Goal: Task Accomplishment & Management: Manage account settings

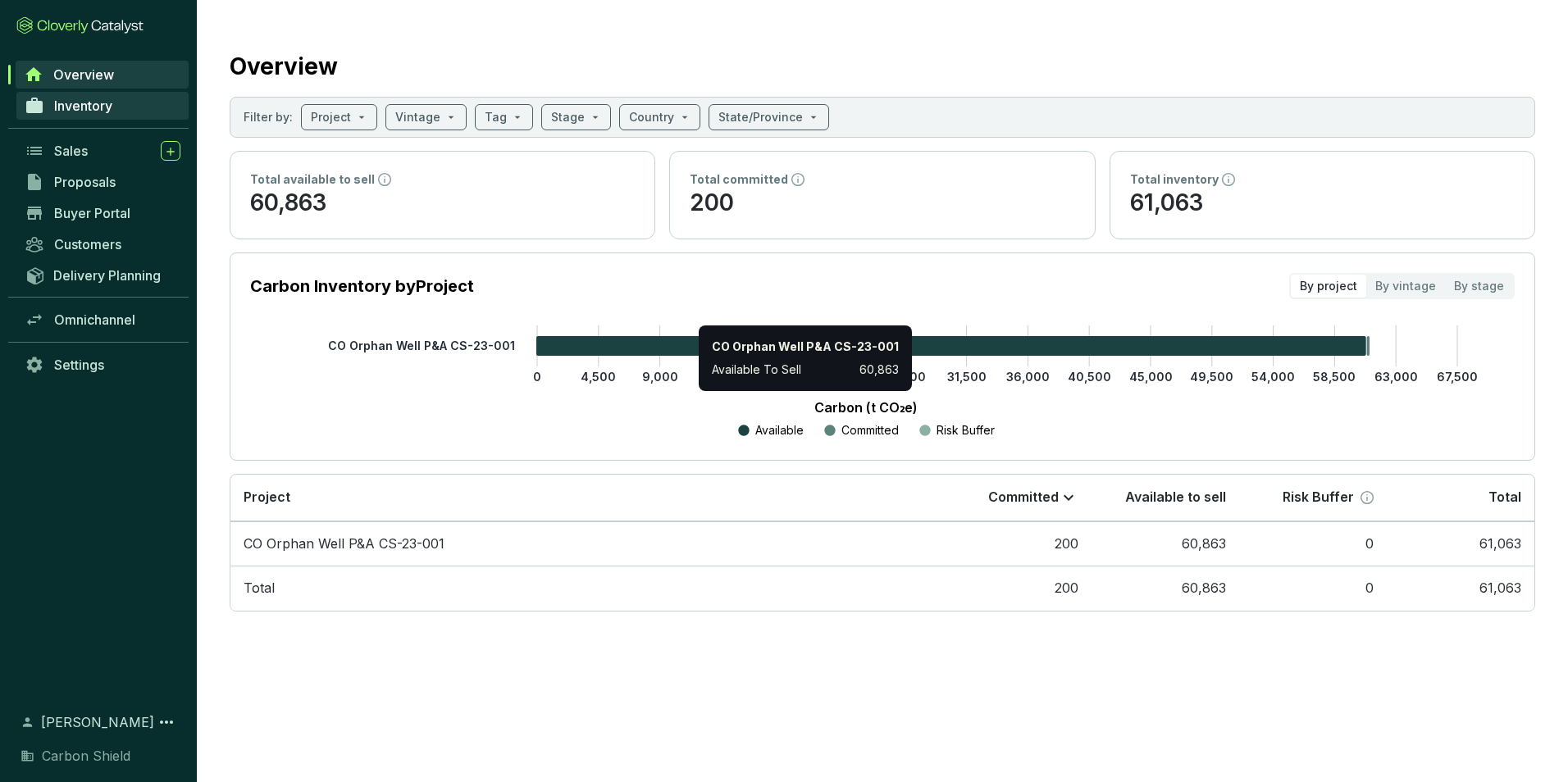
click at [94, 103] on span "Inventory" at bounding box center [84, 106] width 58 height 17
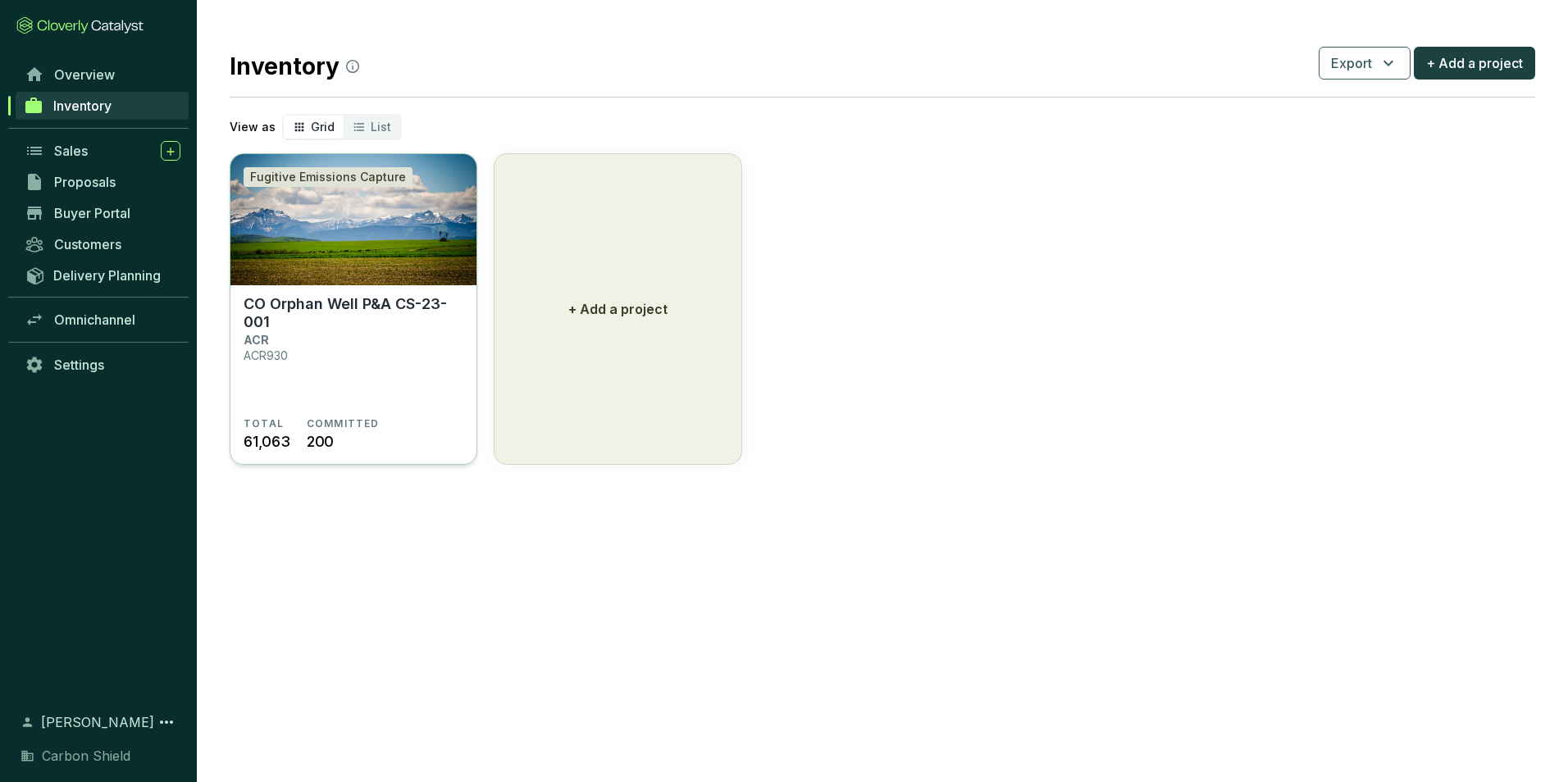
click at [396, 255] on img at bounding box center [354, 219] width 246 height 131
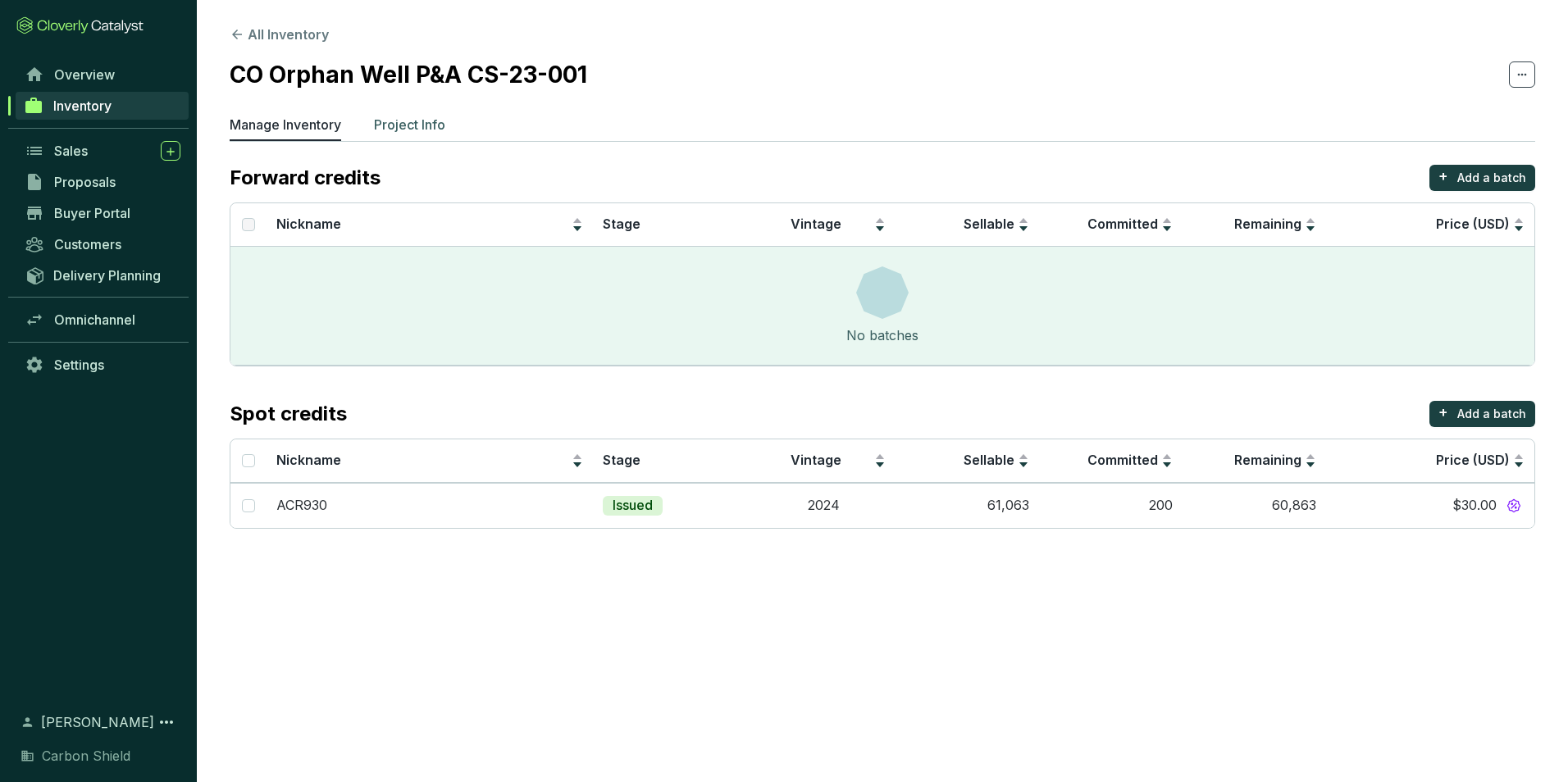
click at [405, 123] on p "Project Info" at bounding box center [409, 125] width 71 height 19
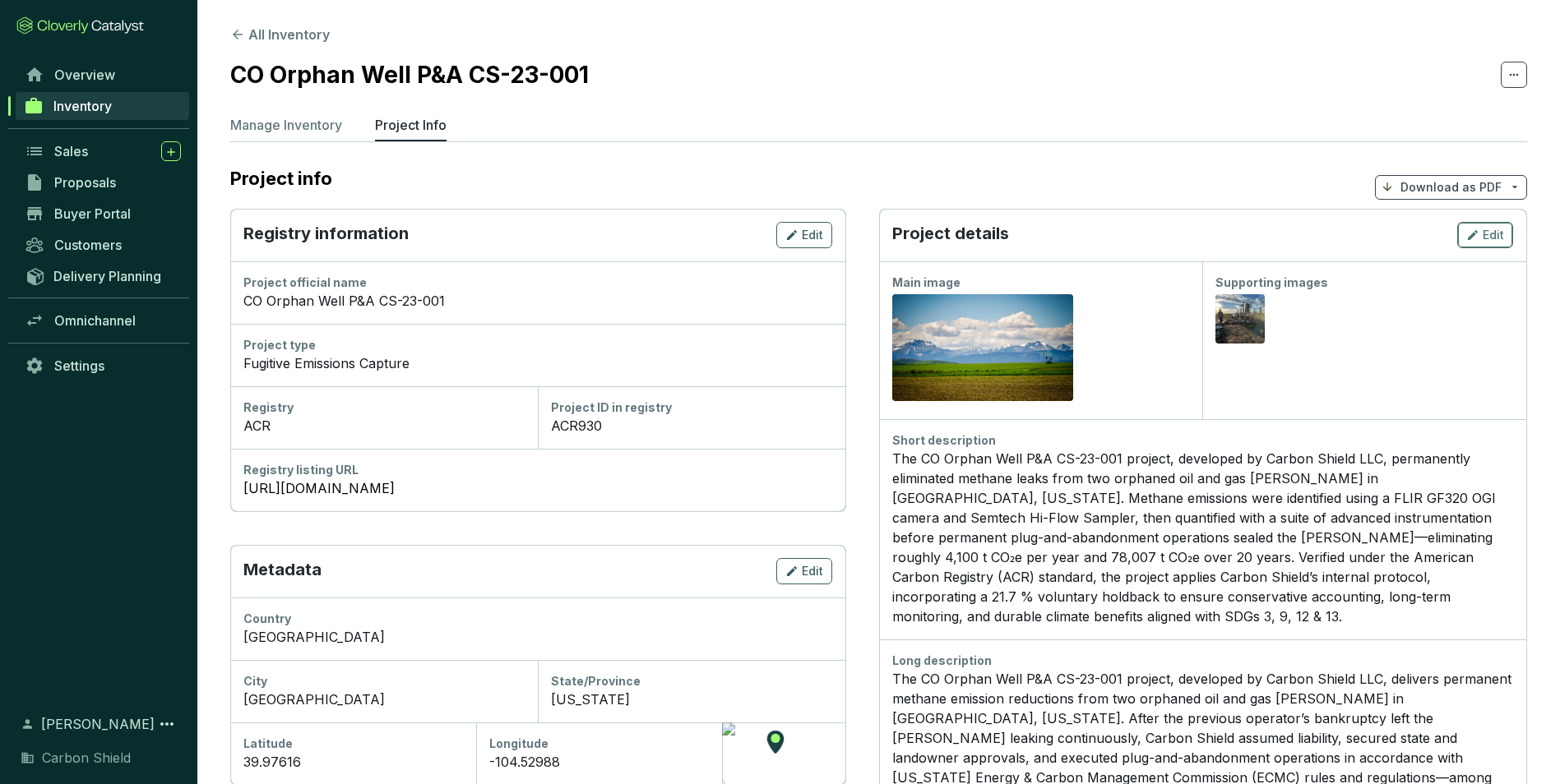
click at [1478, 242] on icon "button" at bounding box center [1473, 235] width 13 height 19
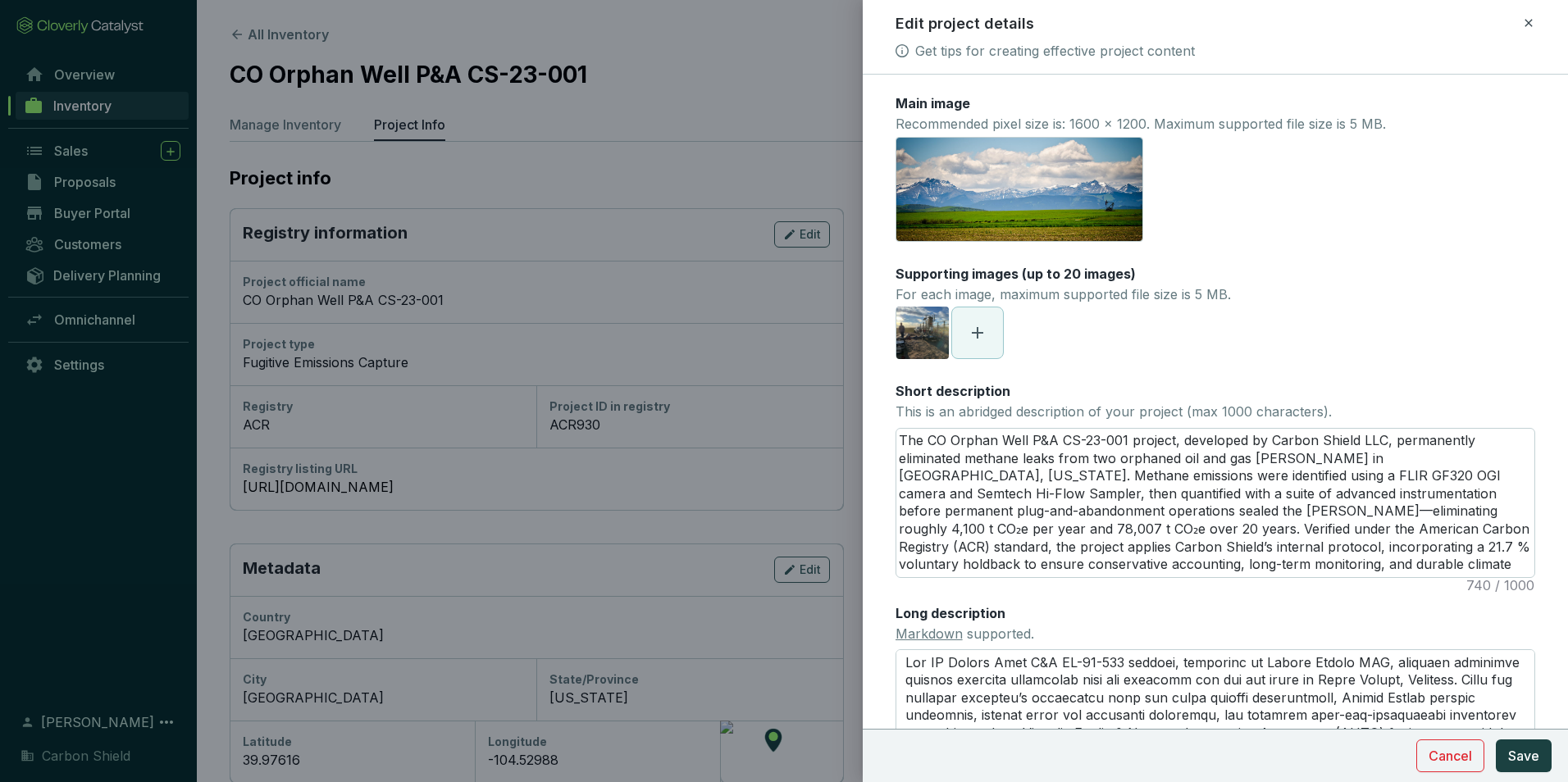
click at [991, 332] on span at bounding box center [978, 333] width 51 height 51
click at [1533, 764] on span "Save" at bounding box center [1523, 756] width 31 height 19
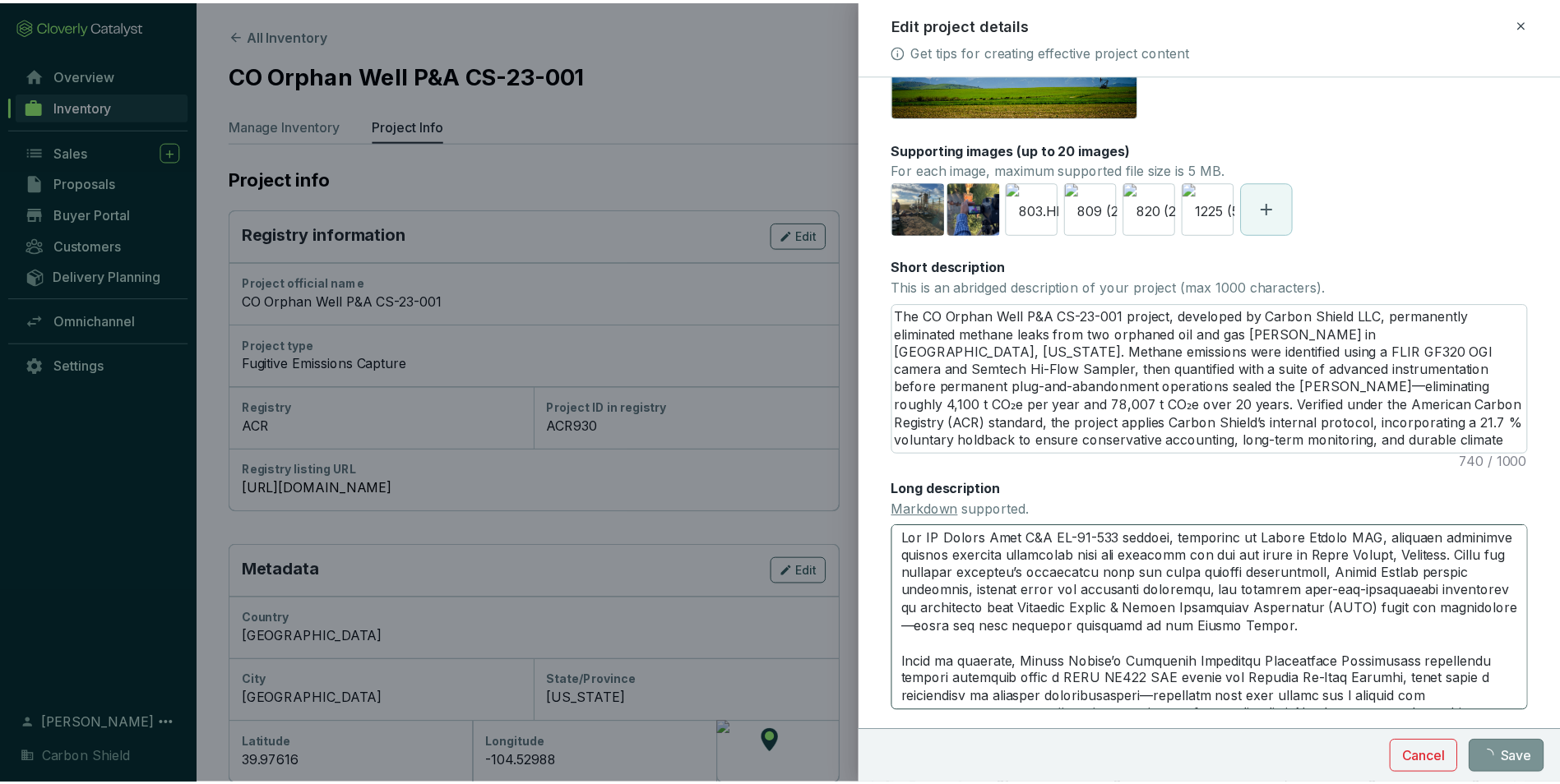
scroll to position [246, 0]
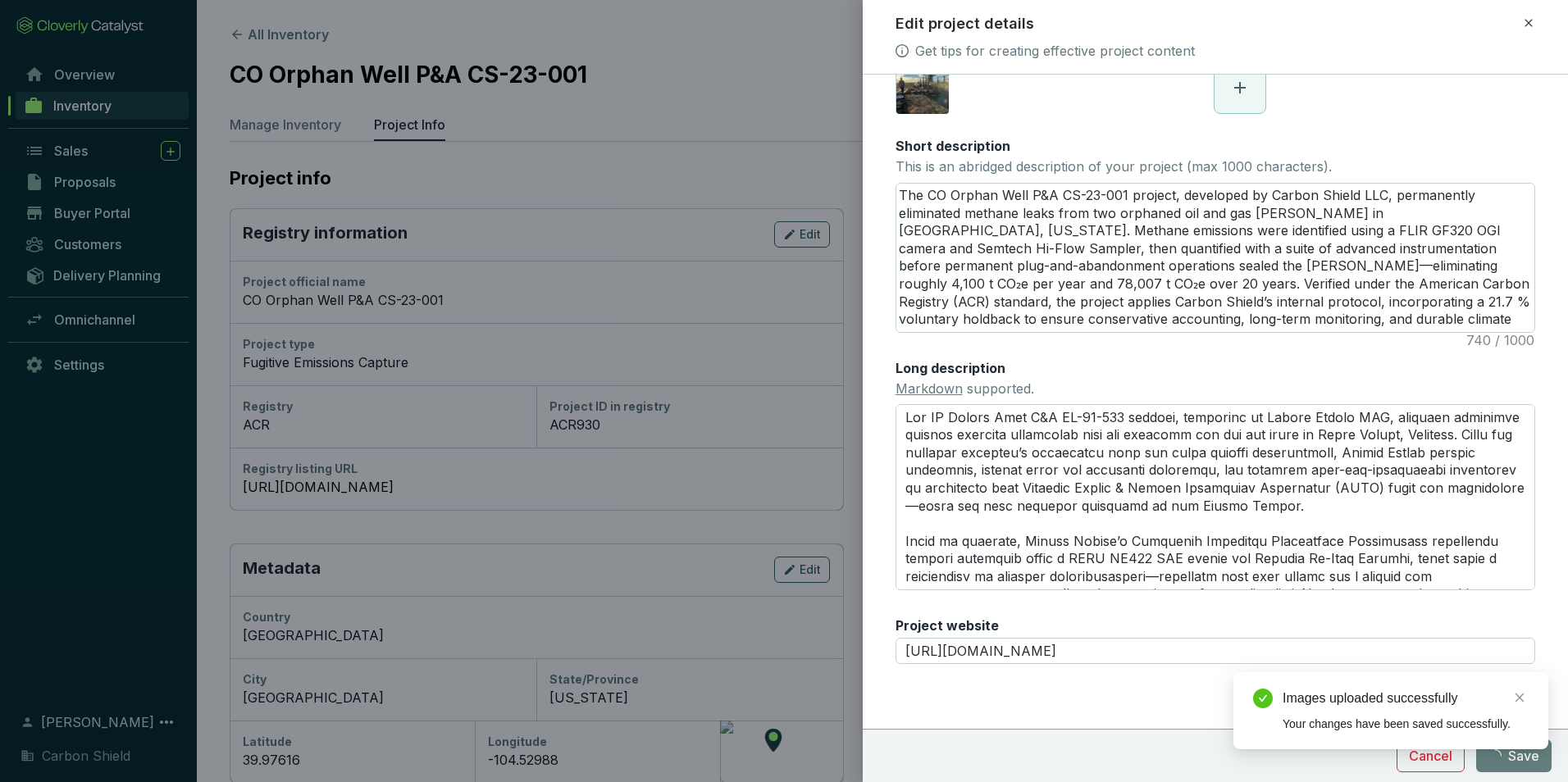
click at [1520, 749] on div "Images uploaded successfully Your changes have been saved successfully." at bounding box center [1391, 711] width 315 height 77
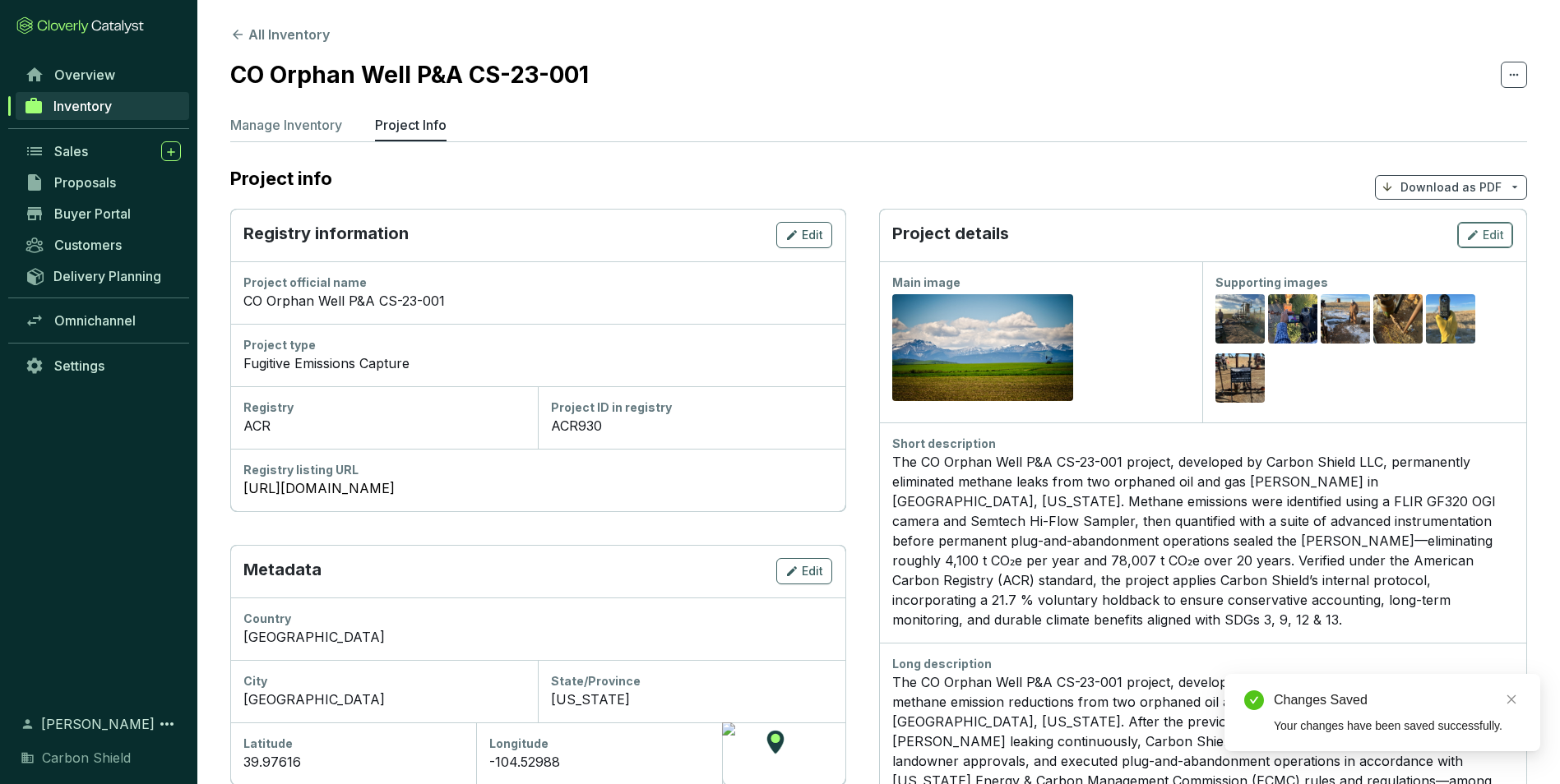
click at [1498, 236] on span "Edit" at bounding box center [1494, 235] width 21 height 17
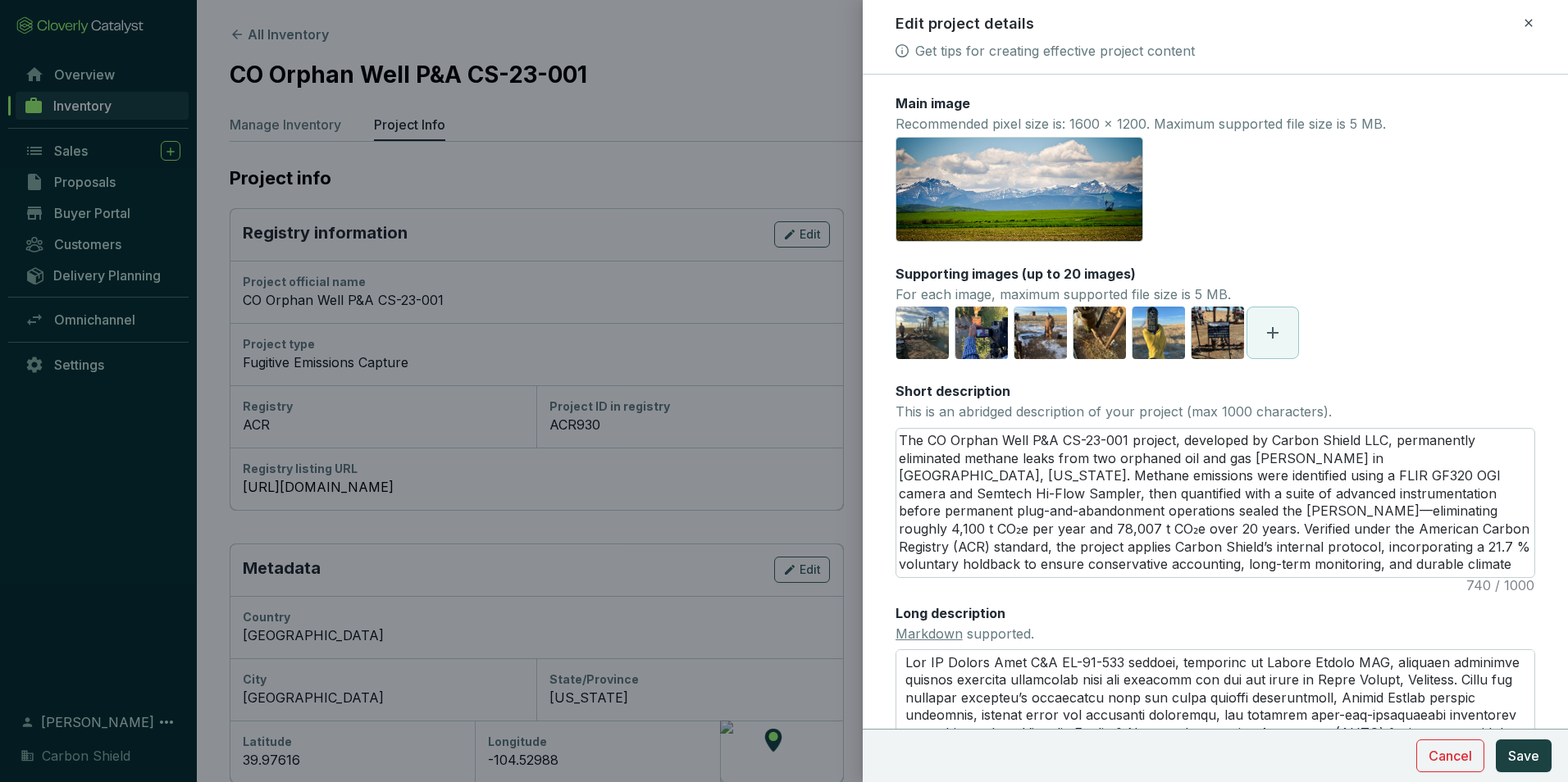
click at [1284, 349] on span at bounding box center [1273, 333] width 51 height 51
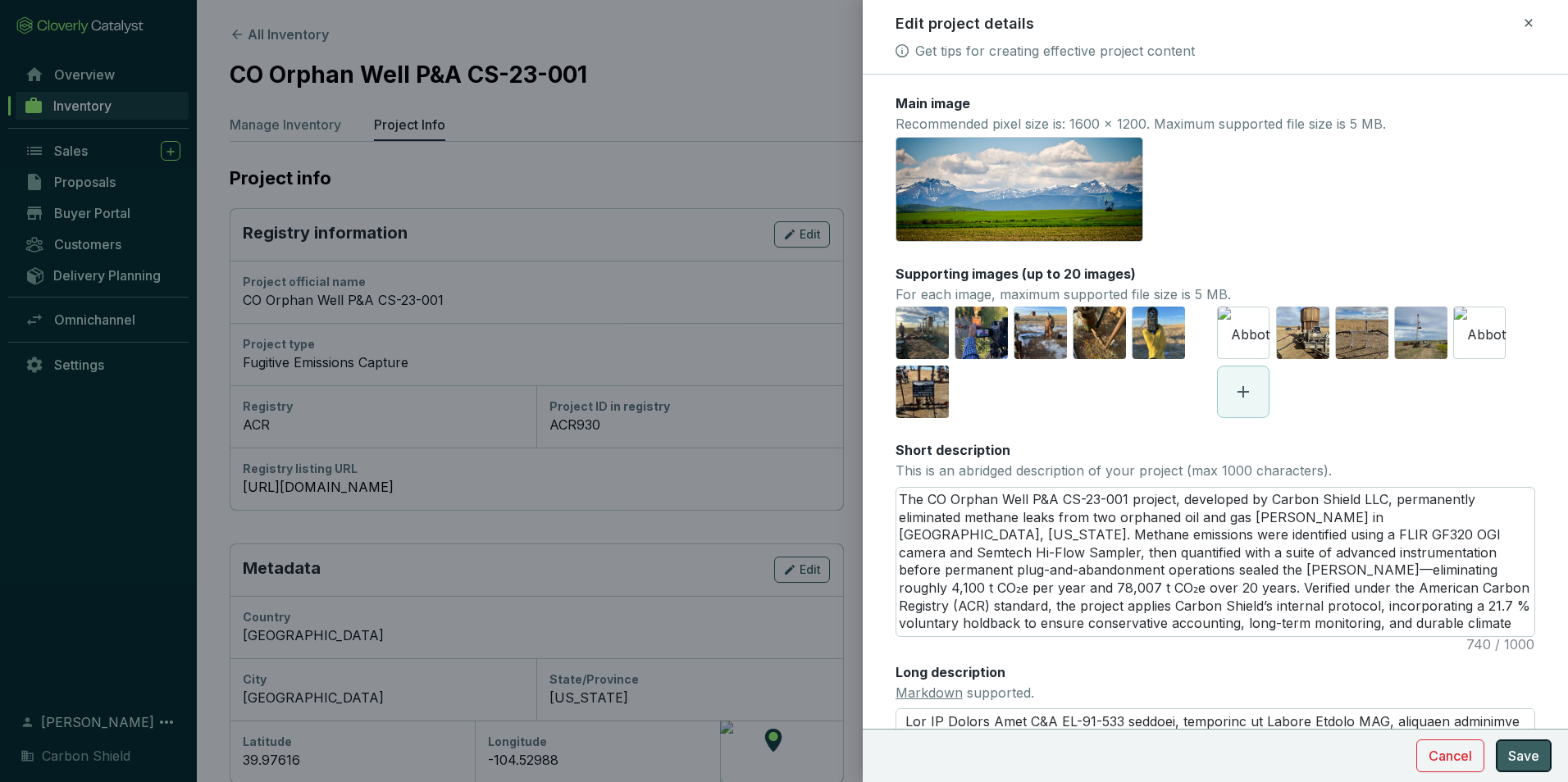
click at [1519, 765] on span "Save" at bounding box center [1523, 756] width 31 height 19
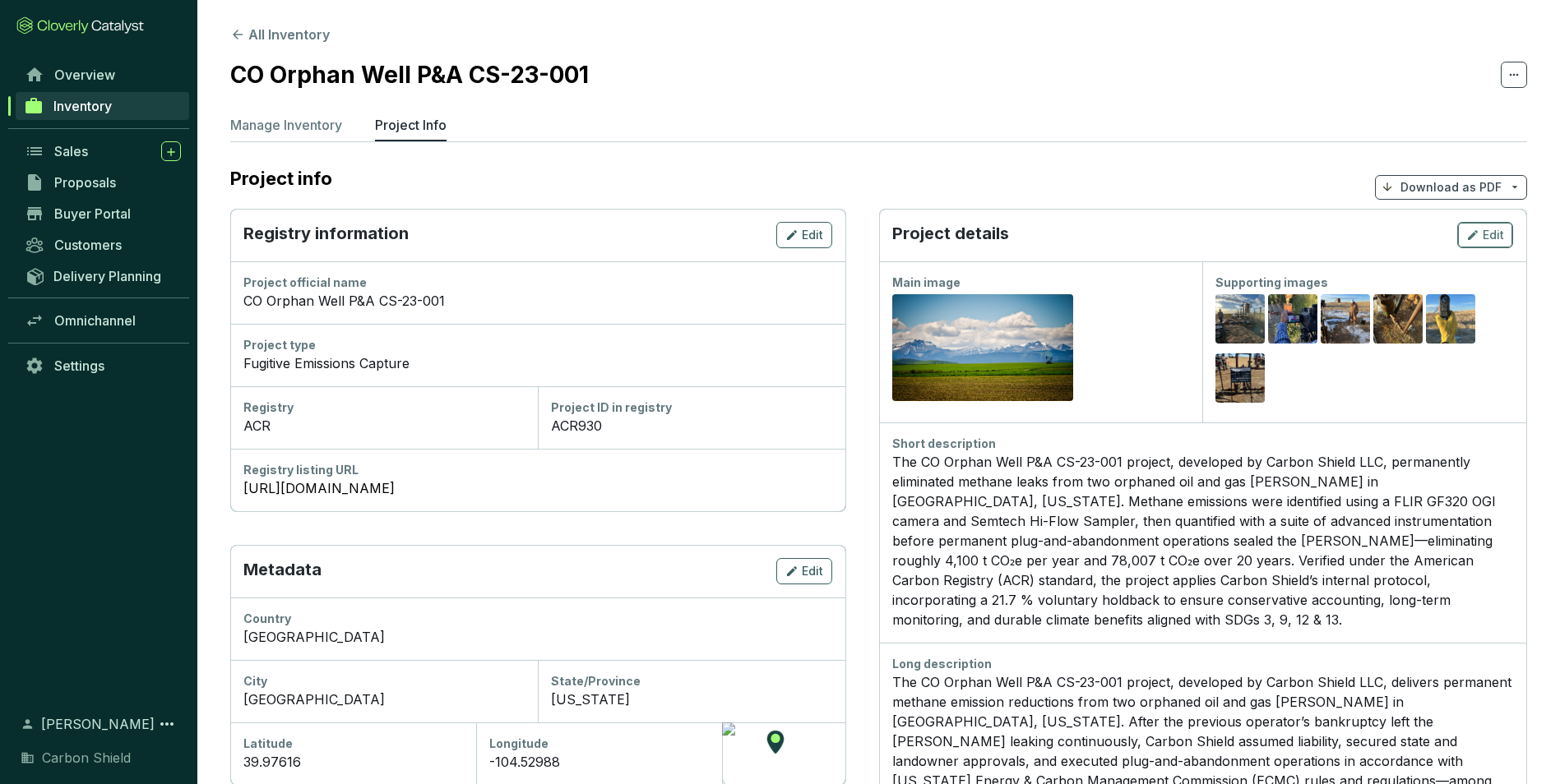
click at [1486, 239] on span "Edit" at bounding box center [1494, 235] width 21 height 17
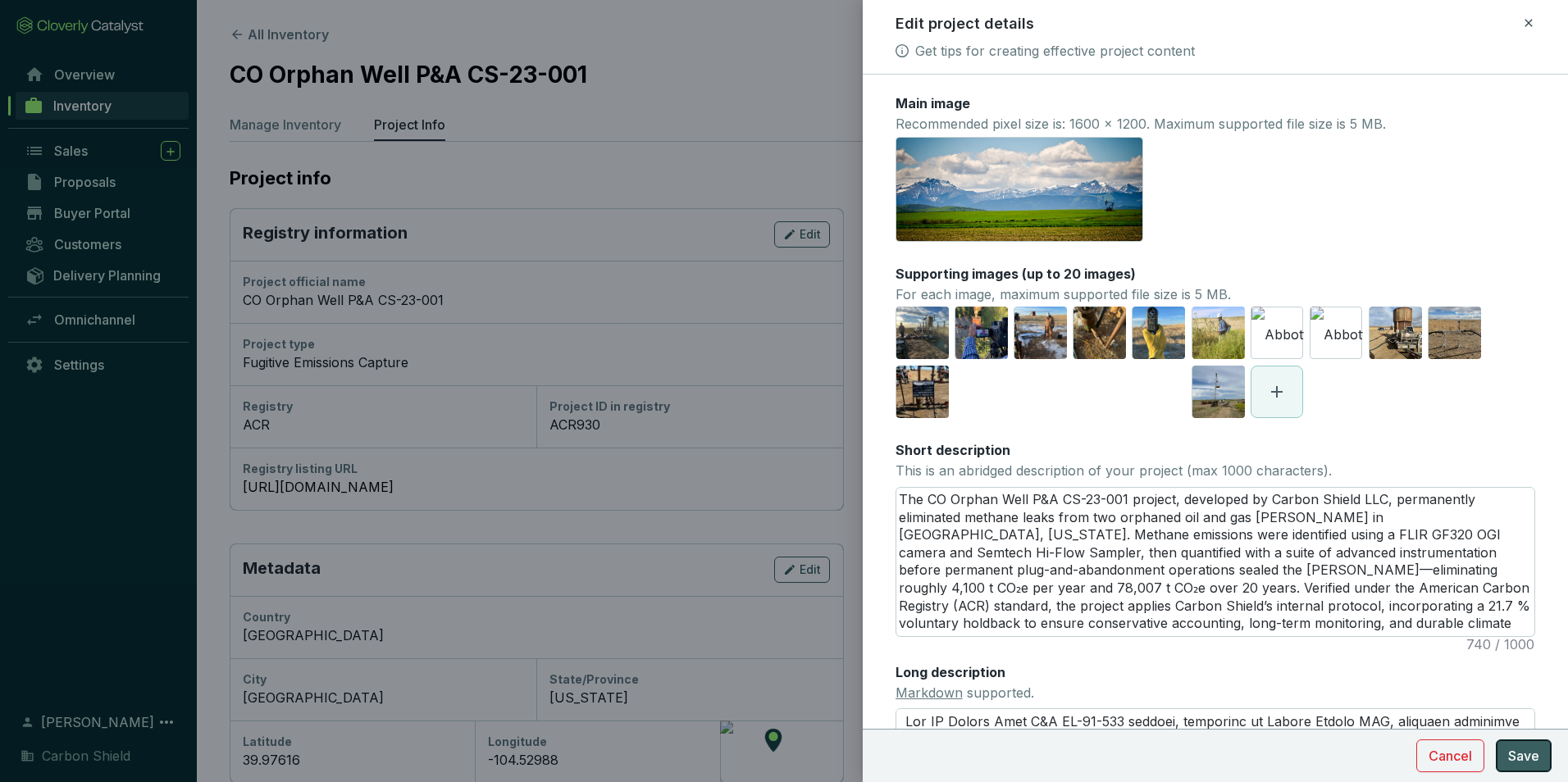
click at [1515, 761] on span "Save" at bounding box center [1523, 756] width 31 height 19
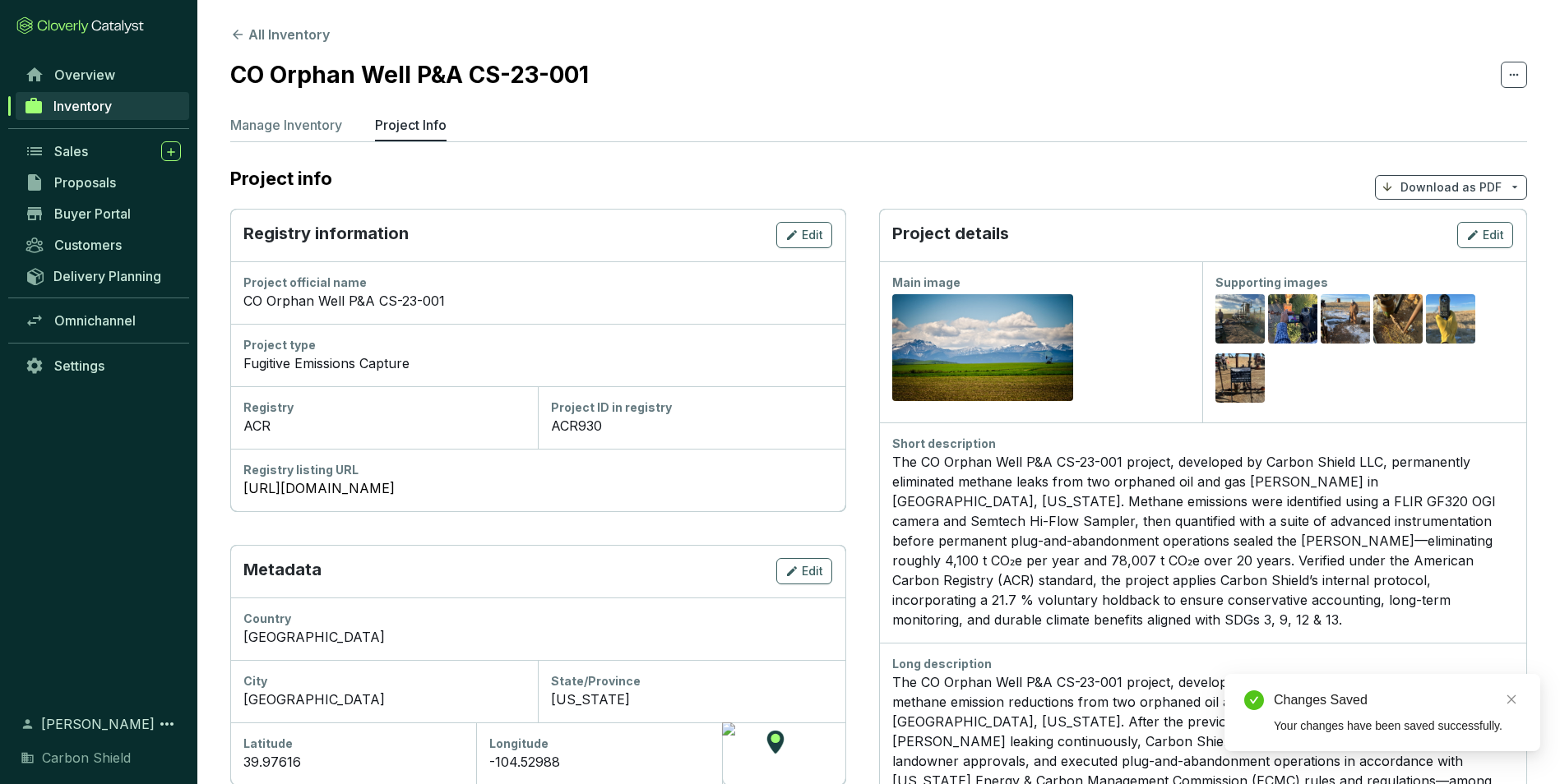
click at [1469, 371] on div "Preview Preview Preview Preview Preview Preview" at bounding box center [1364, 350] width 297 height 118
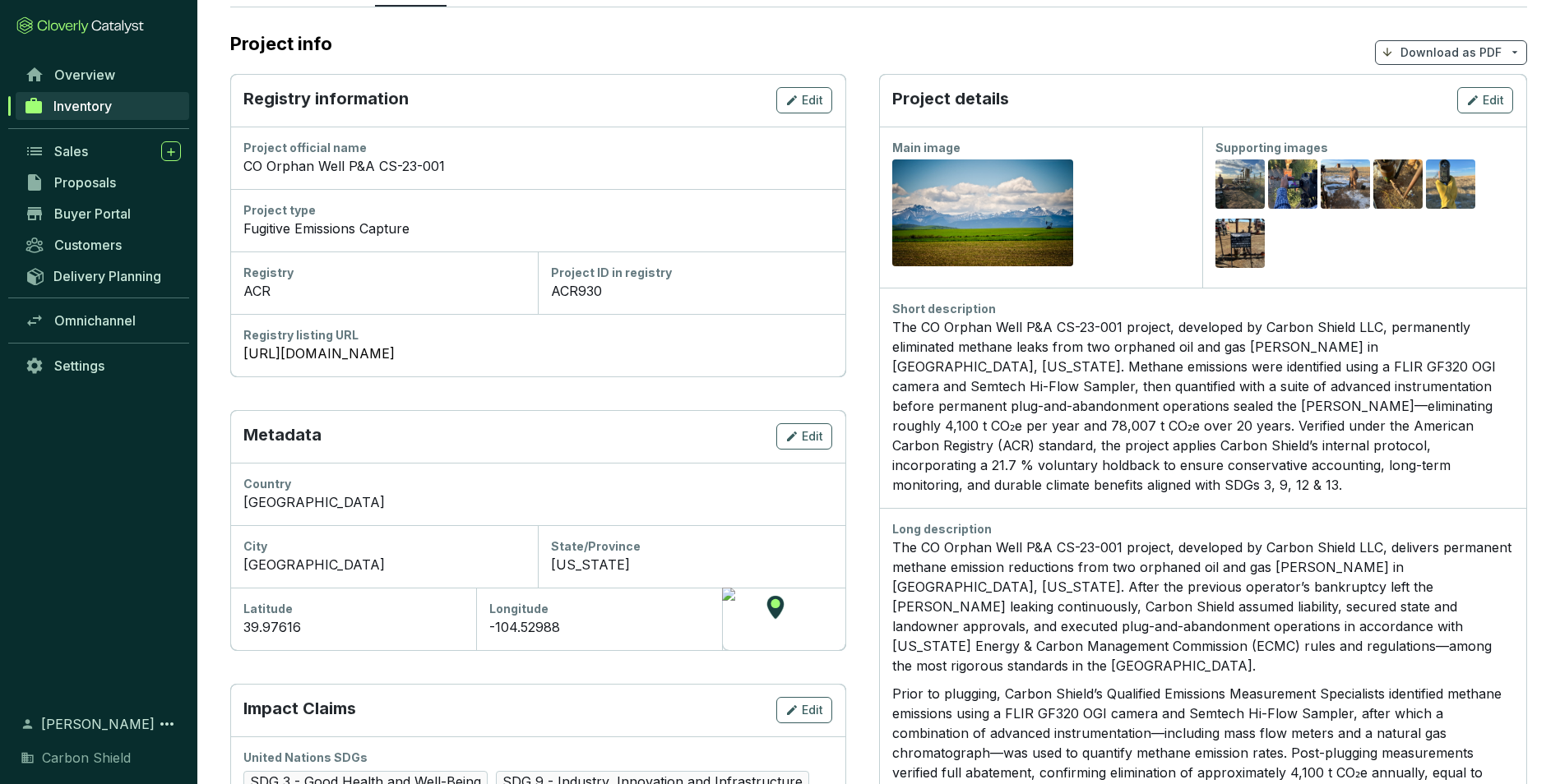
scroll to position [0, 0]
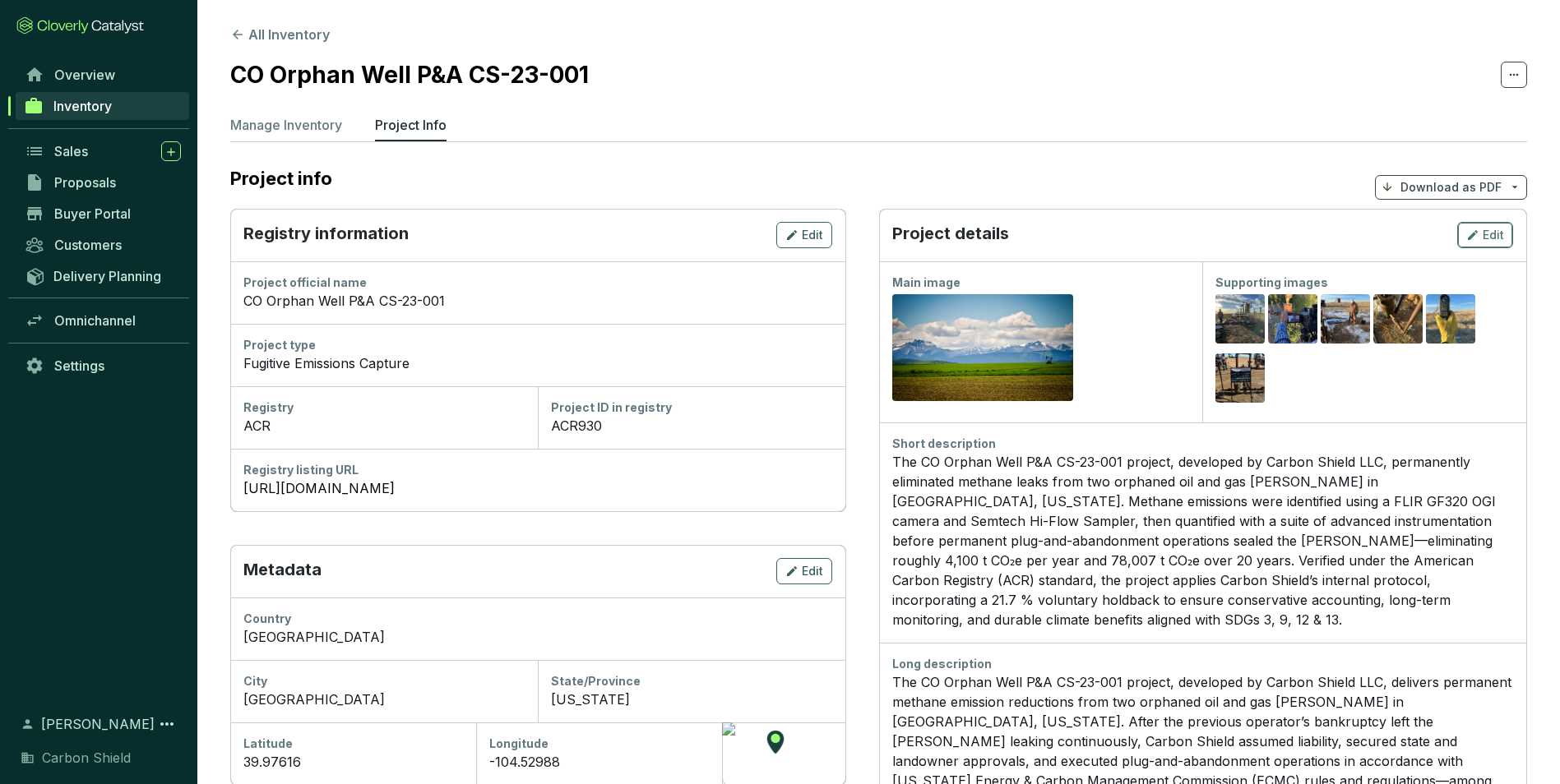
click at [1489, 234] on span "Edit" at bounding box center [1494, 235] width 21 height 17
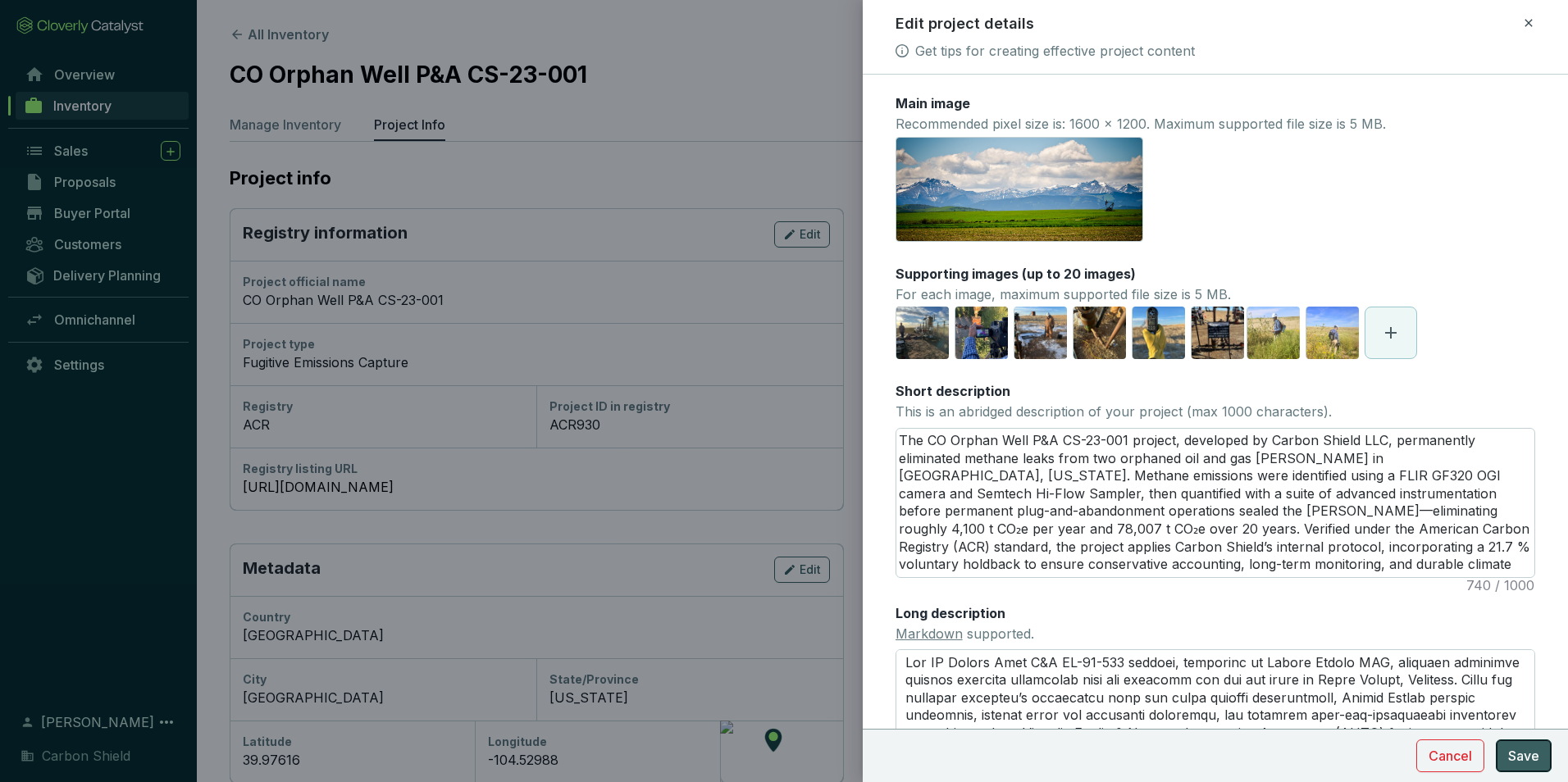
click at [1523, 765] on button "Save" at bounding box center [1523, 756] width 55 height 33
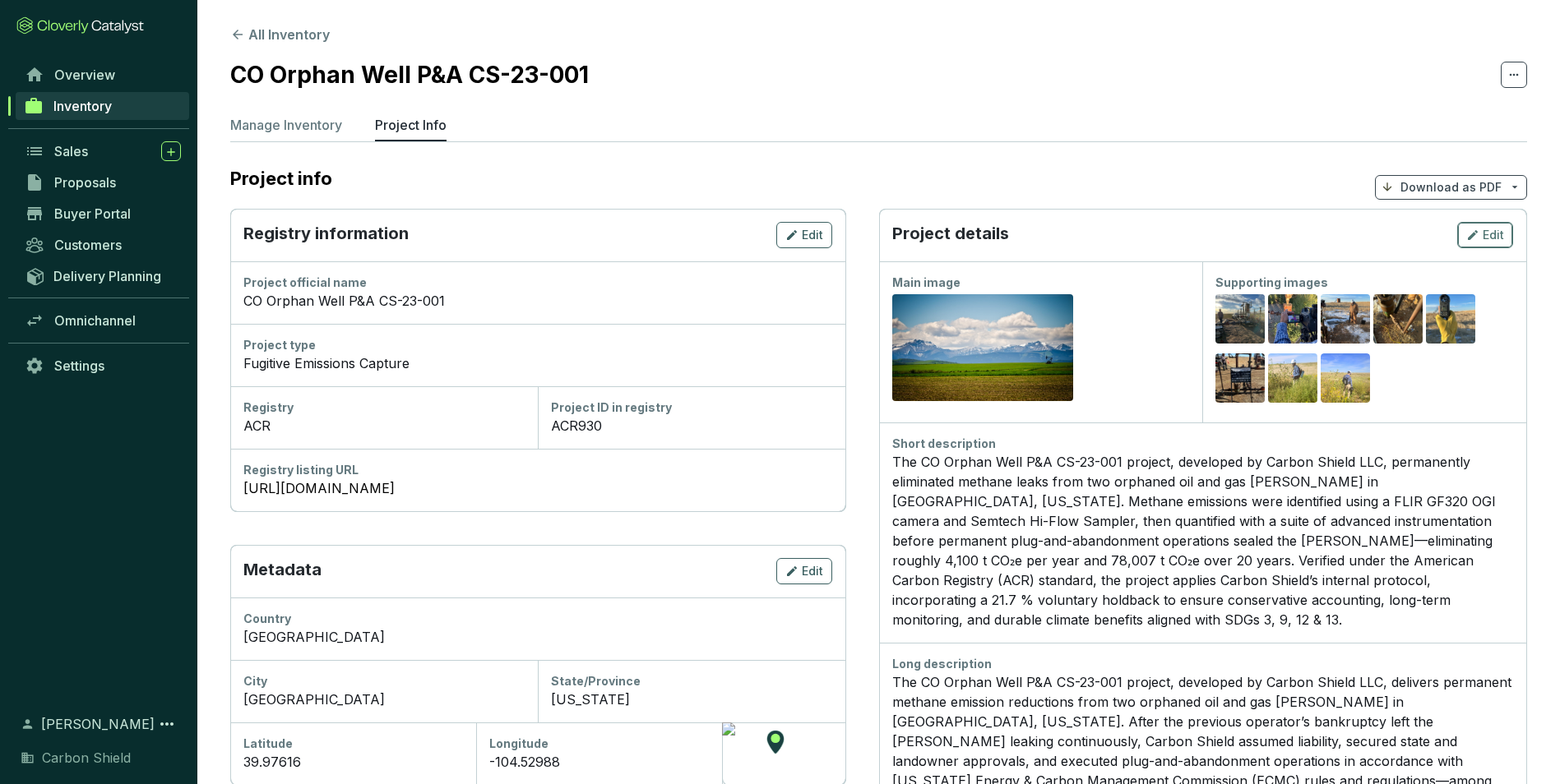
click at [1496, 238] on span "Edit" at bounding box center [1494, 235] width 21 height 17
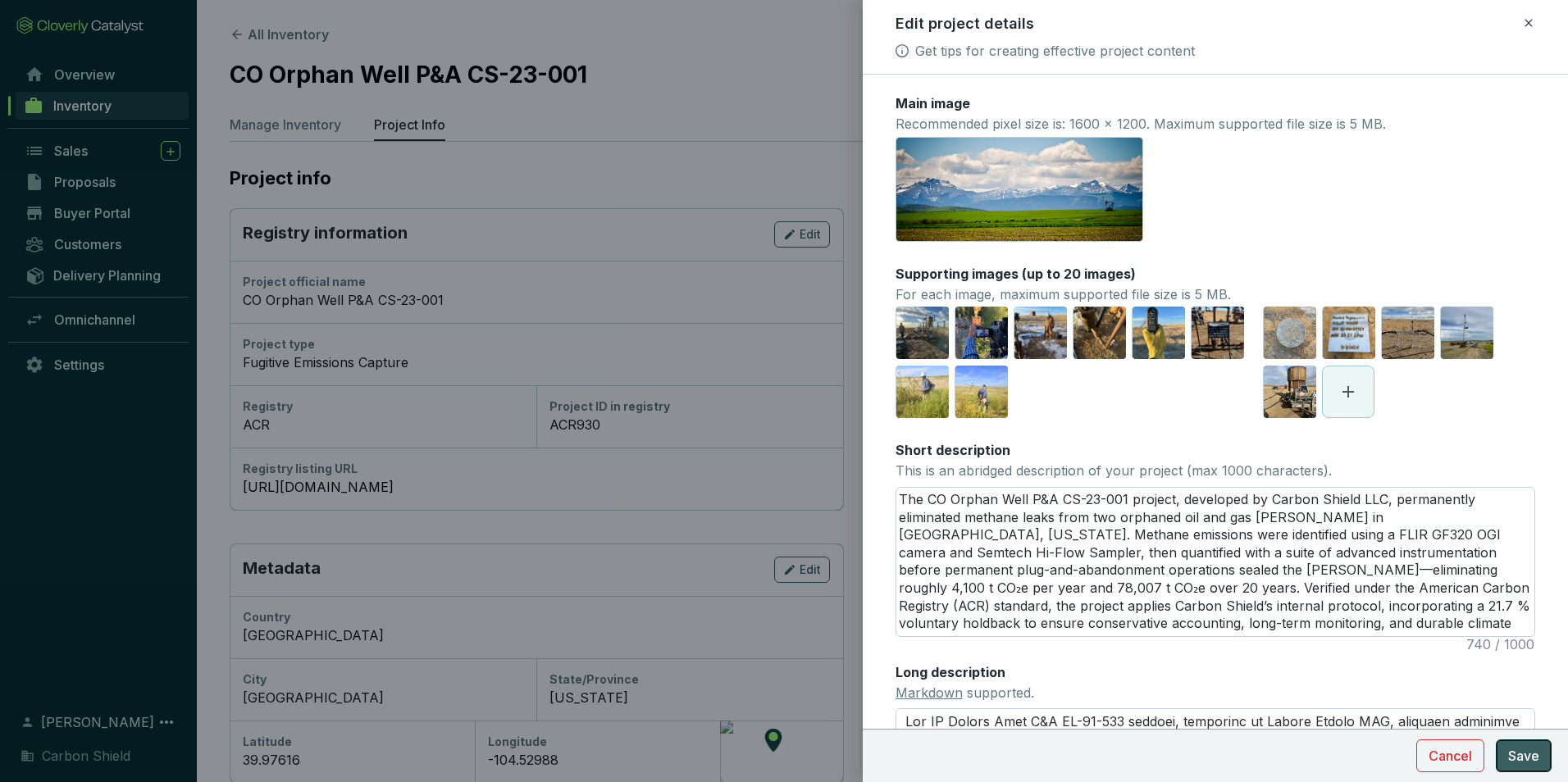
click at [1538, 764] on span "Save" at bounding box center [1523, 756] width 31 height 19
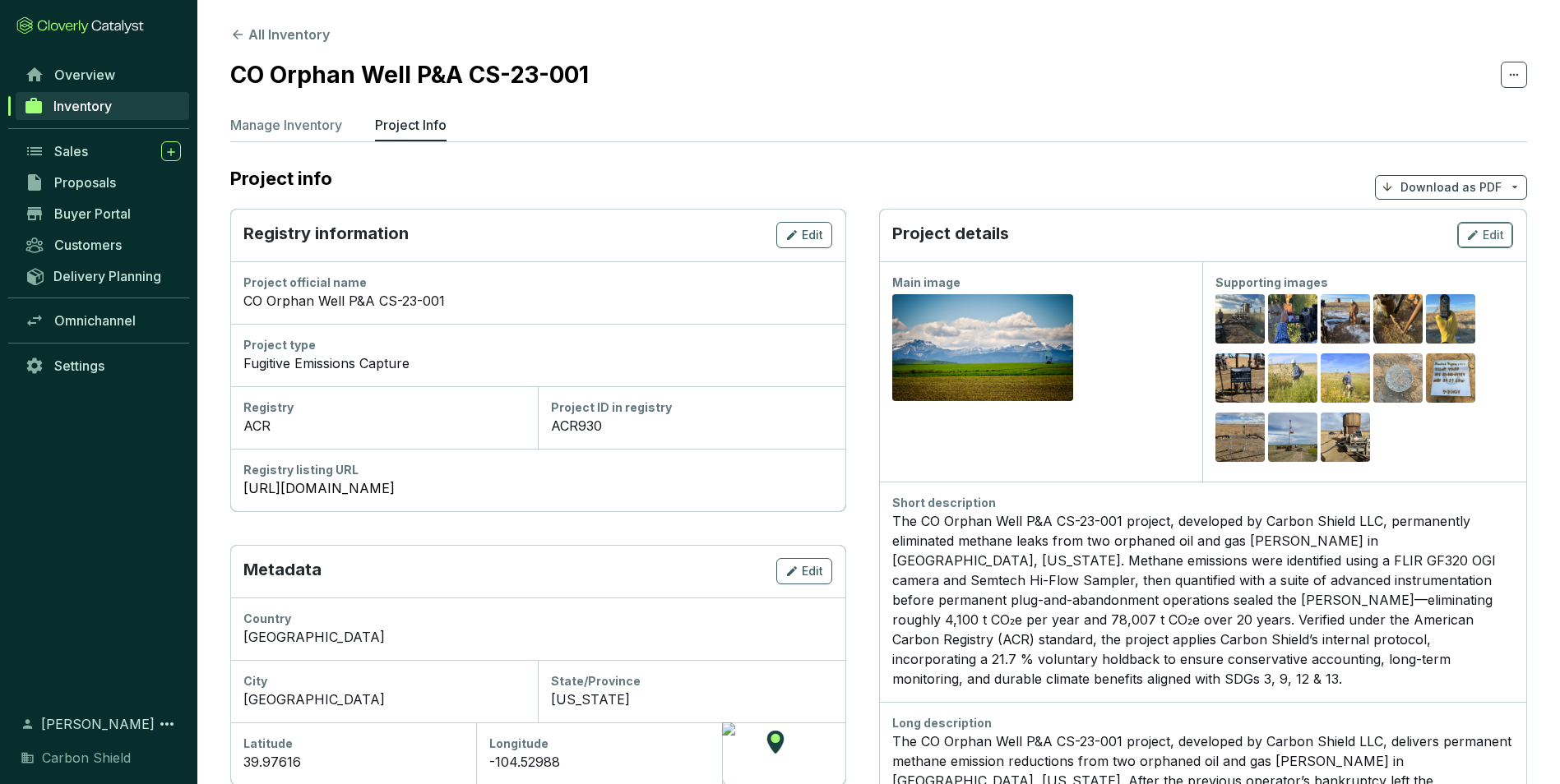
click at [1499, 235] on span "Edit" at bounding box center [1494, 235] width 21 height 17
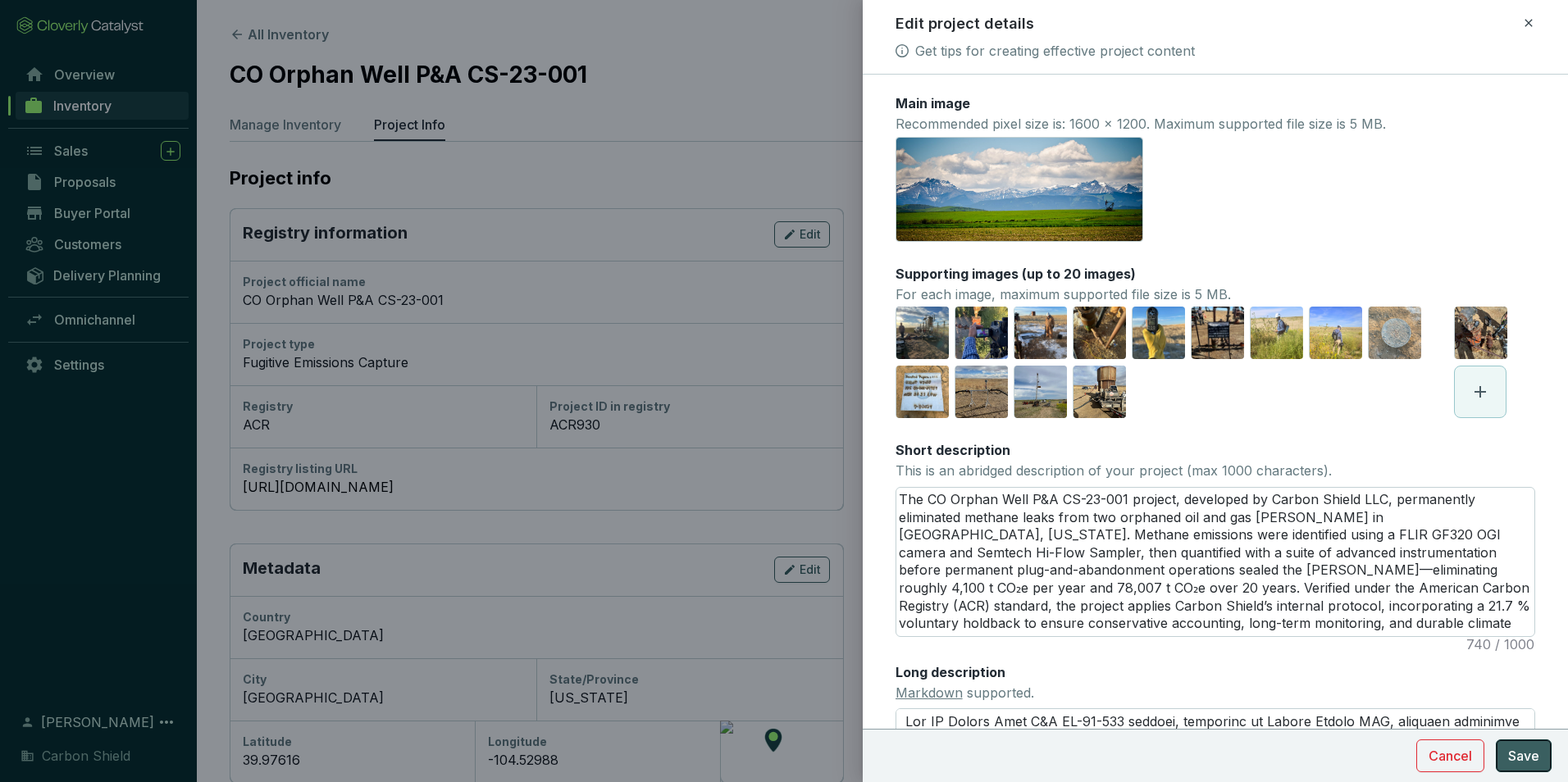
click at [1532, 756] on span "Save" at bounding box center [1523, 756] width 31 height 19
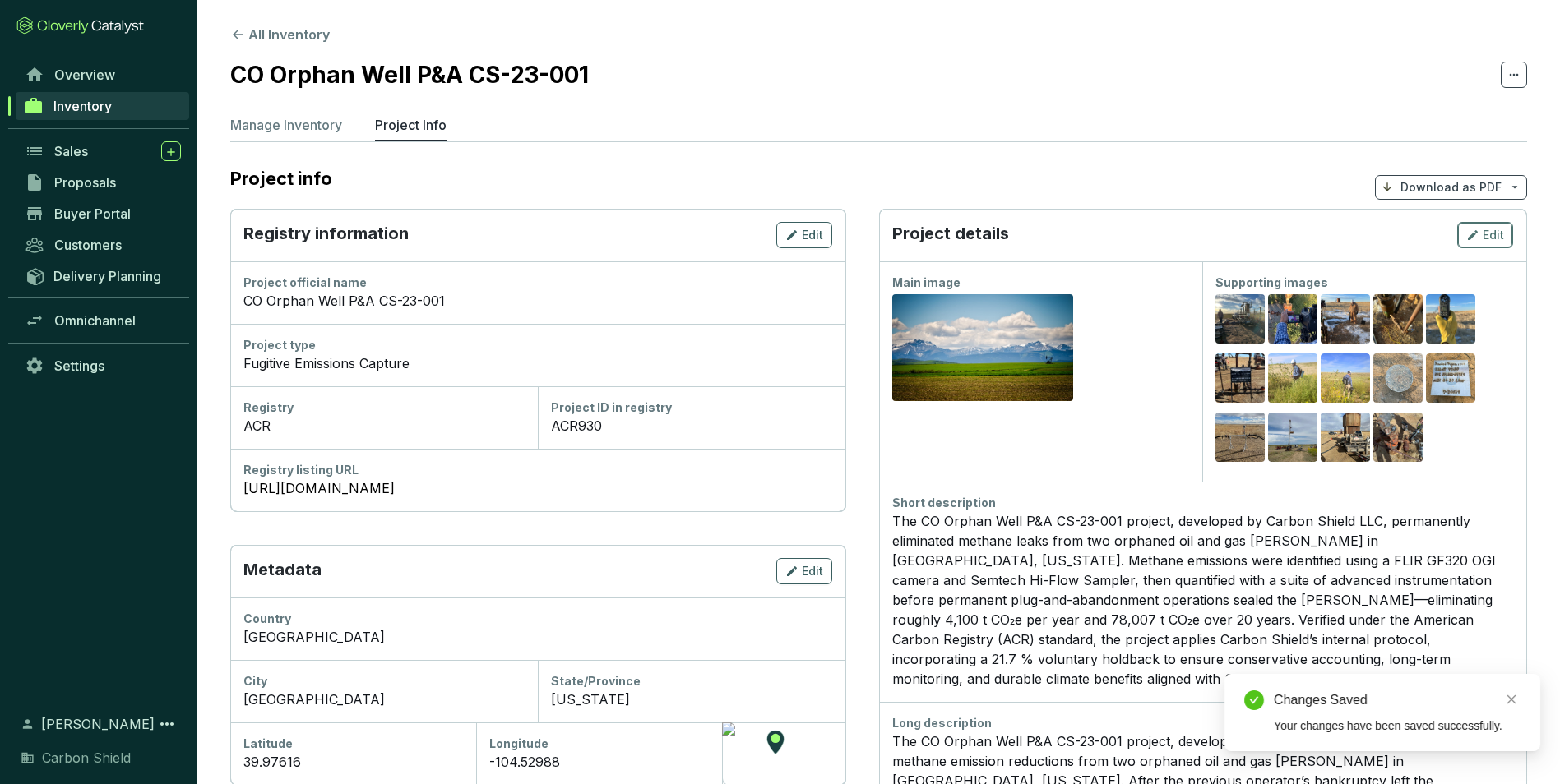
click at [1476, 235] on icon "button" at bounding box center [1473, 235] width 10 height 10
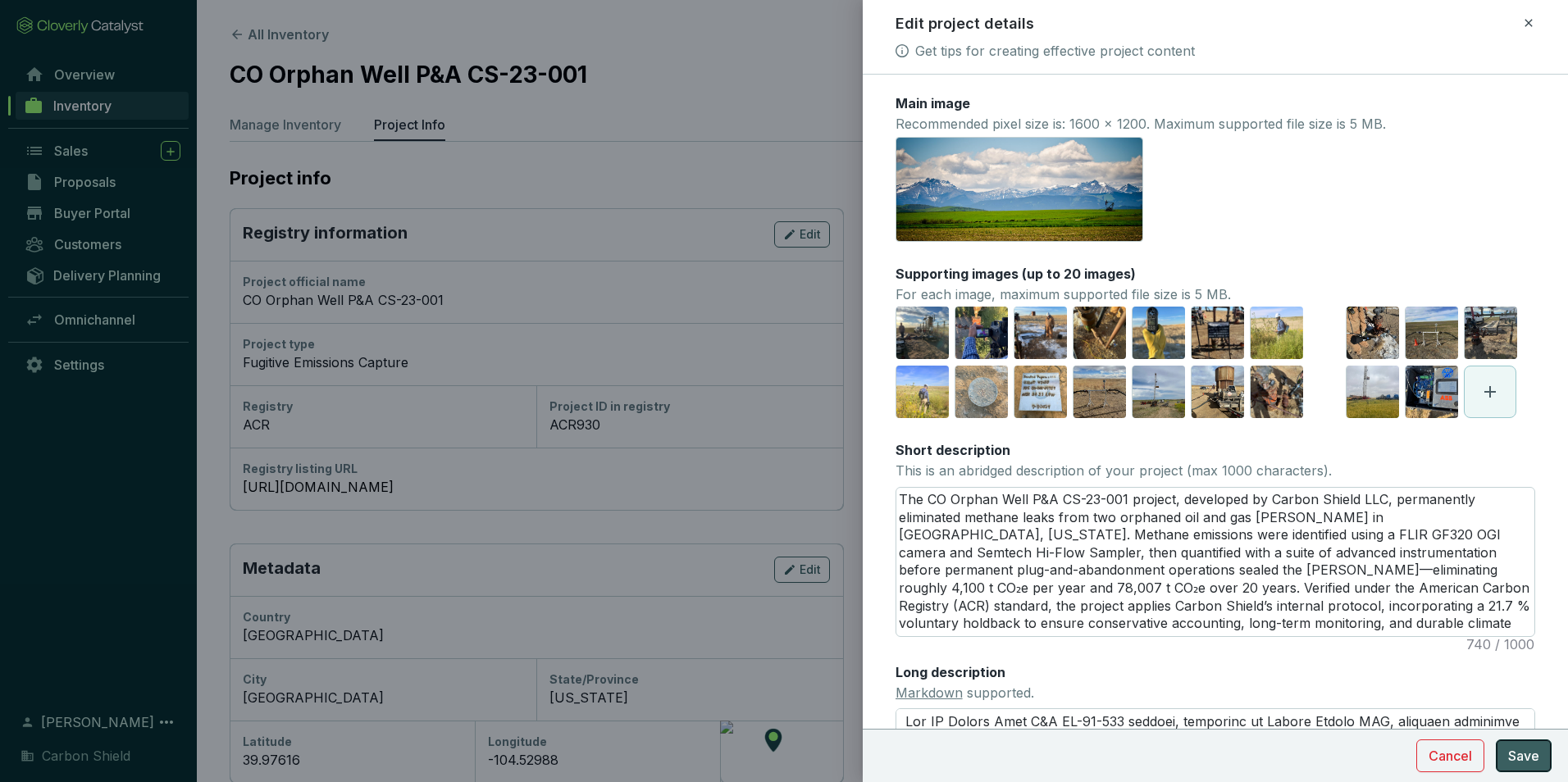
click at [1520, 756] on span "Save" at bounding box center [1523, 756] width 31 height 19
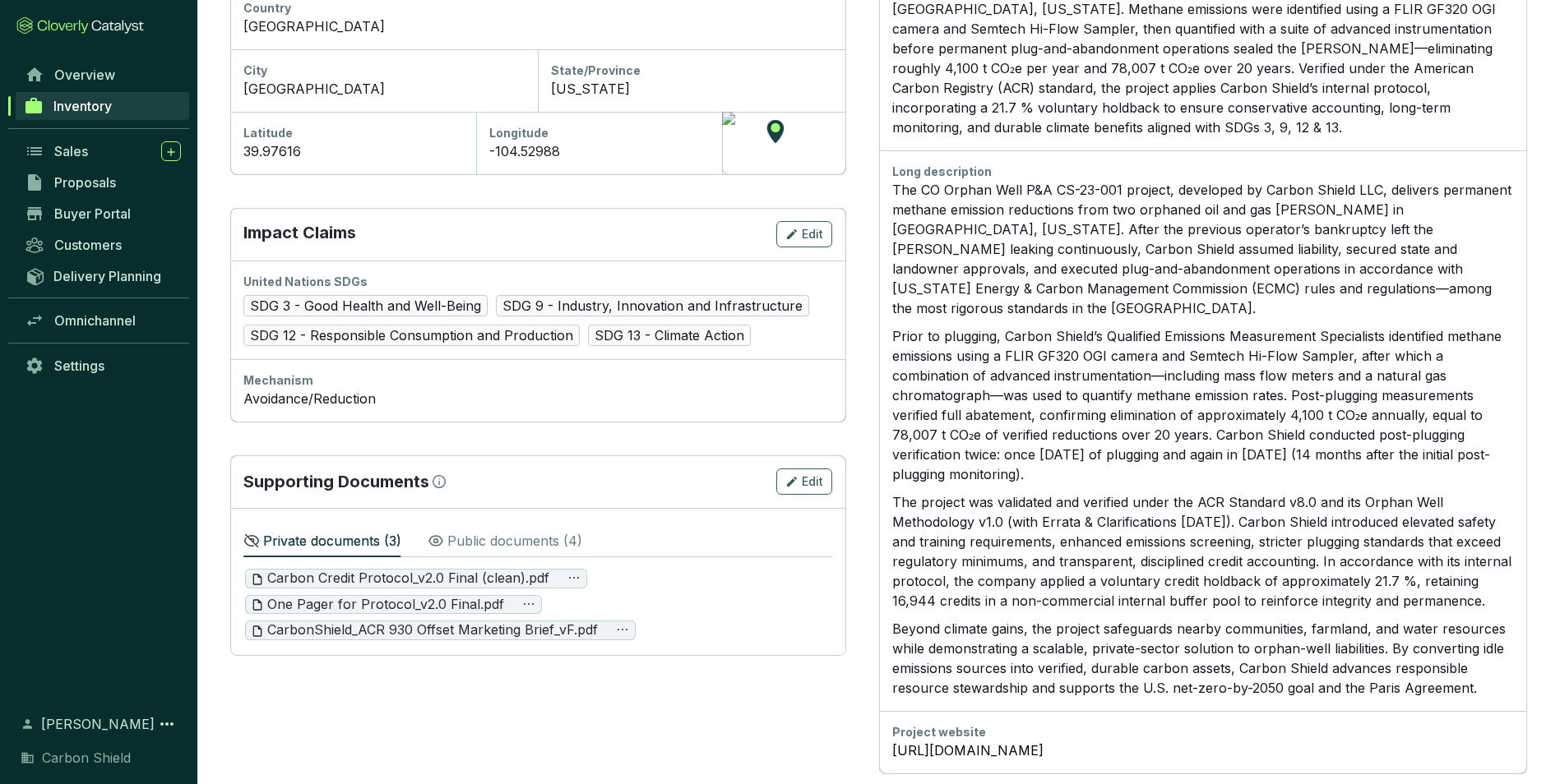
scroll to position [614, 0]
click at [1168, 584] on p "The project was validated and verified under the ACR Standard v8.0 and its Orph…" at bounding box center [1203, 549] width 622 height 118
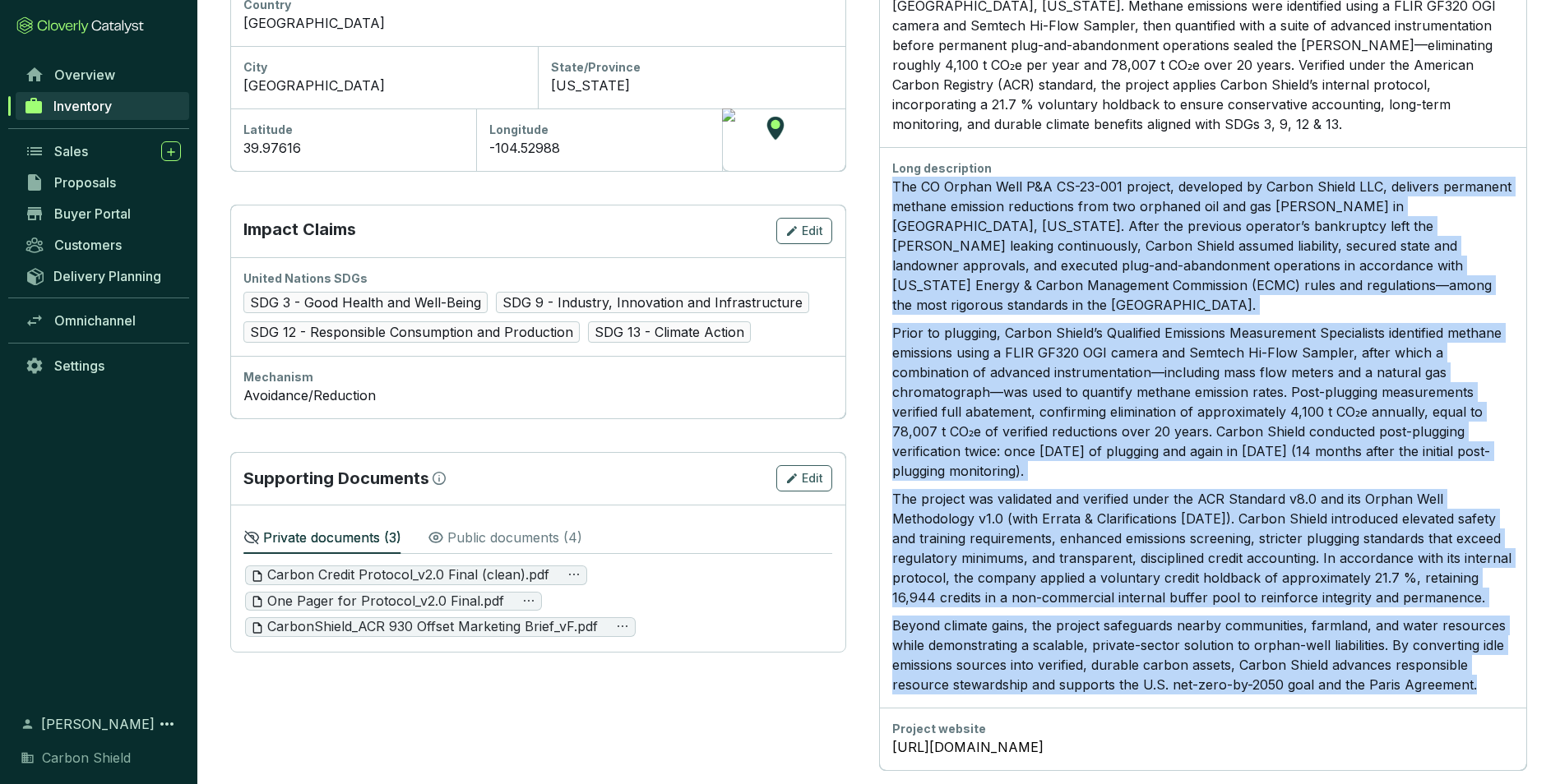
drag, startPoint x: 1477, startPoint y: 670, endPoint x: 895, endPoint y: 164, distance: 771.2
click at [895, 176] on div "The CO Orphan Well P&A CS-23-001 project, developed by Carbon Shield LLC, deliv…" at bounding box center [1203, 435] width 622 height 518
copy div "Lor IP Dolors Amet C&A EL-56-170 seddoei, temporinc ut Labore Etdolo MAG, aliqu…"
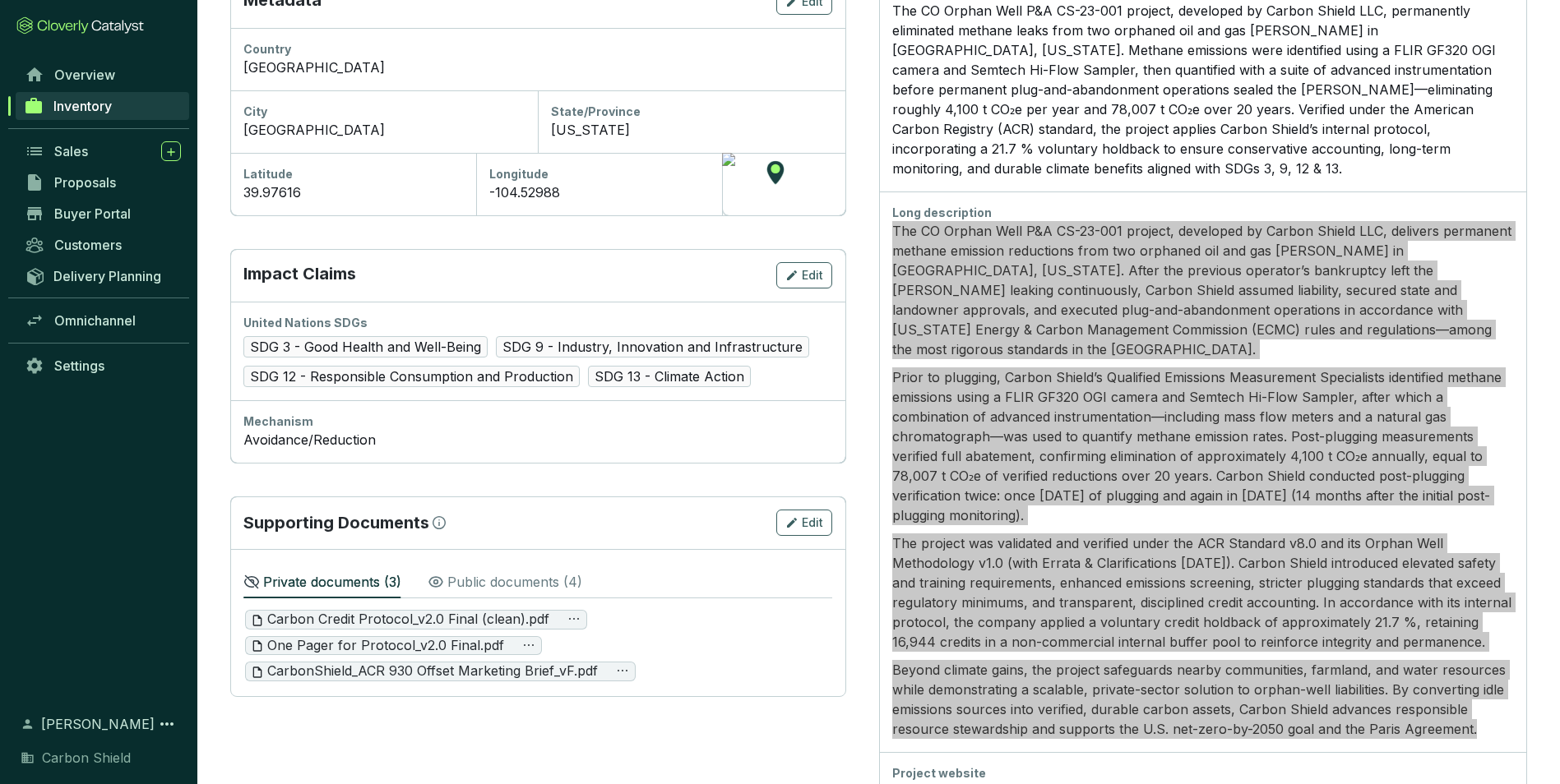
scroll to position [532, 0]
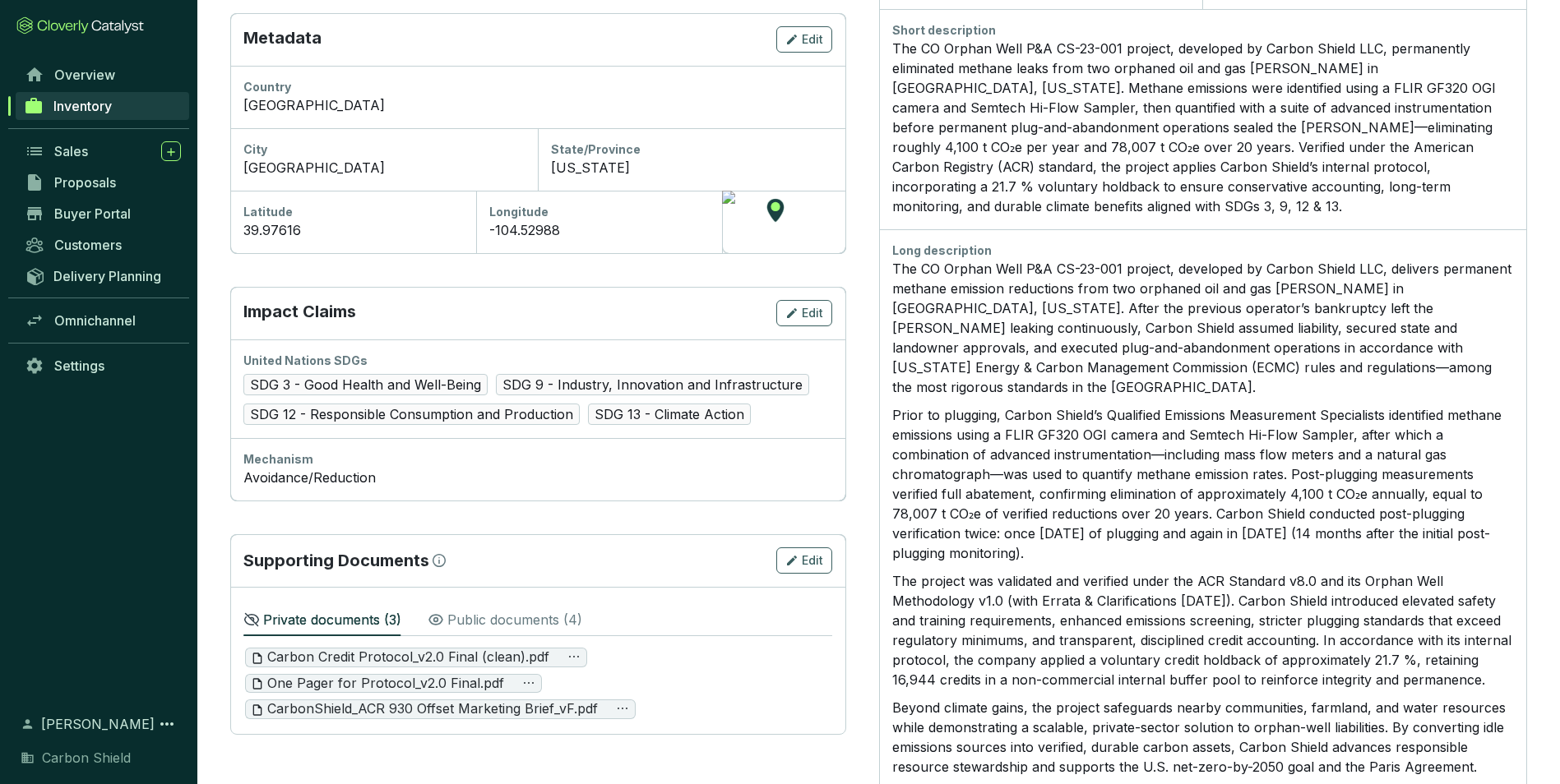
click at [499, 623] on p "Public documents ( 4 )" at bounding box center [514, 620] width 135 height 19
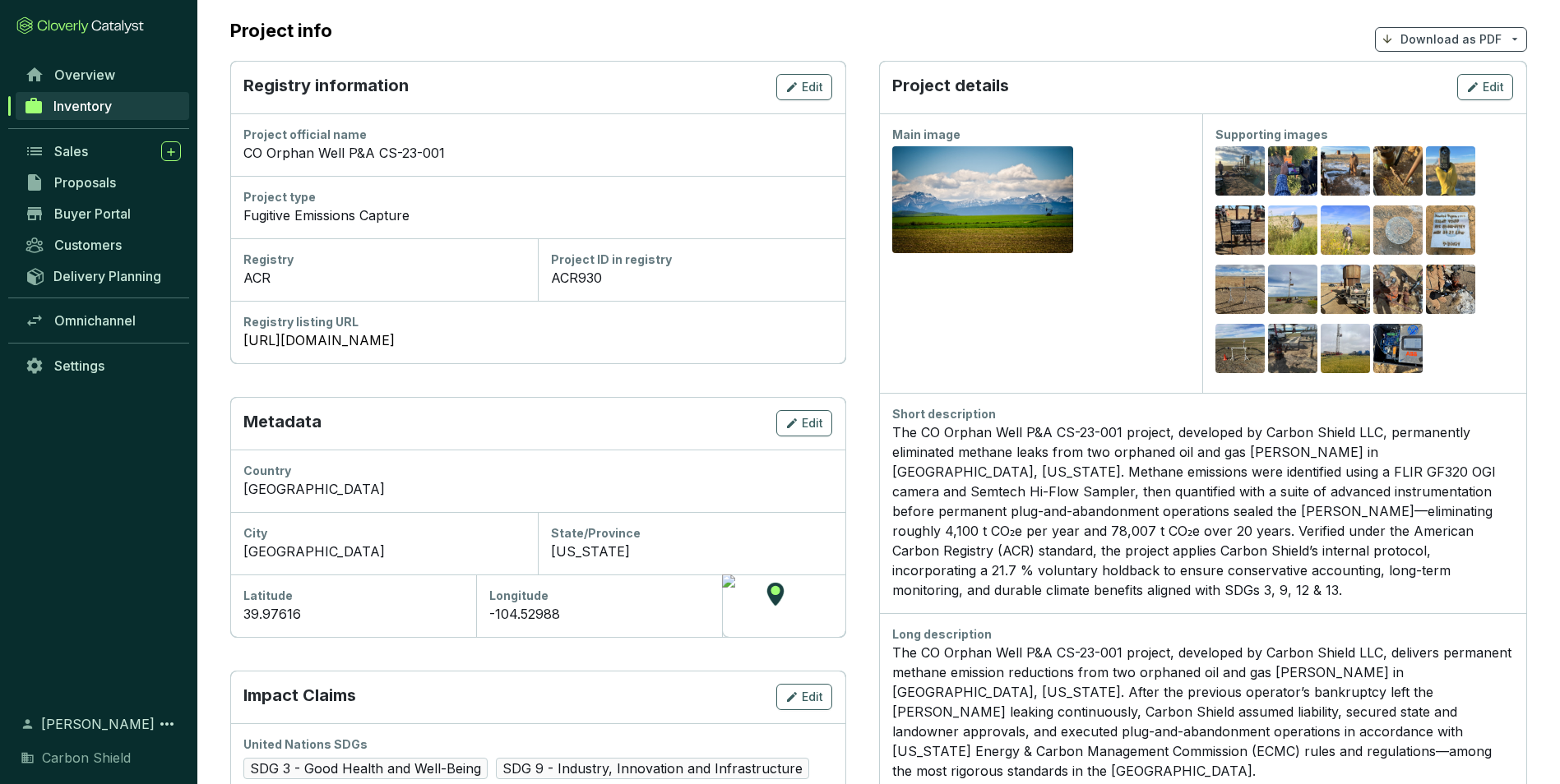
scroll to position [411, 0]
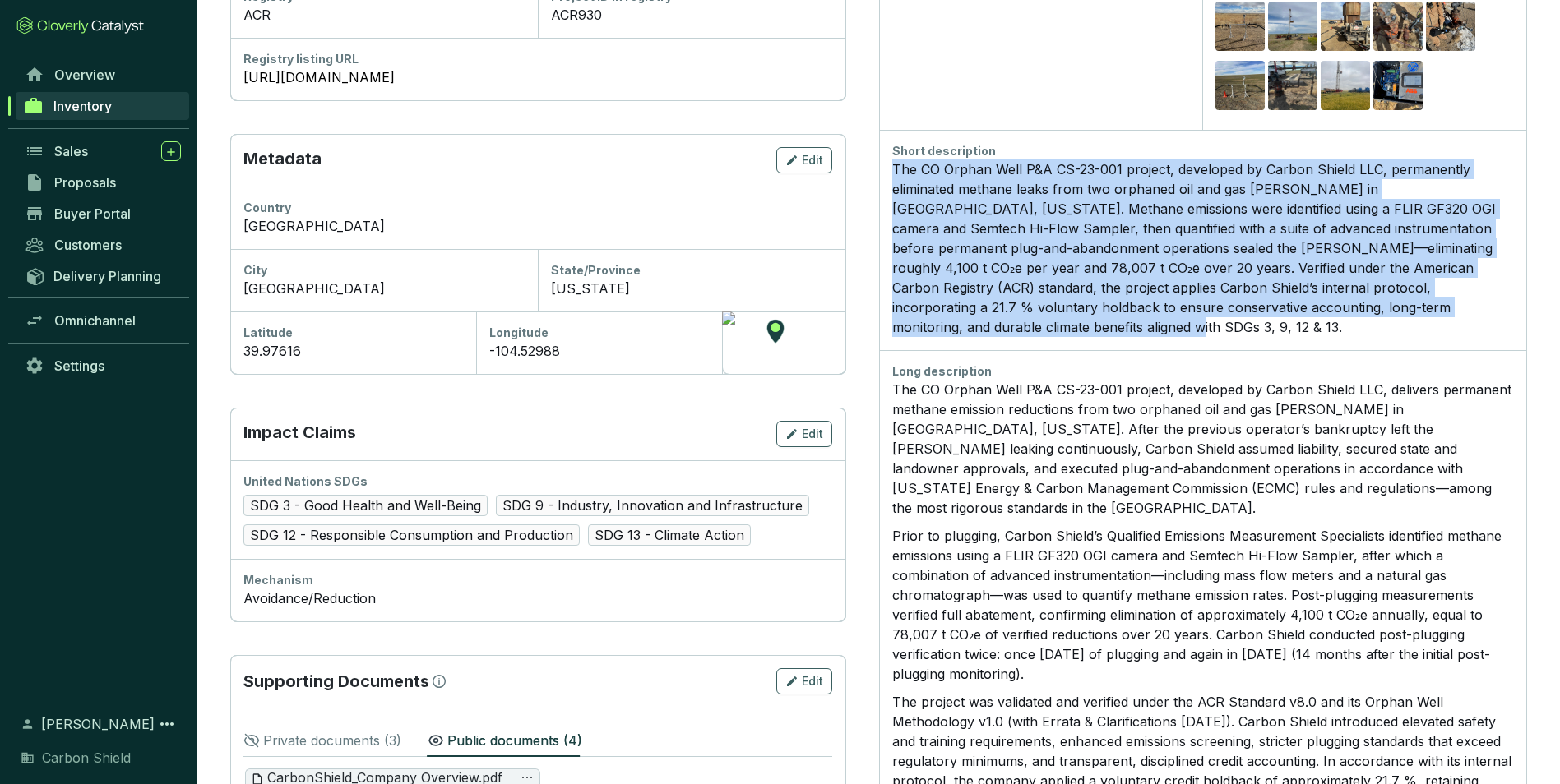
drag, startPoint x: 1490, startPoint y: 316, endPoint x: 889, endPoint y: 175, distance: 617.3
click at [889, 175] on div "Short description The CO Orphan Well P&A CS-23-001 project, developed by Carbon…" at bounding box center [1204, 240] width 649 height 220
copy div "The CO Orphan Well P&A CS-23-001 project, developed by Carbon Shield LLC, perma…"
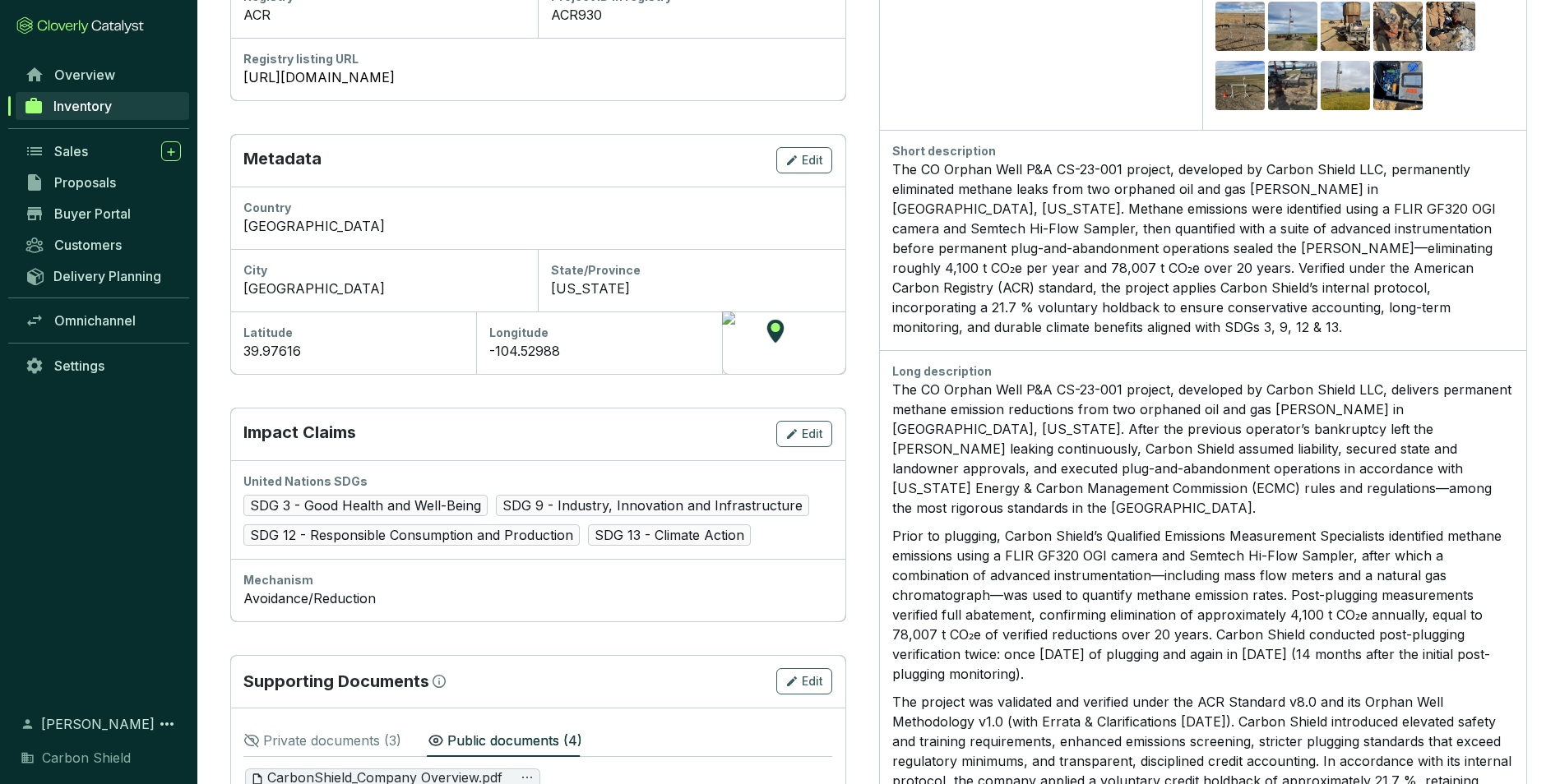
click at [1029, 526] on p "Prior to plugging, Carbon Shield’s Qualified Emissions Measurement Specialists …" at bounding box center [1203, 605] width 622 height 158
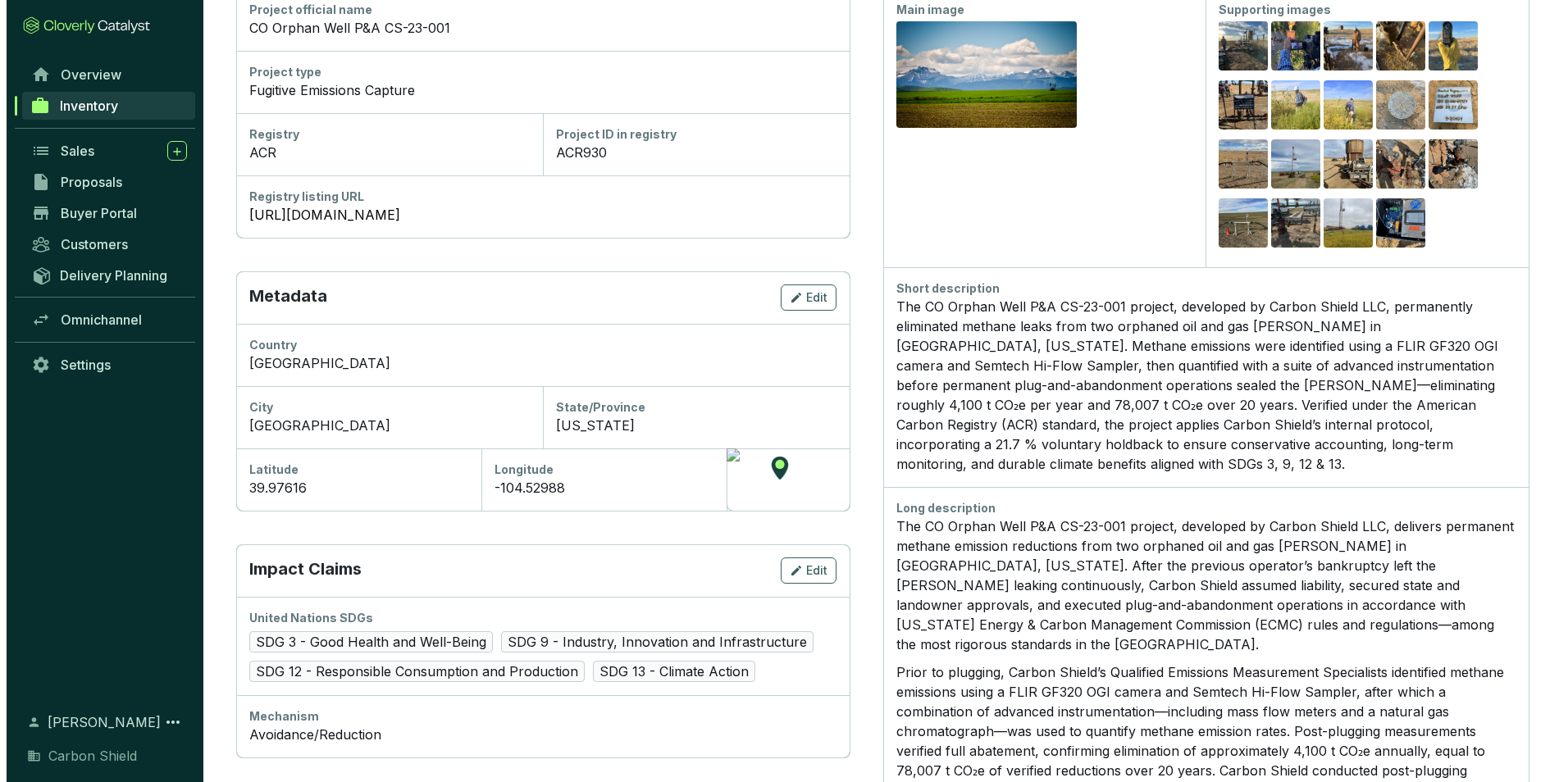
scroll to position [39, 0]
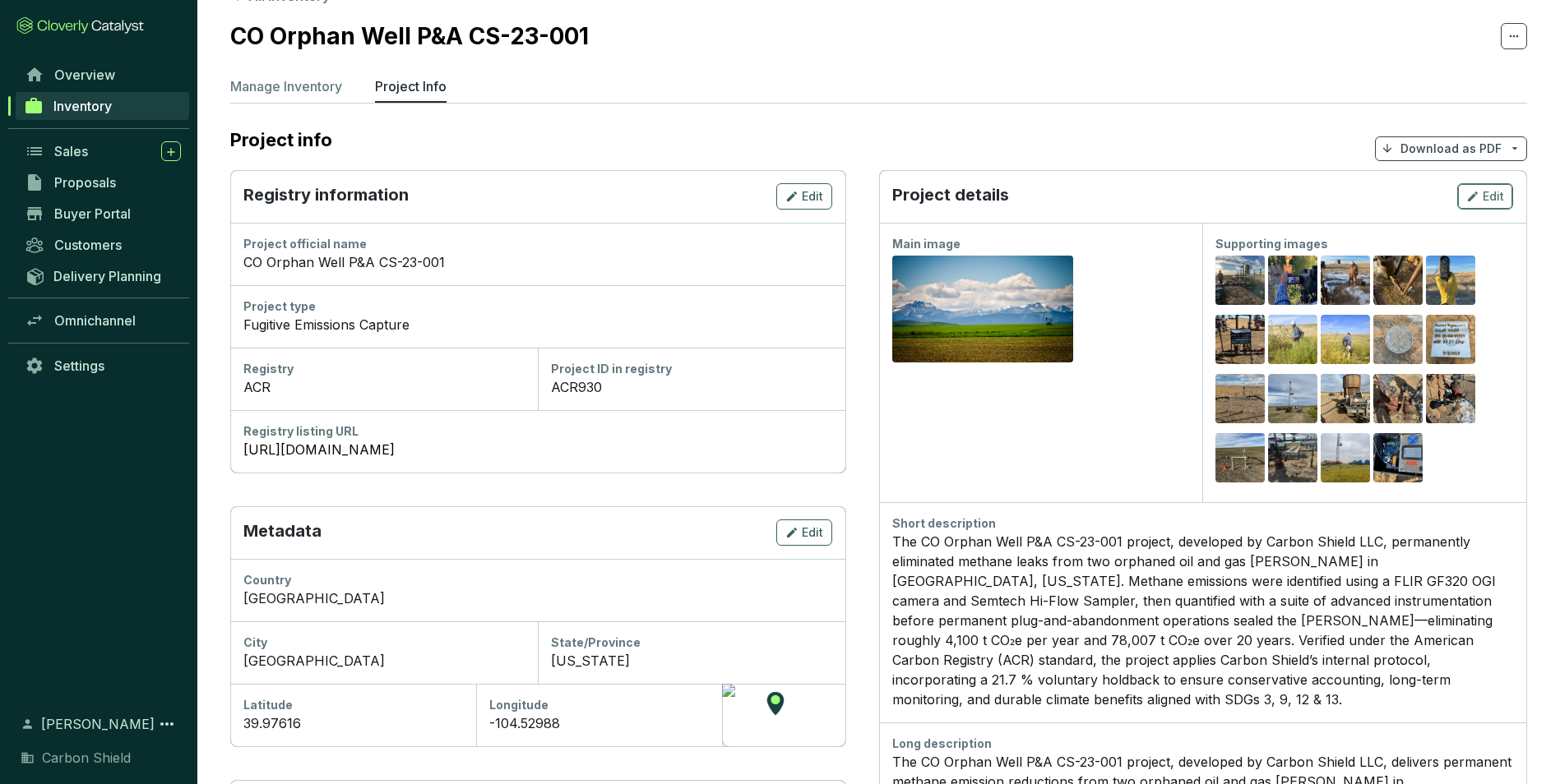
click at [1495, 201] on span "Edit" at bounding box center [1494, 196] width 21 height 17
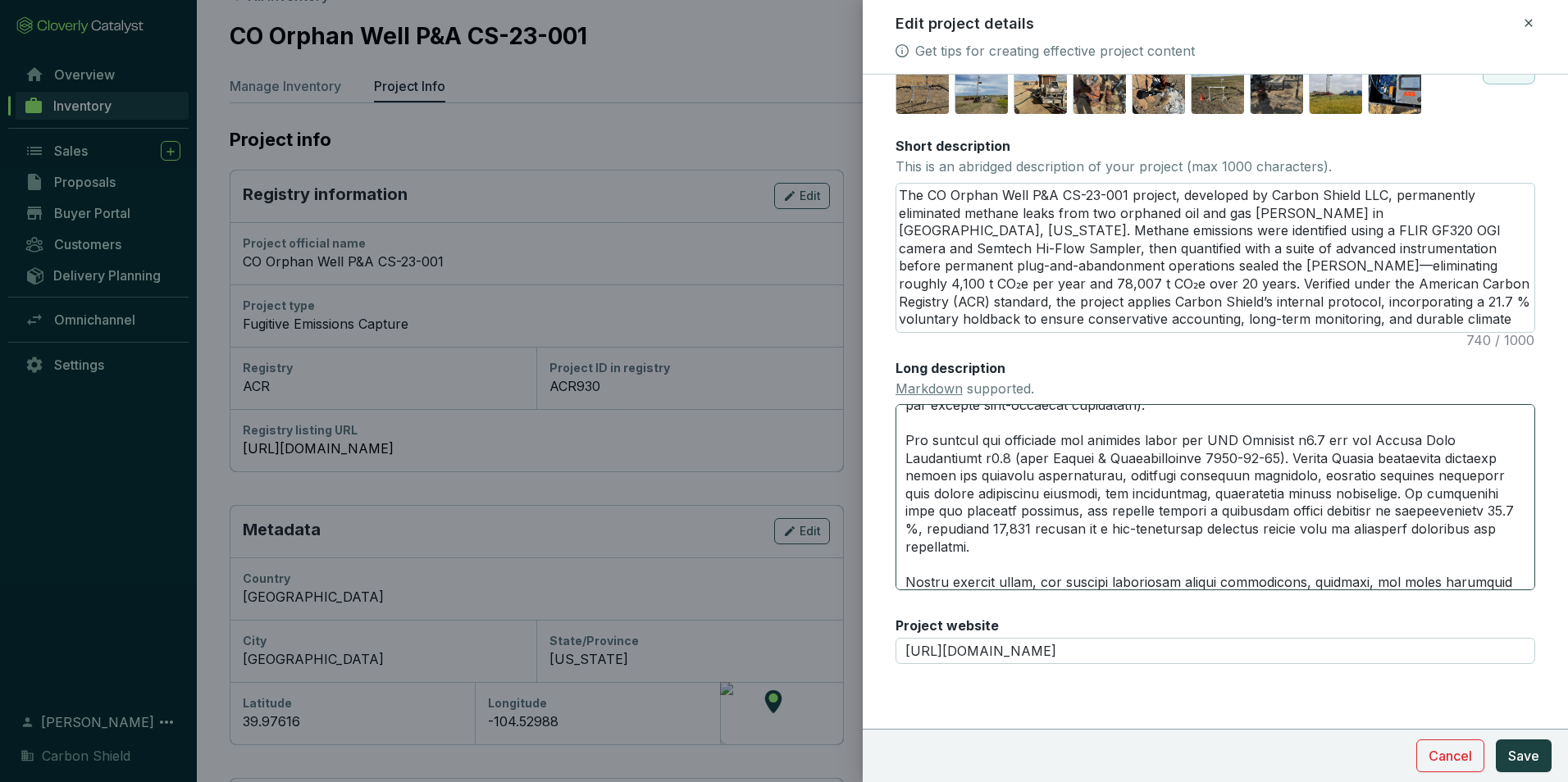
scroll to position [354, 0]
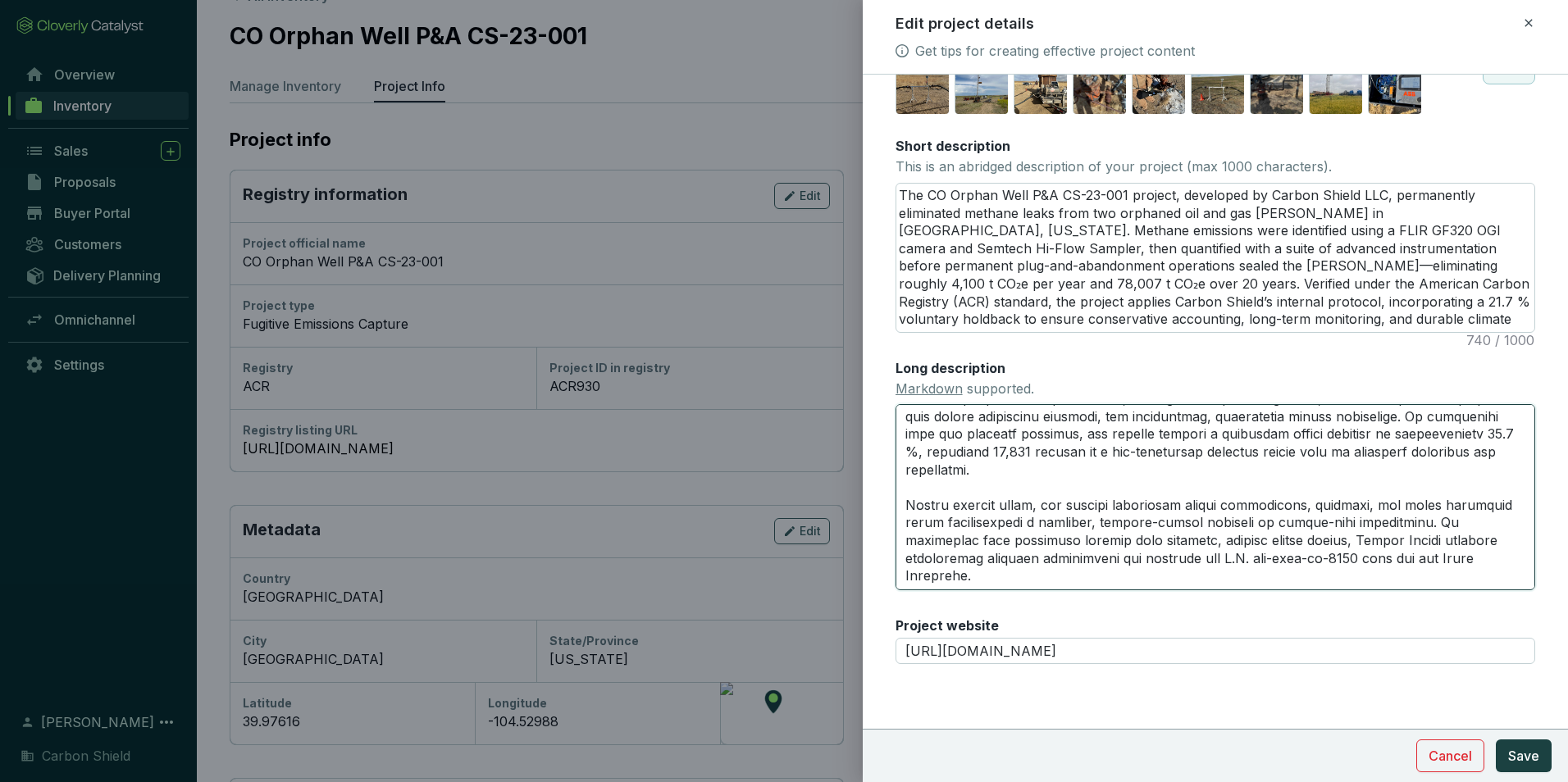
click at [994, 578] on textarea "Long description Markdown supported." at bounding box center [1215, 497] width 640 height 186
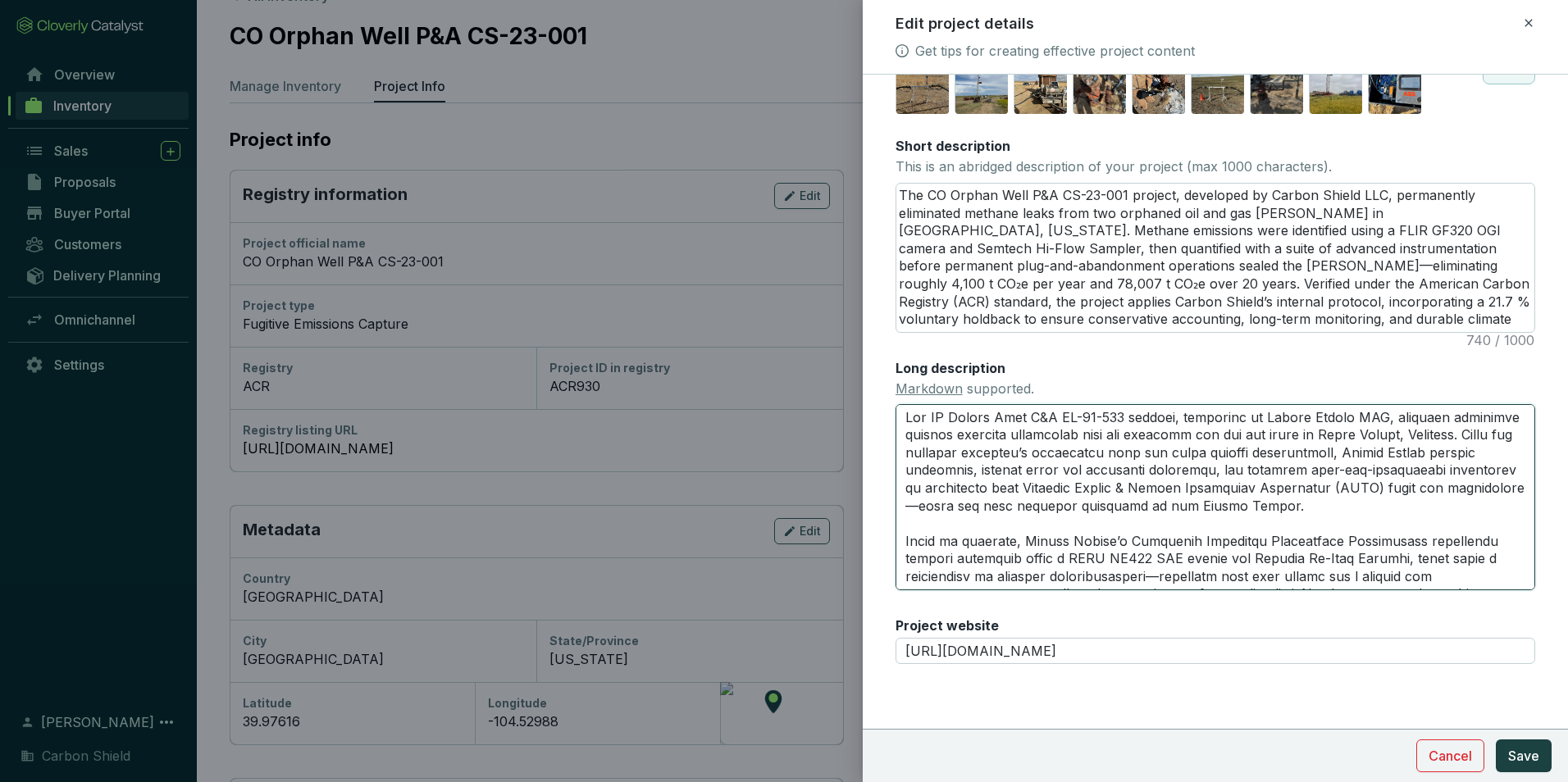
drag, startPoint x: 964, startPoint y: 549, endPoint x: 744, endPoint y: 260, distance: 363.2
click at [744, 260] on div "Edit project details Get tips for creating effective project content Main image…" at bounding box center [784, 391] width 1568 height 782
paste textarea "Lo 5584–6460, Ipsumd Sitame consecte adip elit 450 seddoeiu tempo incidi Utlabo…"
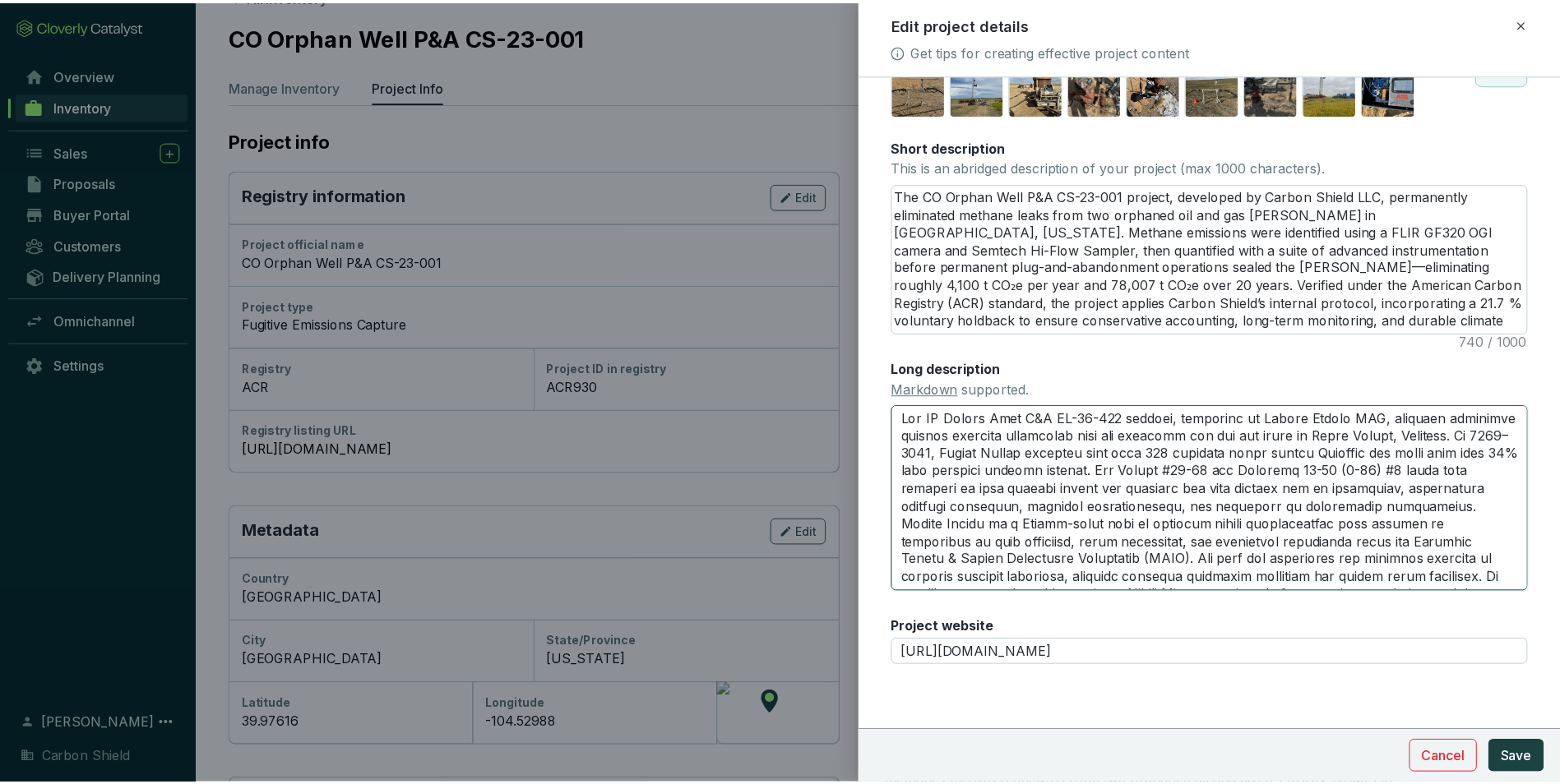
scroll to position [812, 0]
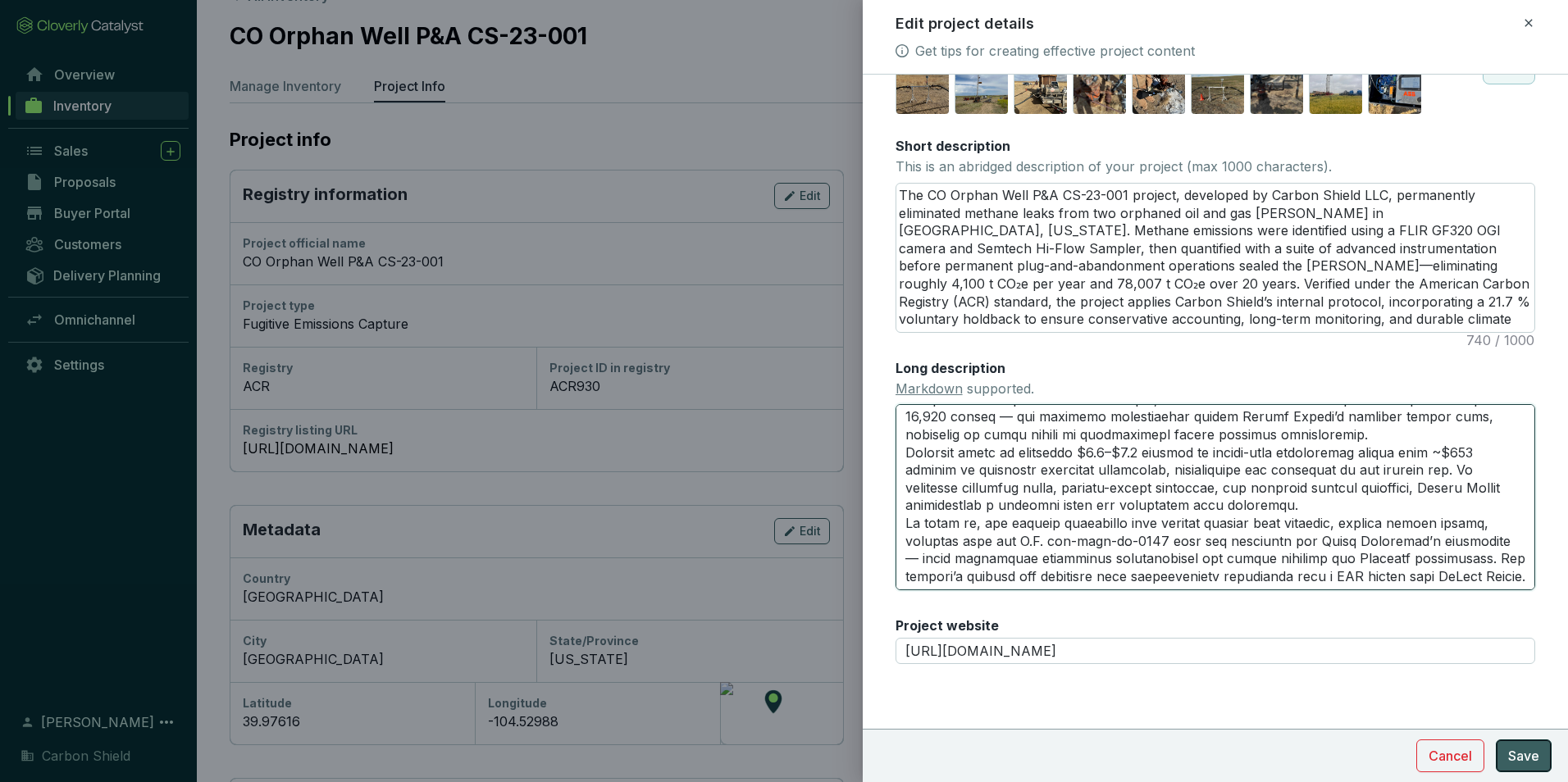
type textarea "Lor IP Dolors Amet C&A EL-75-430 seddoei, temporinc ut Labore Etdolo MAG, aliqu…"
click at [1528, 762] on span "Save" at bounding box center [1523, 756] width 31 height 19
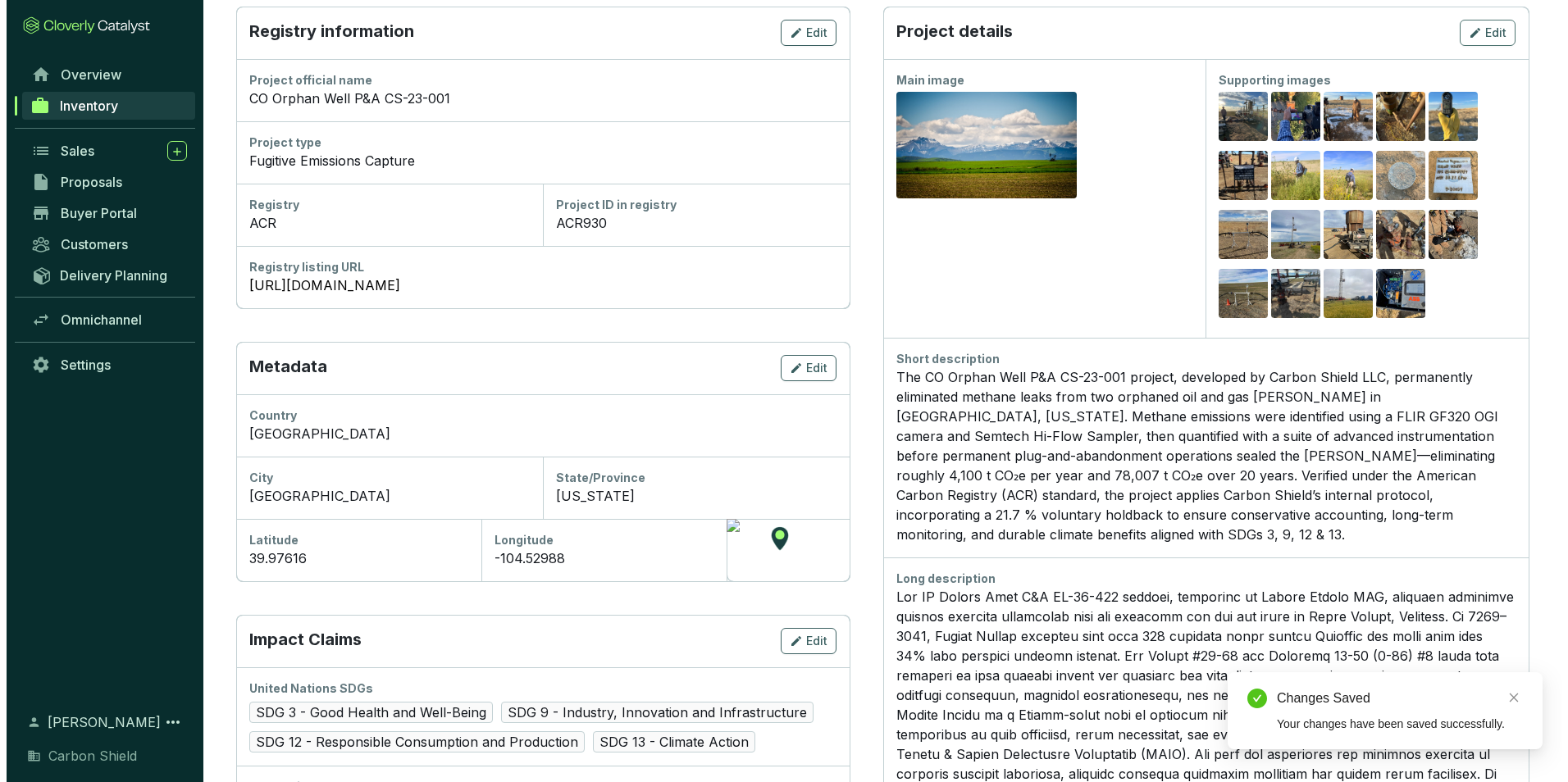
scroll to position [202, 0]
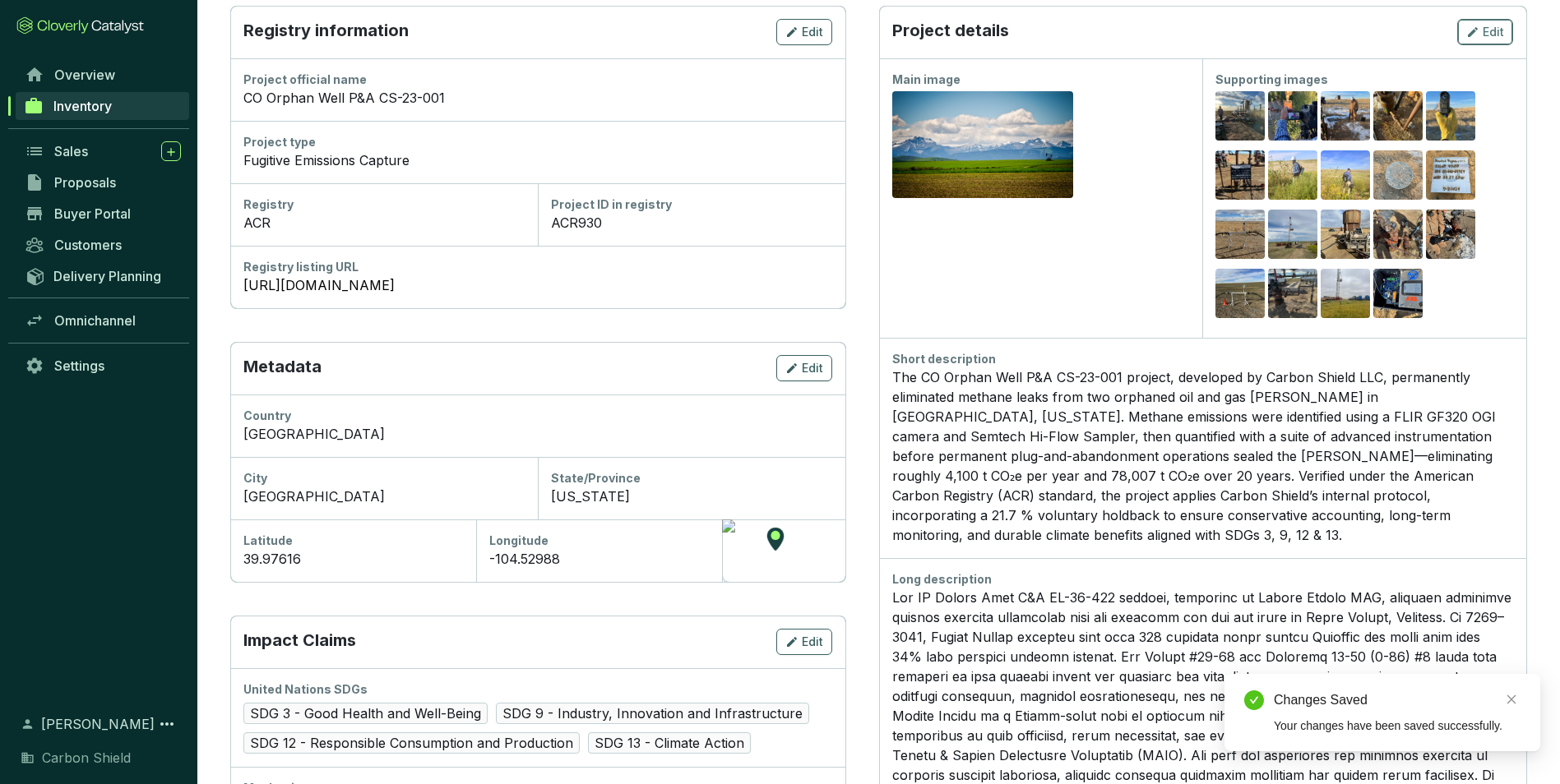
click at [1494, 28] on span "Edit" at bounding box center [1494, 32] width 21 height 17
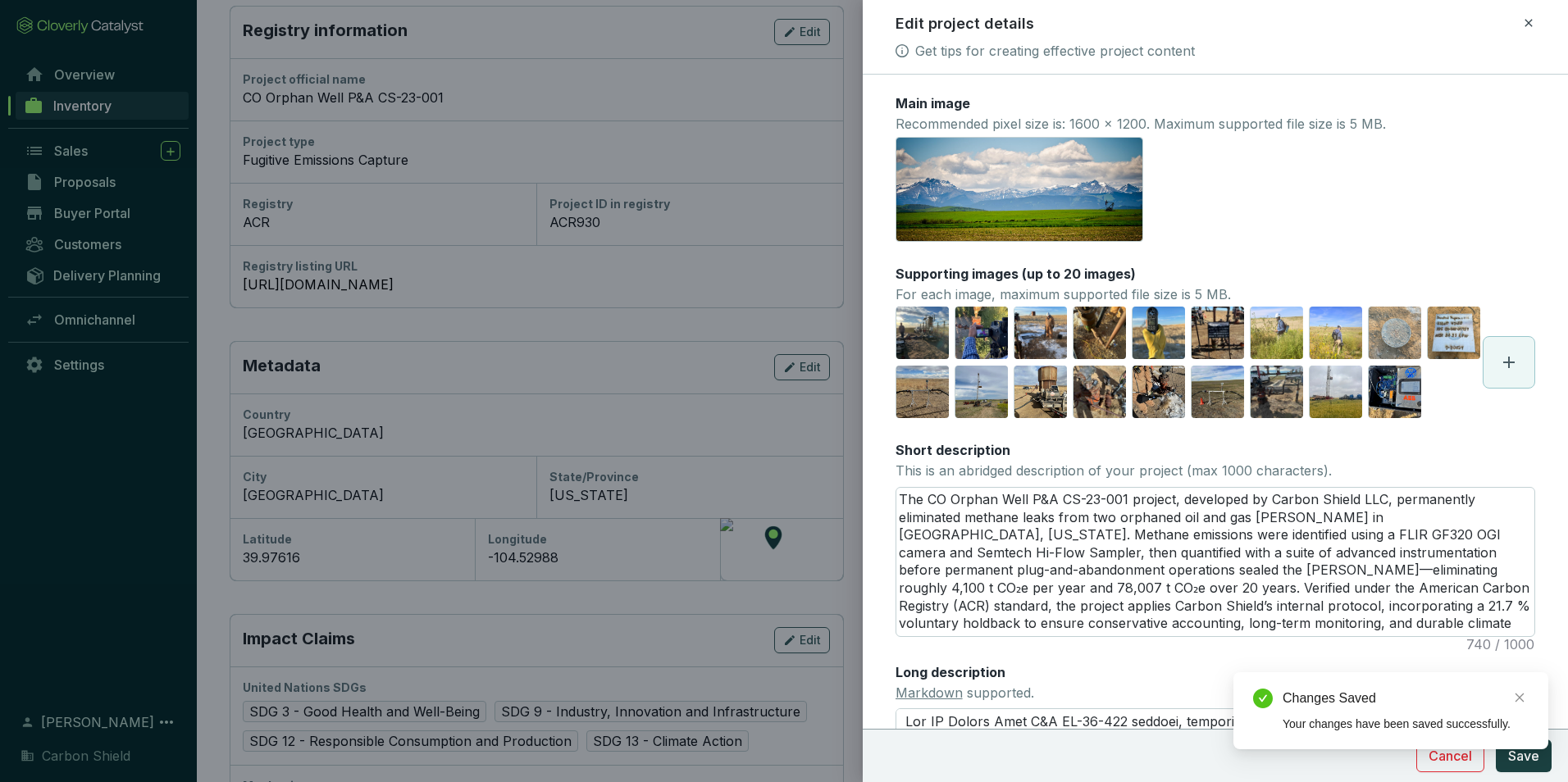
scroll to position [82, 0]
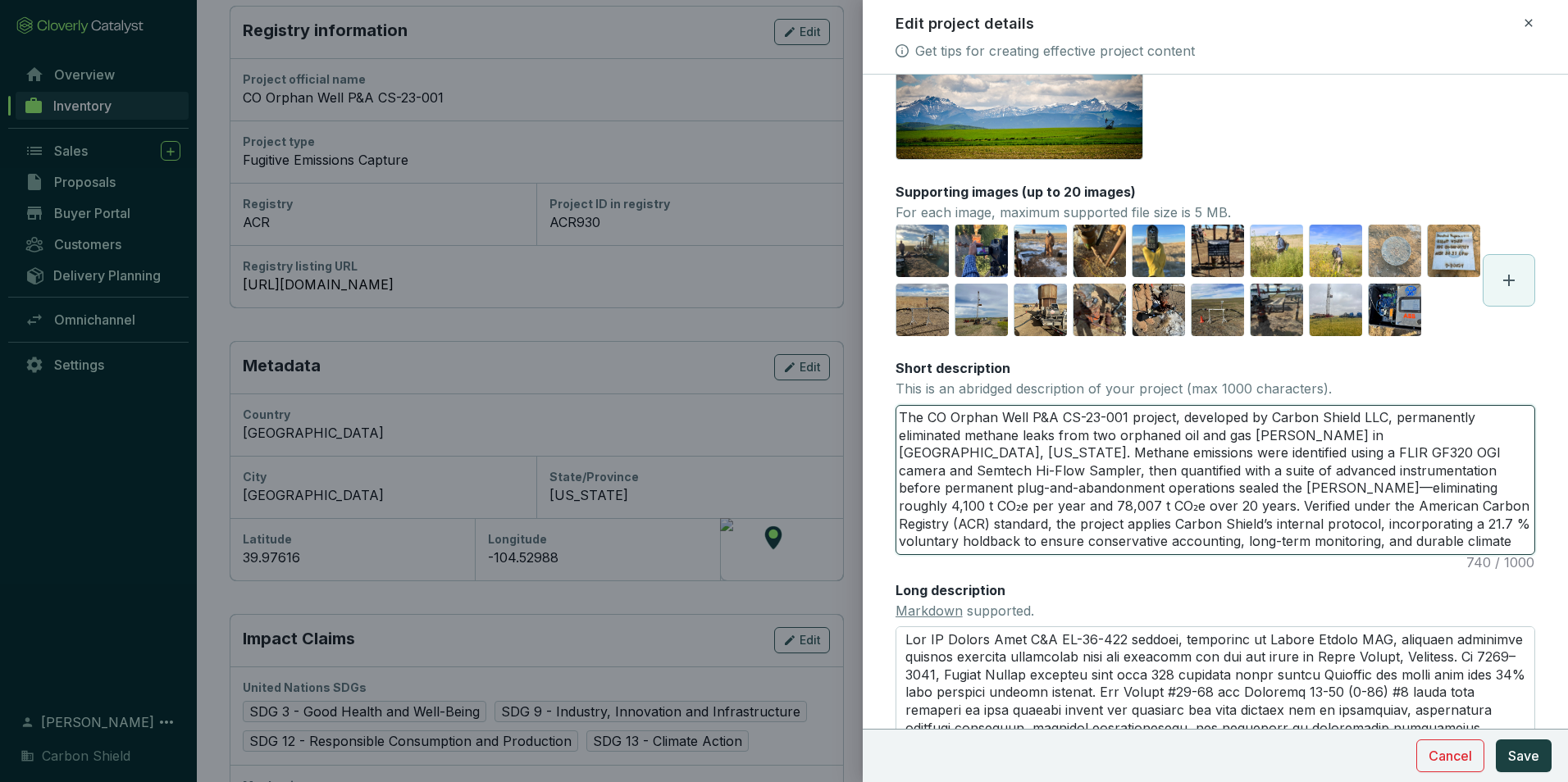
click at [1320, 521] on textarea "The CO Orphan Well P&A CS-23-001 project, developed by Carbon Shield LLC, perma…" at bounding box center [1215, 479] width 638 height 149
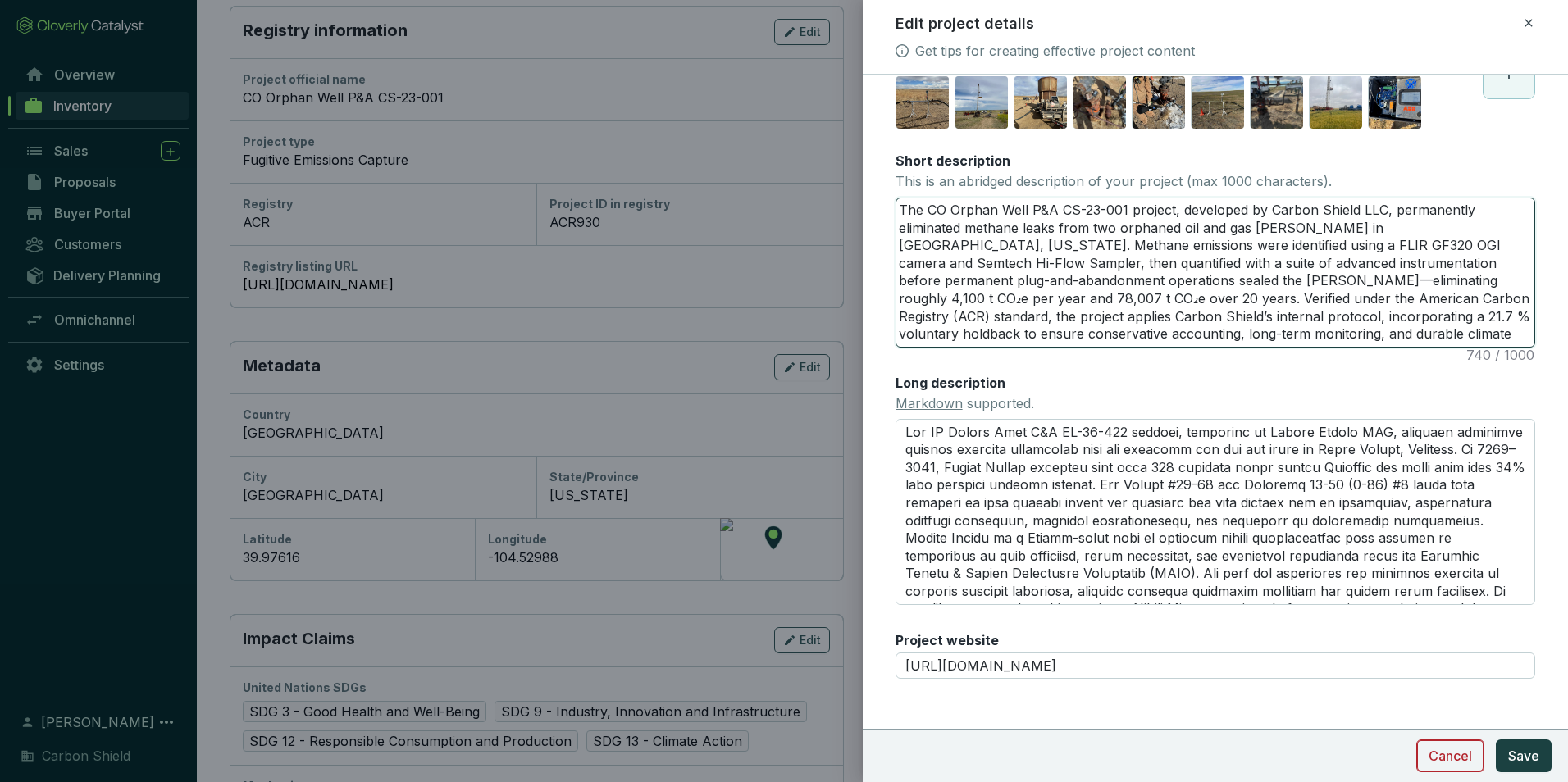
scroll to position [363, 0]
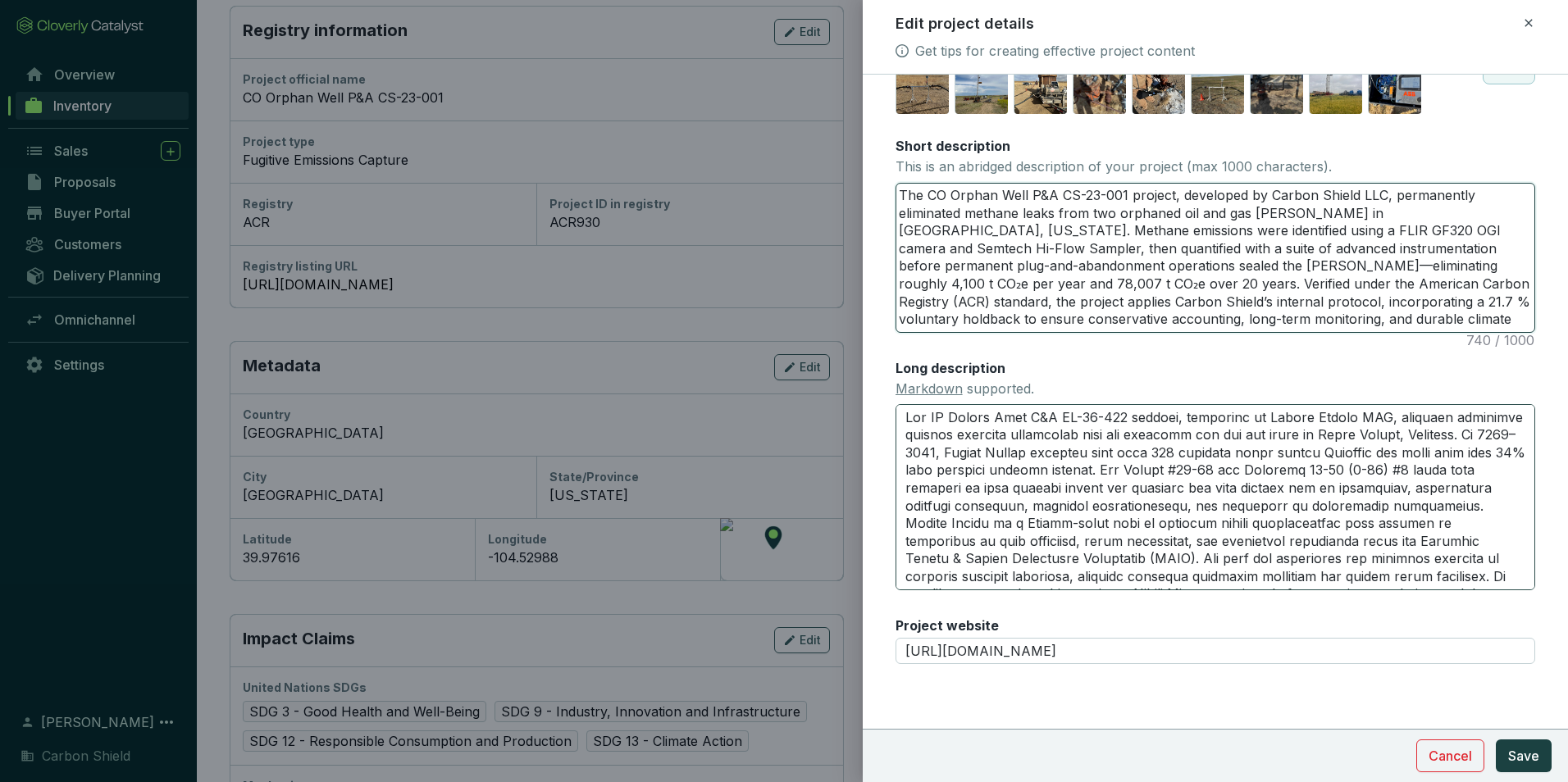
drag, startPoint x: 898, startPoint y: 557, endPoint x: 1482, endPoint y: 480, distance: 589.1
click at [1567, 553] on html "All Inventory CO Orphan Well P&A CS-23-001 Manage Inventory Project Info Projec…" at bounding box center [784, 738] width 1568 height 1882
click at [1116, 523] on textarea "Long description Markdown supported." at bounding box center [1215, 497] width 640 height 186
type textarea "Lor IP Dolors Amet C&A EL-77-401 seddoei, temporinc ut Labore Etdolo MAG, aliqu…"
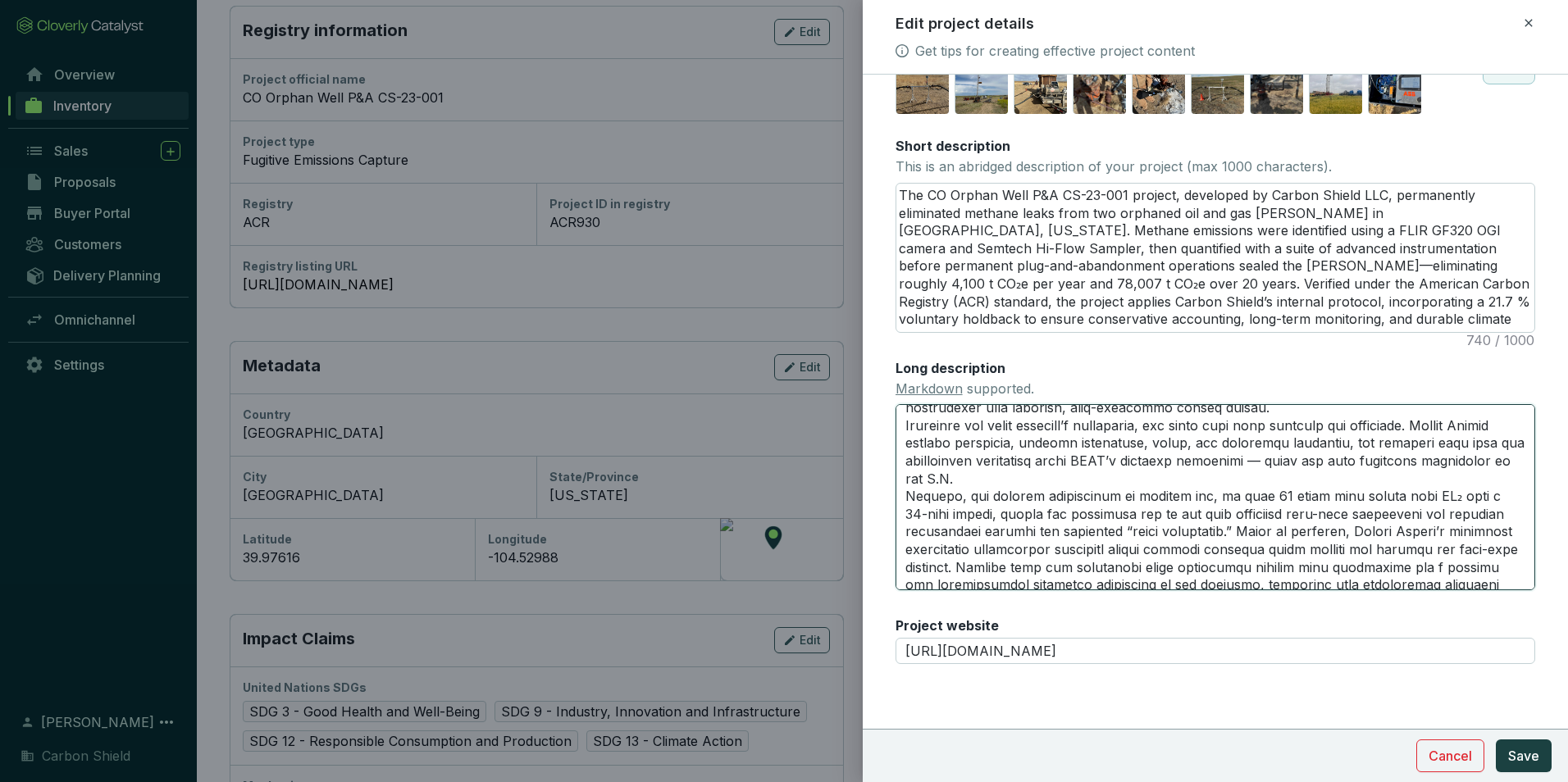
scroll to position [246, 0]
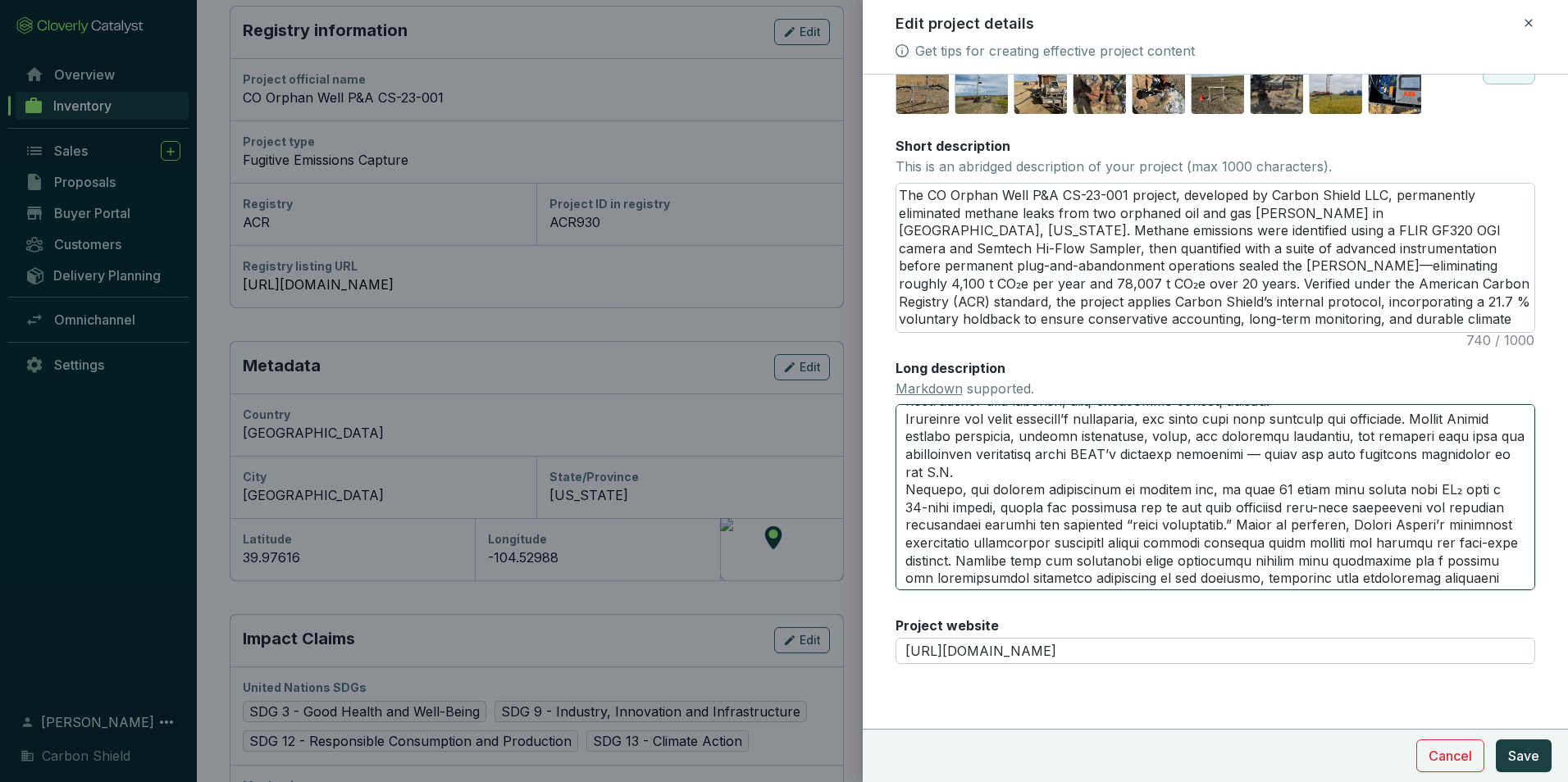
click at [1118, 487] on textarea "Long description Markdown supported." at bounding box center [1215, 497] width 640 height 186
type textarea "Lor IP Dolors Amet C&A EL-77-401 seddoei, temporinc ut Labore Etdolo MAG, aliqu…"
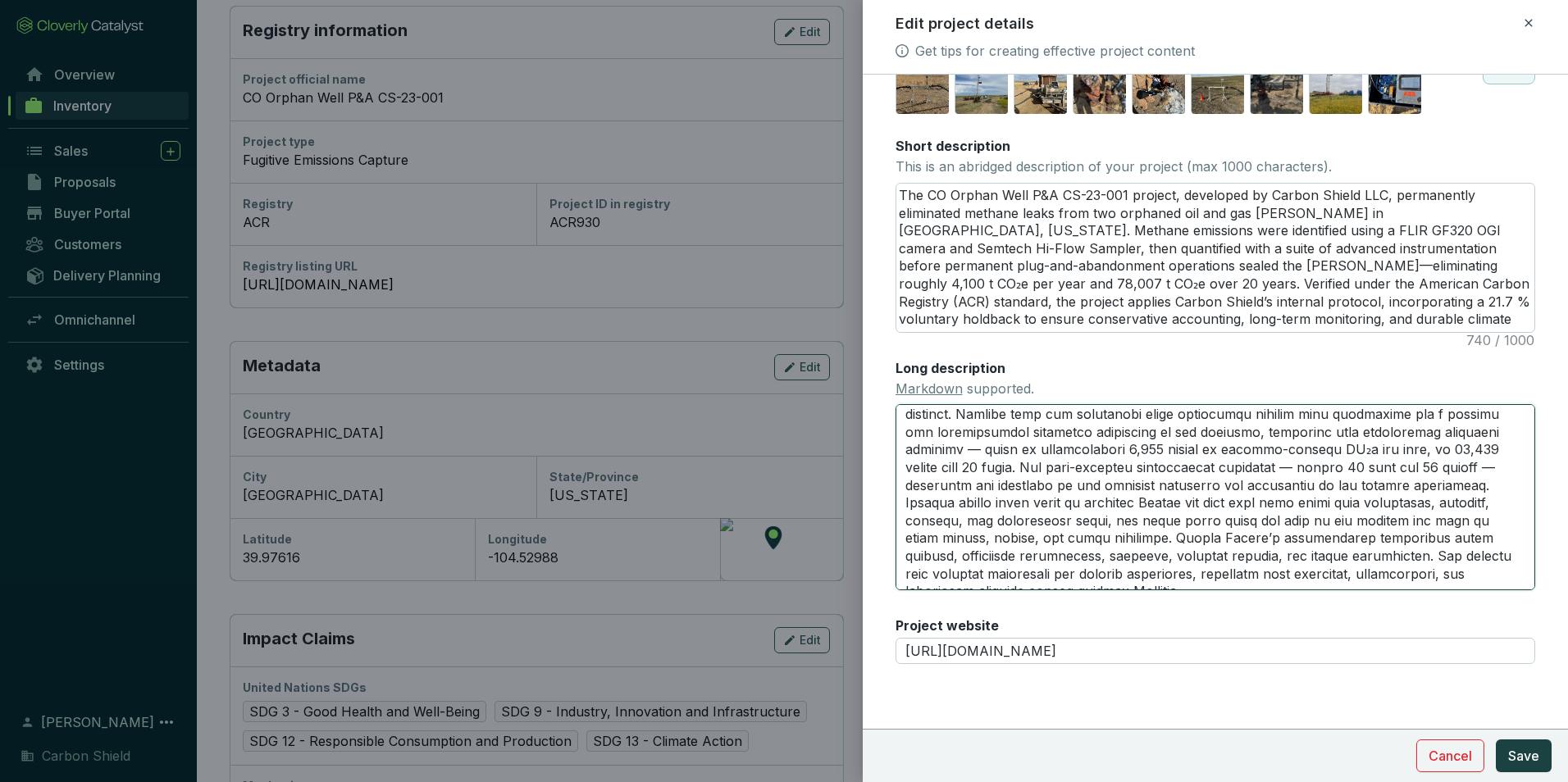
click at [1177, 520] on textarea "Long description Markdown supported." at bounding box center [1215, 497] width 640 height 186
type textarea "Lor IP Dolors Amet C&A EL-77-401 seddoei, temporinc ut Labore Etdolo MAG, aliqu…"
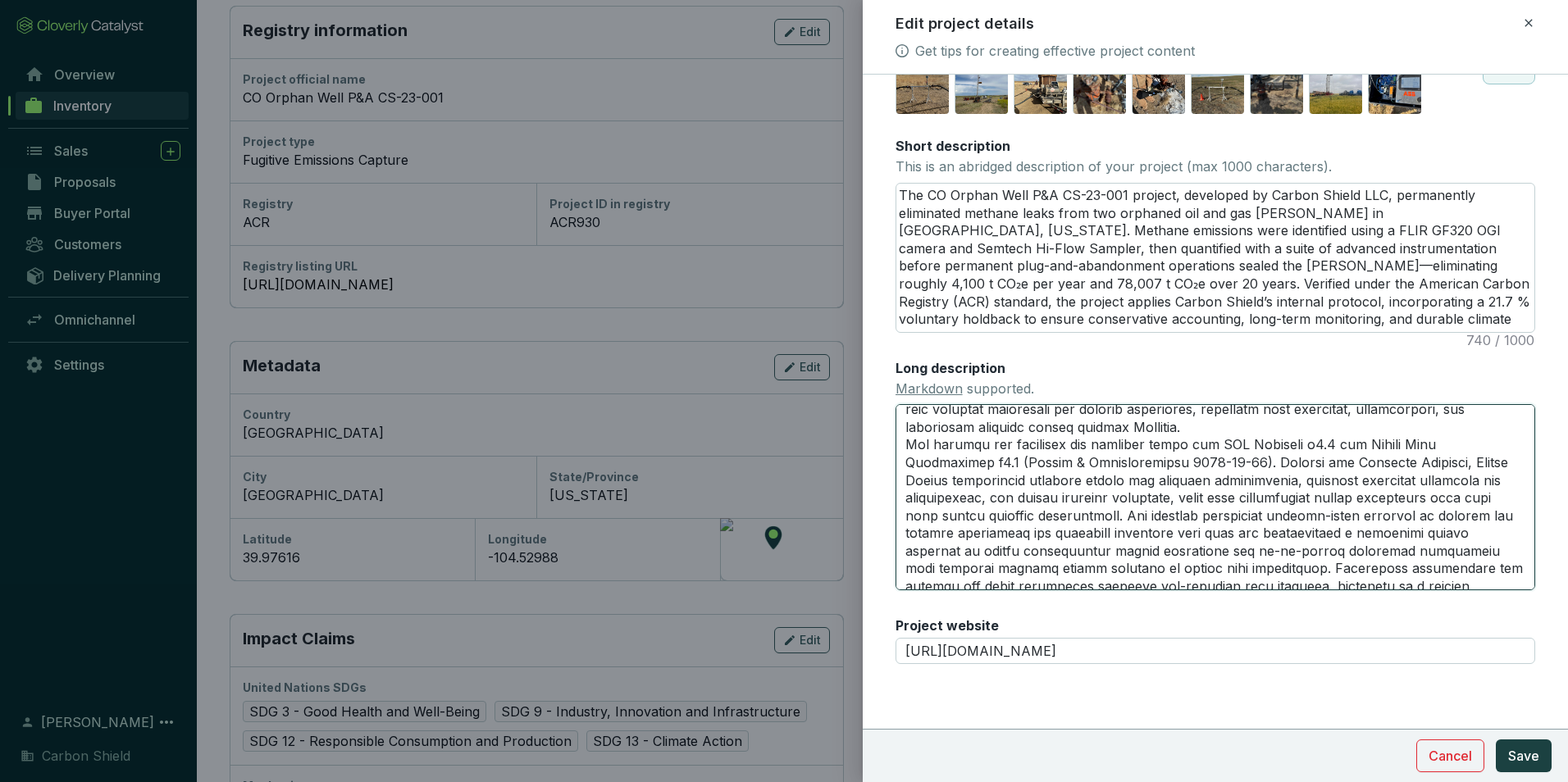
click at [1147, 459] on textarea "Long description Markdown supported." at bounding box center [1215, 497] width 640 height 186
type textarea "Lor IP Dolors Amet C&A EL-77-401 seddoei, temporinc ut Labore Etdolo MAG, aliqu…"
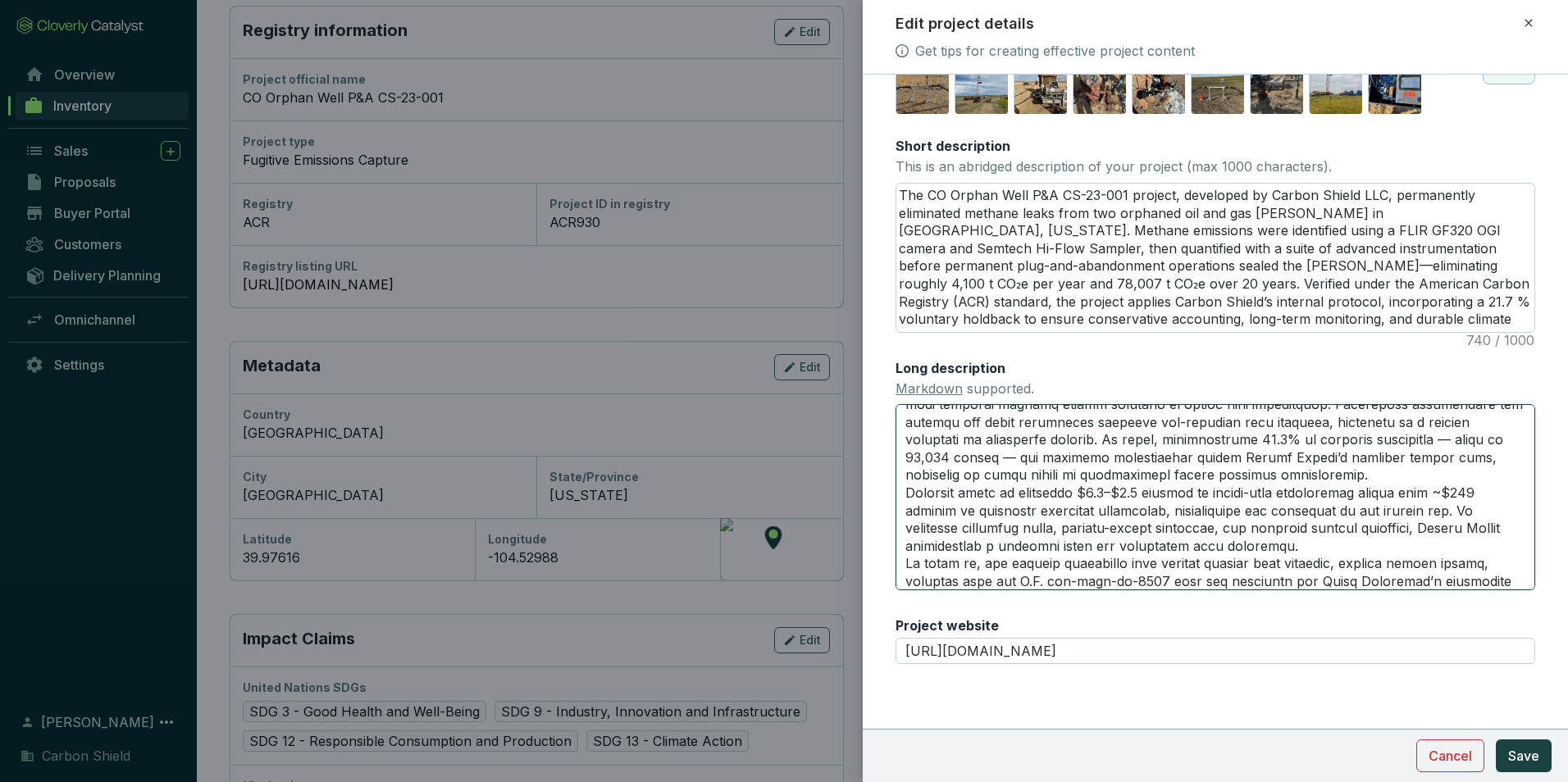
click at [1363, 508] on textarea "Long description Markdown supported." at bounding box center [1215, 497] width 640 height 186
type textarea "Lor IP Dolors Amet C&A EL-77-401 seddoei, temporinc ut Labore Etdolo MAG, aliqu…"
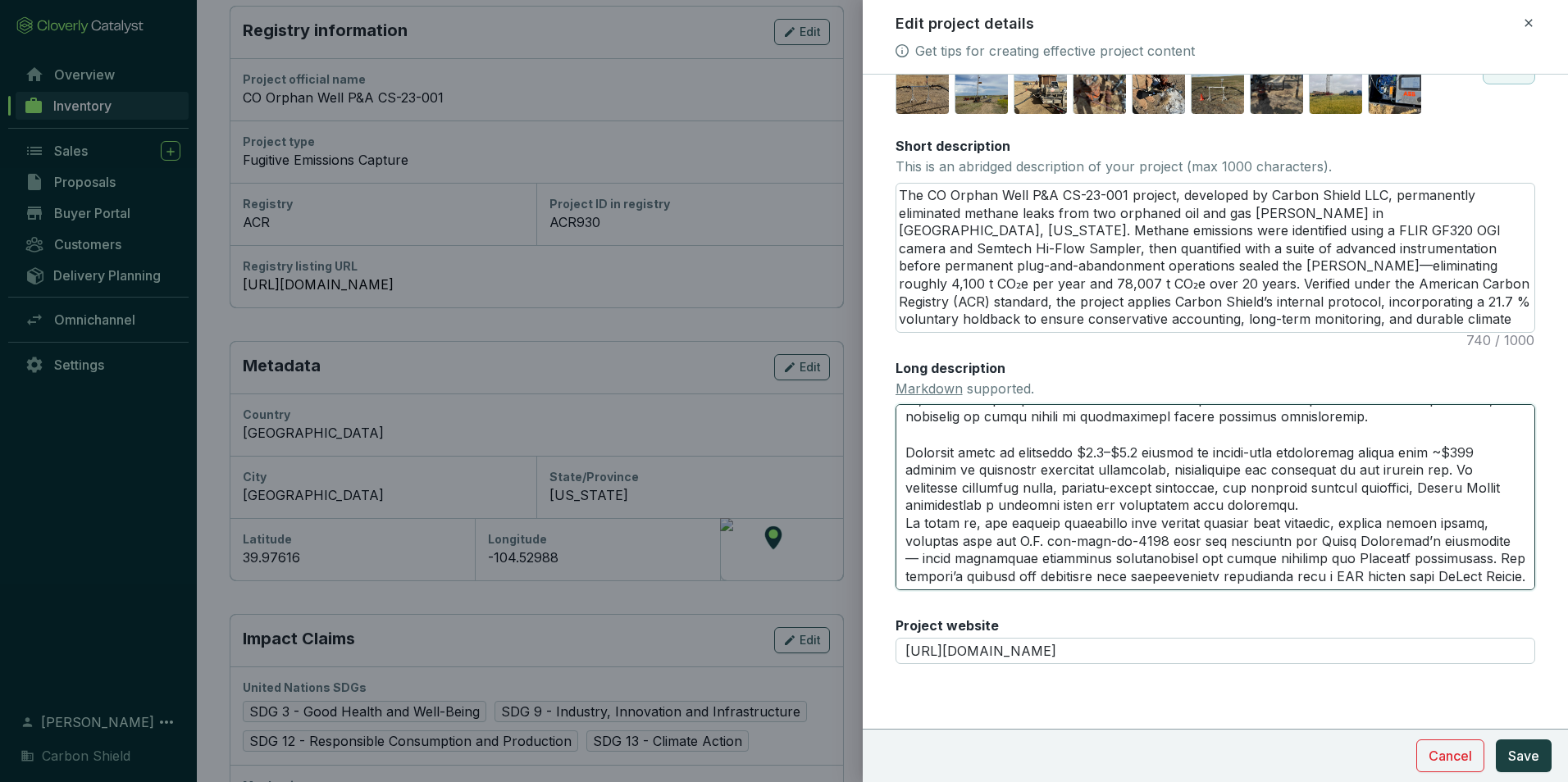
scroll to position [873, 0]
click at [1344, 501] on textarea "Long description Markdown supported." at bounding box center [1215, 497] width 640 height 186
type textarea "Lor IP Dolors Amet C&A EL-77-401 seddoei, temporinc ut Labore Etdolo MAG, aliqu…"
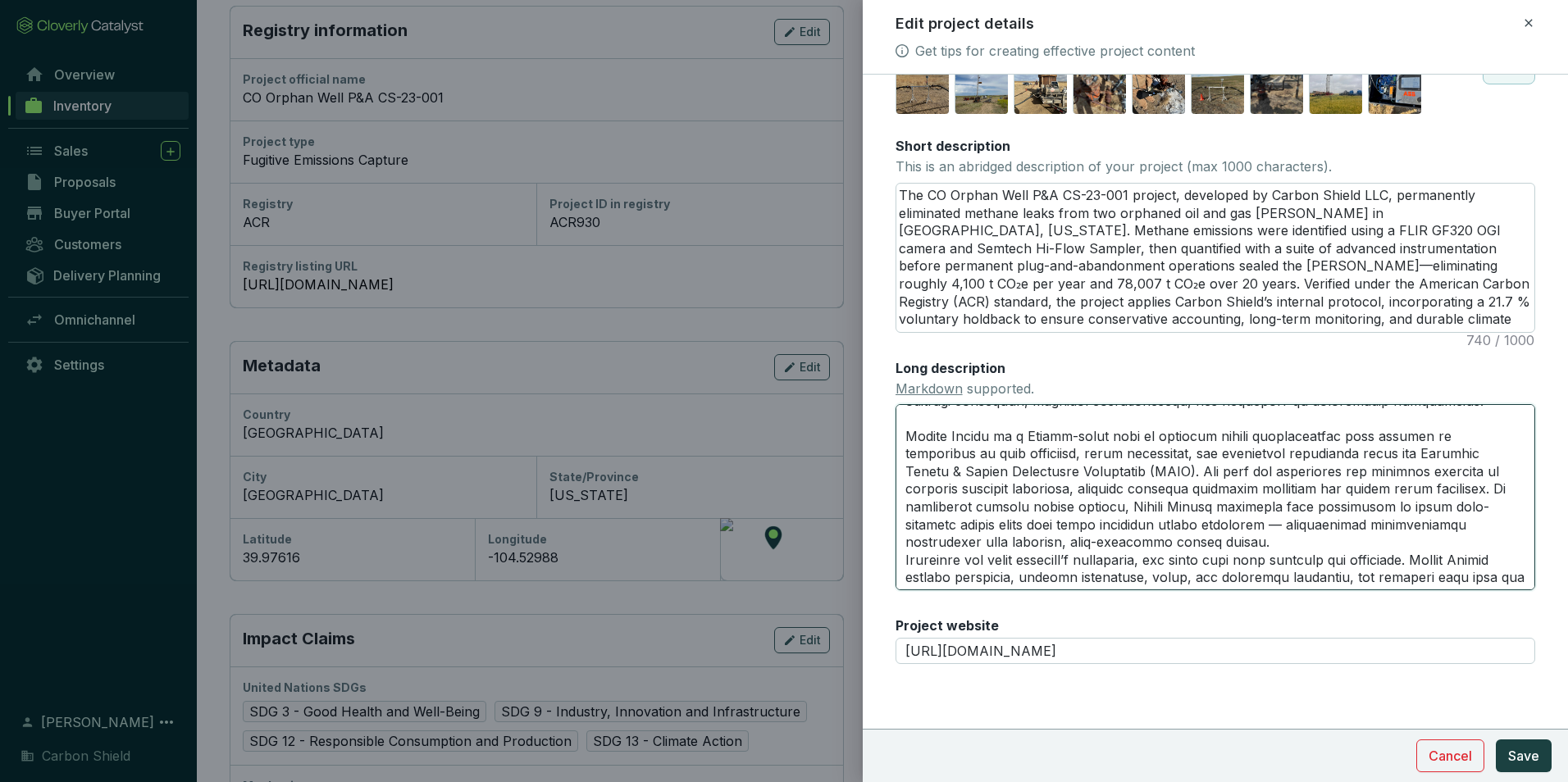
scroll to position [101, 0]
click at [1340, 560] on textarea "Long description Markdown supported." at bounding box center [1215, 497] width 640 height 186
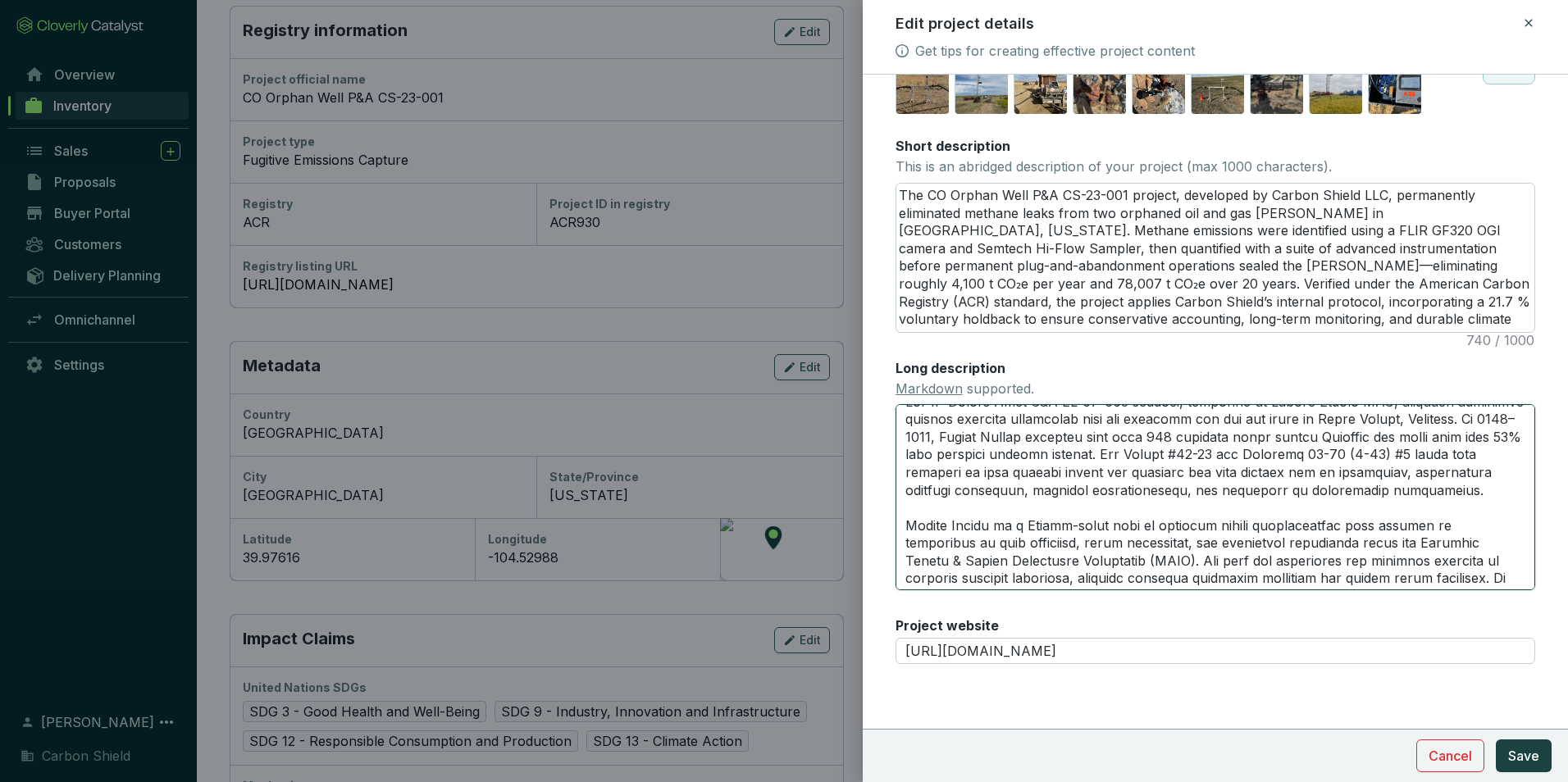
scroll to position [0, 0]
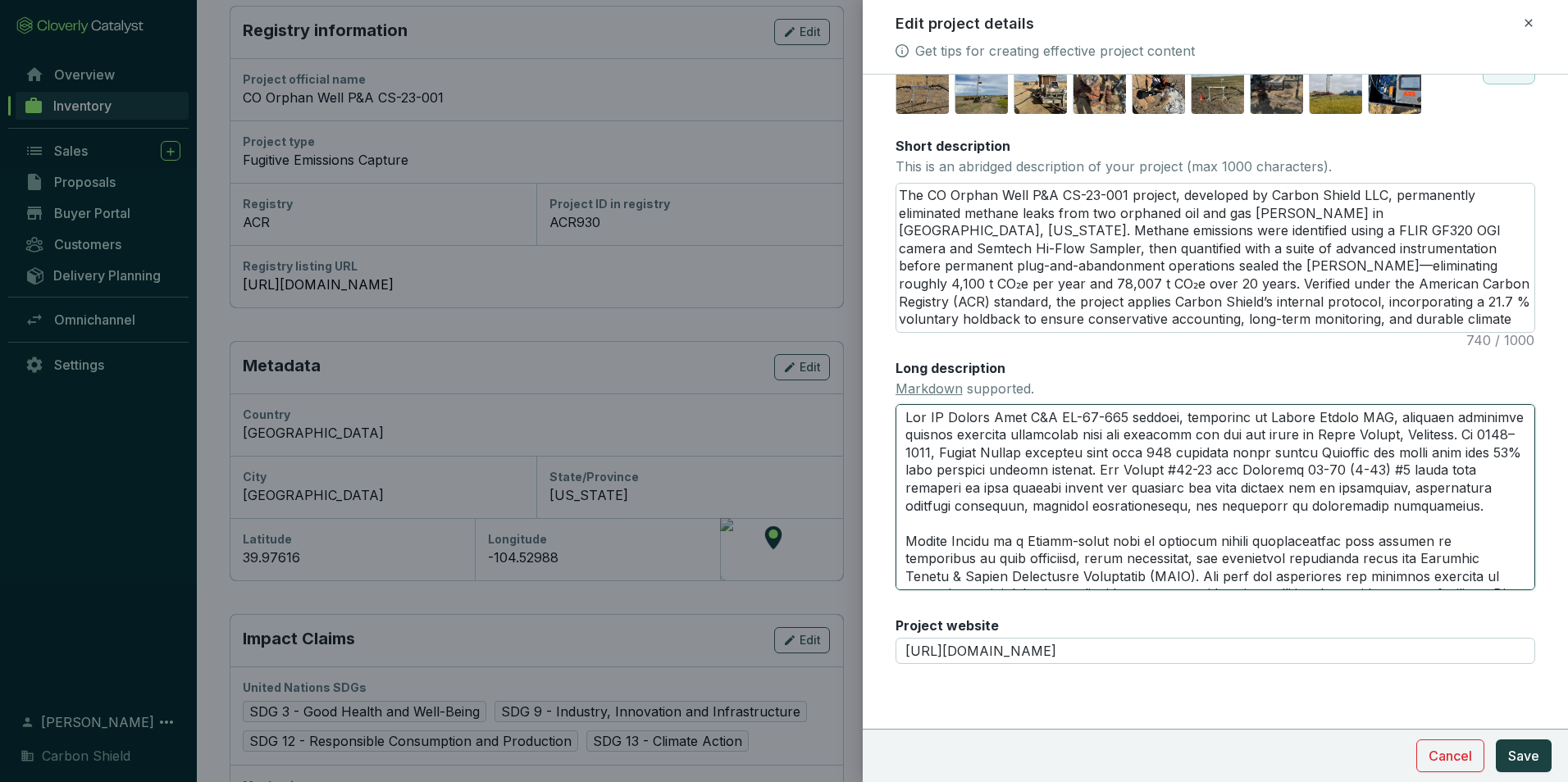
type textarea "Lor IP Dolors Amet C&A EL-77-401 seddoei, temporinc ut Labore Etdolo MAG, aliqu…"
click at [1020, 246] on textarea "The CO Orphan Well P&A CS-23-001 project, developed by Carbon Shield LLC, perma…" at bounding box center [1215, 258] width 638 height 149
click at [1499, 317] on textarea "The CO Orphan Well P&A CS-23-001 project, developed by Carbon Shield LLC, perma…" at bounding box center [1215, 258] width 638 height 149
drag, startPoint x: 1494, startPoint y: 324, endPoint x: 866, endPoint y: 146, distance: 652.7
click at [866, 146] on form "Main image Recommended pixel size is: 1600 x 1200. Maximum supported file size …" at bounding box center [1216, 276] width 706 height 973
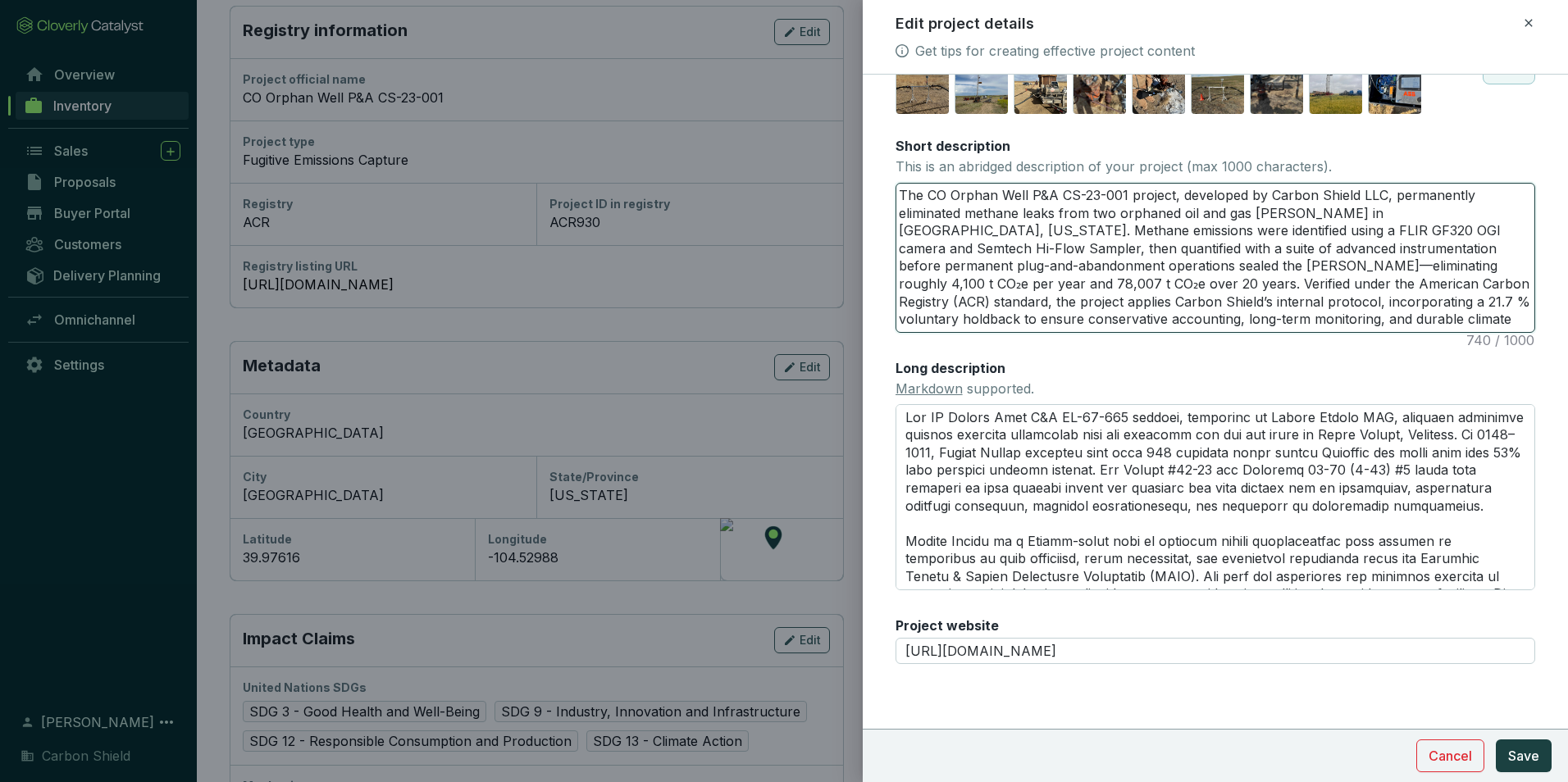
drag, startPoint x: 1091, startPoint y: 189, endPoint x: 1103, endPoint y: 196, distance: 13.9
click at [1091, 189] on textarea "The CO Orphan Well P&A CS-23-001 project, developed by Carbon Shield LLC, perma…" at bounding box center [1215, 258] width 638 height 149
click at [1490, 325] on textarea "The CO Orphan Well P&A CS-23-001 project, developed by Carbon Shield LLC, perma…" at bounding box center [1215, 258] width 638 height 149
drag, startPoint x: 1503, startPoint y: 323, endPoint x: 790, endPoint y: 174, distance: 728.4
click at [791, 174] on div "Edit project details Get tips for creating effective project content Main image…" at bounding box center [784, 391] width 1568 height 782
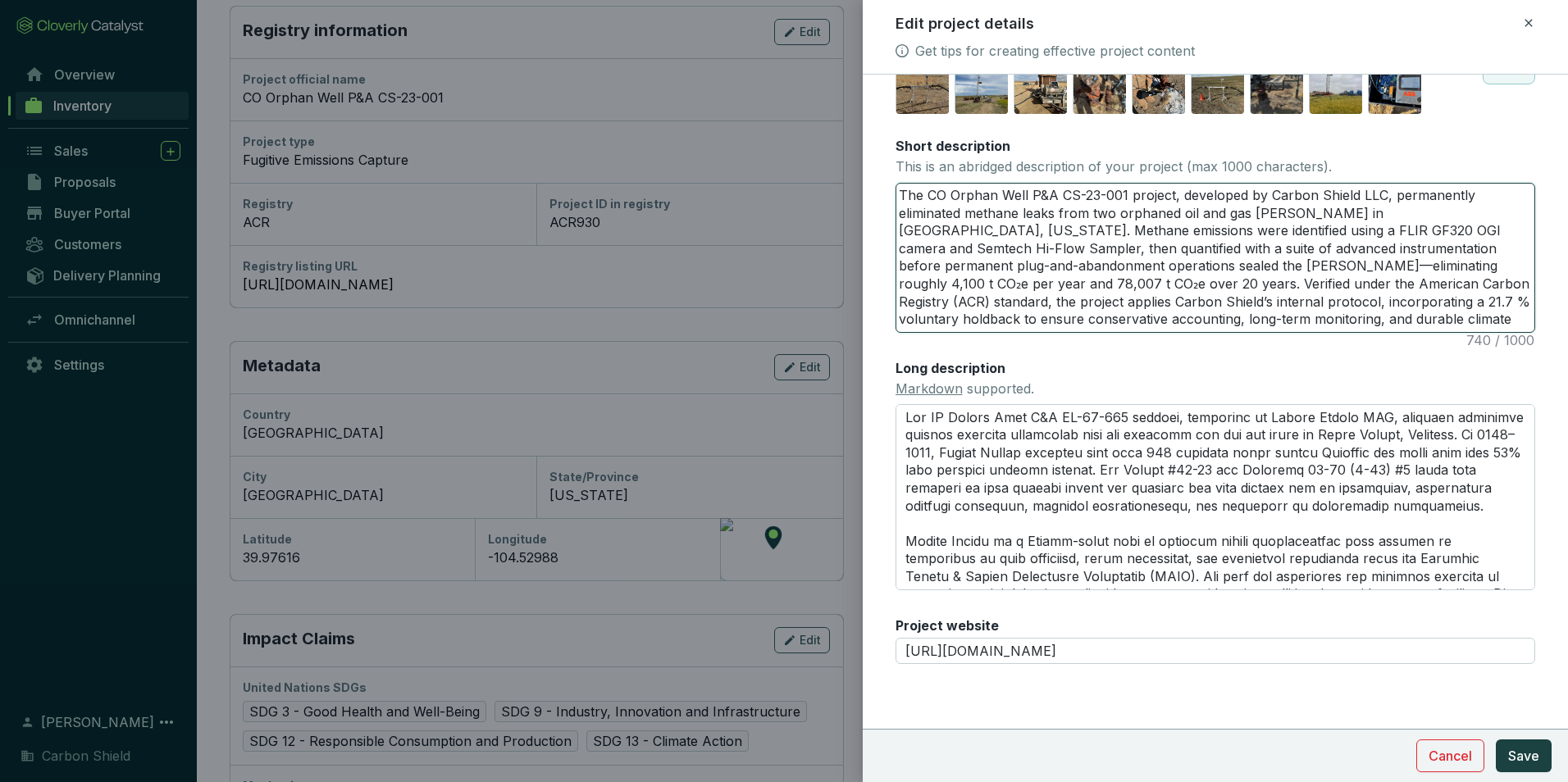
paste textarea ", over 80 times more potent than CO₂ over 20 years, was detected using FLIR opt…"
type textarea "The CO Orphan Well P&A CS-23-001 project, developed by Carbon Shield LLC, perma…"
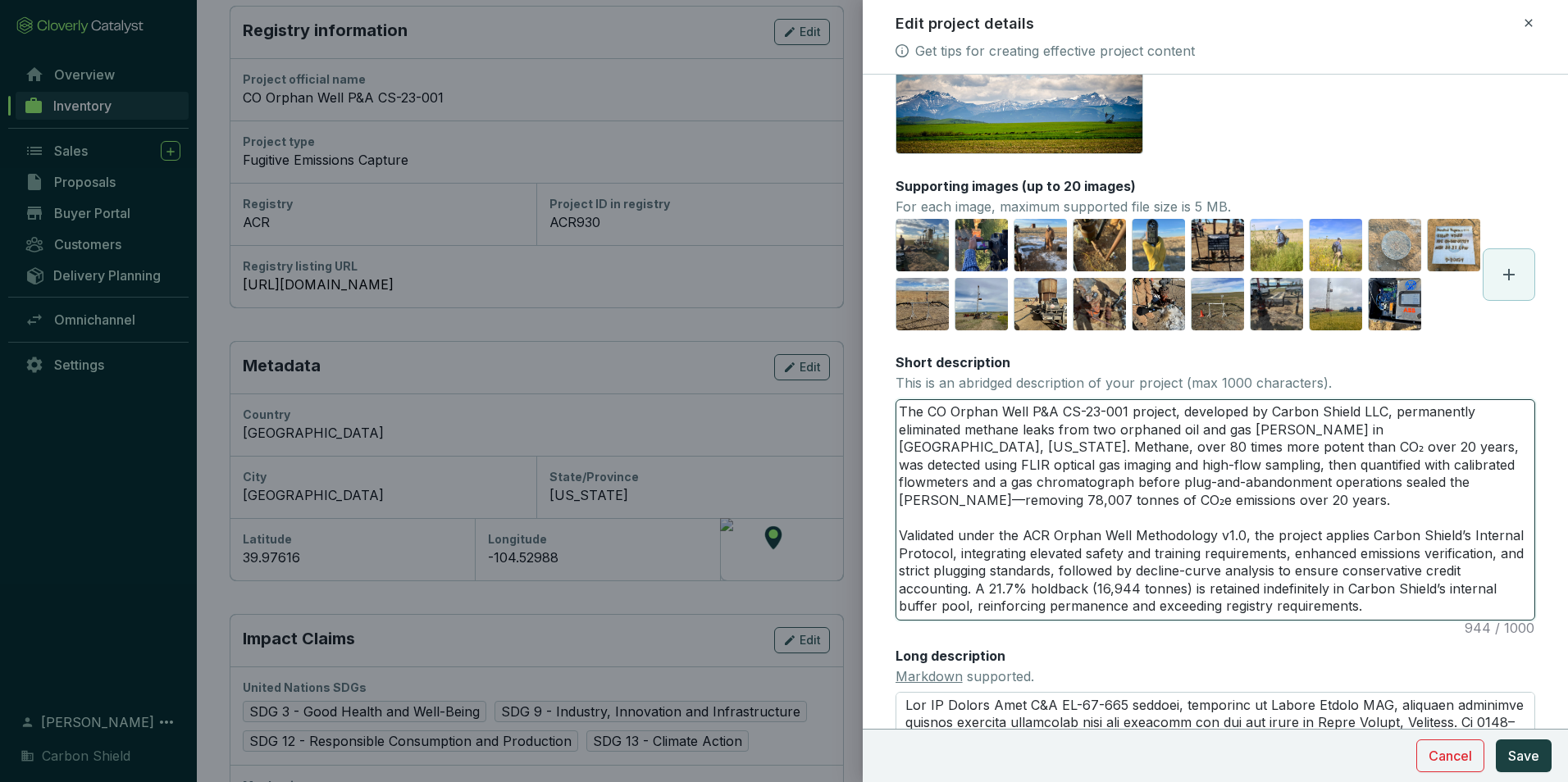
scroll to position [117, 0]
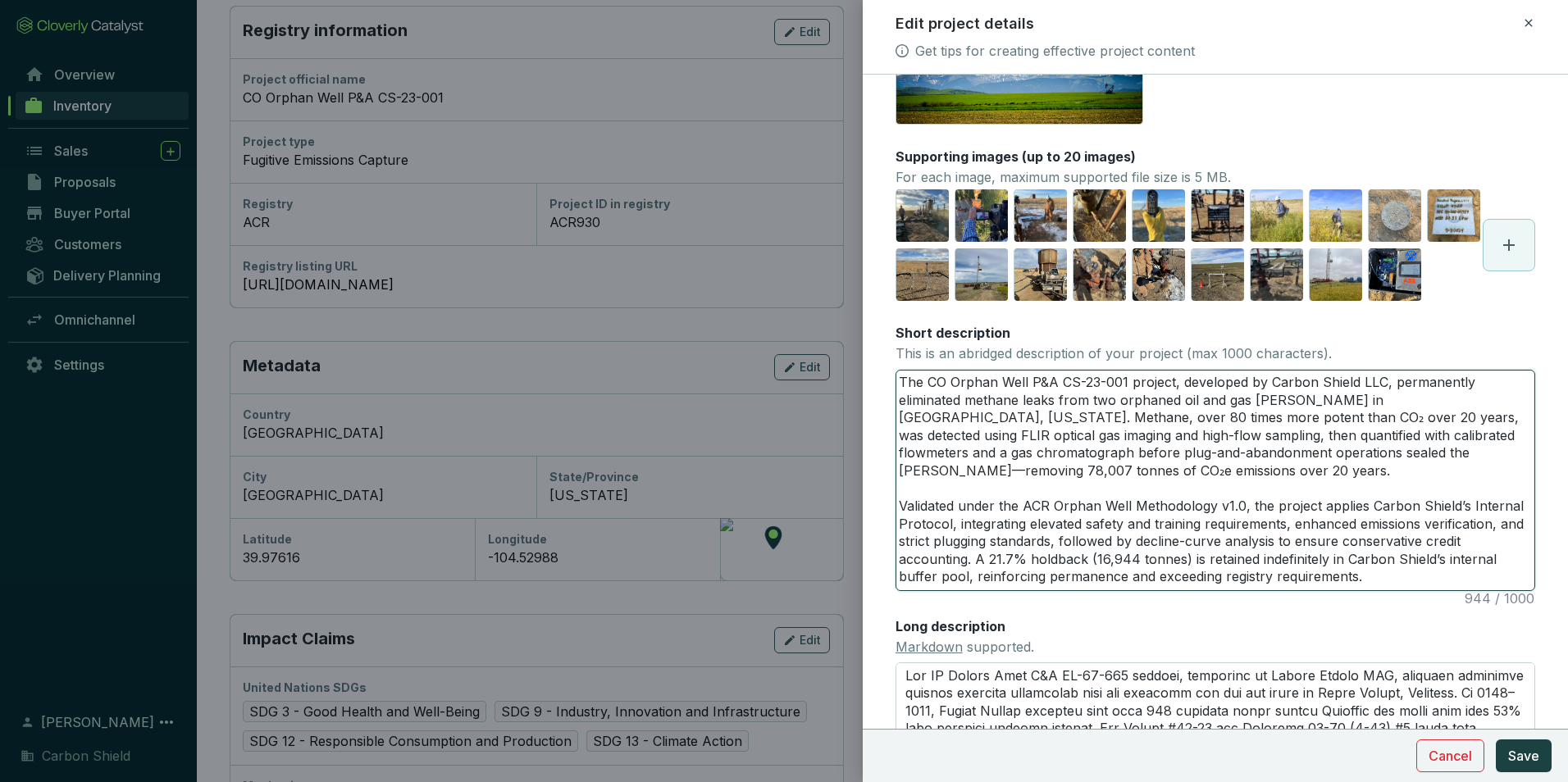
click at [992, 590] on textarea "The CO Orphan Well P&A CS-23-001 project, developed by Carbon Shield LLC, perma…" at bounding box center [1215, 480] width 638 height 220
type textarea "The CO Orphan Well P&A CS-23-001 project, developed by Carbon Shield LLC, perma…"
click at [1211, 590] on textarea "The CO Orphan Well P&A CS-23-001 project, developed by Carbon Shield LLC, perma…" at bounding box center [1215, 480] width 638 height 220
type textarea "The CO Orphan Well P&A CS-23-001 project, developed by Carbon Shield LLC, perma…"
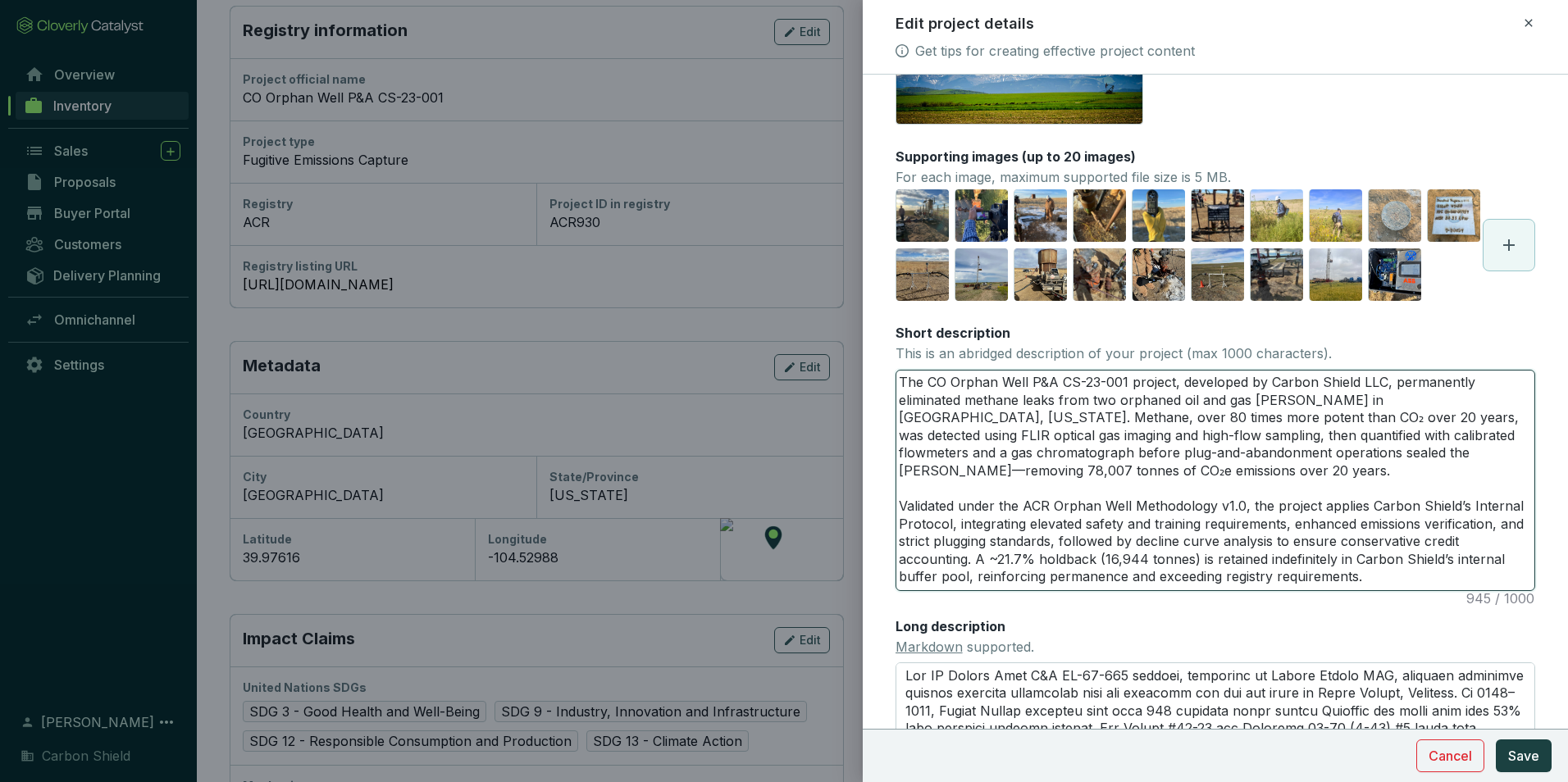
click at [1069, 510] on textarea "The CO Orphan Well P&A CS-23-001 project, developed by Carbon Shield LLC, perma…" at bounding box center [1215, 480] width 638 height 220
type textarea "The CO Orphan Well P&A CS-23-001 project, developed by Carbon Shield LLC, perma…"
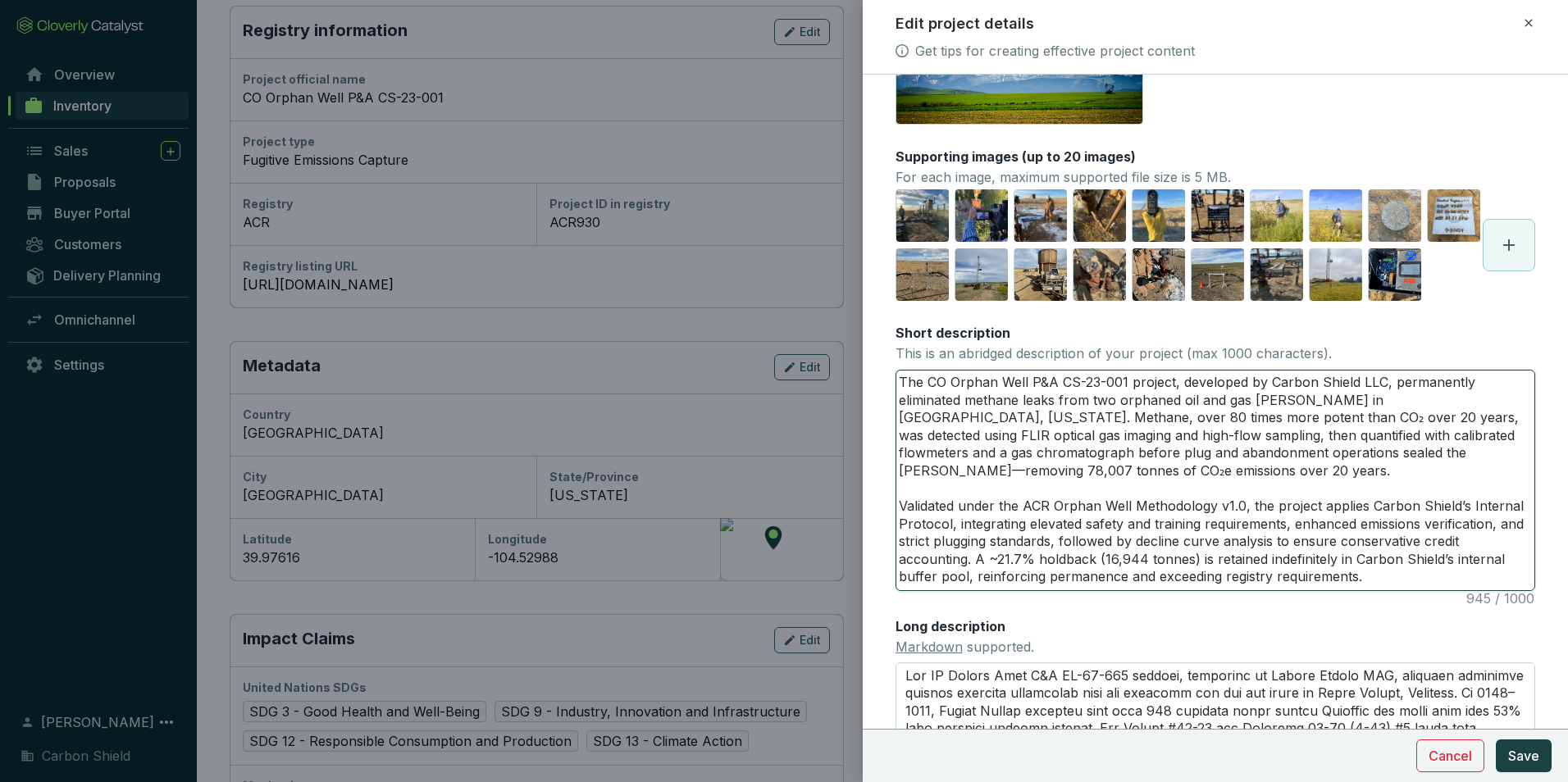
click at [1371, 515] on textarea "The CO Orphan Well P&A CS-23-001 project, developed by Carbon Shield LLC, perma…" at bounding box center [1215, 480] width 638 height 220
type textarea "The CO Orphan Well P&A CS-23-001 project, developed by Carbon Shield LLC, perma…"
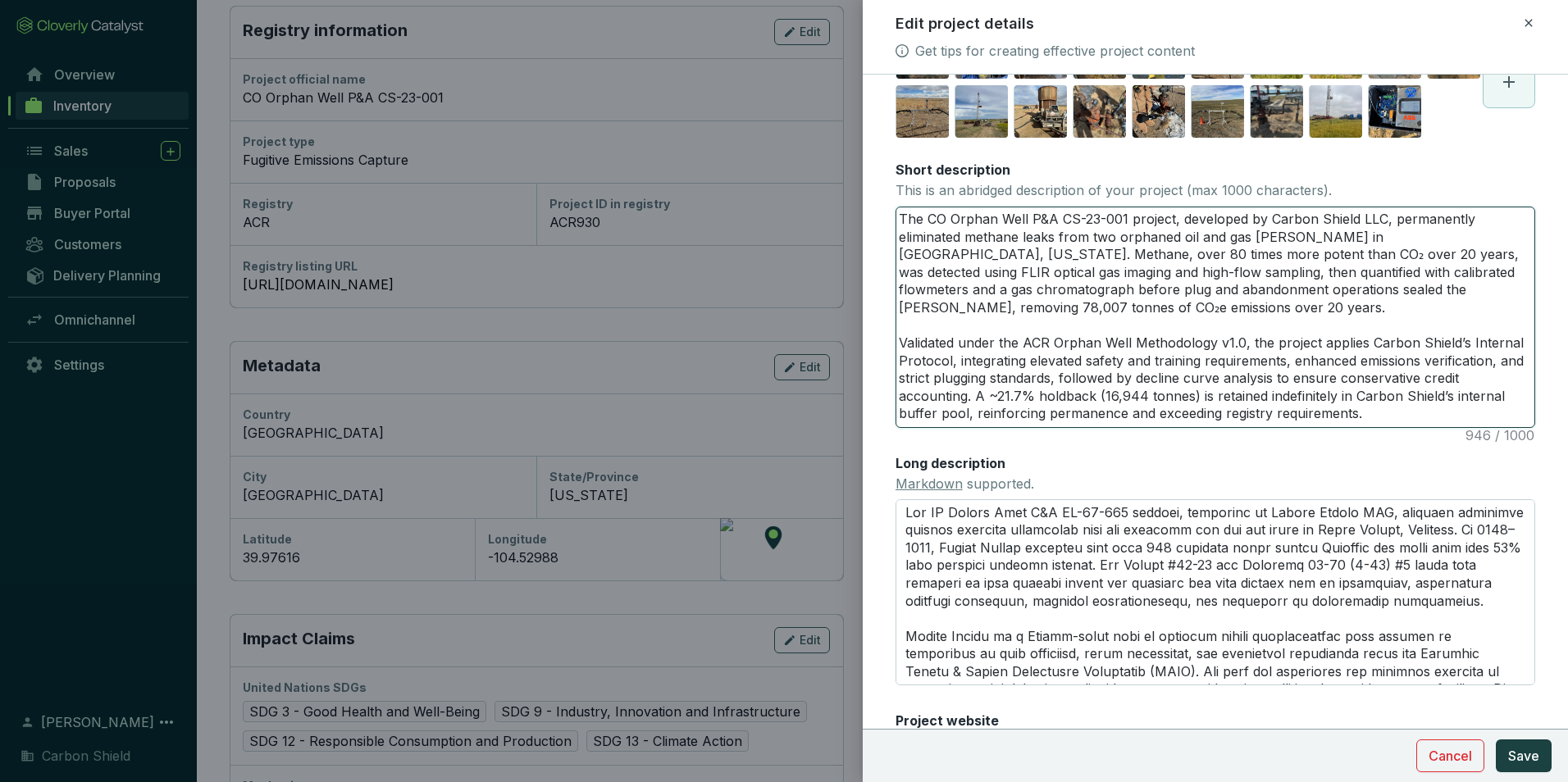
scroll to position [281, 0]
type textarea "The CO Orphan Well P&A CS-23-001 project, developed by Carbon Shield LLC, perma…"
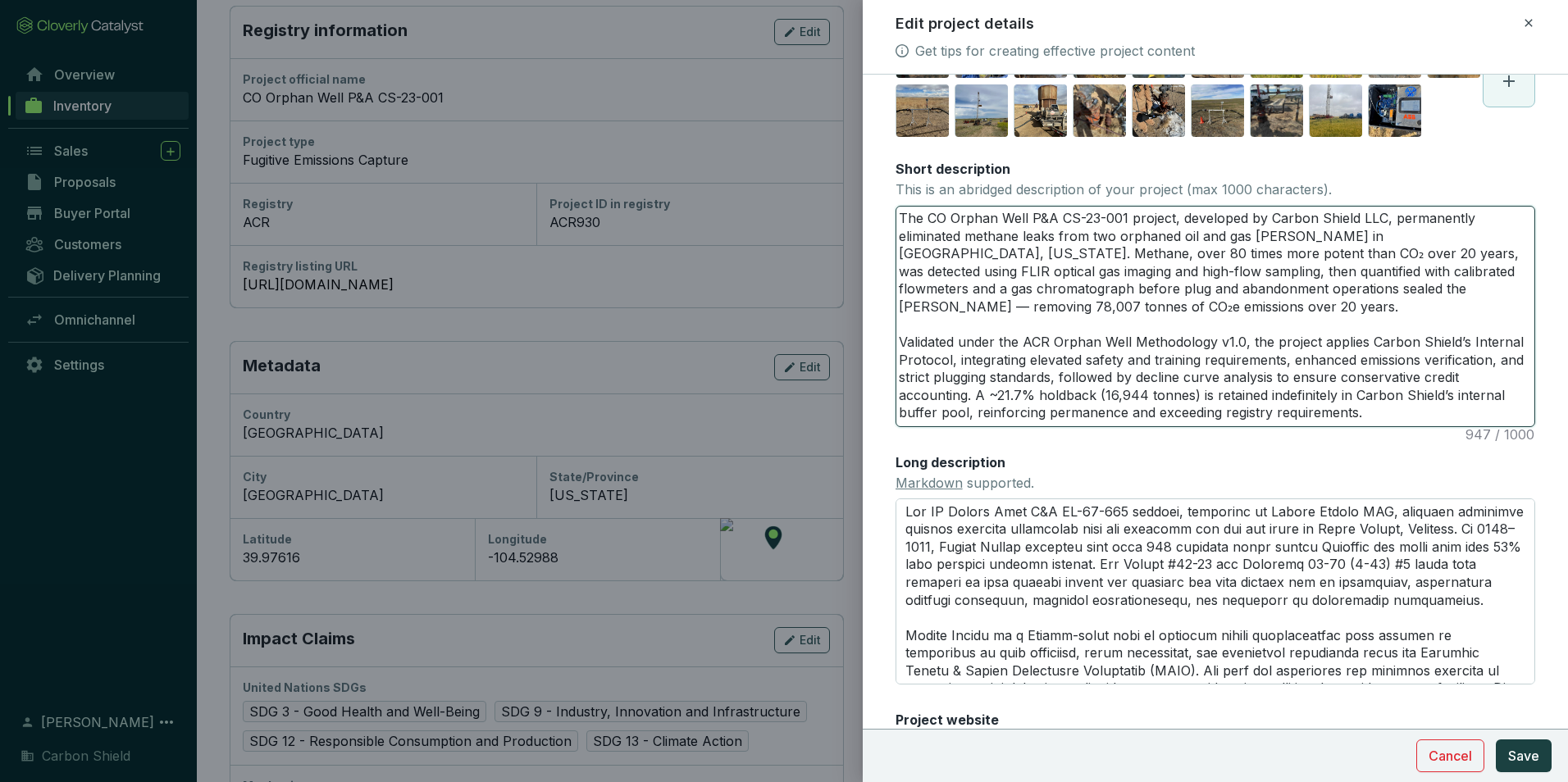
click at [1385, 427] on textarea "The CO Orphan Well P&A CS-23-001 project, developed by Carbon Shield LLC, perma…" at bounding box center [1215, 317] width 638 height 220
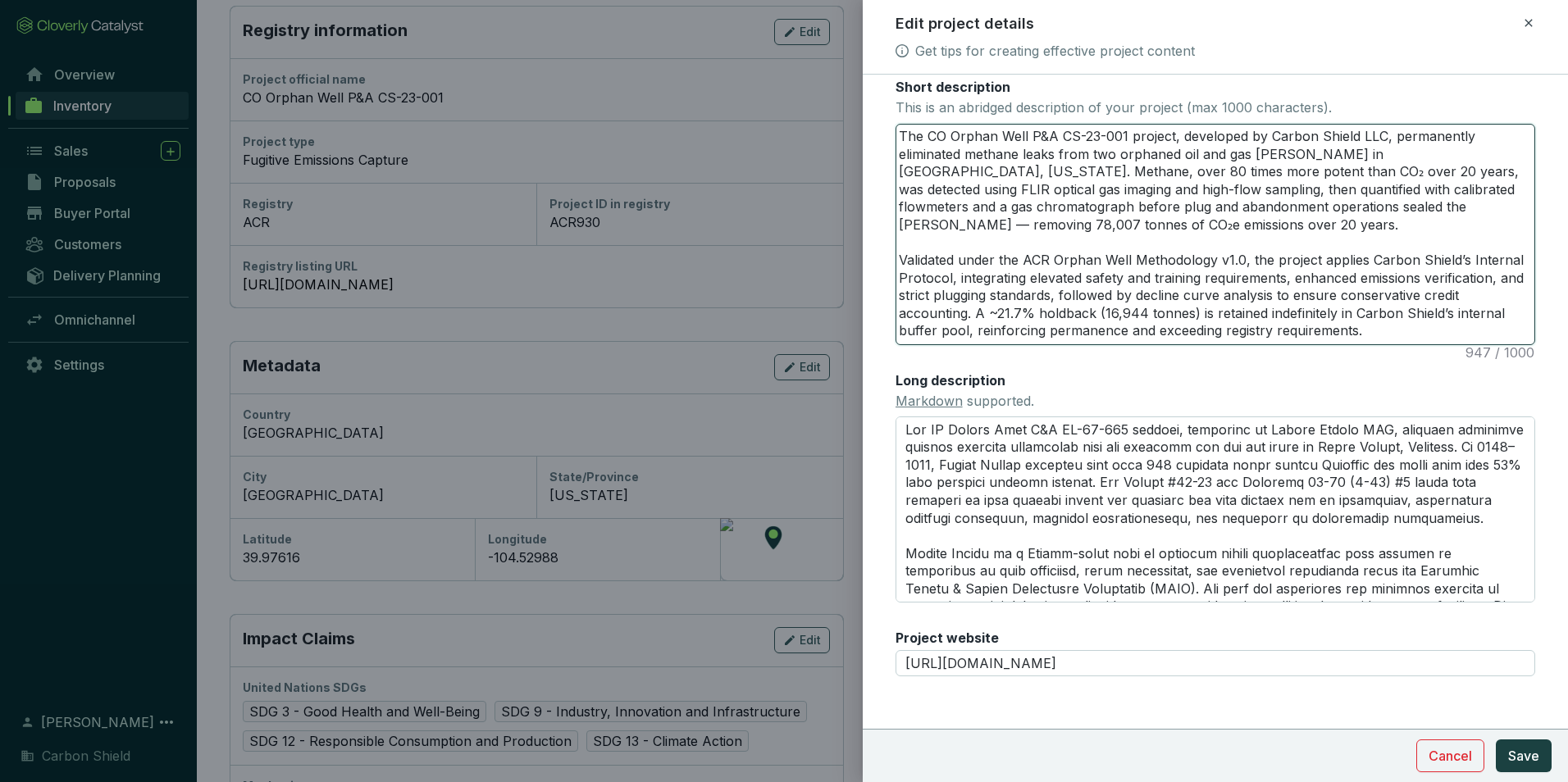
type textarea "The CO Orphan Well P&A CS-23-001 project, developed by Carbon Shield LLC, perma…"
click at [1357, 345] on textarea "The CO Orphan Well P&A CS-23-001 project, developed by Carbon Shield LLC, perma…" at bounding box center [1215, 235] width 638 height 220
drag, startPoint x: 1373, startPoint y: 393, endPoint x: 676, endPoint y: 178, distance: 729.4
click at [676, 178] on div "Edit project details Get tips for creating effective project content Main image…" at bounding box center [784, 391] width 1568 height 782
click at [1282, 341] on textarea "The CO Orphan Well P&A CS-23-001 project, developed by Carbon Shield LLC, perma…" at bounding box center [1215, 235] width 638 height 220
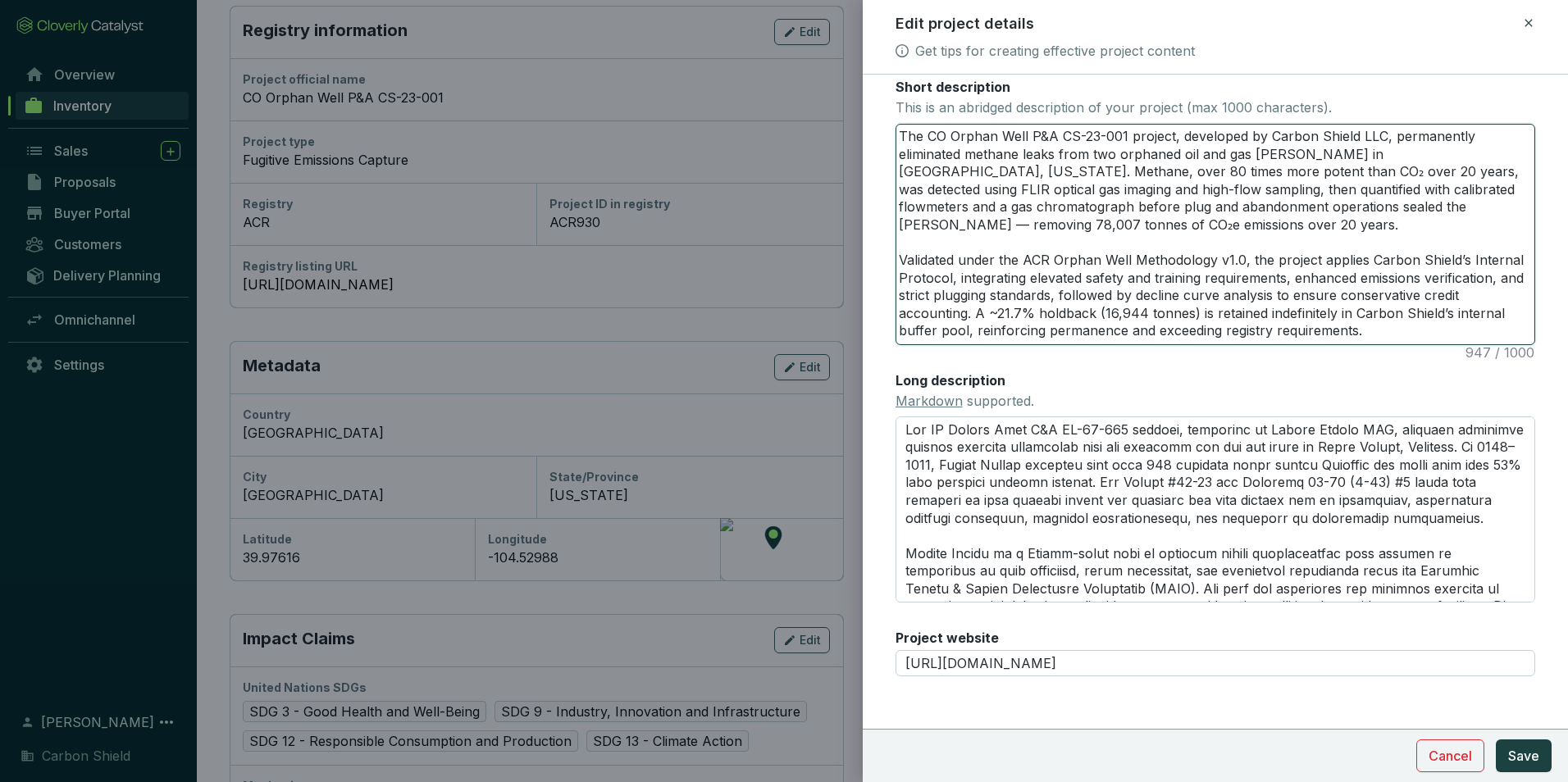
drag, startPoint x: 1380, startPoint y: 397, endPoint x: 736, endPoint y: 164, distance: 684.9
click at [736, 164] on div "Edit project details Get tips for creating effective project content Main image…" at bounding box center [784, 391] width 1568 height 782
paste textarea "-curve analysis to ensure conservative credit accounting. A ~21.7% holdback (16…"
type textarea "The CO Orphan Well P&A CS-23-001 project, developed by Carbon Shield LLC, perma…"
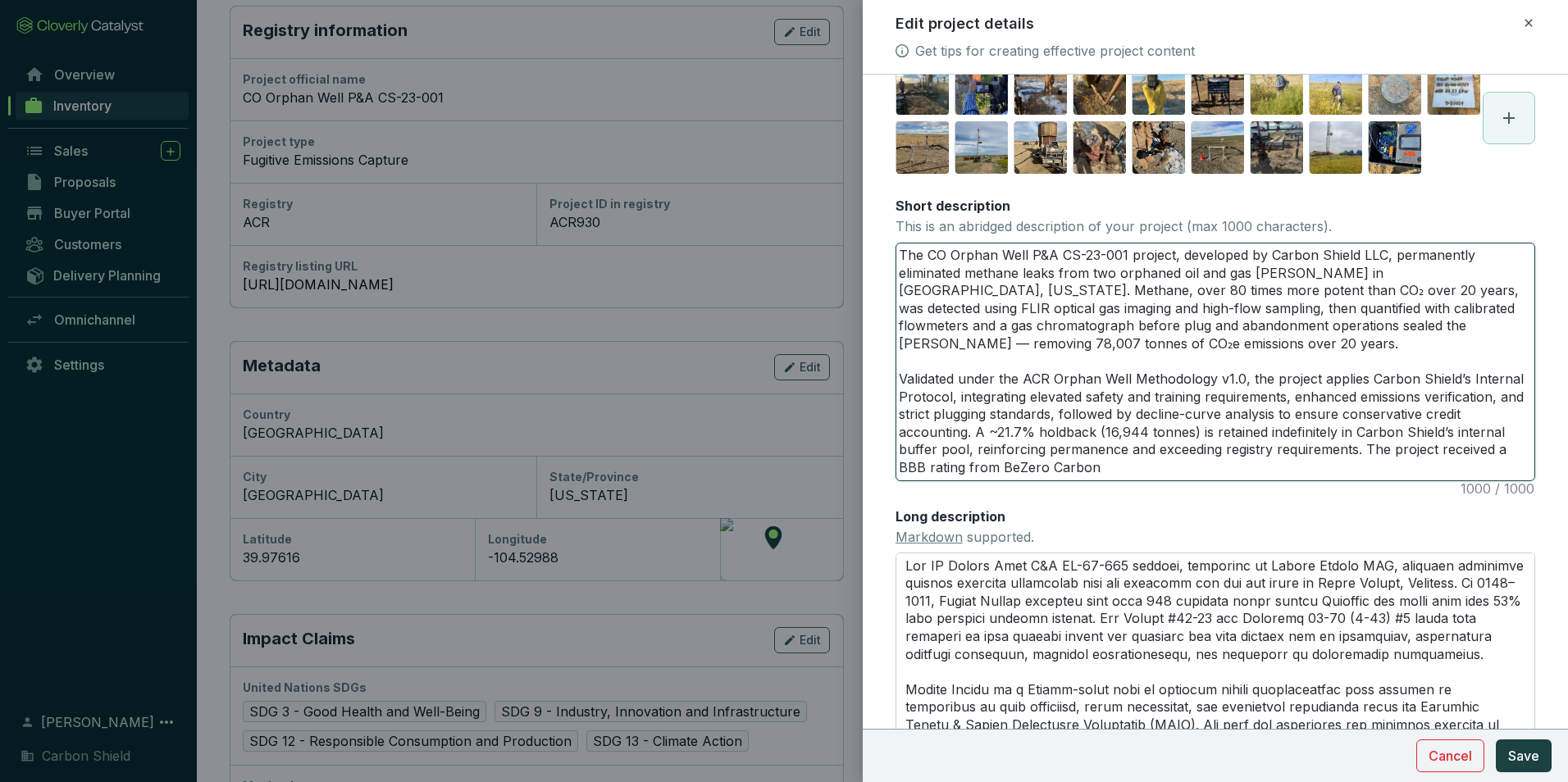
scroll to position [246, 0]
click at [1379, 311] on textarea "The CO Orphan Well P&A CS-23-001 project, developed by Carbon Shield LLC, perma…" at bounding box center [1215, 360] width 638 height 237
click at [1323, 438] on textarea "The CO Orphan Well P&A CS-23-001 project, developed by Carbon Shield LLC, perma…" at bounding box center [1215, 360] width 638 height 237
click at [1210, 472] on textarea "The CO Orphan Well P&A CS-23-001 project, developed by Carbon Shield LLC, perma…" at bounding box center [1215, 360] width 638 height 237
type textarea "The CO Orphan Well P&A CS-23-001 project, developed by Carbon Shield LLC, perma…"
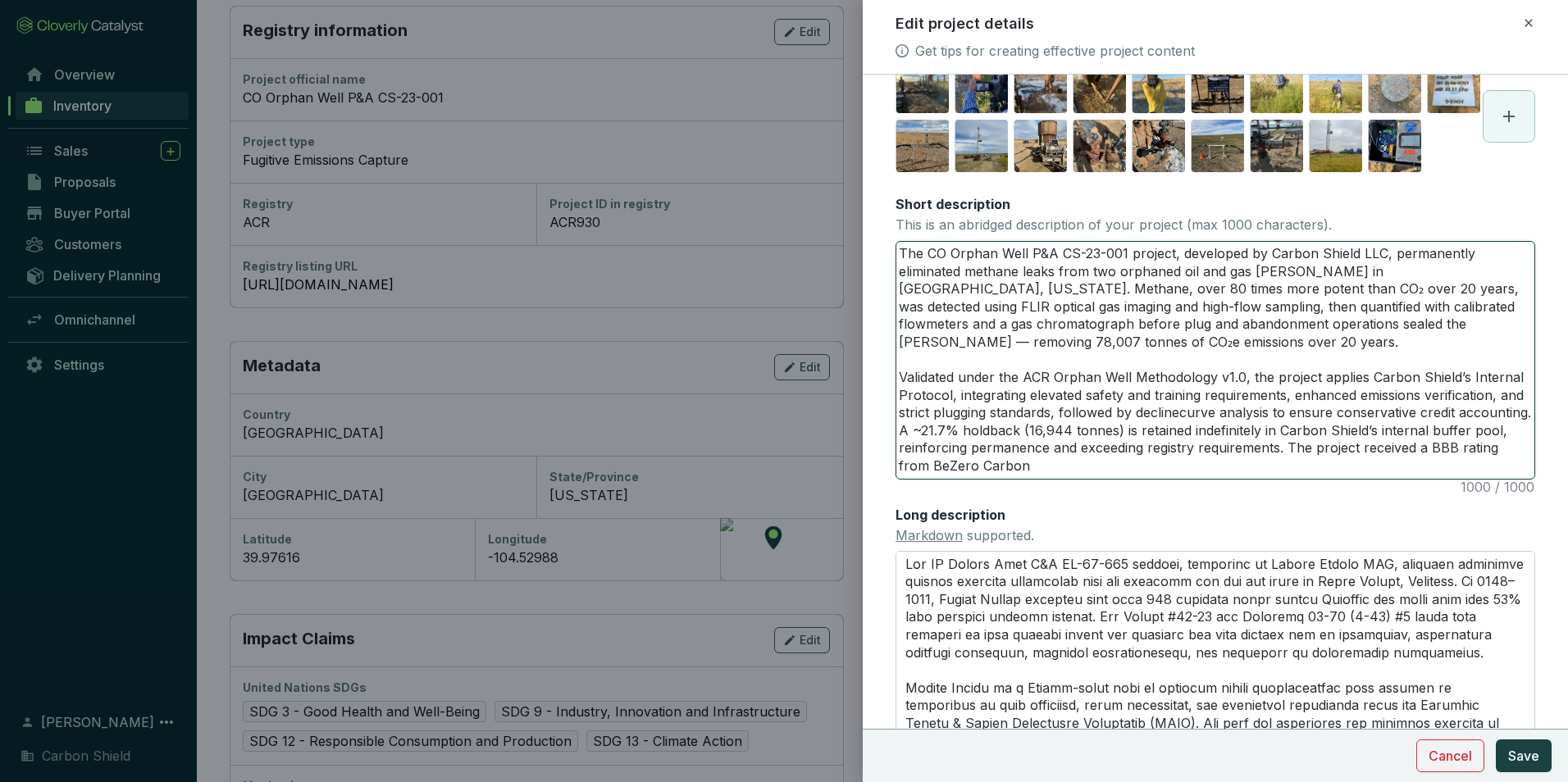
type textarea "The CO Orphan Well P&A CS-23-001 project, developed by Carbon Shield LLC, perma…"
click at [997, 479] on textarea "The CO Orphan Well P&A CS-23-001 project, developed by Carbon Shield LLC, perma…" at bounding box center [1215, 360] width 638 height 237
type textarea "The CO Orphan Well P&A CS-23-001 project, developed by Carbon Shield LLC, perma…"
click at [1192, 479] on textarea "The CO Orphan Well P&A CS-23-001 project, developed by Carbon Shield LLC, perma…" at bounding box center [1215, 360] width 638 height 237
click at [1006, 479] on textarea "The CO Orphan Well P&A CS-23-001 project, developed by Carbon Shield LLC, perma…" at bounding box center [1215, 360] width 638 height 237
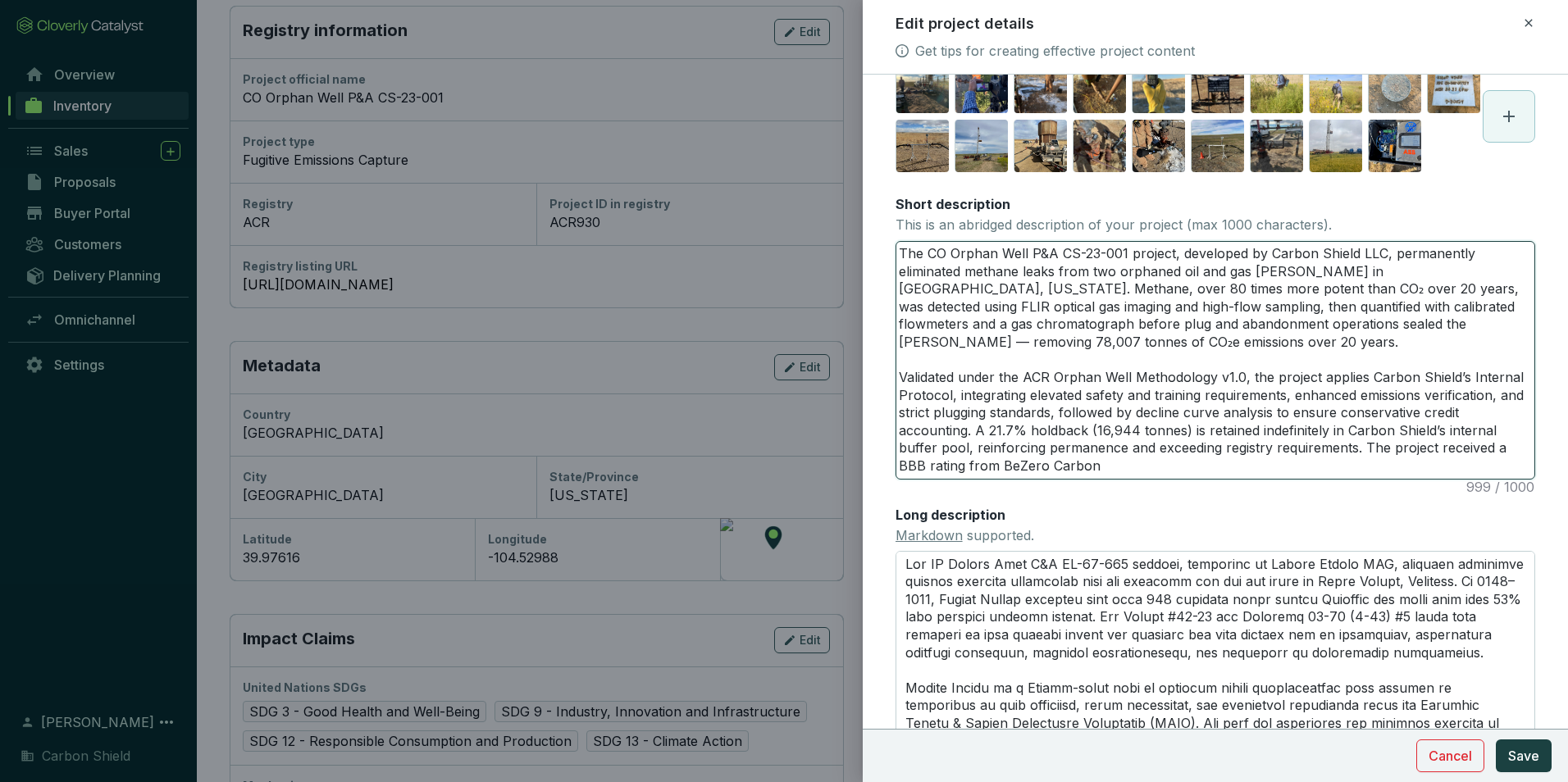
click at [998, 479] on textarea "The CO Orphan Well P&A CS-23-001 project, developed by Carbon Shield LLC, perma…" at bounding box center [1215, 360] width 638 height 237
type textarea "The CO Orphan Well P&A CS-23-001 project, developed by Carbon Shield LLC, perma…"
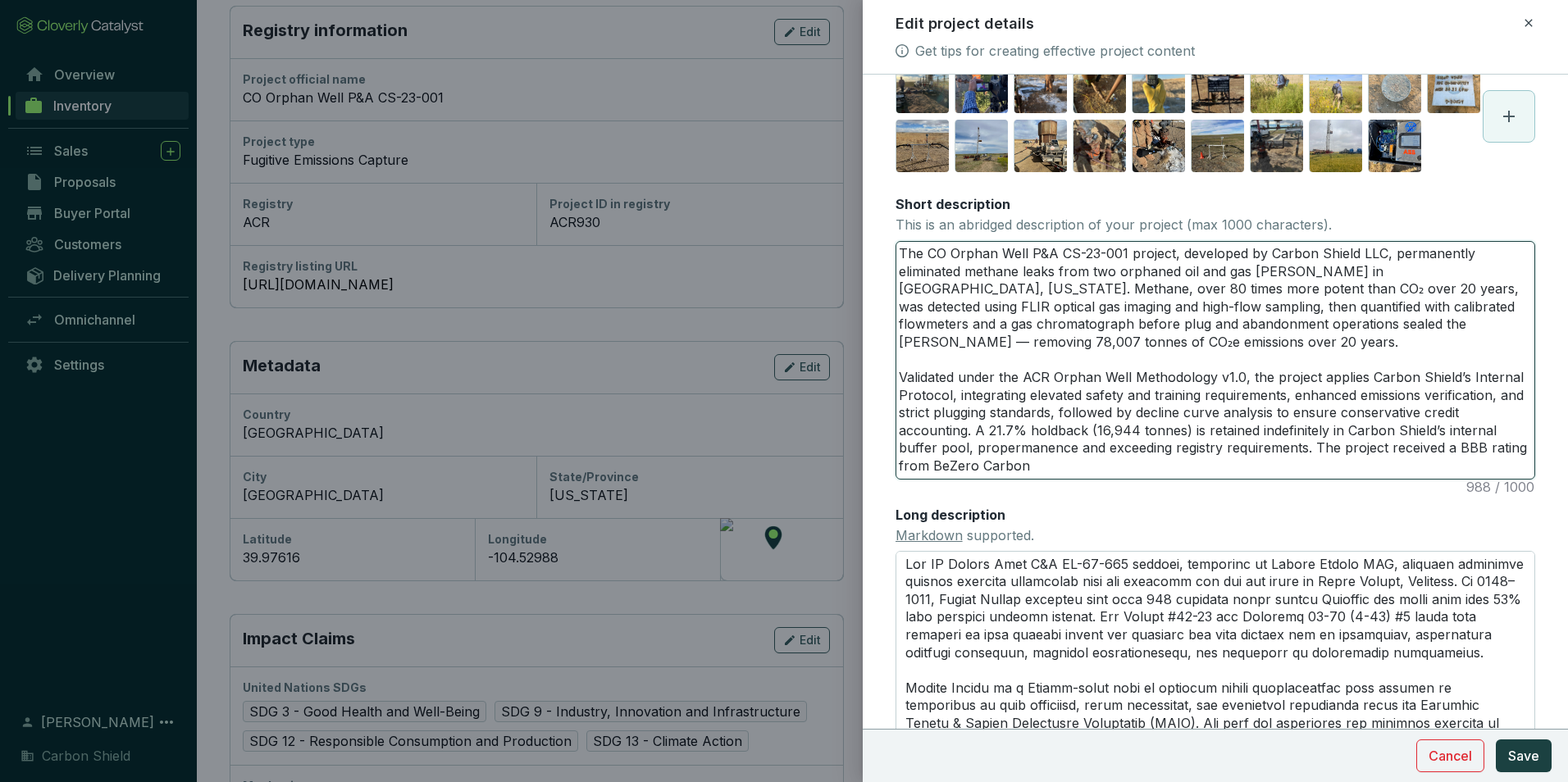
type textarea "The CO Orphan Well P&A CS-23-001 project, developed by Carbon Shield LLC, perma…"
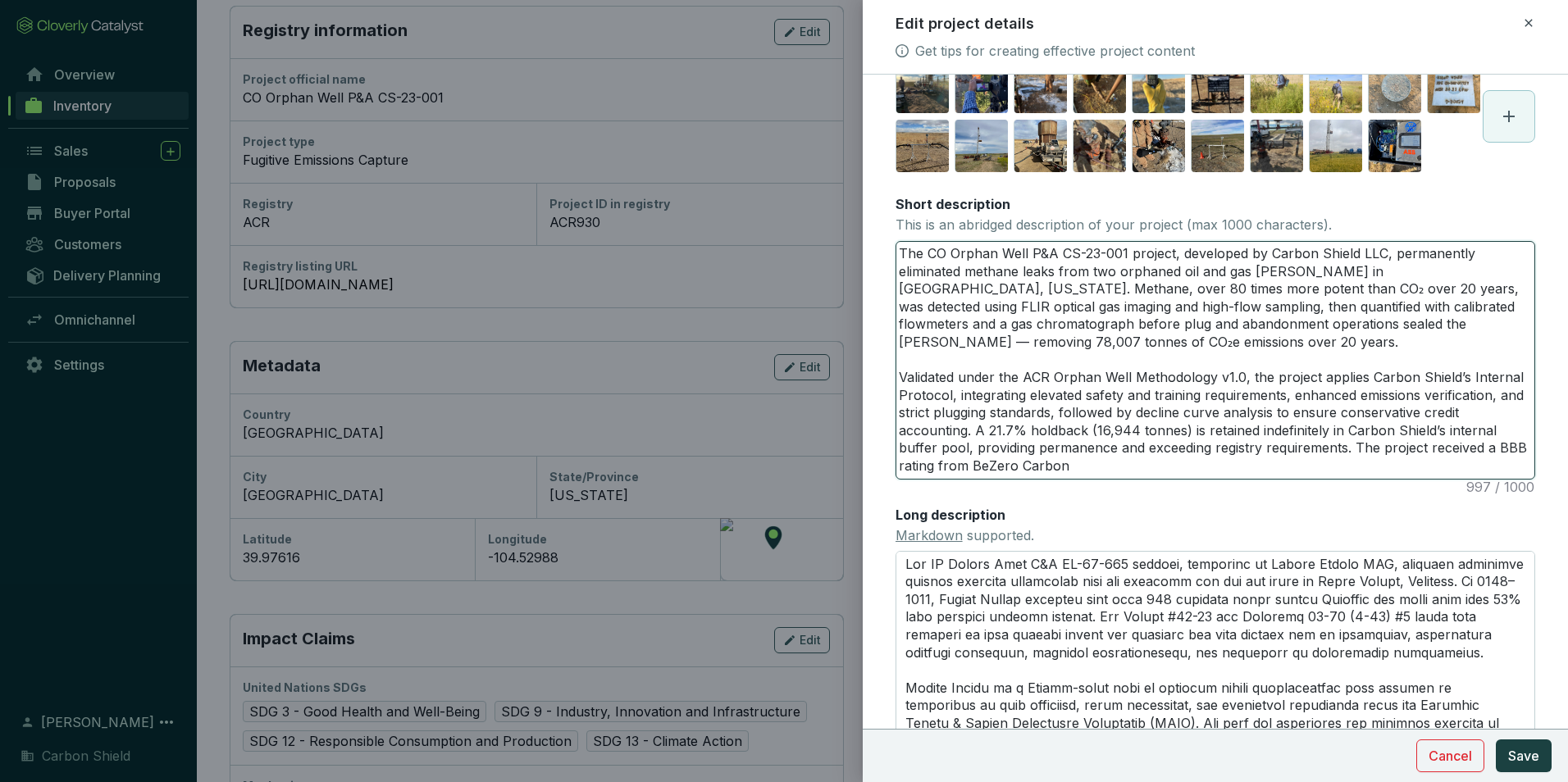
type textarea "The CO Orphan Well P&A CS-23-001 project, developed by Carbon Shield LLC, perma…"
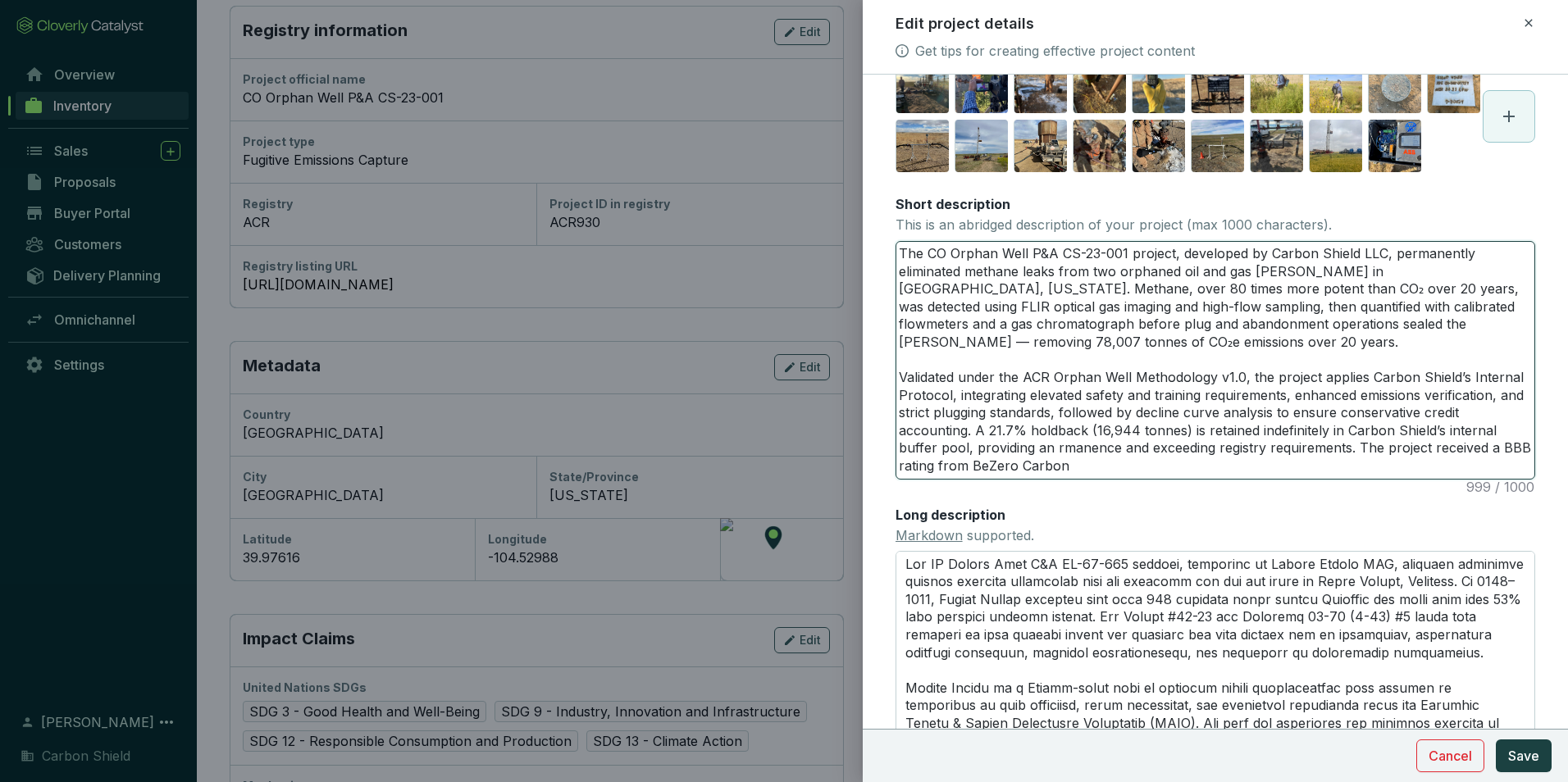
type textarea "The CO Orphan Well P&A CS-23-001 project, developed by Carbon Shield LLC, perma…"
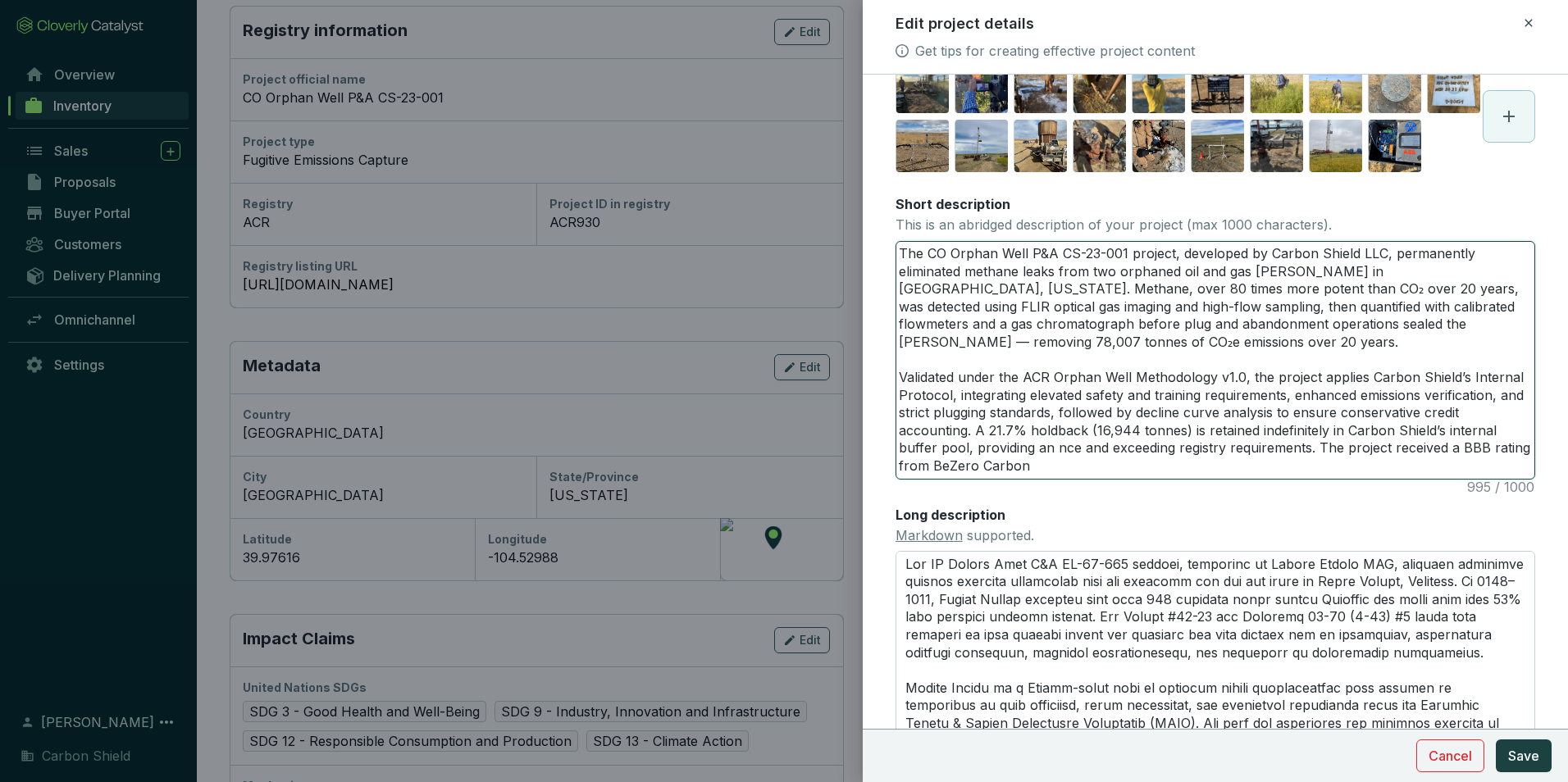
type textarea "The CO Orphan Well P&A CS-23-001 project, developed by Carbon Shield LLC, perma…"
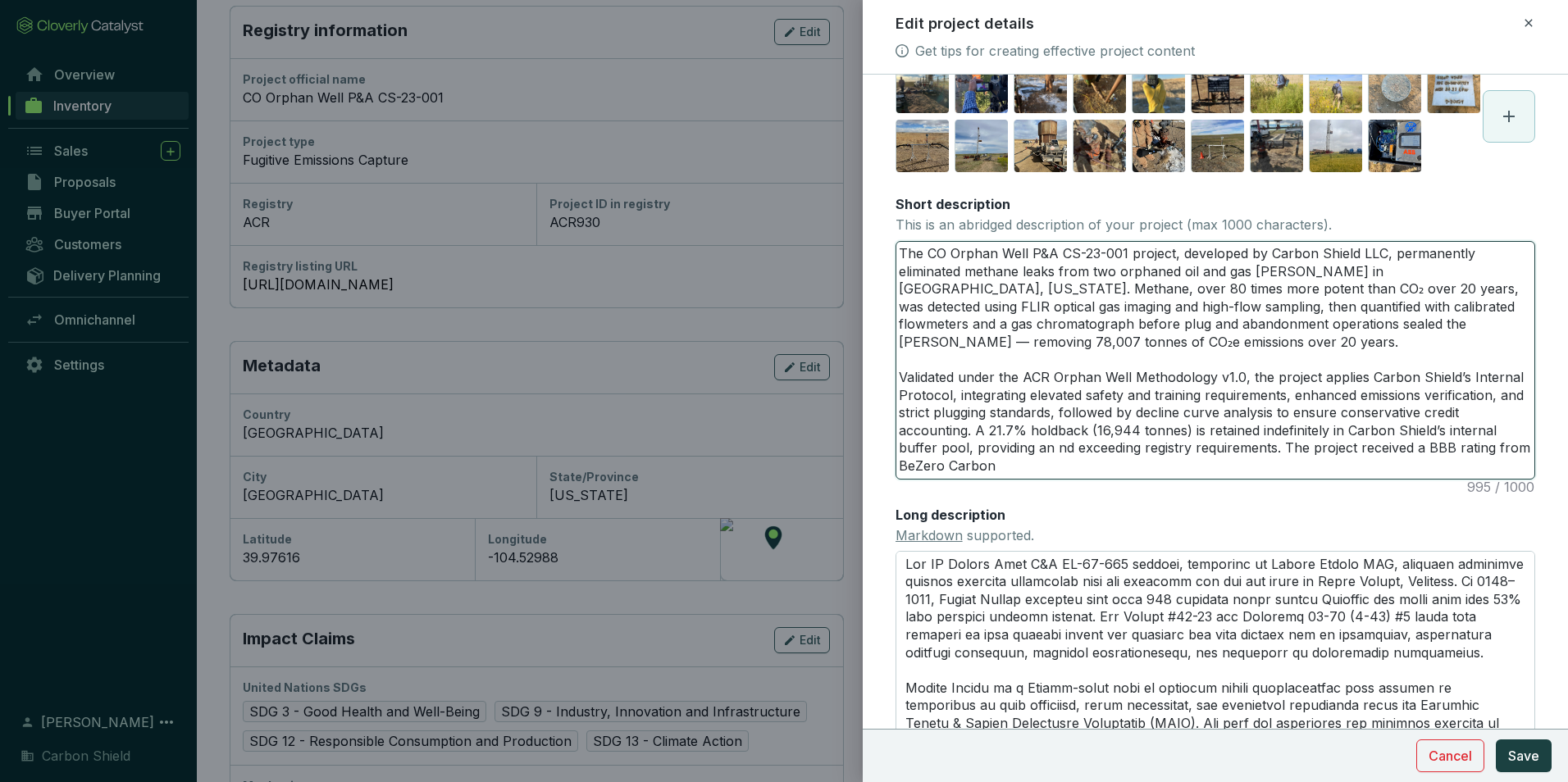
type textarea "The CO Orphan Well P&A CS-23-001 project, developed by Carbon Shield LLC, perma…"
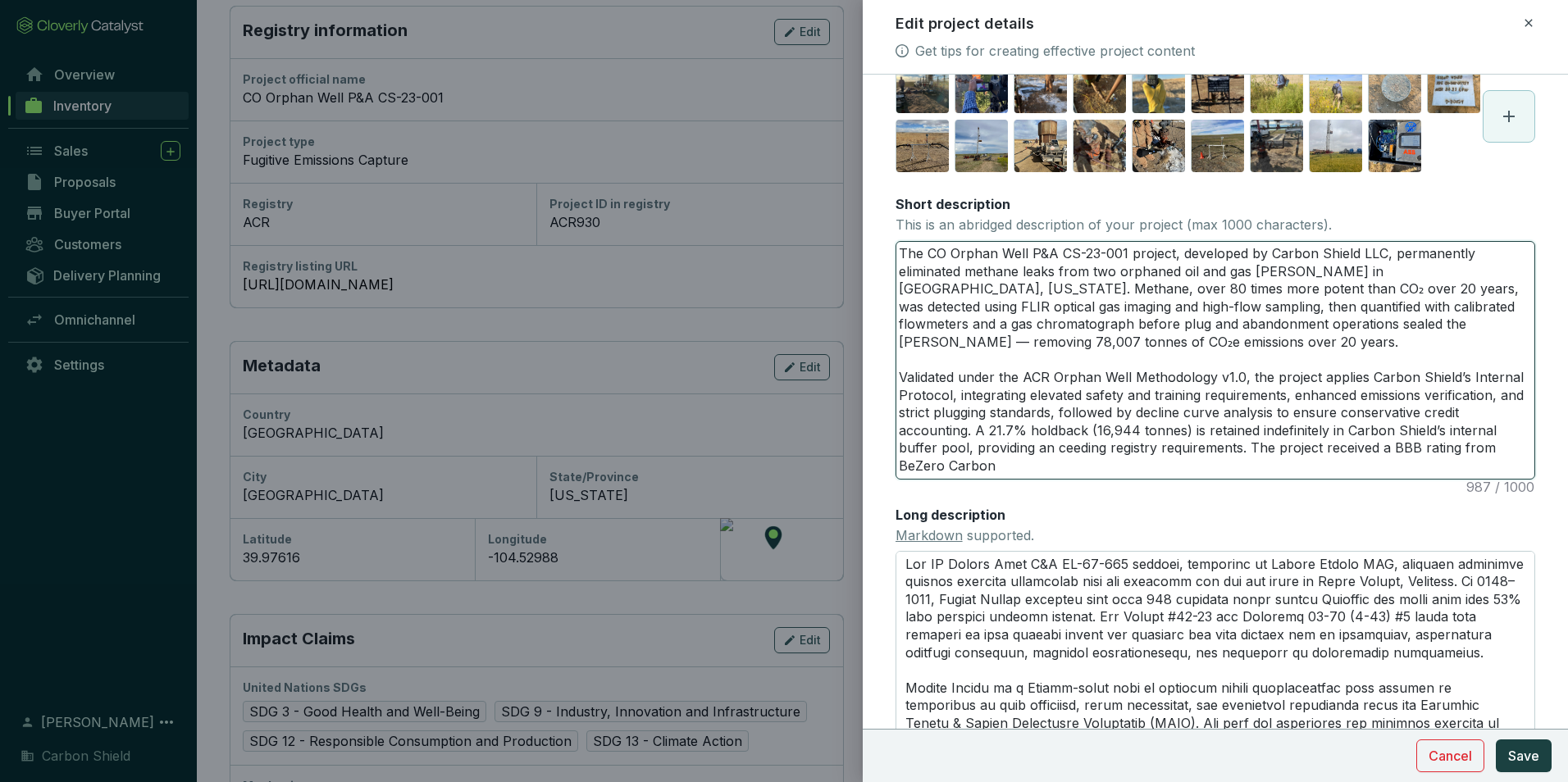
type textarea "The CO Orphan Well P&A CS-23-001 project, developed by Carbon Shield LLC, perma…"
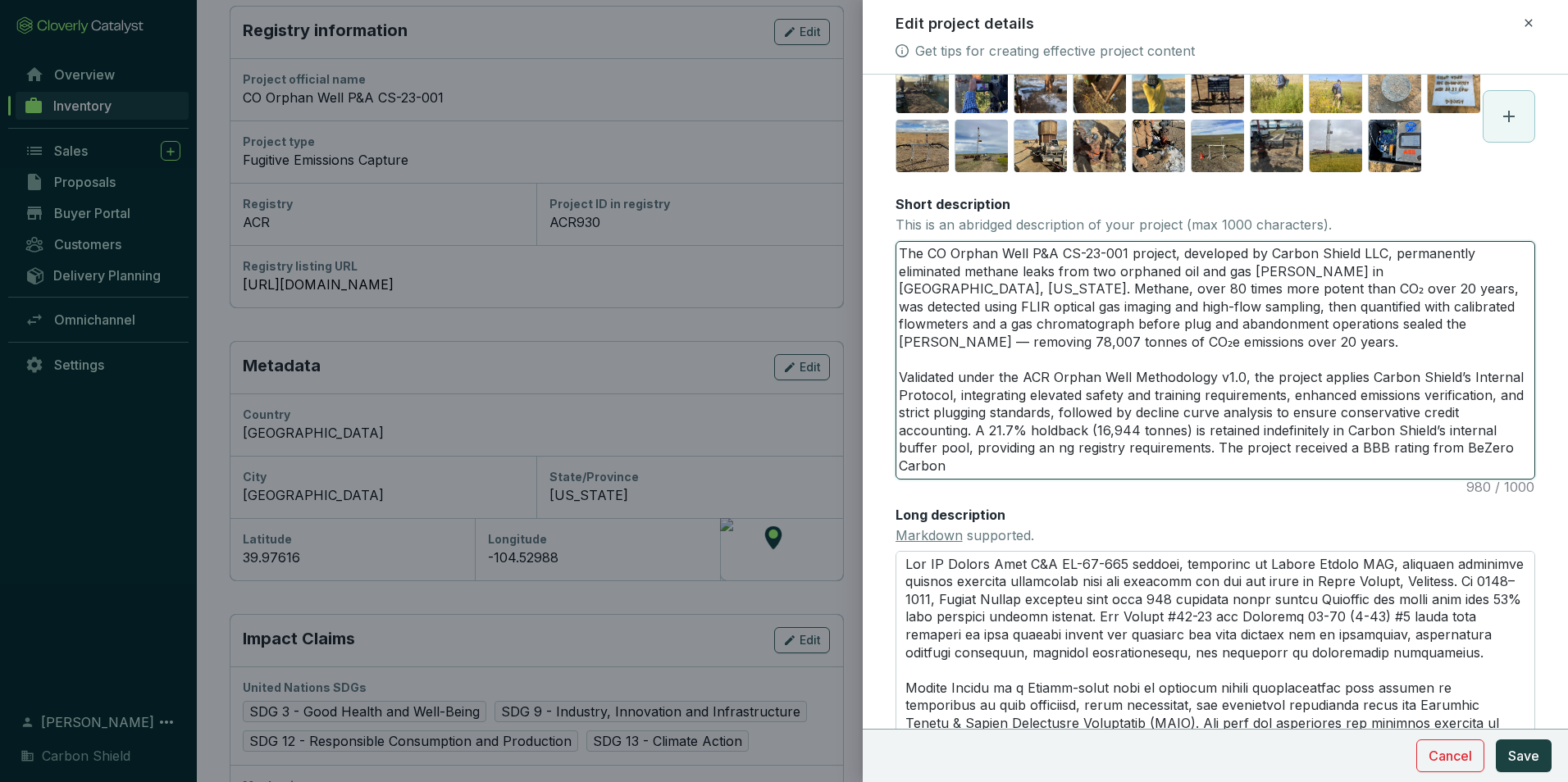
type textarea "The CO Orphan Well P&A CS-23-001 project, developed by Carbon Shield LLC, perma…"
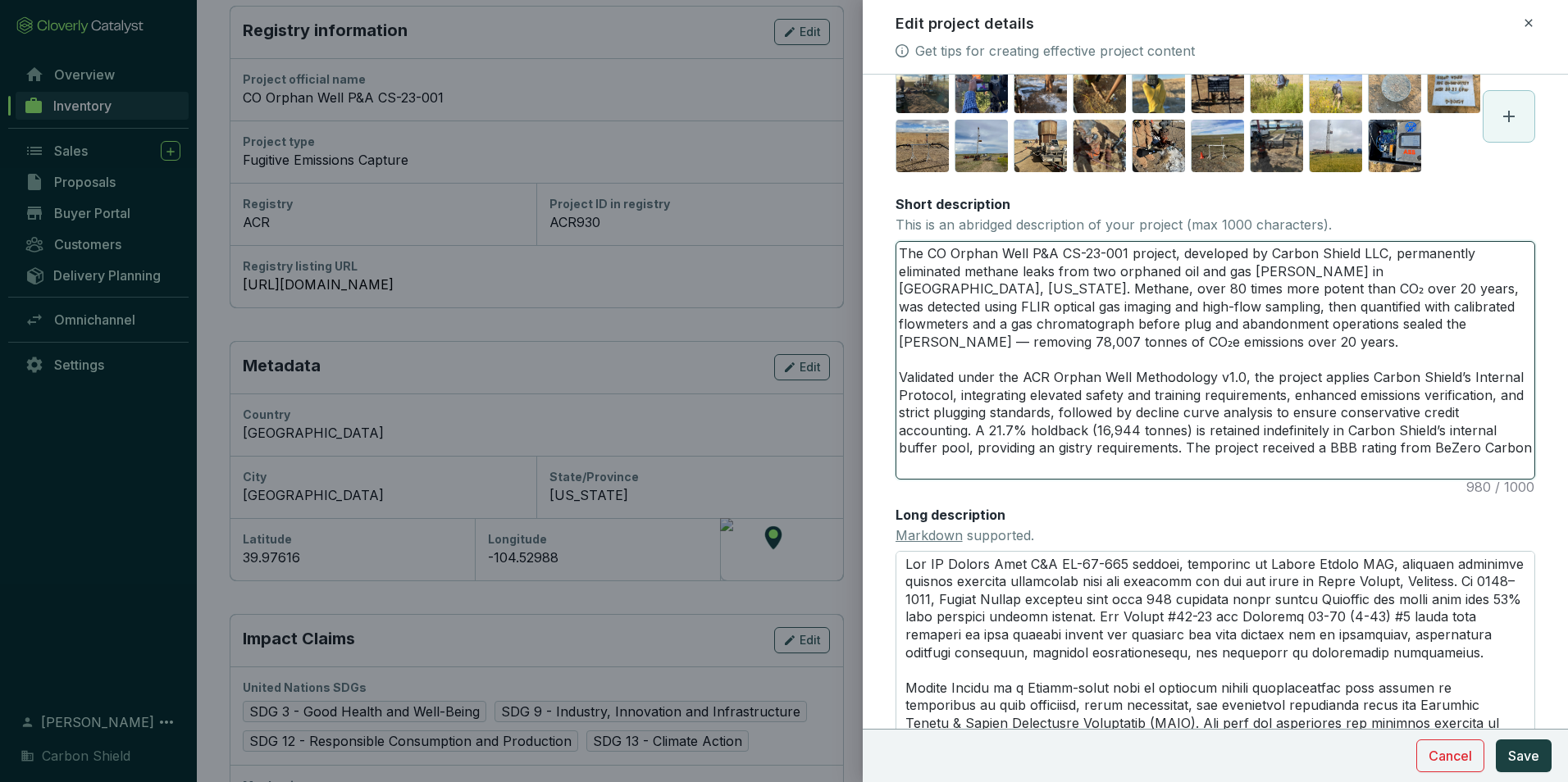
type textarea "The CO Orphan Well P&A CS-23-001 project, developed by Carbon Shield LLC, perma…"
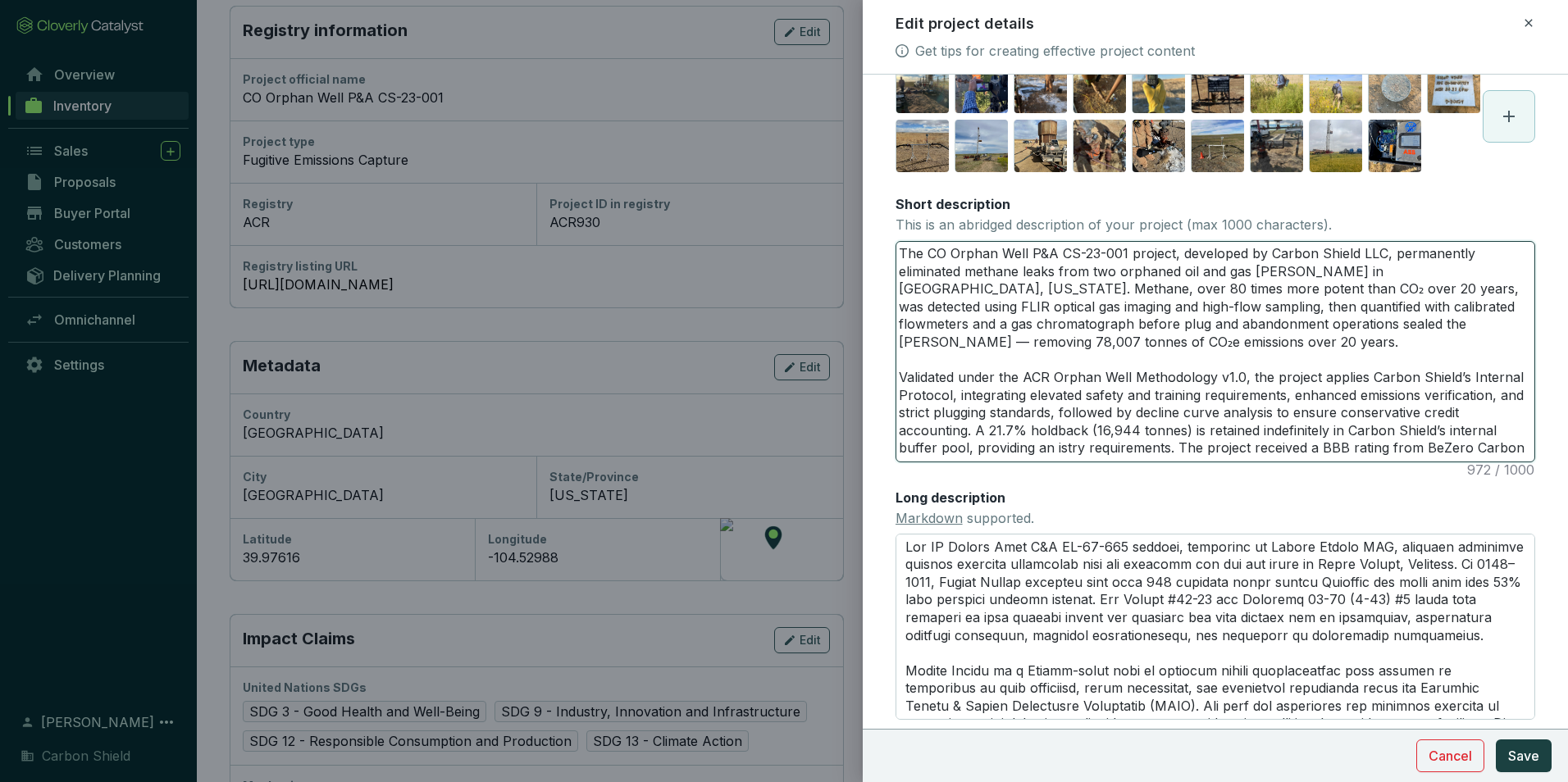
type textarea "The CO Orphan Well P&A CS-23-001 project, developed by Carbon Shield LLC, perma…"
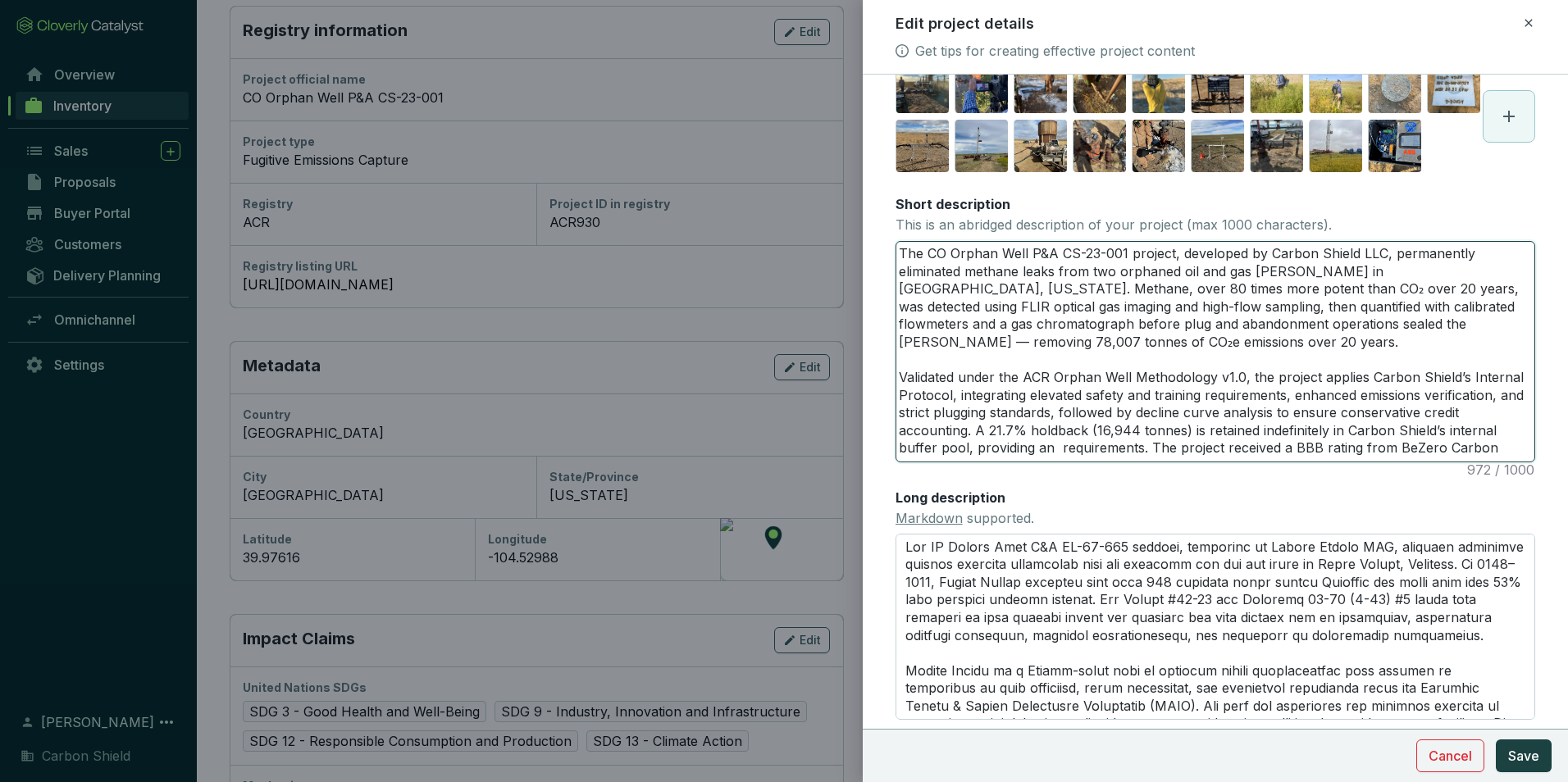
type textarea "The CO Orphan Well P&A CS-23-001 project, developed by Carbon Shield LLC, perma…"
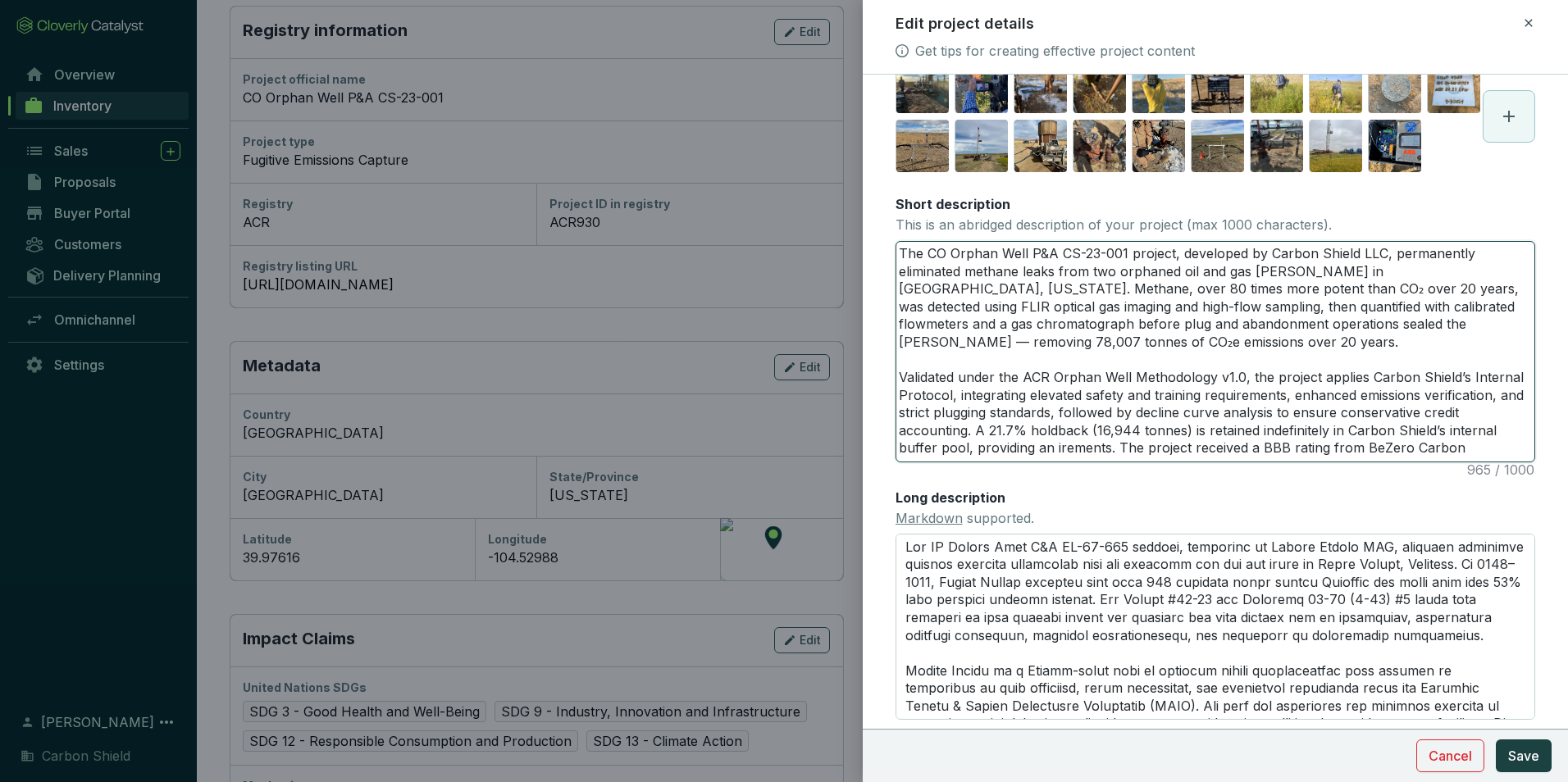
type textarea "The CO Orphan Well P&A CS-23-001 project, developed by Carbon Shield LLC, perma…"
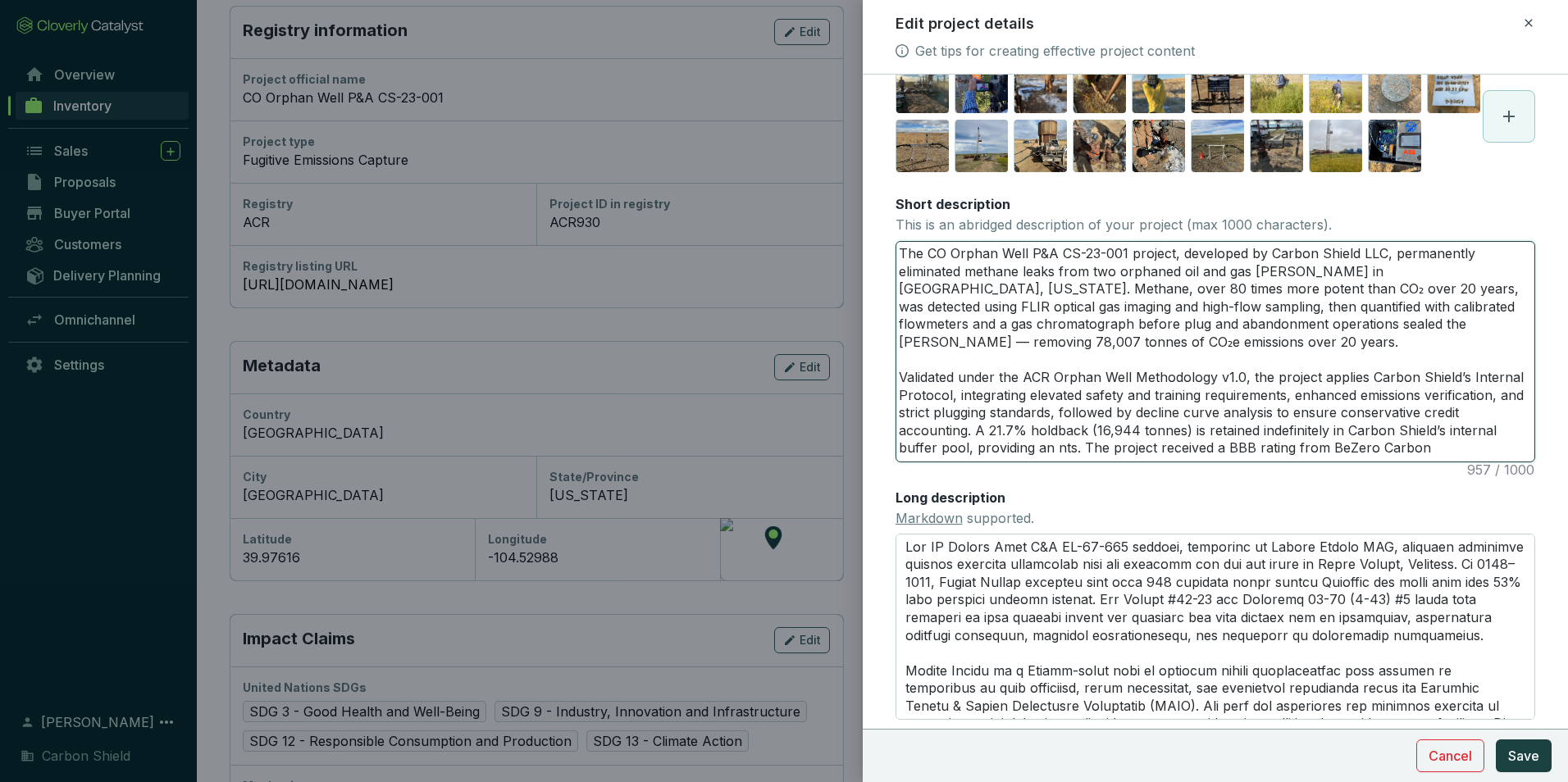
type textarea "The CO Orphan Well P&A CS-23-001 project, developed by Carbon Shield LLC, perma…"
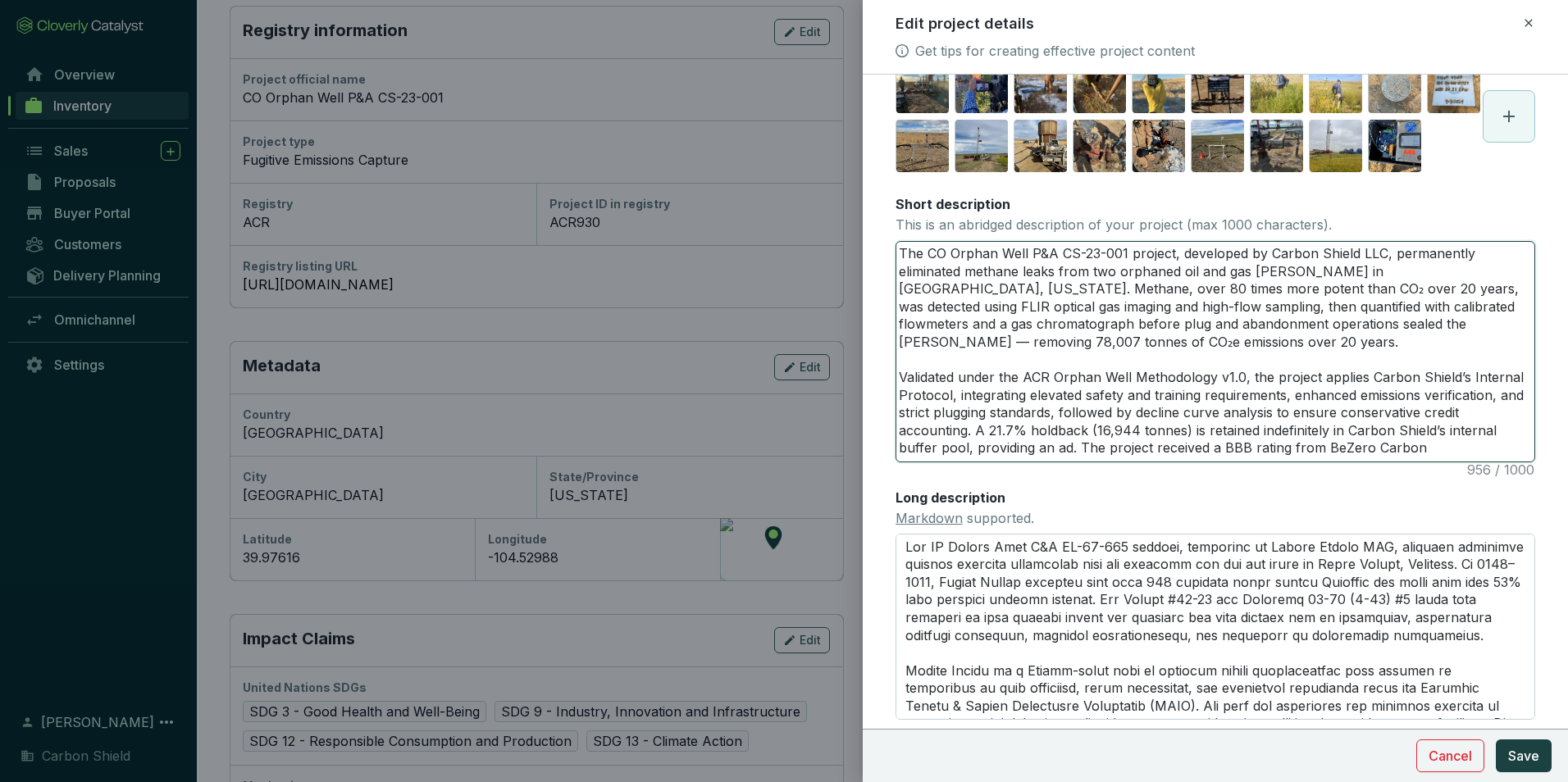
type textarea "The CO Orphan Well P&A CS-23-001 project, developed by Carbon Shield LLC, perma…"
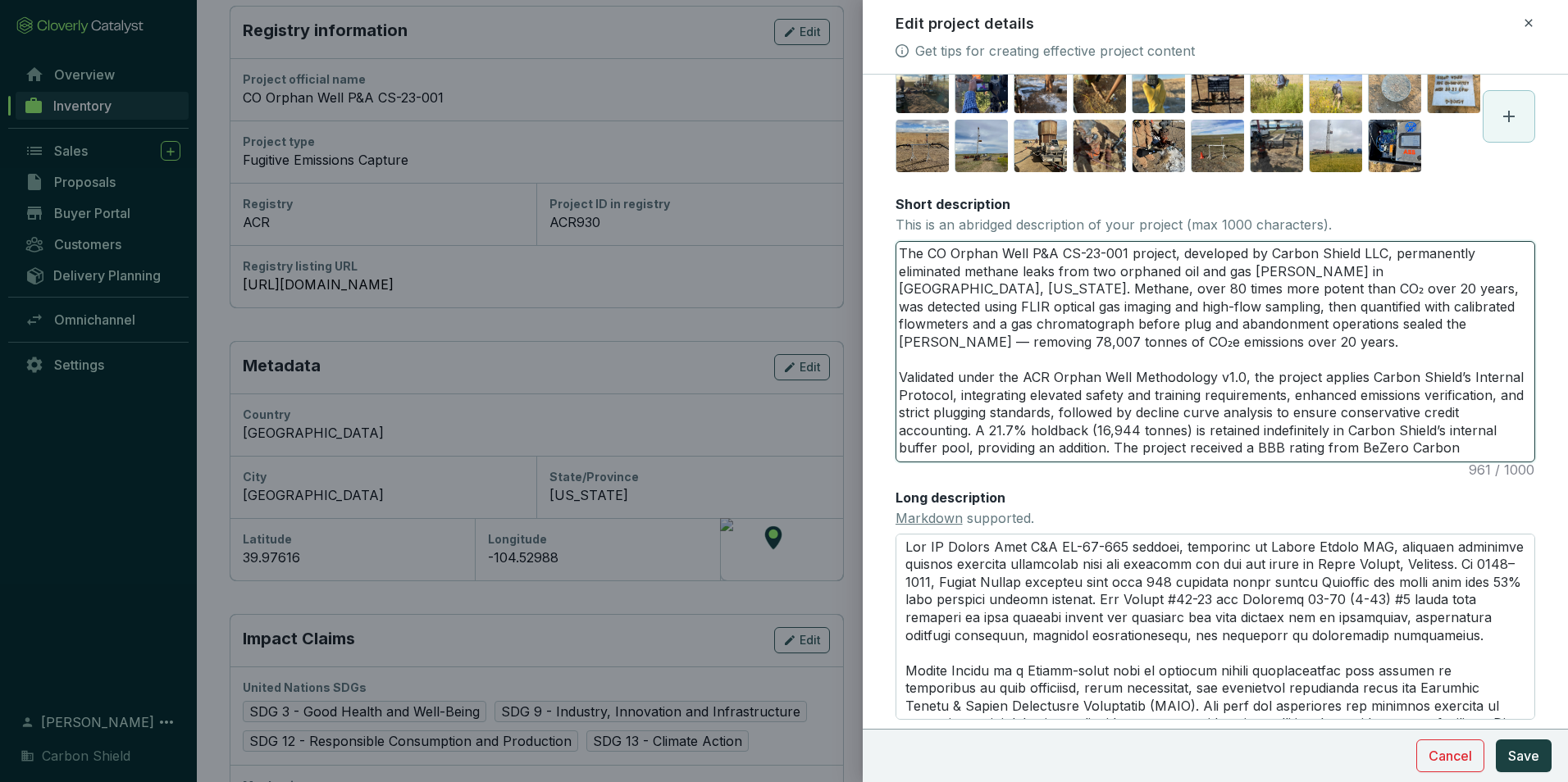
type textarea "The CO Orphan Well P&A CS-23-001 project, developed by Carbon Shield LLC, perma…"
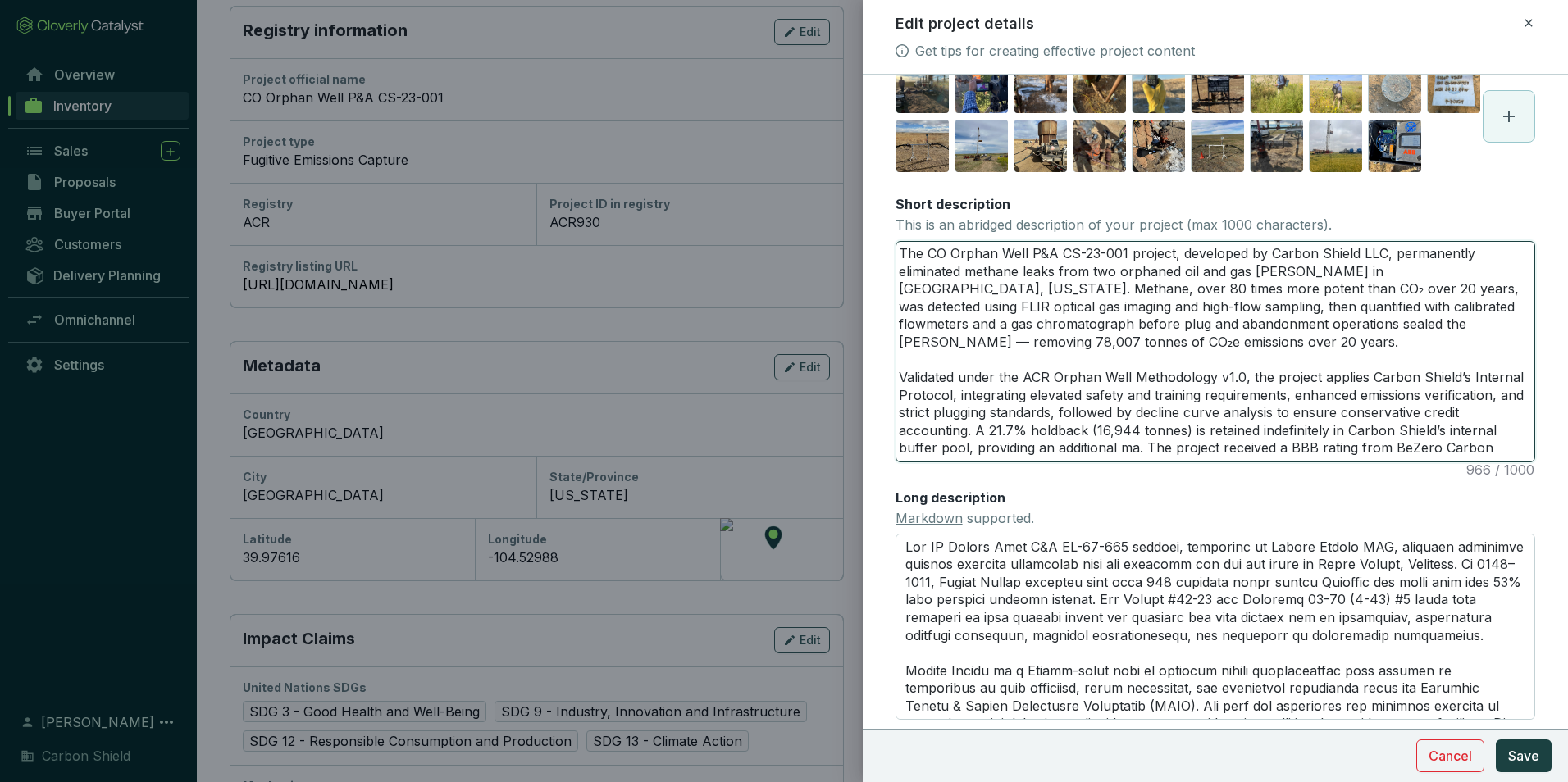
type textarea "The CO Orphan Well P&A CS-23-001 project, developed by Carbon Shield LLC, perma…"
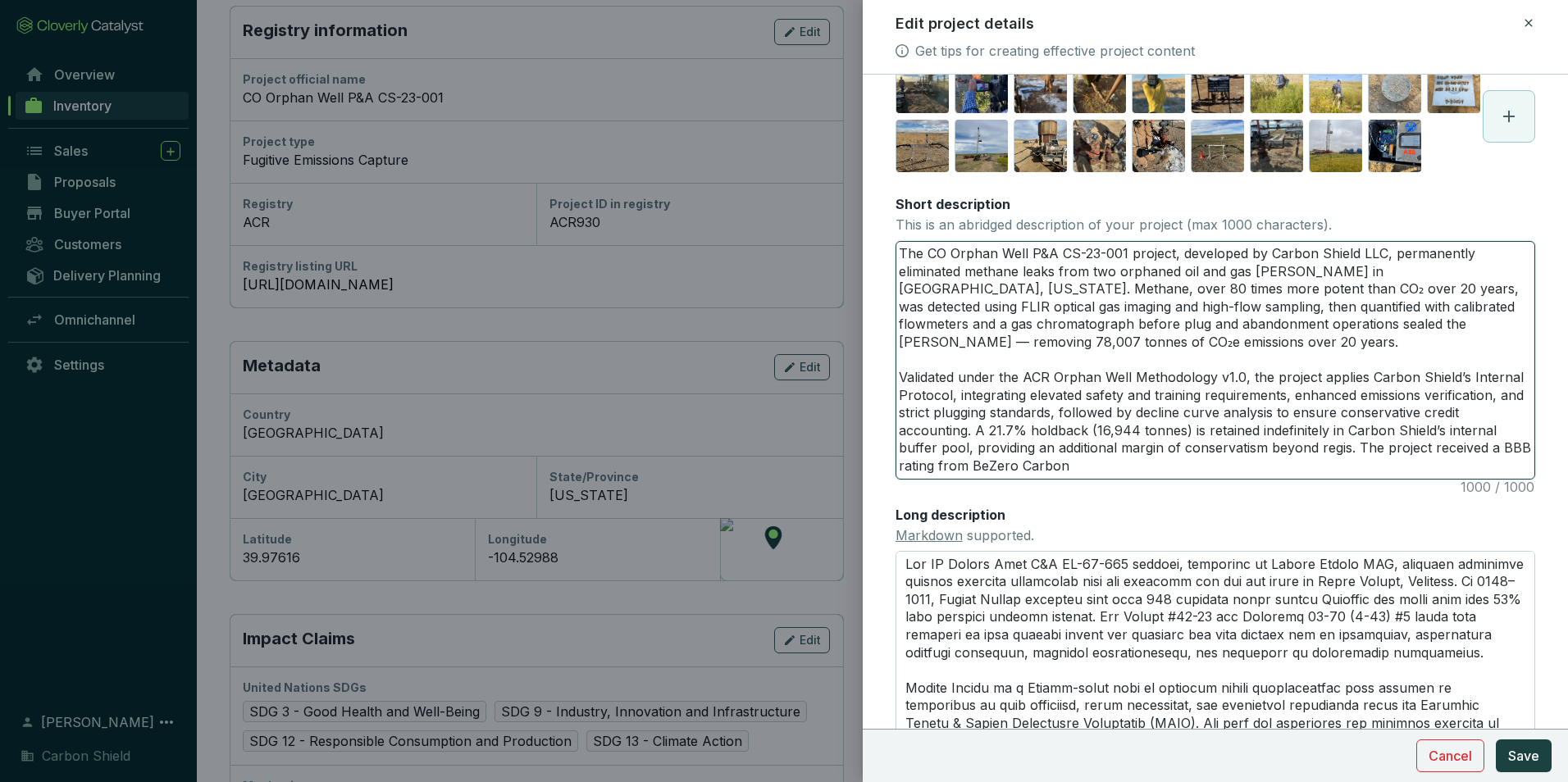
click at [1378, 466] on textarea "The CO Orphan Well P&A CS-23-001 project, developed by Carbon Shield LLC, perma…" at bounding box center [1215, 360] width 638 height 237
drag, startPoint x: 1112, startPoint y: 530, endPoint x: 773, endPoint y: 250, distance: 439.7
click at [773, 249] on div "Edit project details Get tips for creating effective project content Main image…" at bounding box center [784, 391] width 1568 height 782
paste textarea "-curve analysis to ensure conservative credit accounting. A ~21.7% holdback (16…"
click at [1070, 479] on textarea "The CO Orphan Well P&A CS-23-001 project, developed by Carbon Shield LLC, perma…" at bounding box center [1215, 360] width 638 height 237
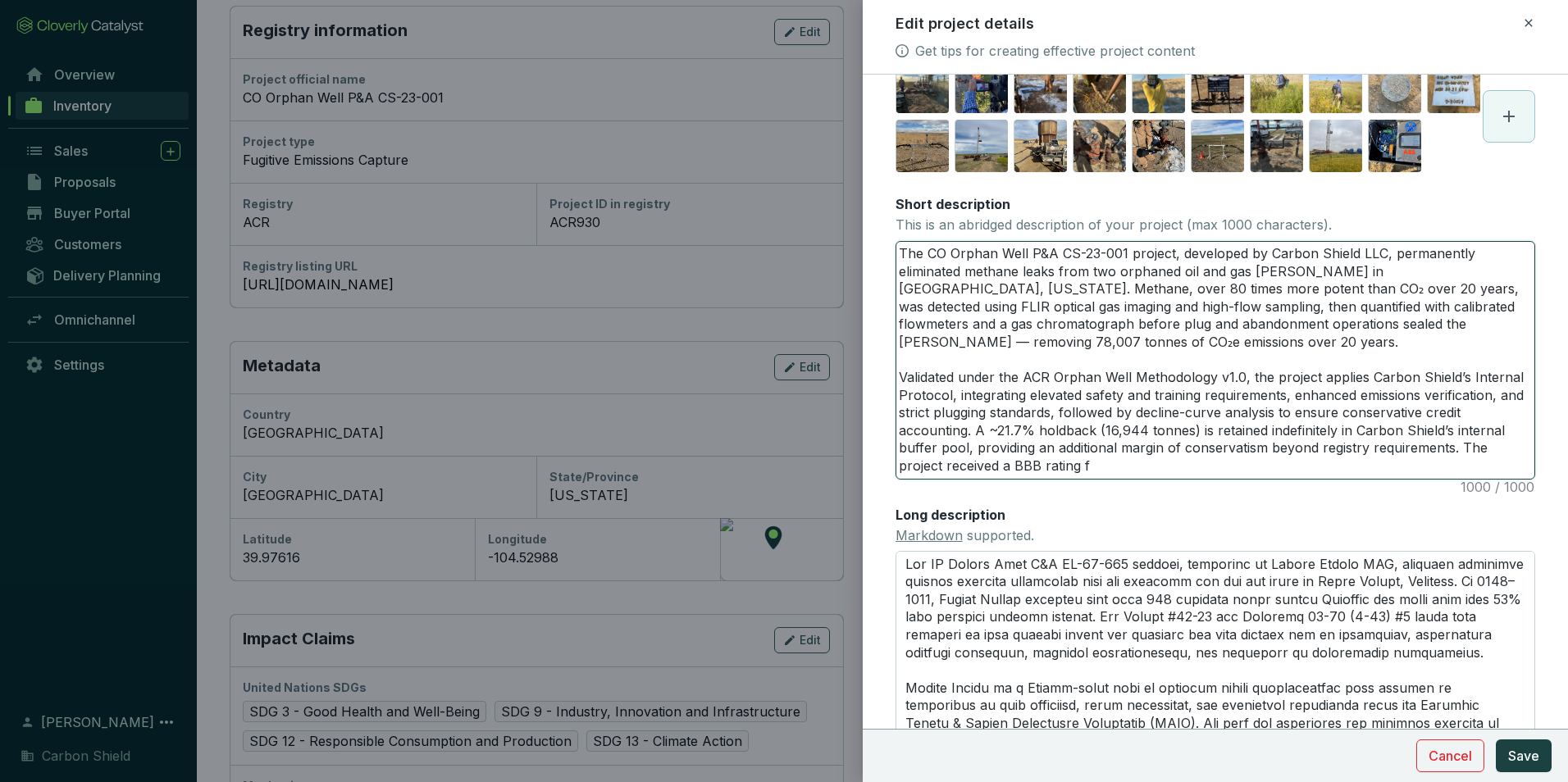
drag, startPoint x: 1095, startPoint y: 522, endPoint x: 832, endPoint y: 244, distance: 382.7
click at [832, 244] on div "Edit project details Get tips for creating effective project content Main image…" at bounding box center [784, 391] width 1568 height 782
paste textarea "× more potent than CO₂ over 20 years, was detected using FLIR optical gas imagi…"
drag, startPoint x: 1257, startPoint y: 493, endPoint x: 1226, endPoint y: 495, distance: 31.1
click at [1257, 479] on textarea "The CO Orphan Well P&A CS-23-001 project, developed by Carbon Shield LLC, perma…" at bounding box center [1215, 360] width 638 height 237
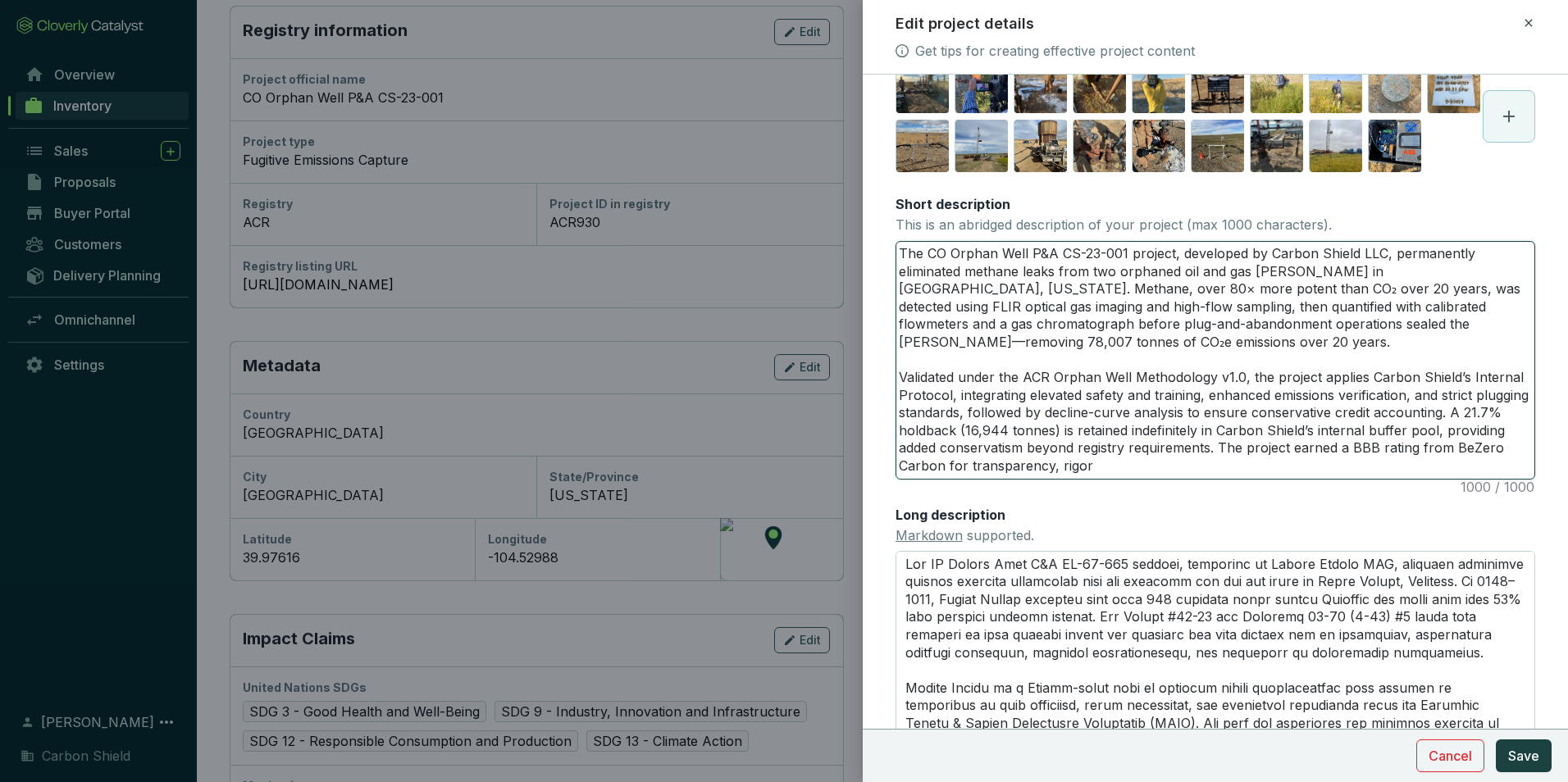
drag, startPoint x: 1155, startPoint y: 526, endPoint x: 826, endPoint y: 261, distance: 422.5
click at [826, 261] on div "Edit project details Get tips for creating effective project content Main image…" at bounding box center [784, 391] width 1568 height 782
click at [1152, 419] on textarea "The CO Orphan Well P&A CS-23-001 project, developed by Carbon Shield LLC, perma…" at bounding box center [1215, 360] width 638 height 237
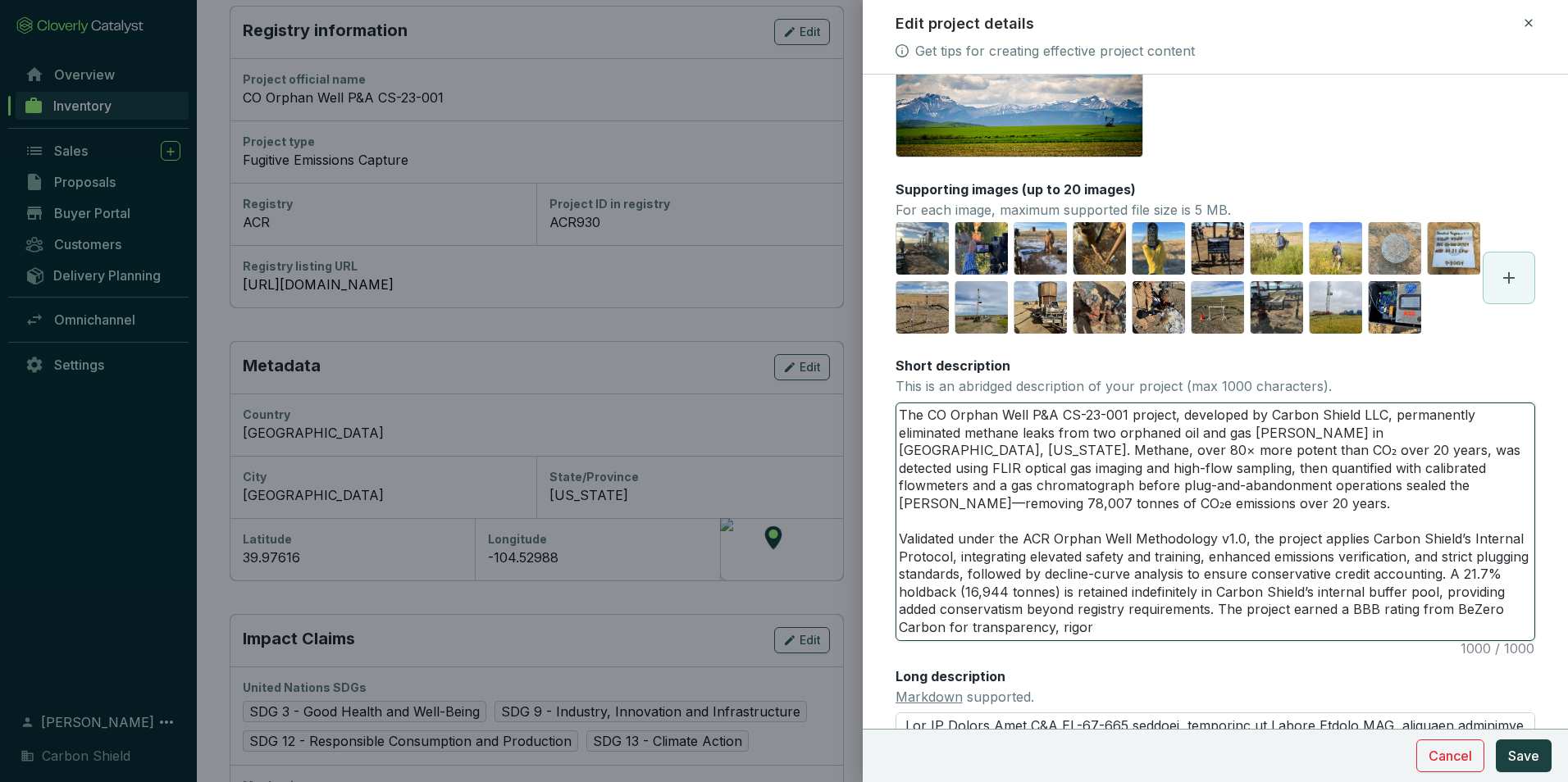
scroll to position [0, 0]
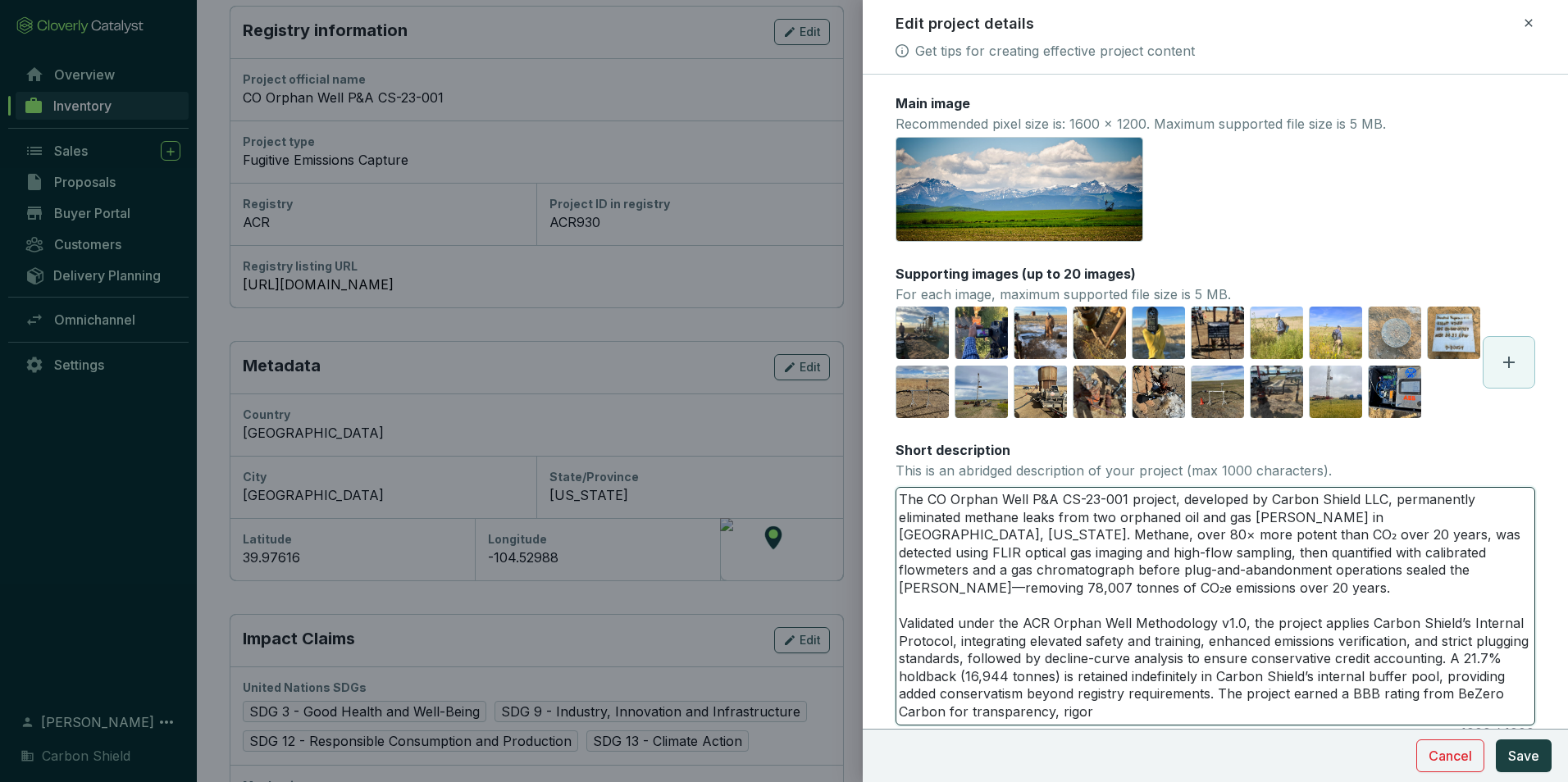
click at [1105, 635] on textarea "The CO Orphan Well P&A CS-23-001 project, developed by Carbon Shield LLC, perma…" at bounding box center [1215, 606] width 638 height 237
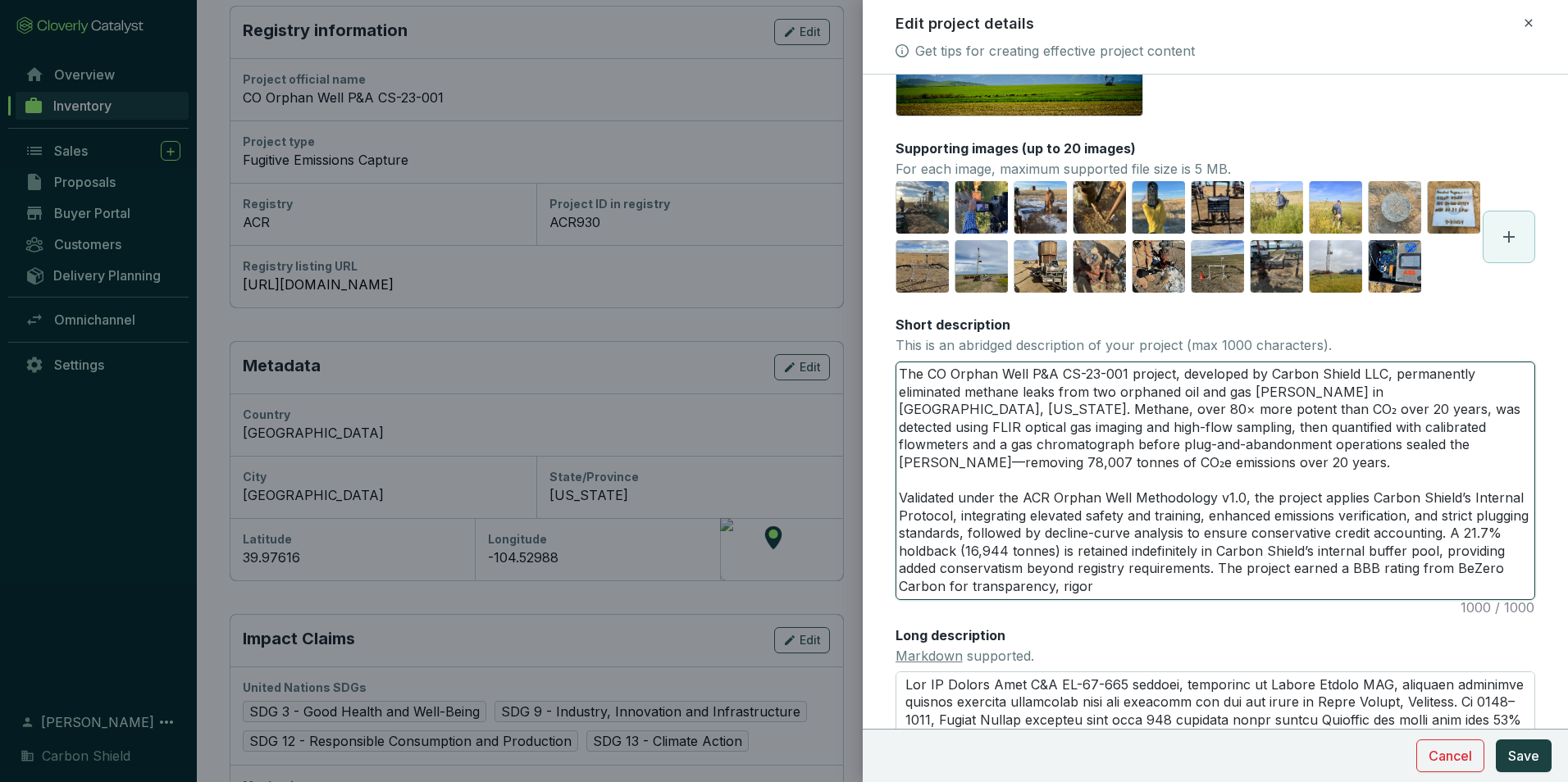
scroll to position [164, 0]
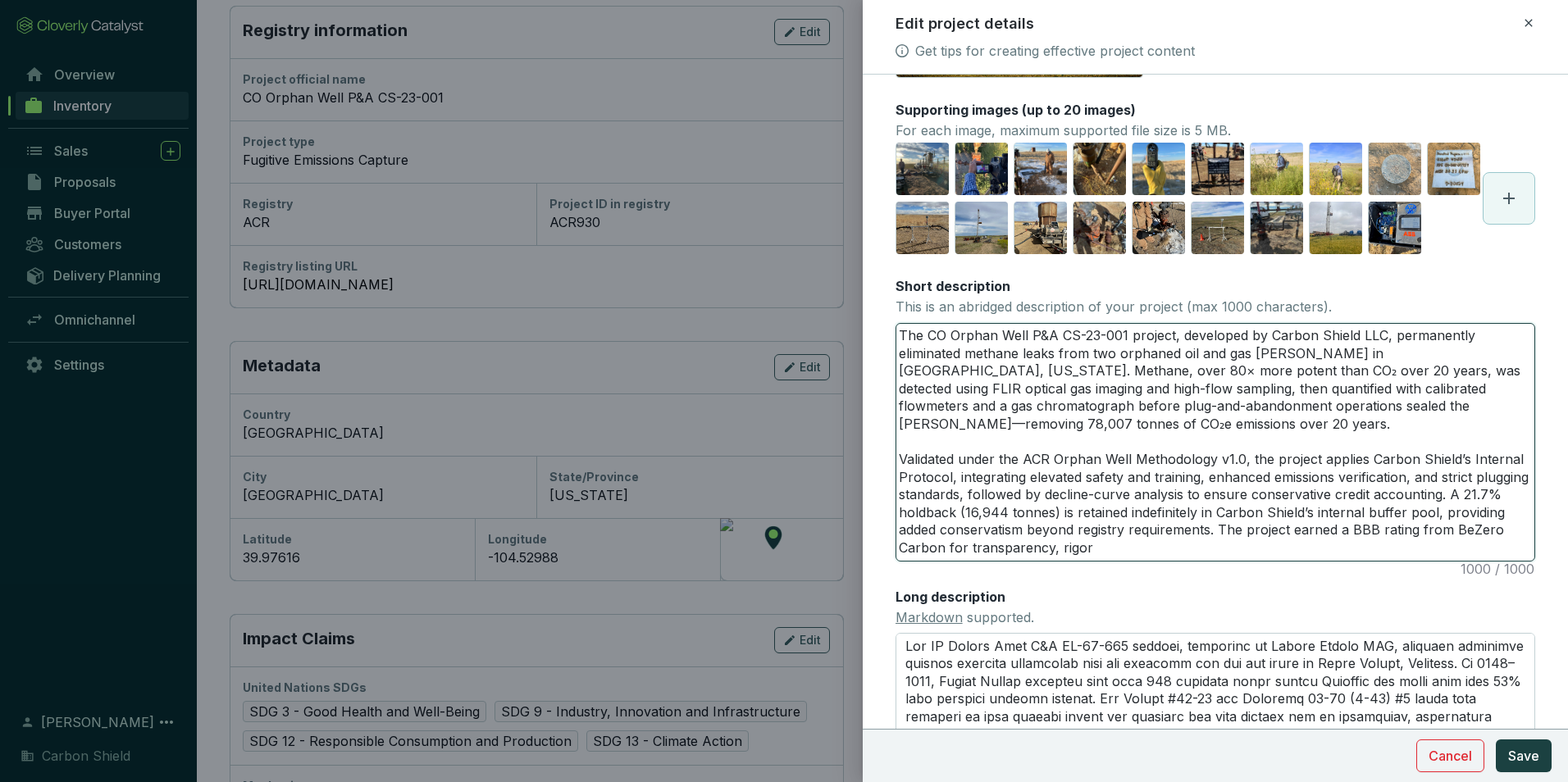
drag, startPoint x: 1172, startPoint y: 610, endPoint x: 771, endPoint y: 321, distance: 494.3
click at [771, 321] on div "Edit project details Get tips for creating effective project content Main image…" at bounding box center [784, 391] width 1568 height 782
paste textarea "times more potent than CO₂ over 20 years, was detected using FLIR optical gas i…"
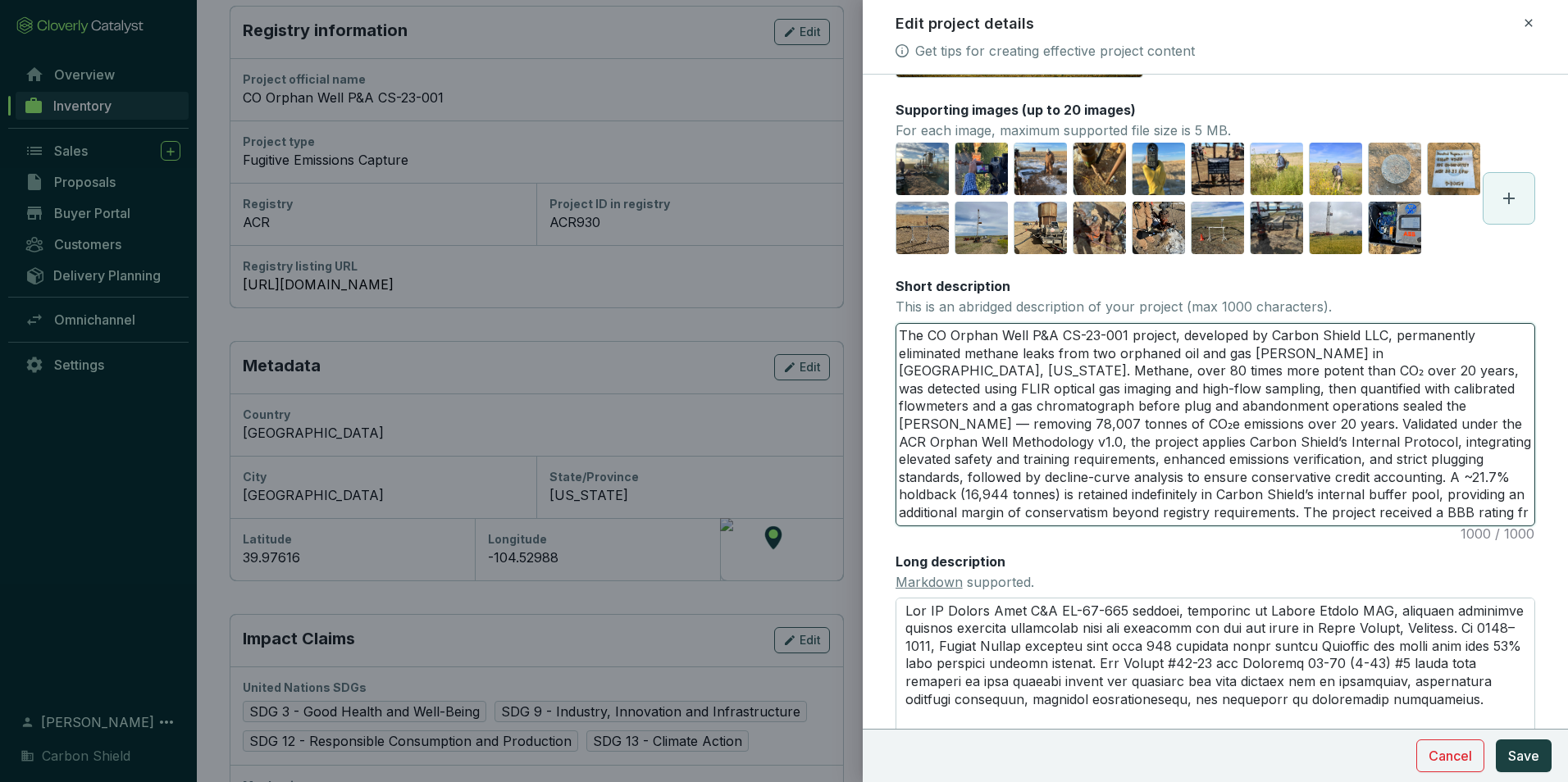
click at [1299, 526] on textarea "The CO Orphan Well P&A CS-23-001 project, developed by Carbon Shield LLC, perma…" at bounding box center [1215, 424] width 638 height 201
drag, startPoint x: 1407, startPoint y: 568, endPoint x: 801, endPoint y: 327, distance: 652.2
click at [801, 327] on div "Edit project details Get tips for creating effective project content Main image…" at bounding box center [784, 391] width 1568 height 782
click at [1031, 438] on textarea "The CO Orphan Well P&A CS-23-001 project, developed by Carbon Shield LLC, perma…" at bounding box center [1215, 424] width 638 height 201
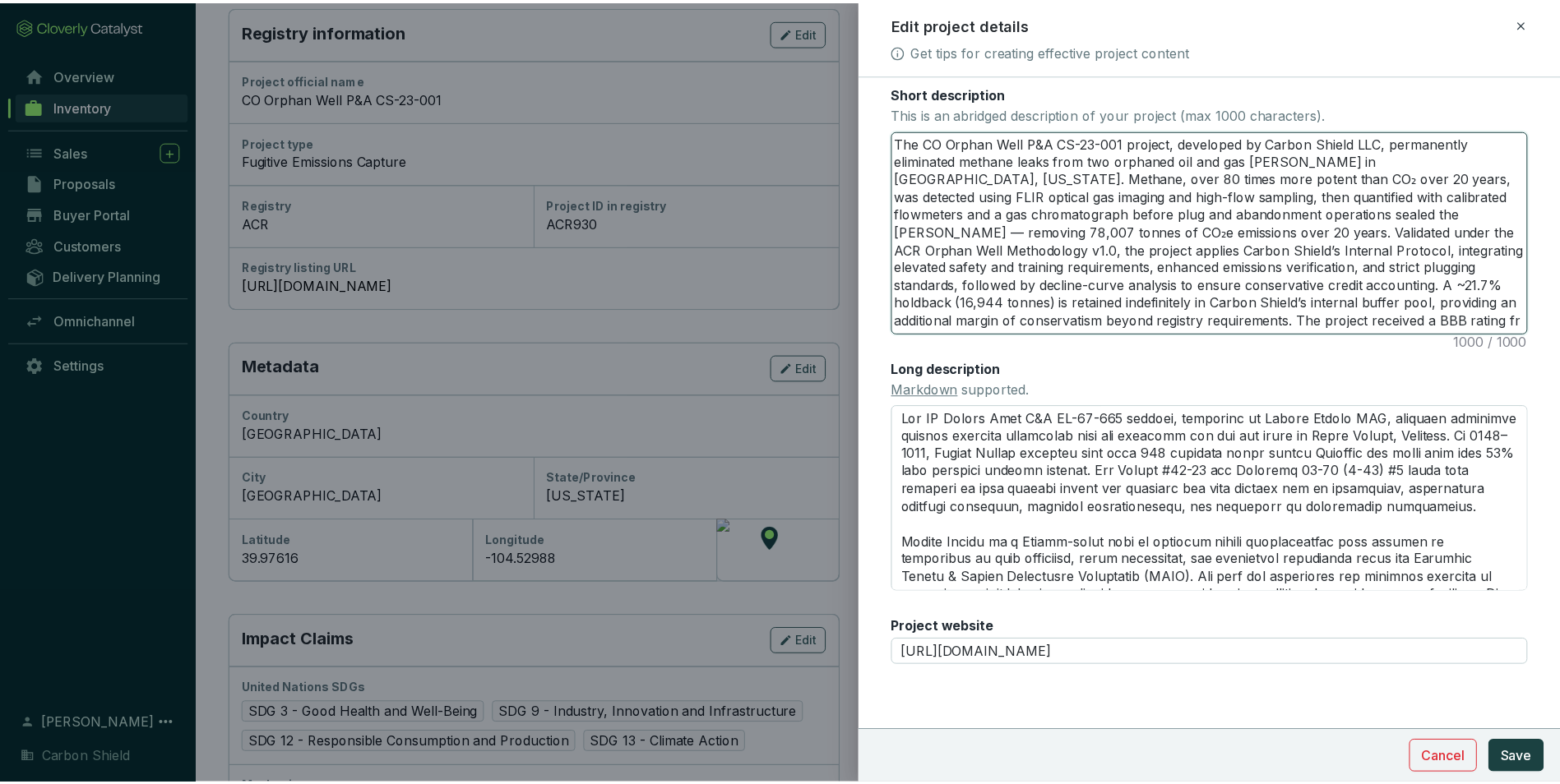
scroll to position [127, 0]
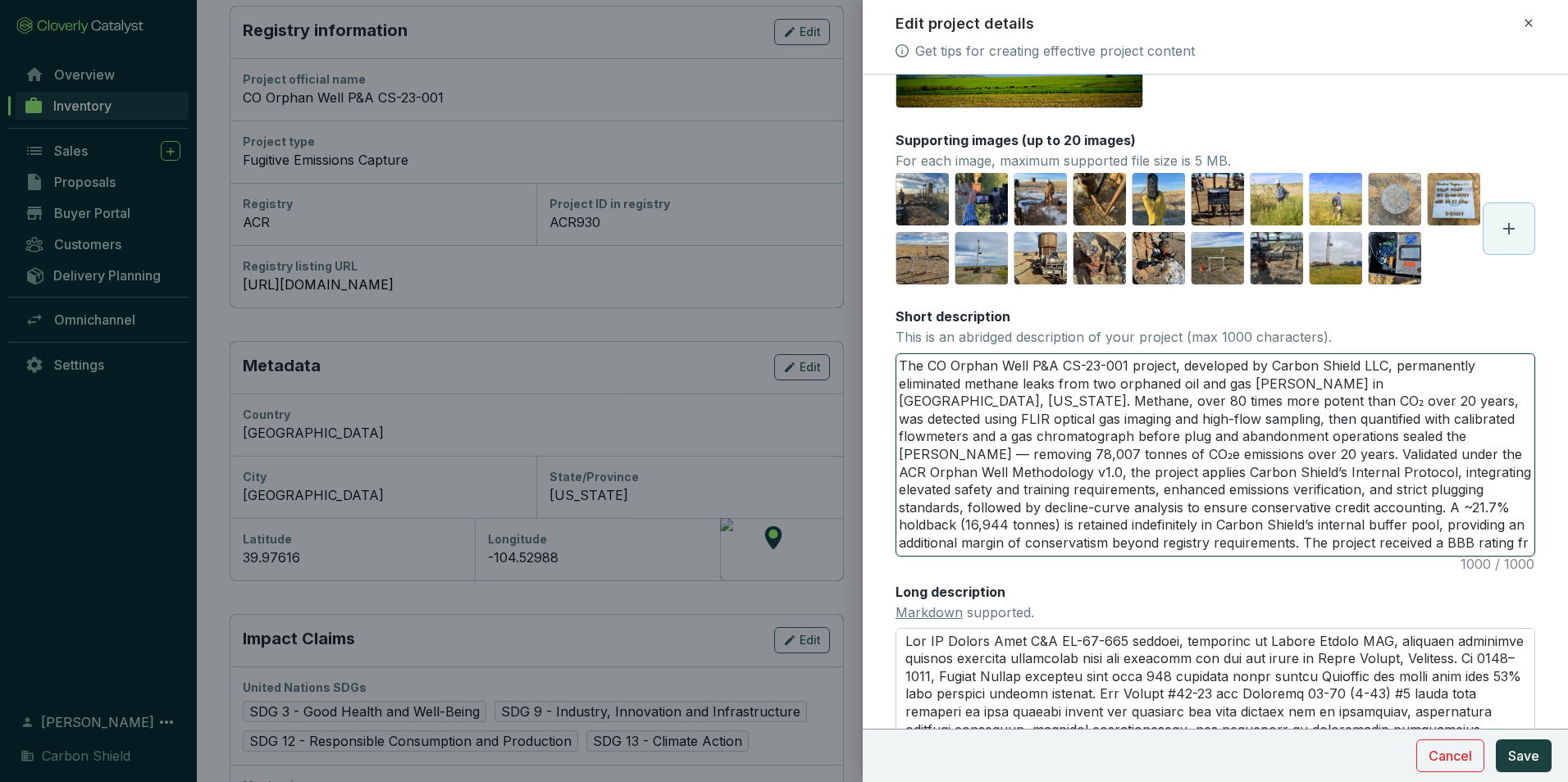
drag, startPoint x: 1442, startPoint y: 325, endPoint x: 818, endPoint y: 64, distance: 676.4
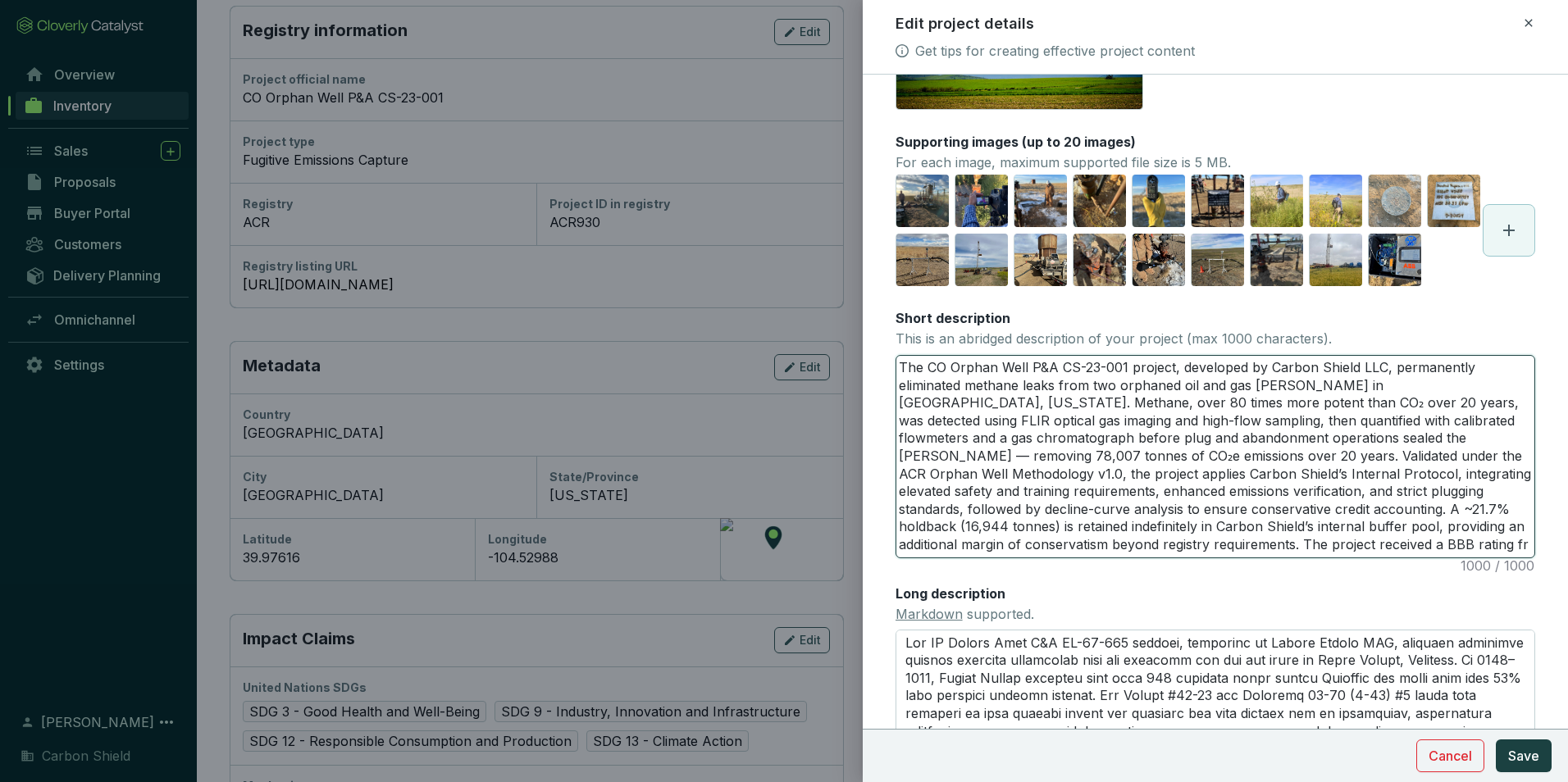
click at [818, 64] on div "Edit project details Get tips for creating effective project content Main image…" at bounding box center [784, 391] width 1568 height 782
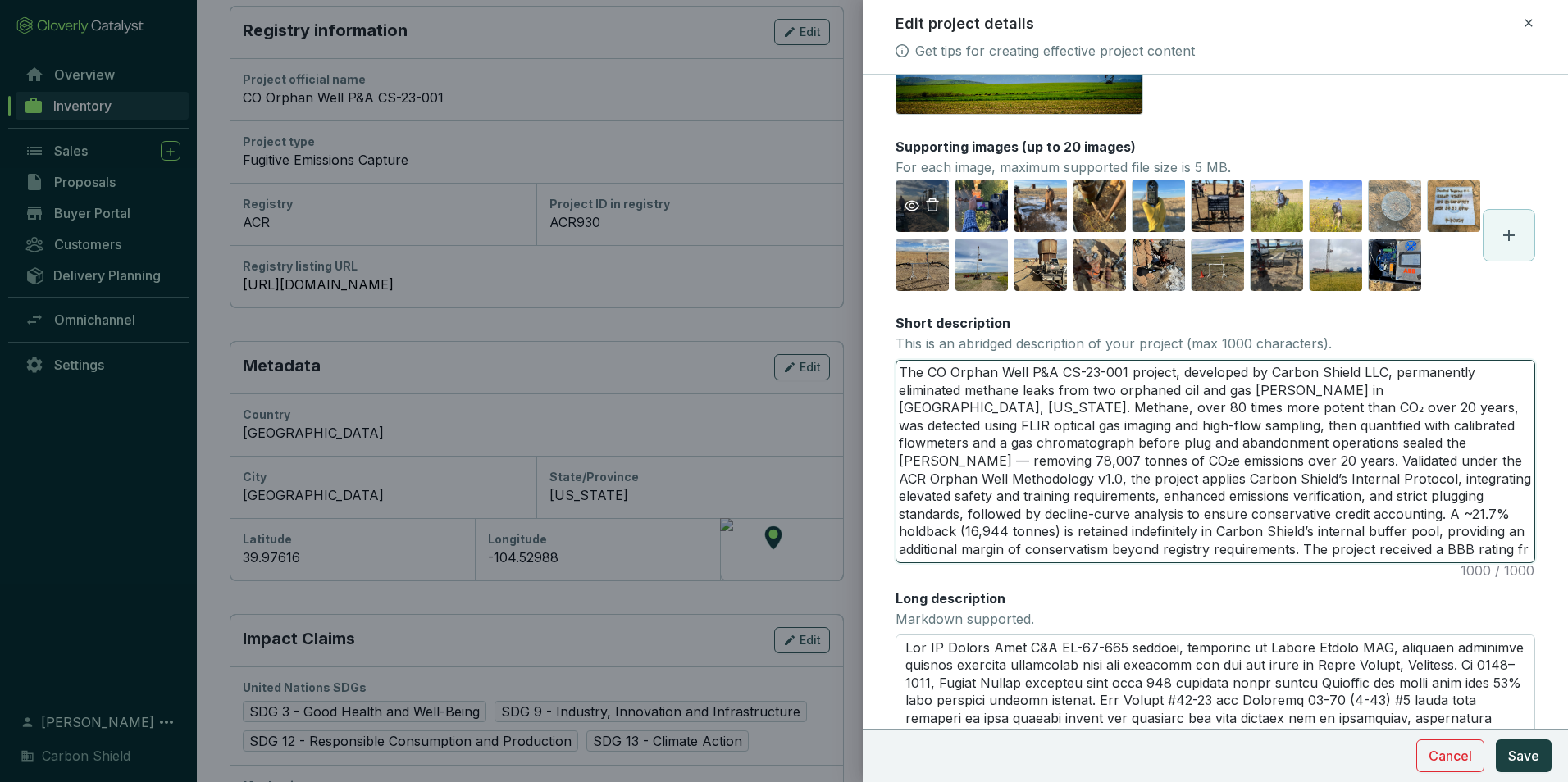
paste textarea ", enhanced emissions verification, and strict plugging standards, followed by d…"
click at [1421, 552] on textarea "The CO Orphan Well P&A CS-23-001 project, developed by Carbon Shield LLC, perma…" at bounding box center [1215, 461] width 638 height 201
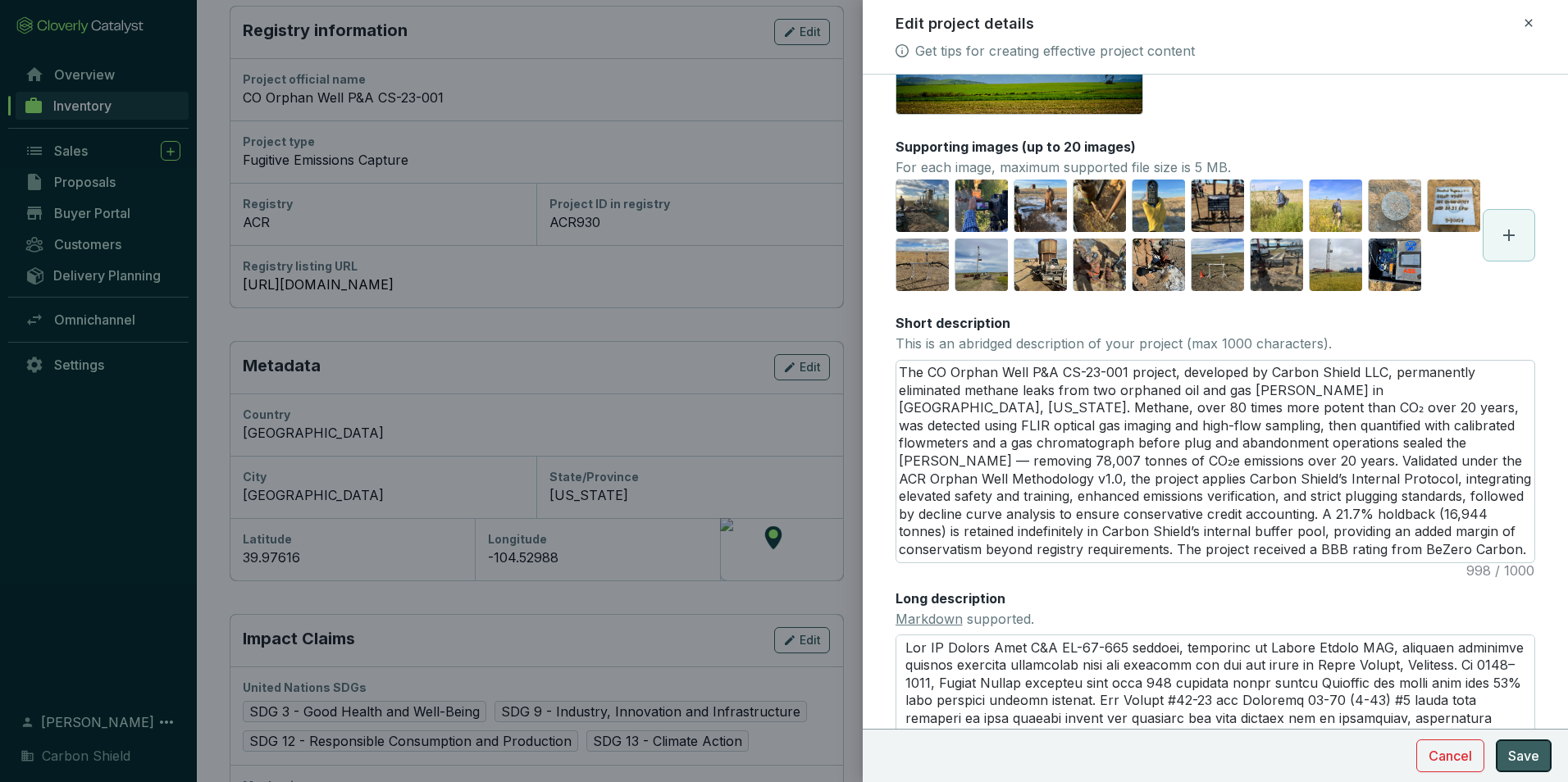
click at [1520, 756] on span "Save" at bounding box center [1523, 756] width 31 height 19
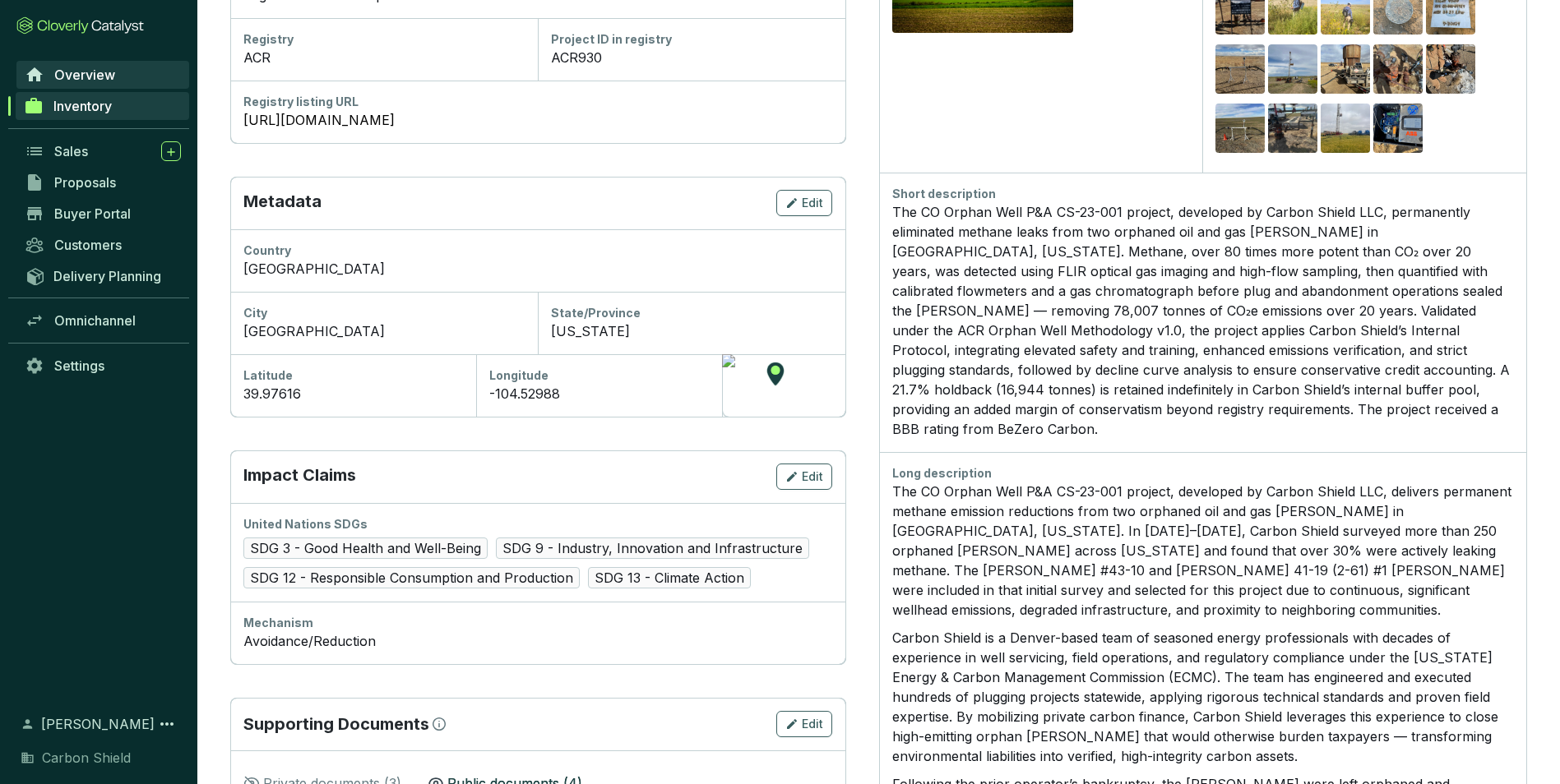
scroll to position [765, 0]
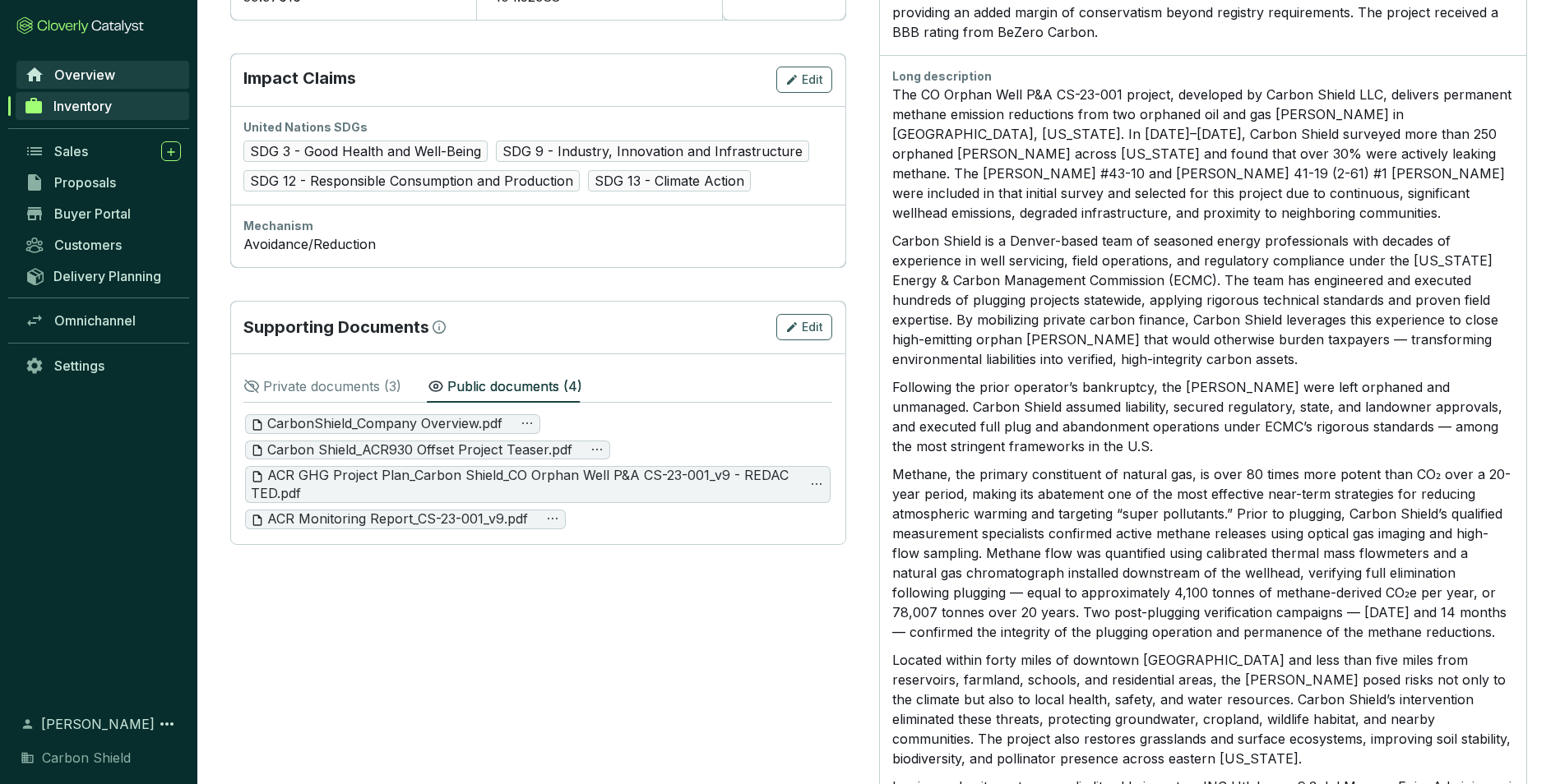
click at [334, 386] on p "Private documents ( 3 )" at bounding box center [332, 386] width 139 height 19
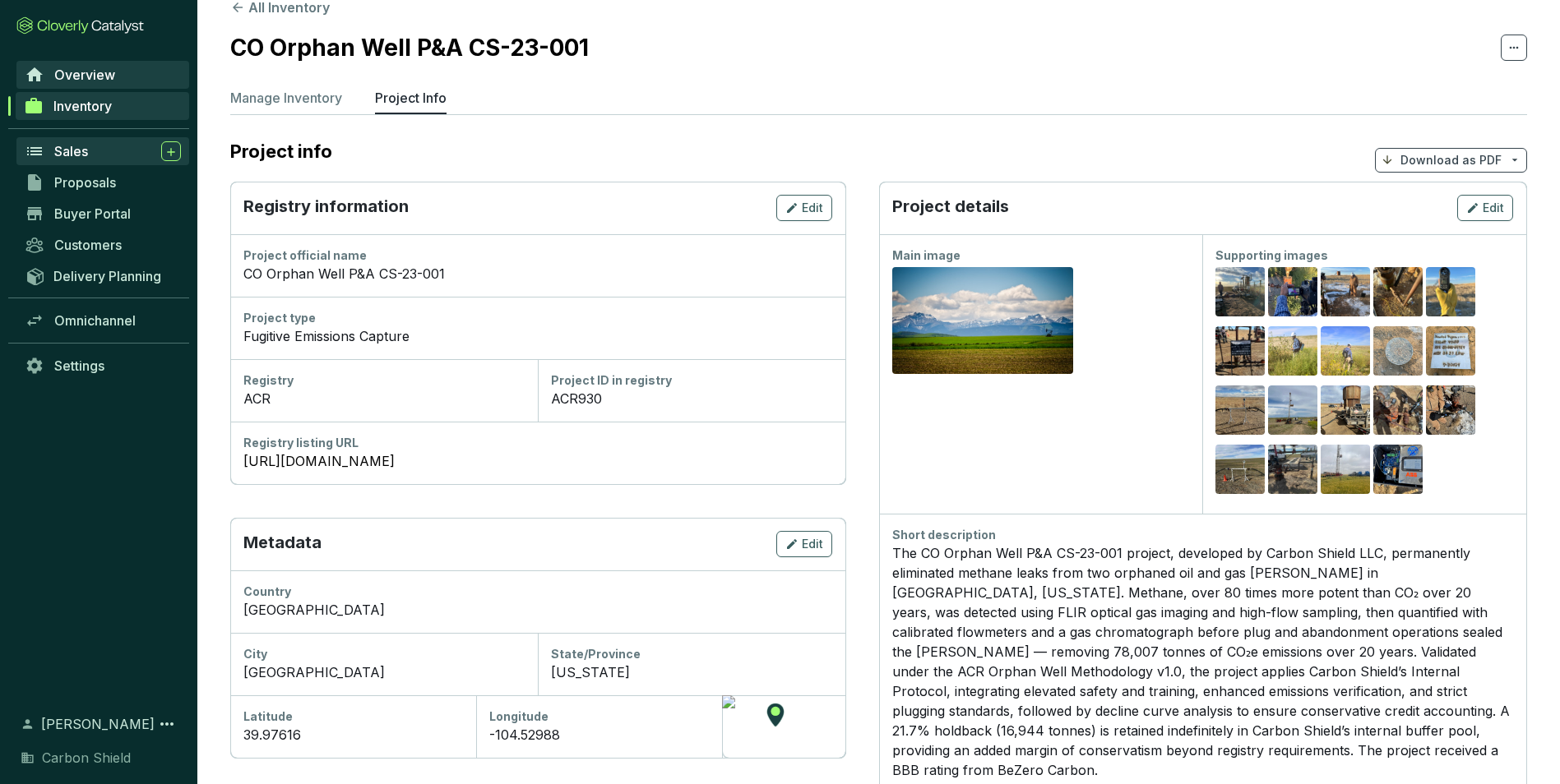
scroll to position [26, 0]
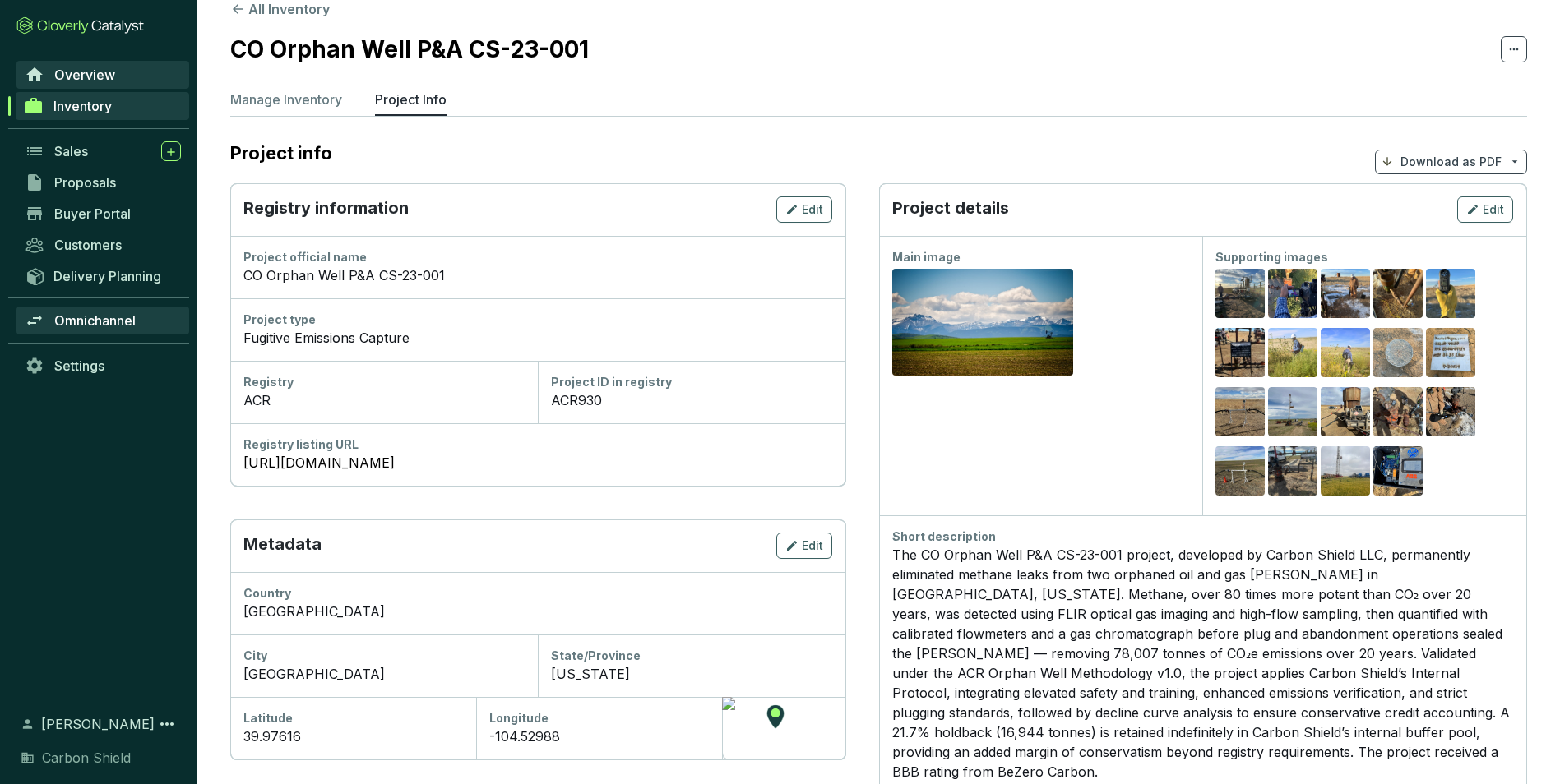
click at [119, 312] on span "Omnichannel" at bounding box center [95, 320] width 81 height 17
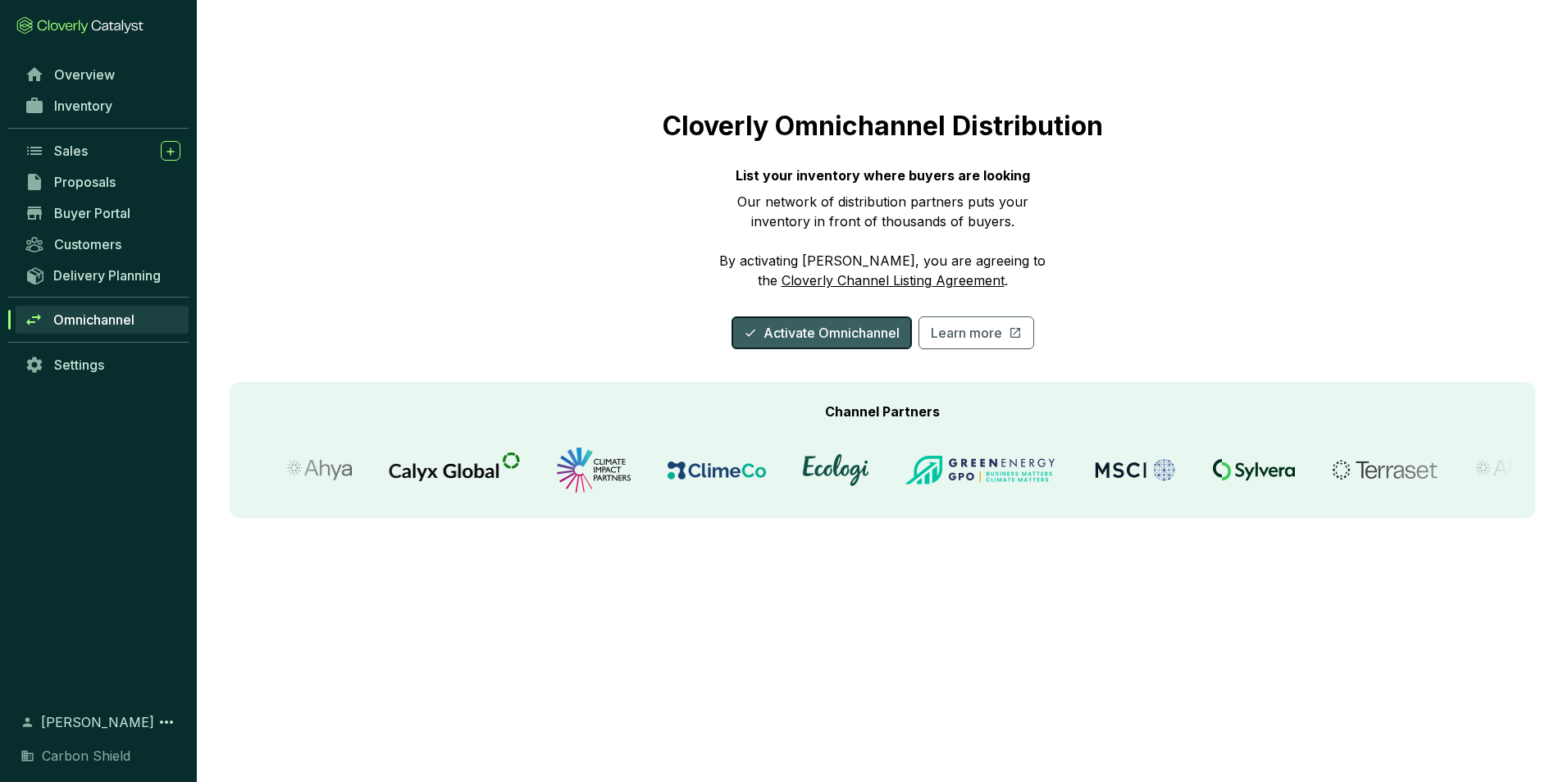
click at [838, 336] on span "Activate Omnichannel" at bounding box center [832, 333] width 136 height 19
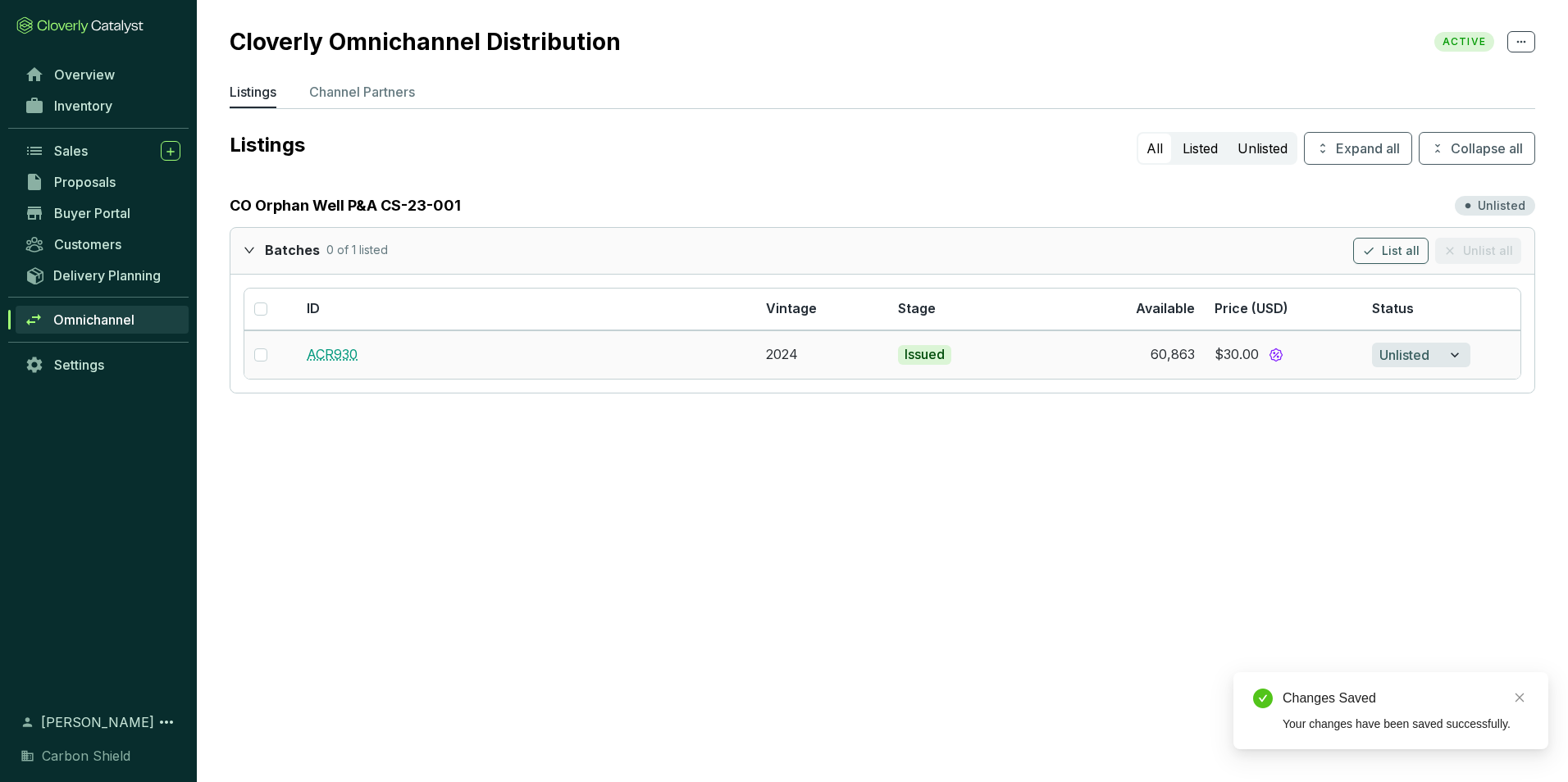
click at [315, 360] on link "ACR930" at bounding box center [333, 354] width 51 height 17
click at [263, 354] on input "checkbox" at bounding box center [260, 354] width 13 height 13
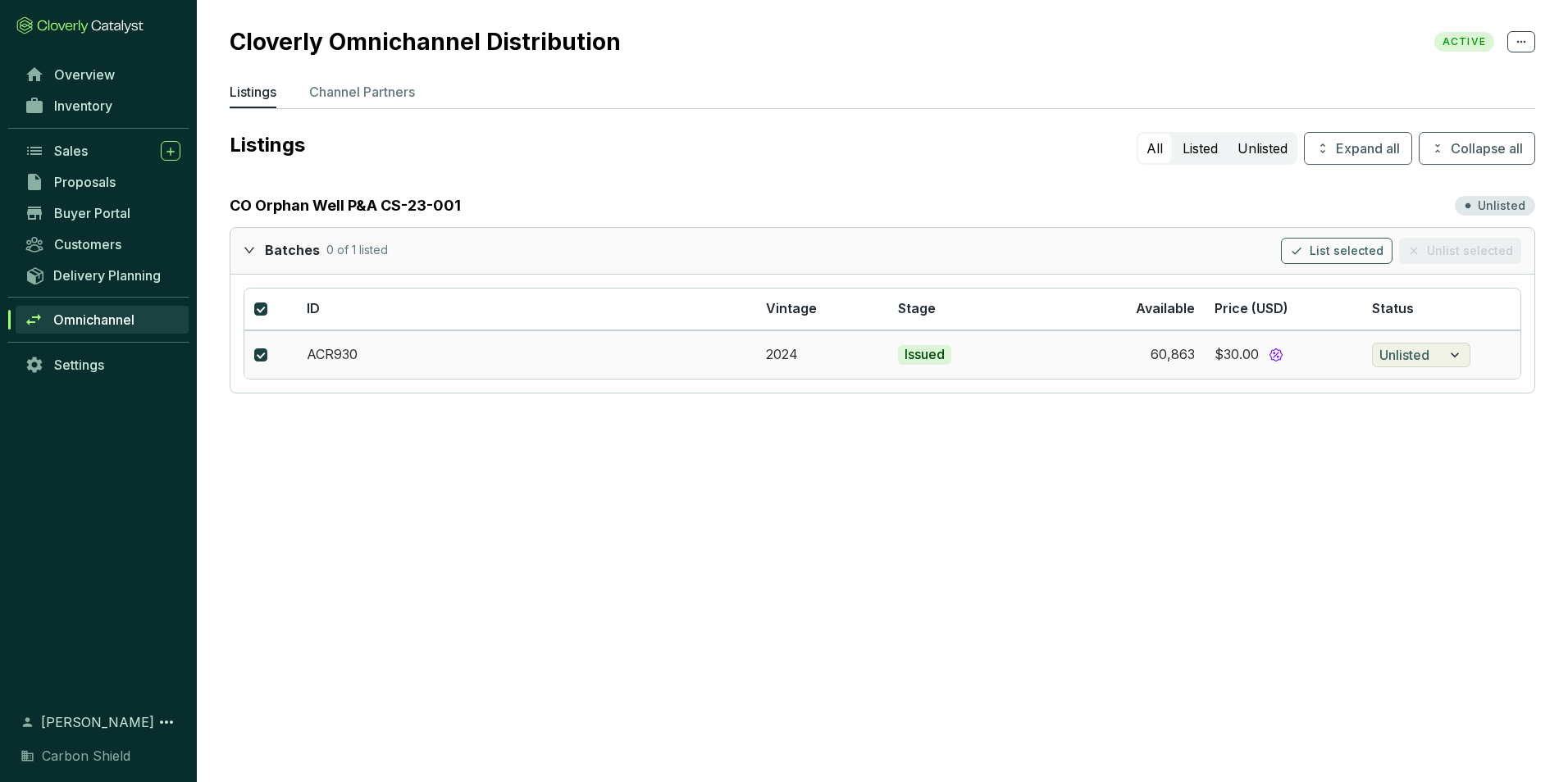
click at [1454, 354] on icon "button" at bounding box center [1454, 354] width 17 height 19
click at [1140, 432] on section "Cloverly Omnichannel Distribution ACTIVE Listings Channel Partners Listings All…" at bounding box center [784, 391] width 1568 height 782
drag, startPoint x: 386, startPoint y: 97, endPoint x: 367, endPoint y: 97, distance: 19.0
click at [386, 97] on p "Channel Partners" at bounding box center [362, 91] width 106 height 19
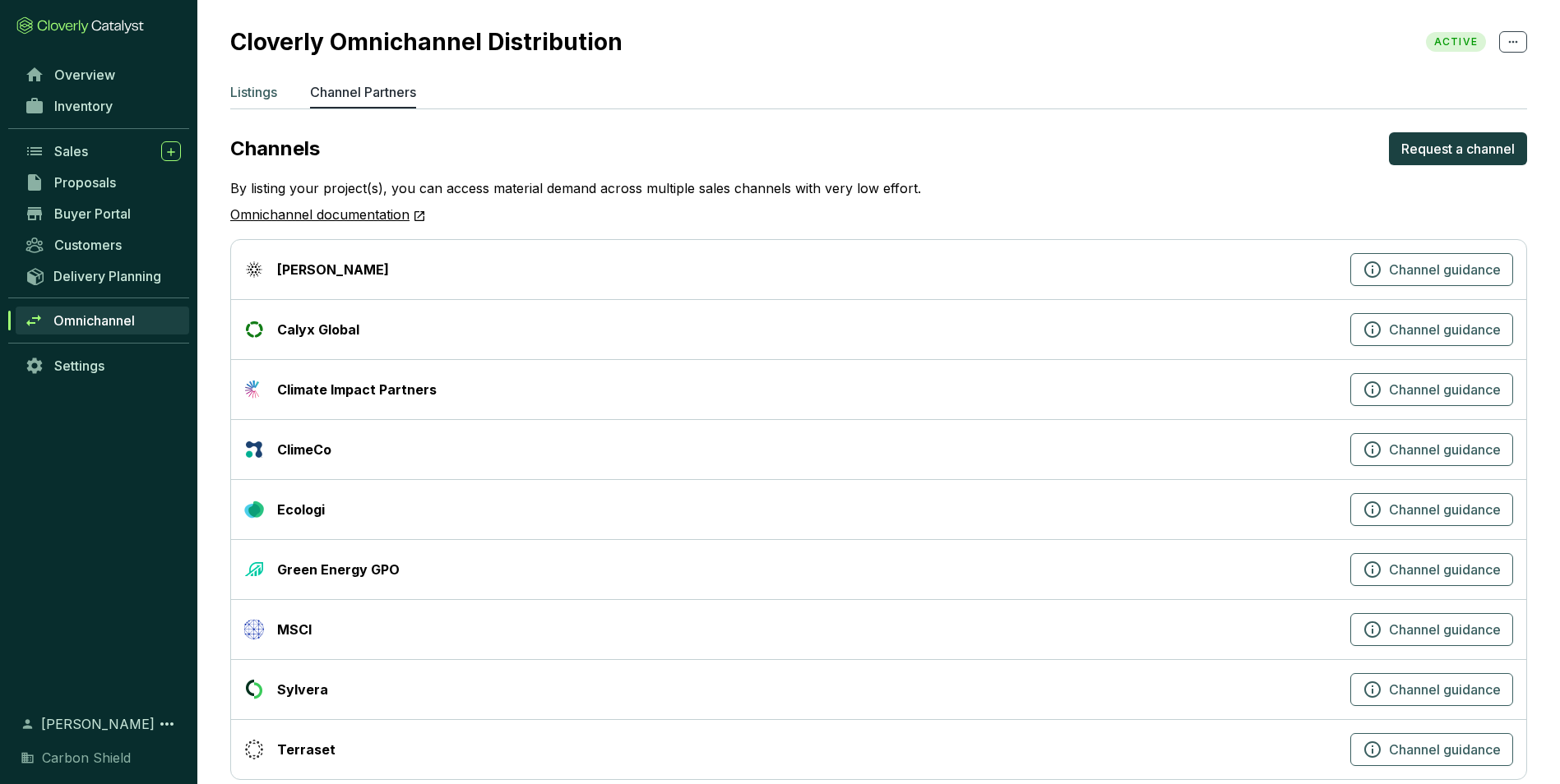
click at [252, 92] on p "Listings" at bounding box center [253, 92] width 47 height 19
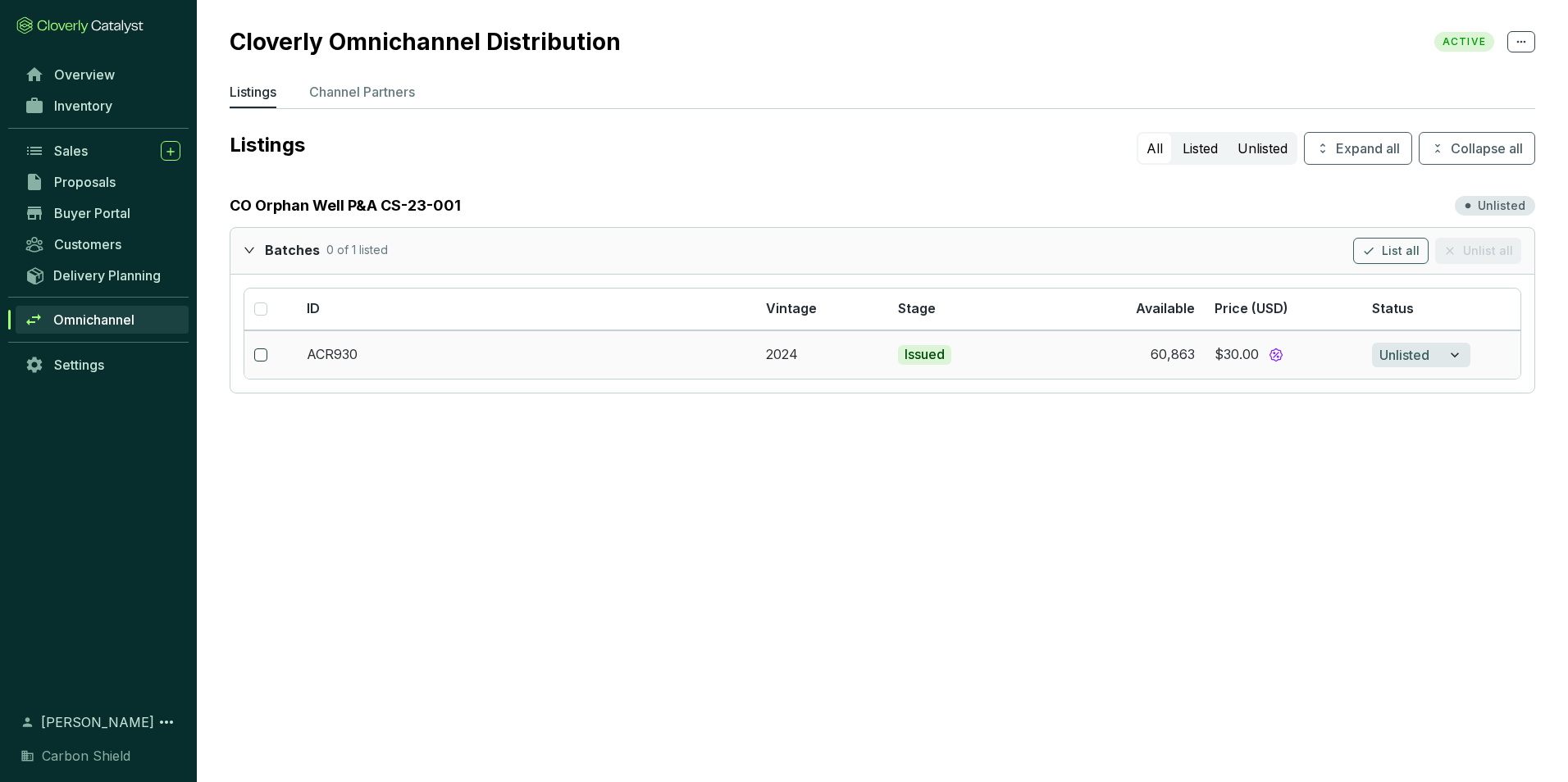
click at [260, 358] on input "checkbox" at bounding box center [260, 354] width 13 height 13
click at [1462, 355] on icon "button" at bounding box center [1454, 354] width 17 height 19
click at [1443, 394] on div "List" at bounding box center [1454, 389] width 148 height 33
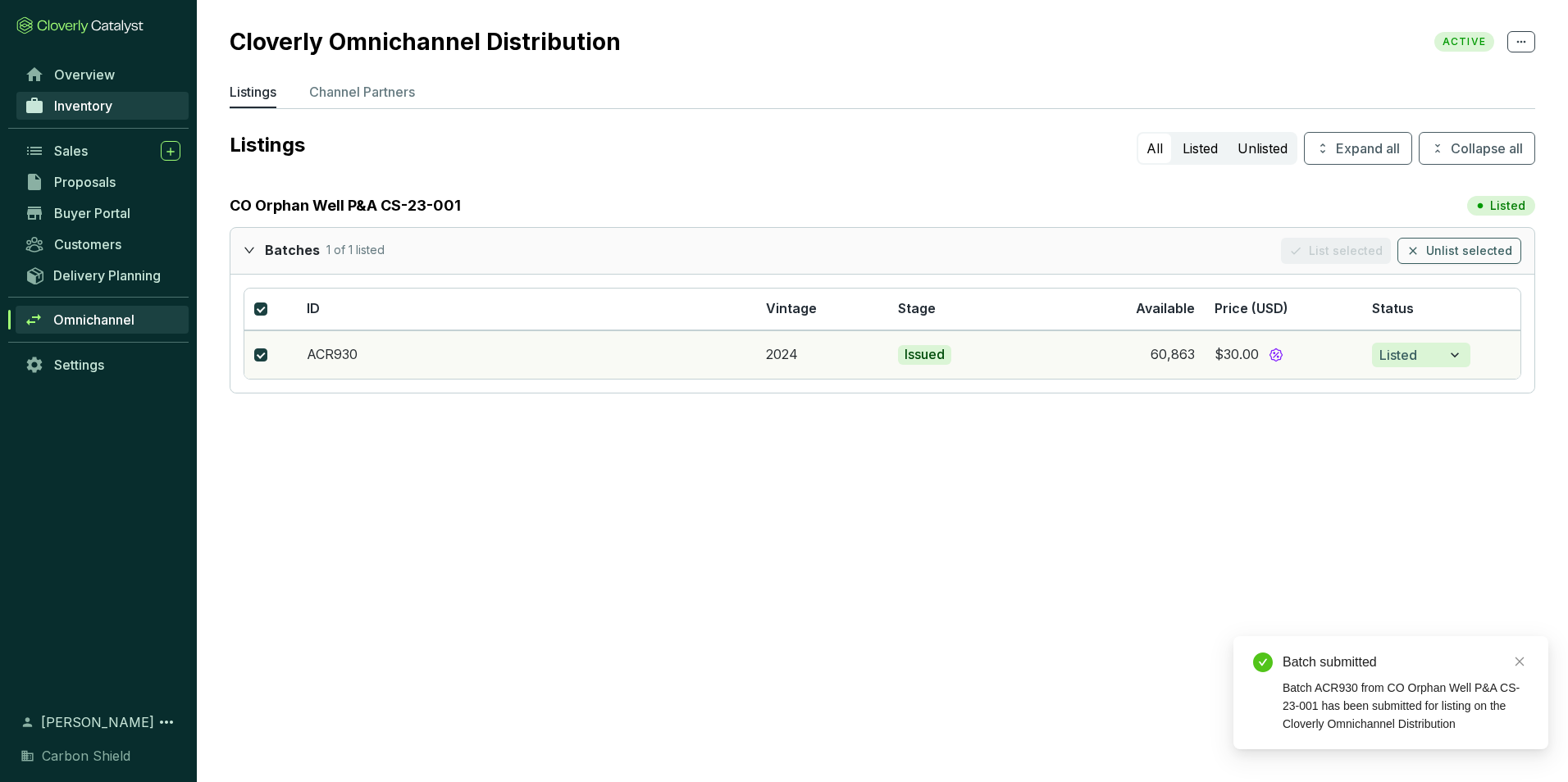
click at [92, 114] on link "Inventory" at bounding box center [103, 106] width 172 height 28
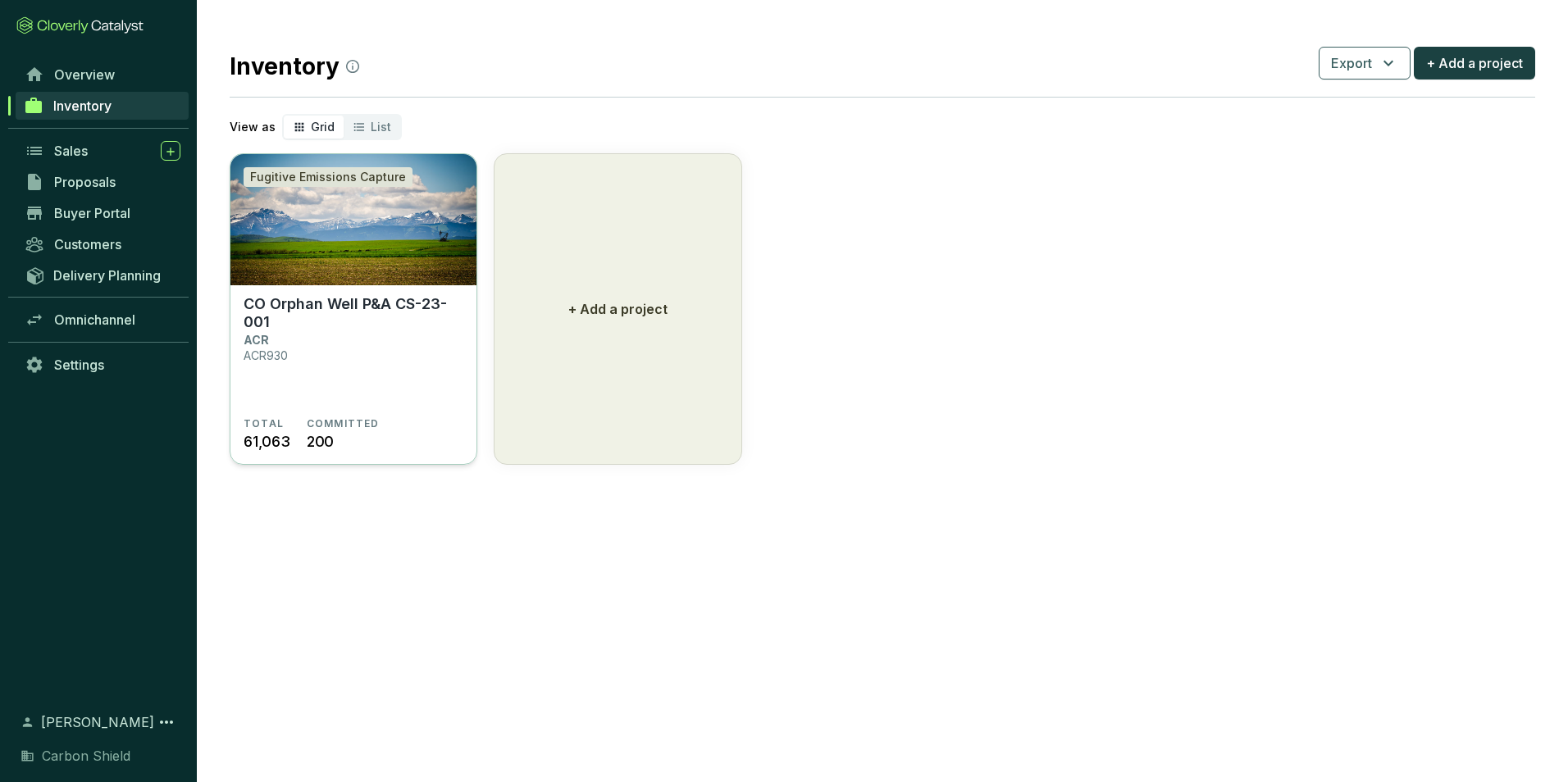
click at [287, 203] on img at bounding box center [354, 219] width 246 height 131
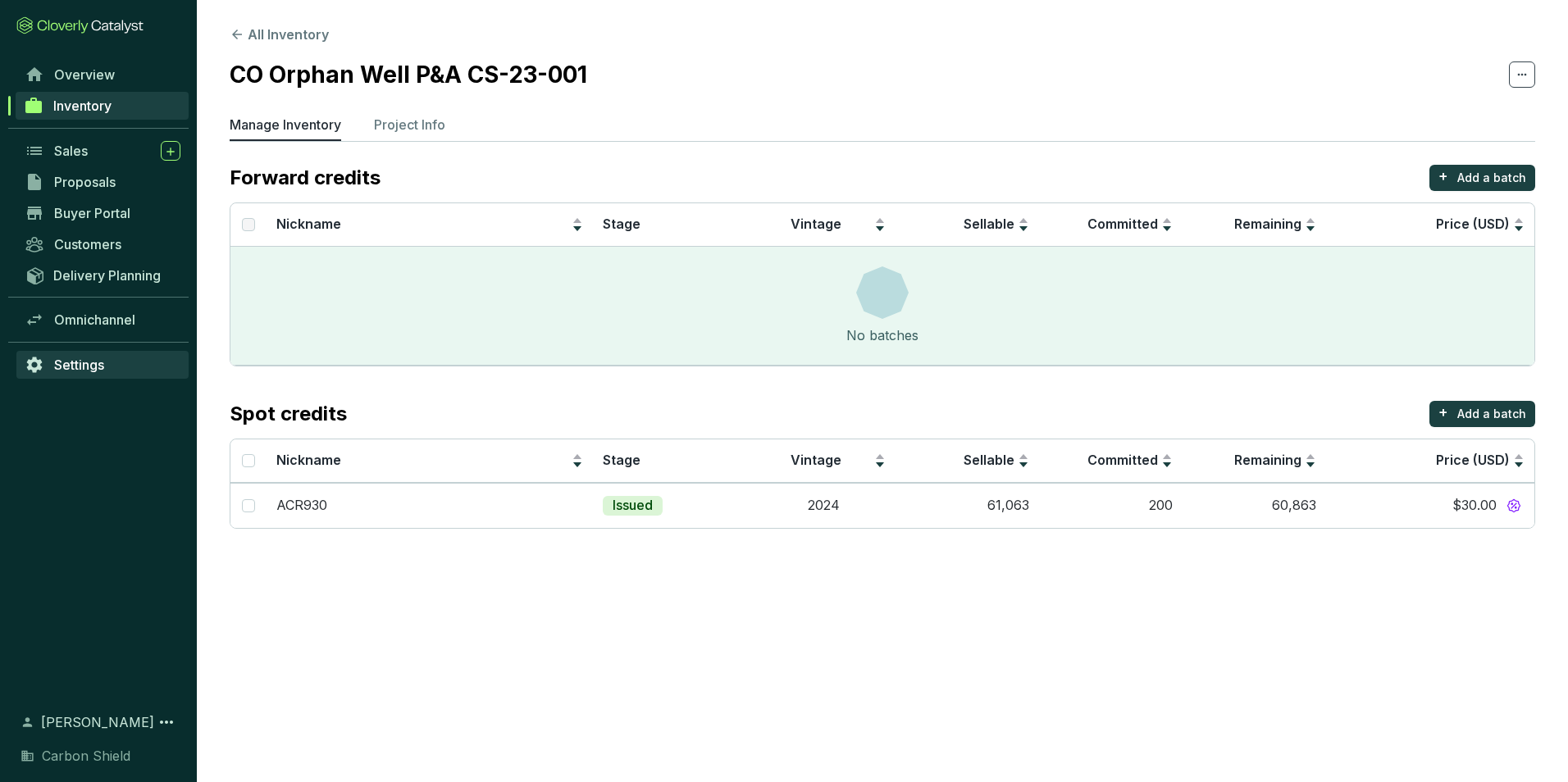
click at [113, 370] on link "Settings" at bounding box center [103, 365] width 172 height 28
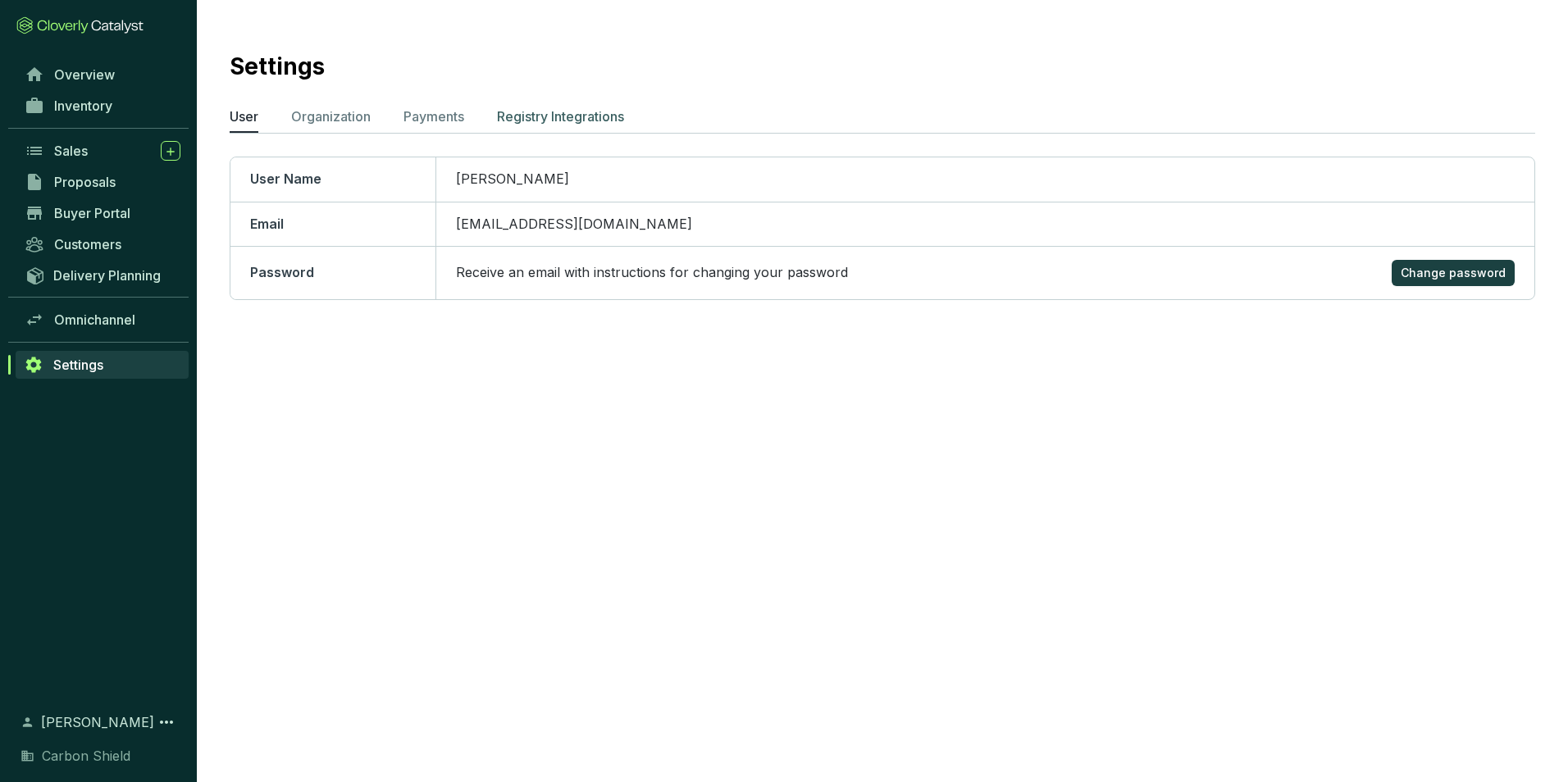
click at [610, 115] on p "Registry Integrations" at bounding box center [561, 116] width 127 height 19
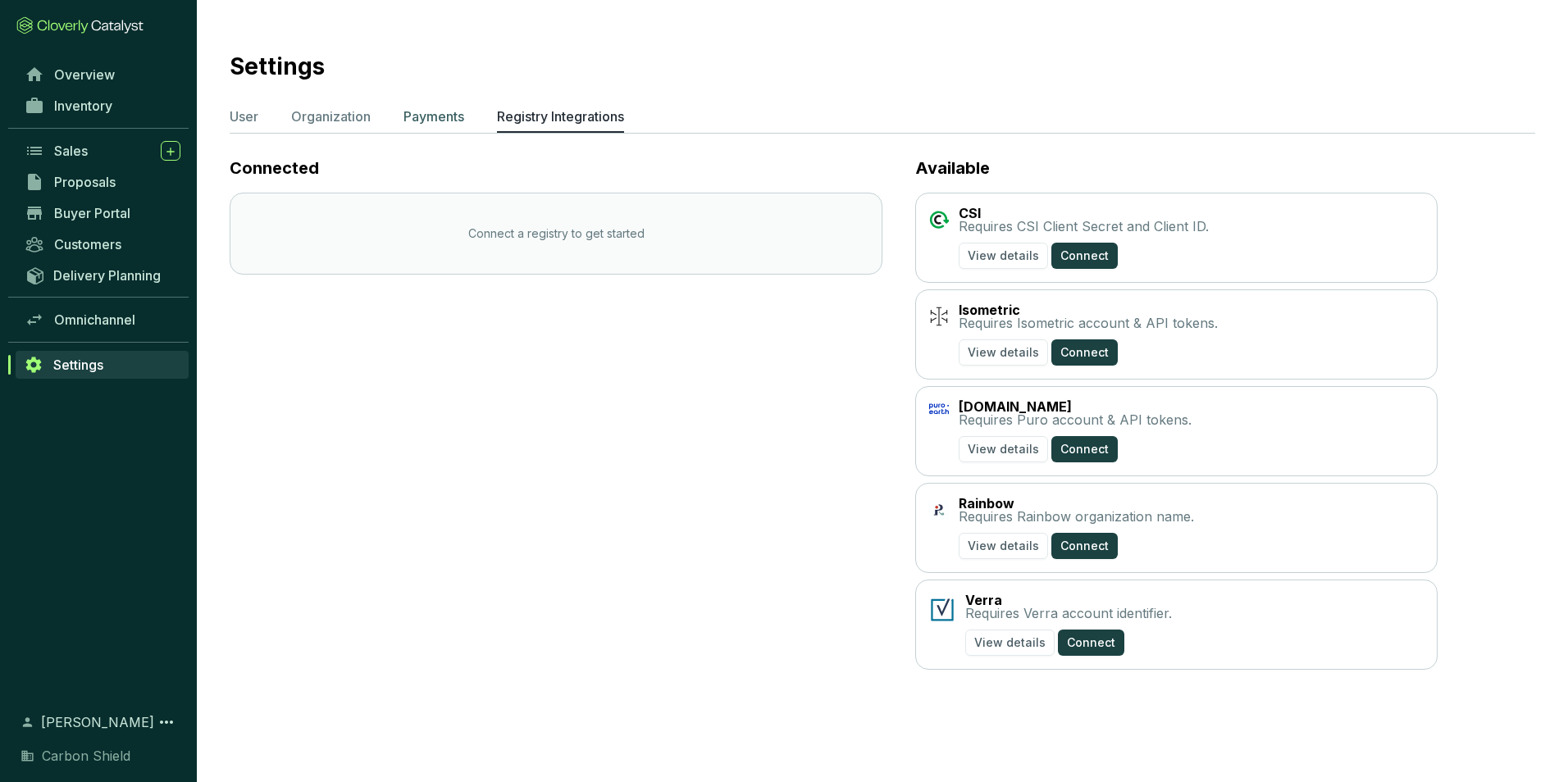
click at [443, 118] on p "Payments" at bounding box center [434, 116] width 61 height 19
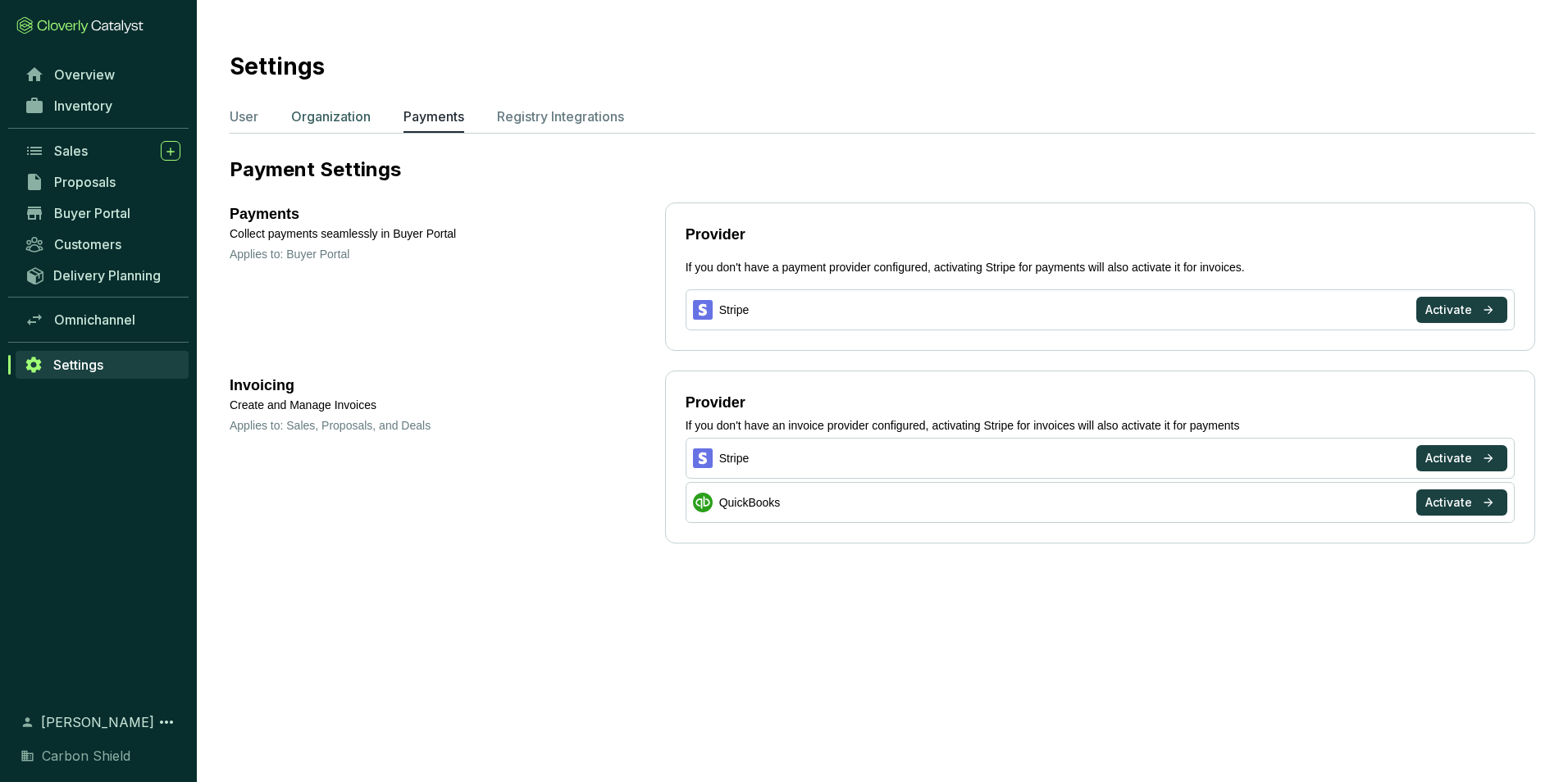
click at [333, 116] on p "Organization" at bounding box center [331, 116] width 79 height 19
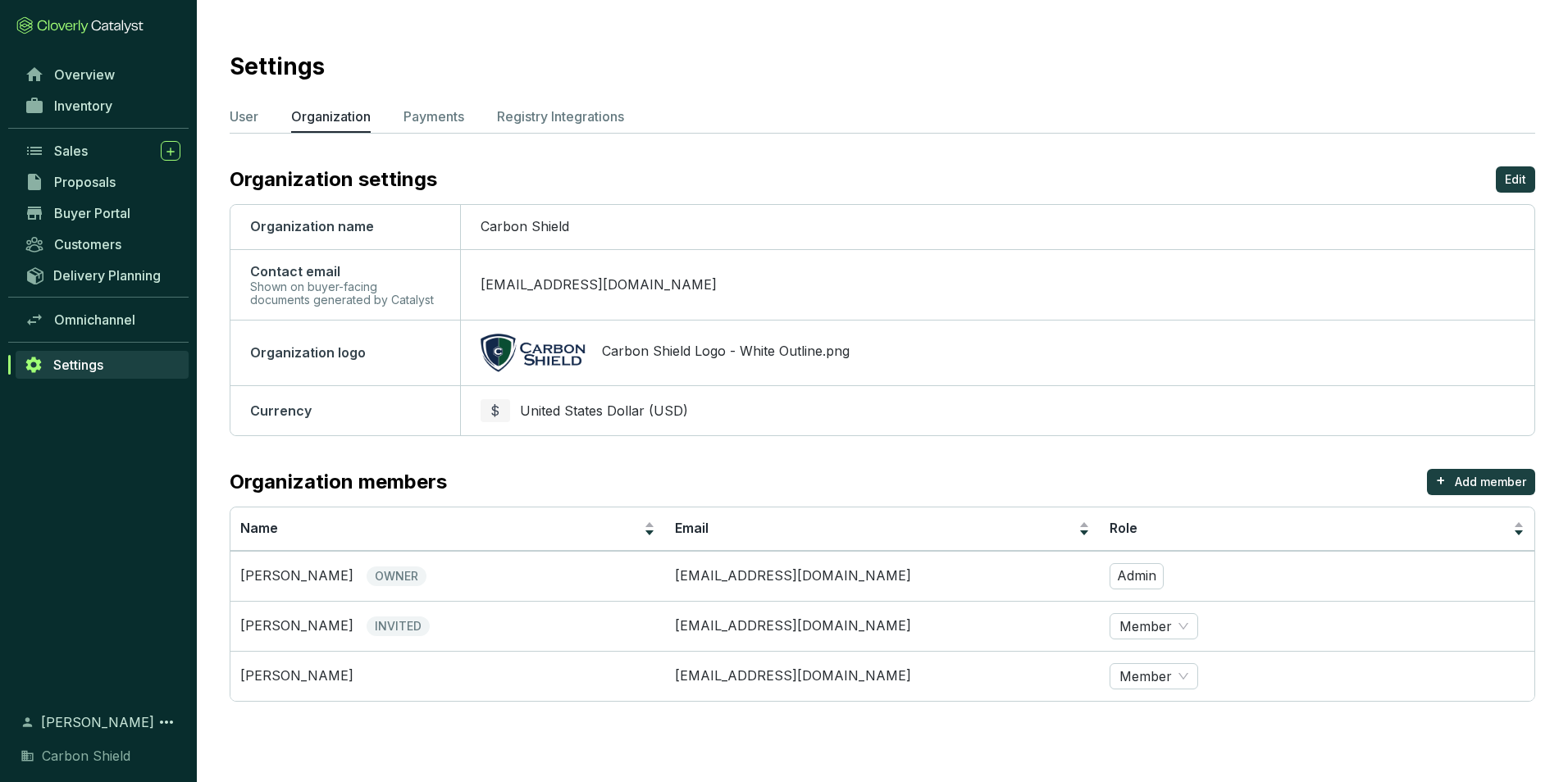
click at [222, 112] on section "Settings User Organization Payments Registry Integrations Organization settings…" at bounding box center [883, 372] width 1372 height 744
click at [99, 157] on div "Sales" at bounding box center [118, 150] width 127 height 19
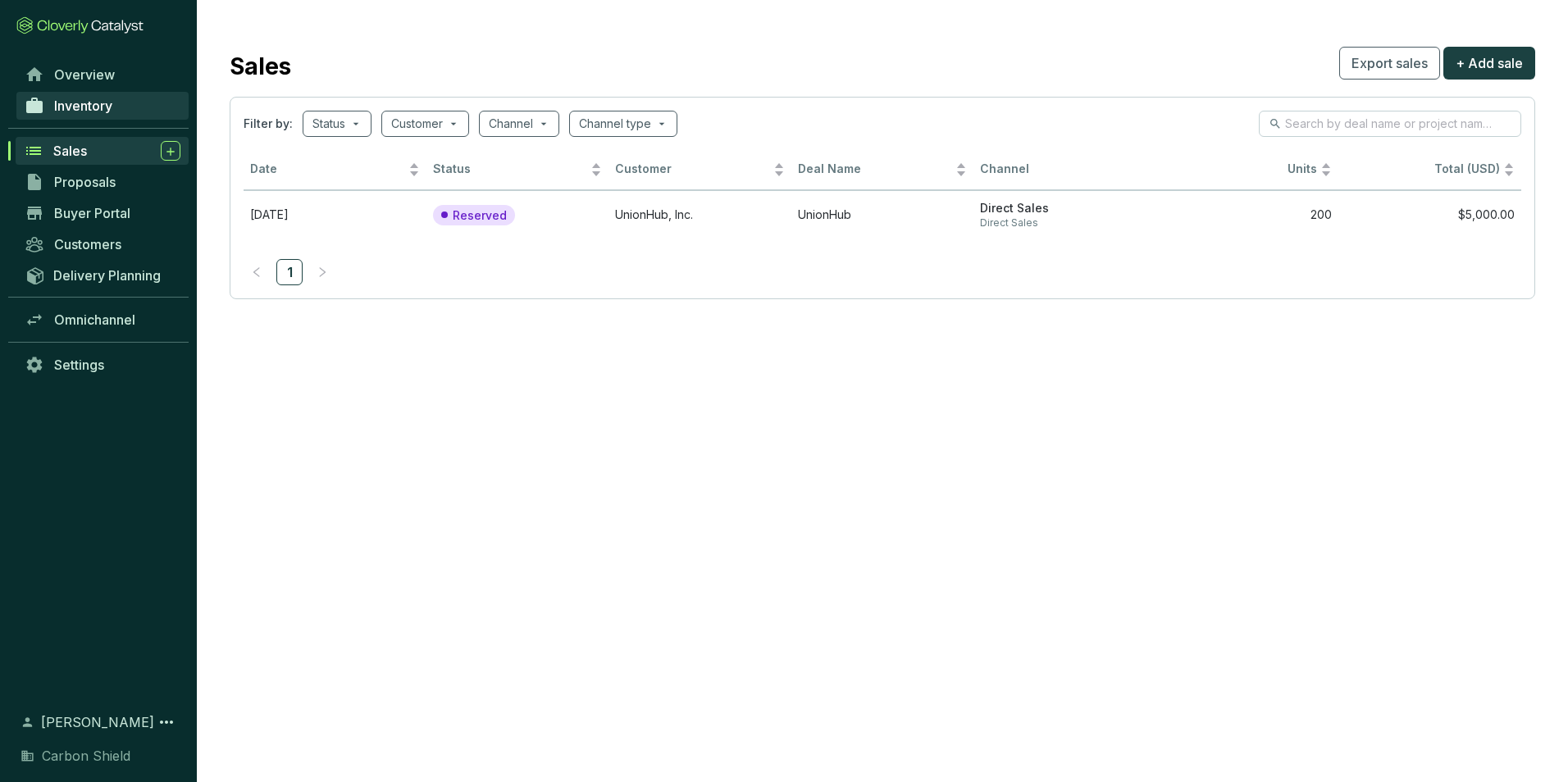
click at [101, 114] on link "Inventory" at bounding box center [103, 106] width 172 height 28
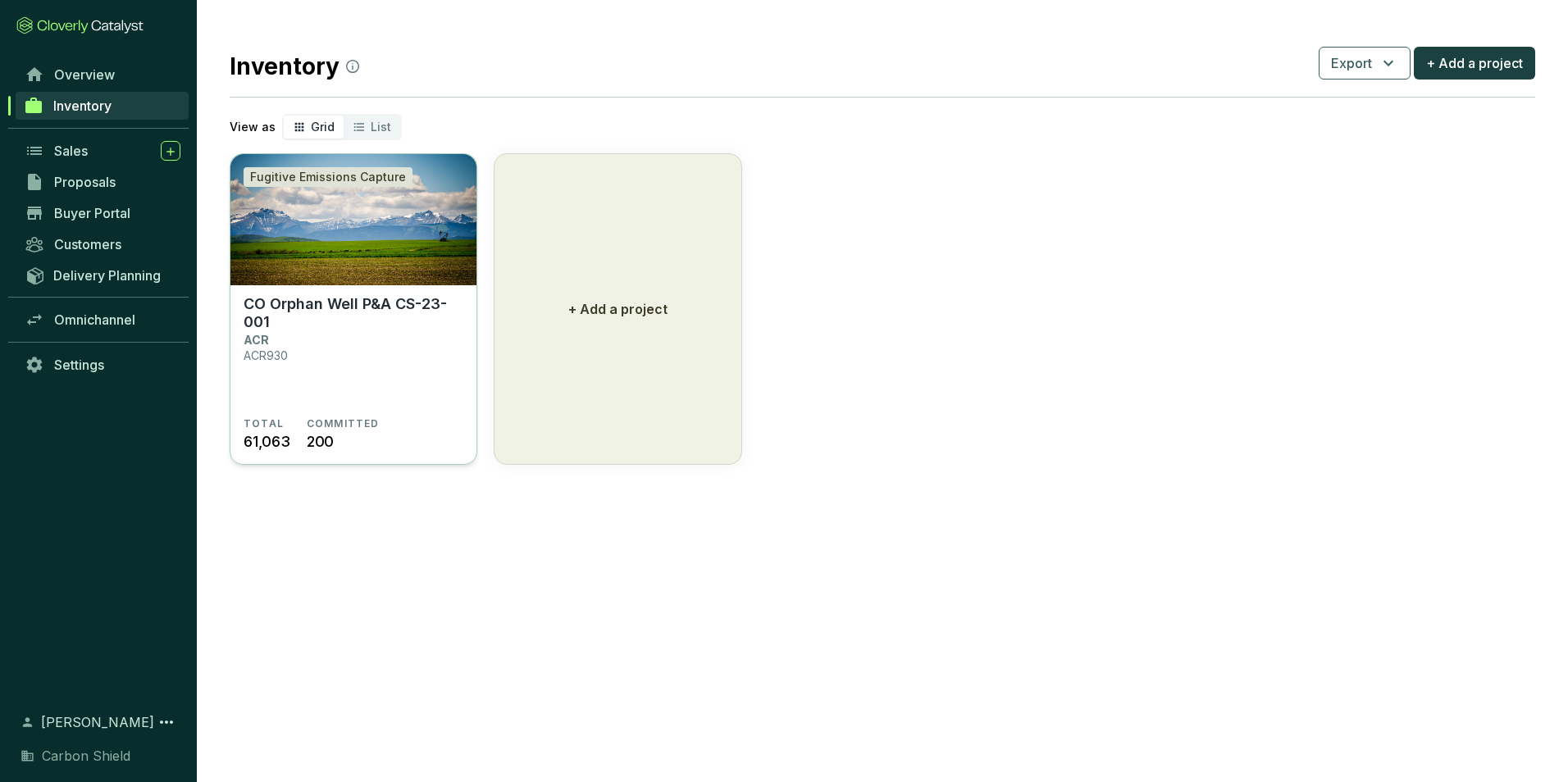
click at [335, 288] on section "CO Orphan Well P&A CS-23-001 ACR ACR930 TOTAL 61,063 COMMITTED 200" at bounding box center [354, 375] width 246 height 180
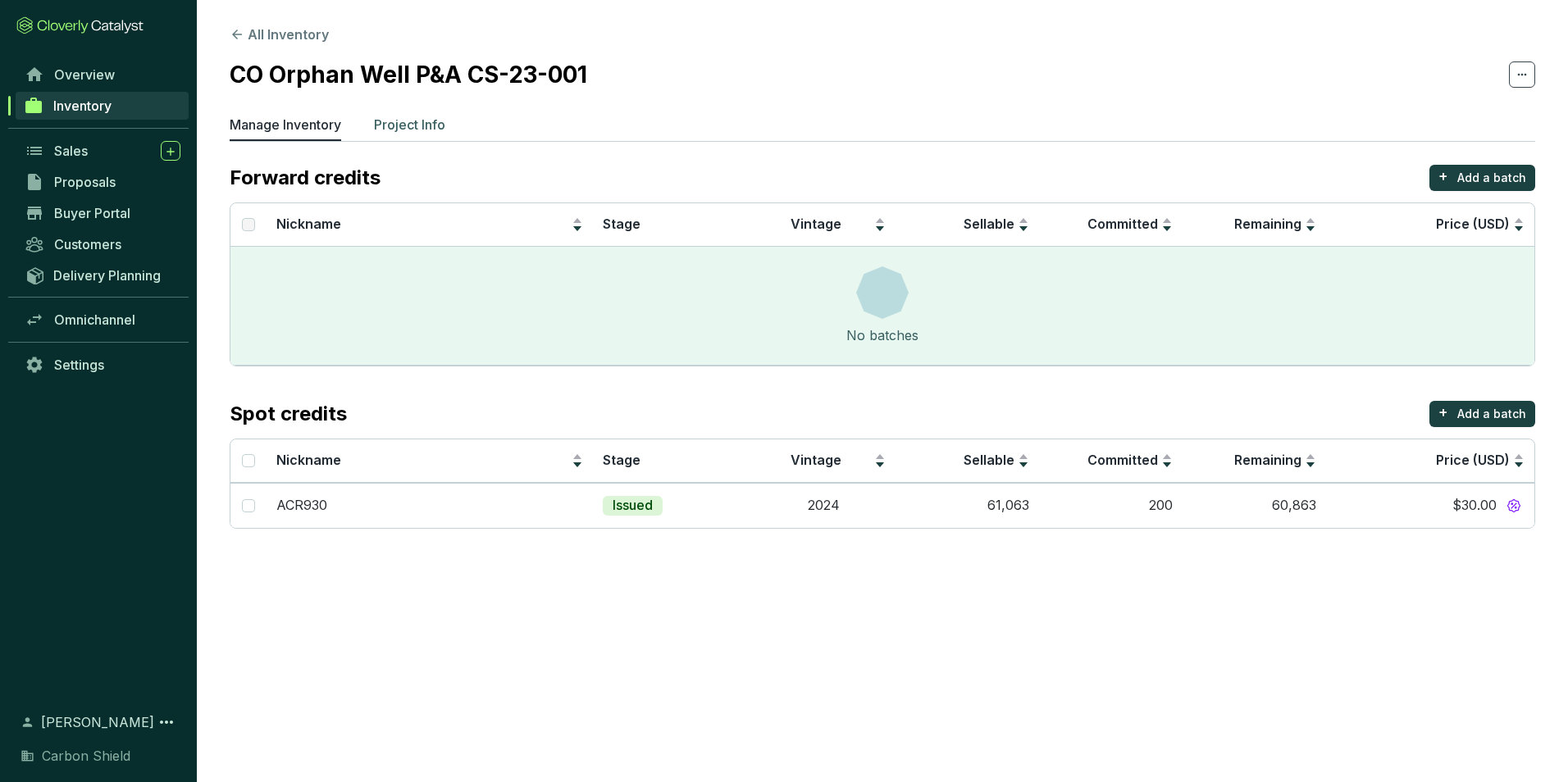
click at [412, 117] on p "Project Info" at bounding box center [409, 125] width 71 height 19
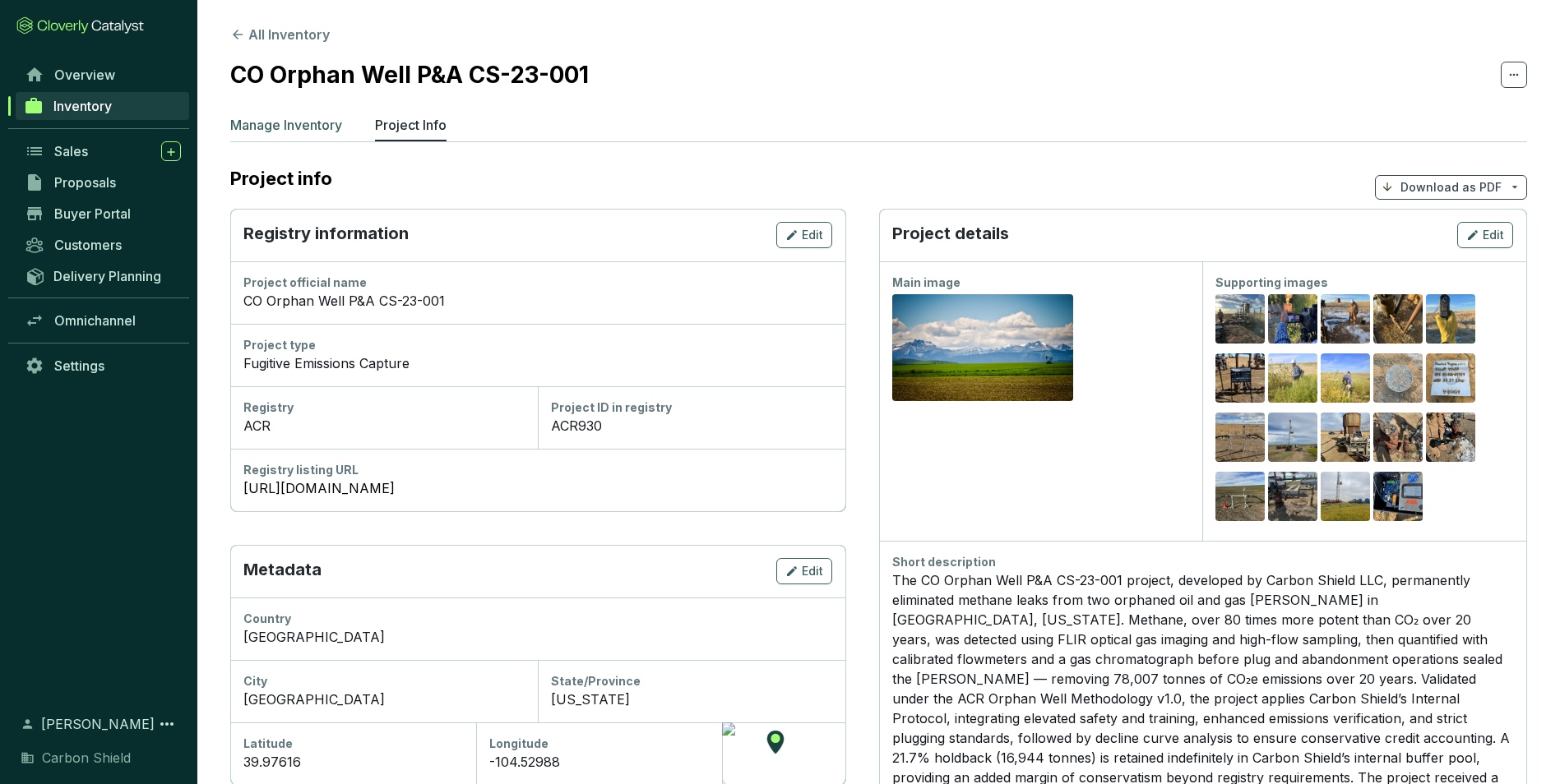
click at [305, 120] on p "Manage Inventory" at bounding box center [286, 125] width 112 height 19
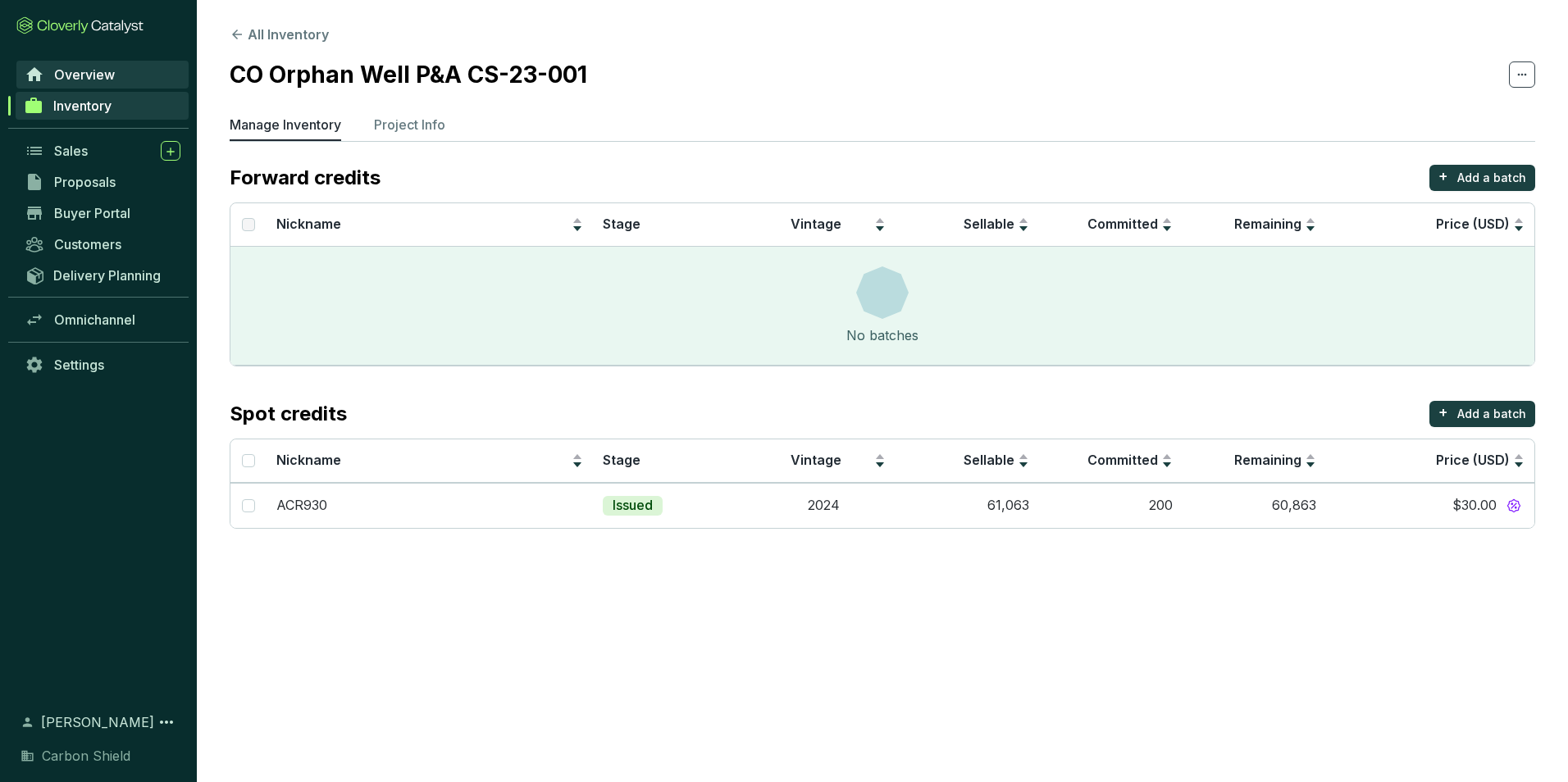
click at [70, 78] on span "Overview" at bounding box center [84, 75] width 61 height 17
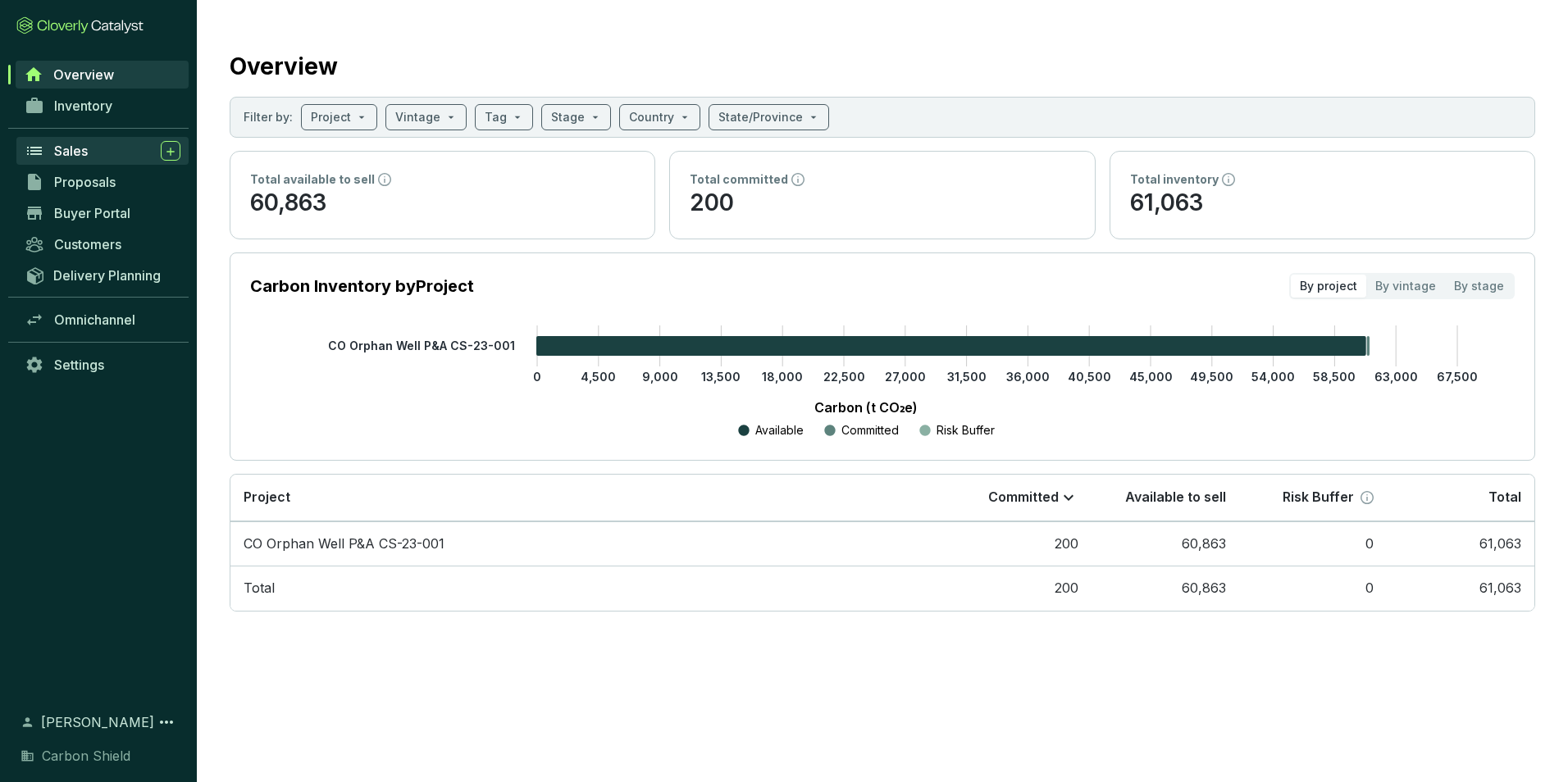
click at [91, 162] on link "Sales" at bounding box center [103, 151] width 172 height 28
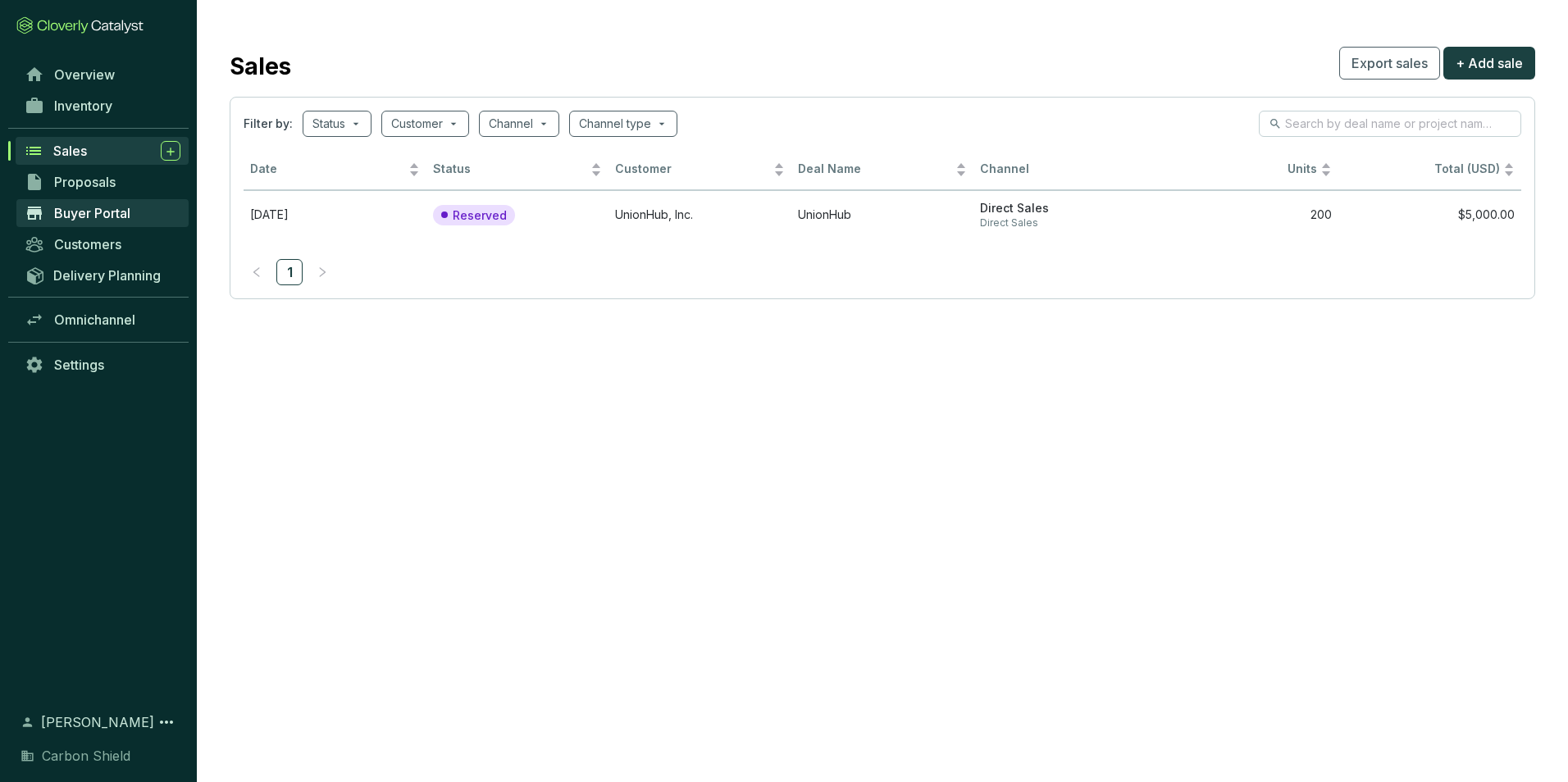
click at [114, 201] on link "Buyer Portal" at bounding box center [103, 214] width 172 height 28
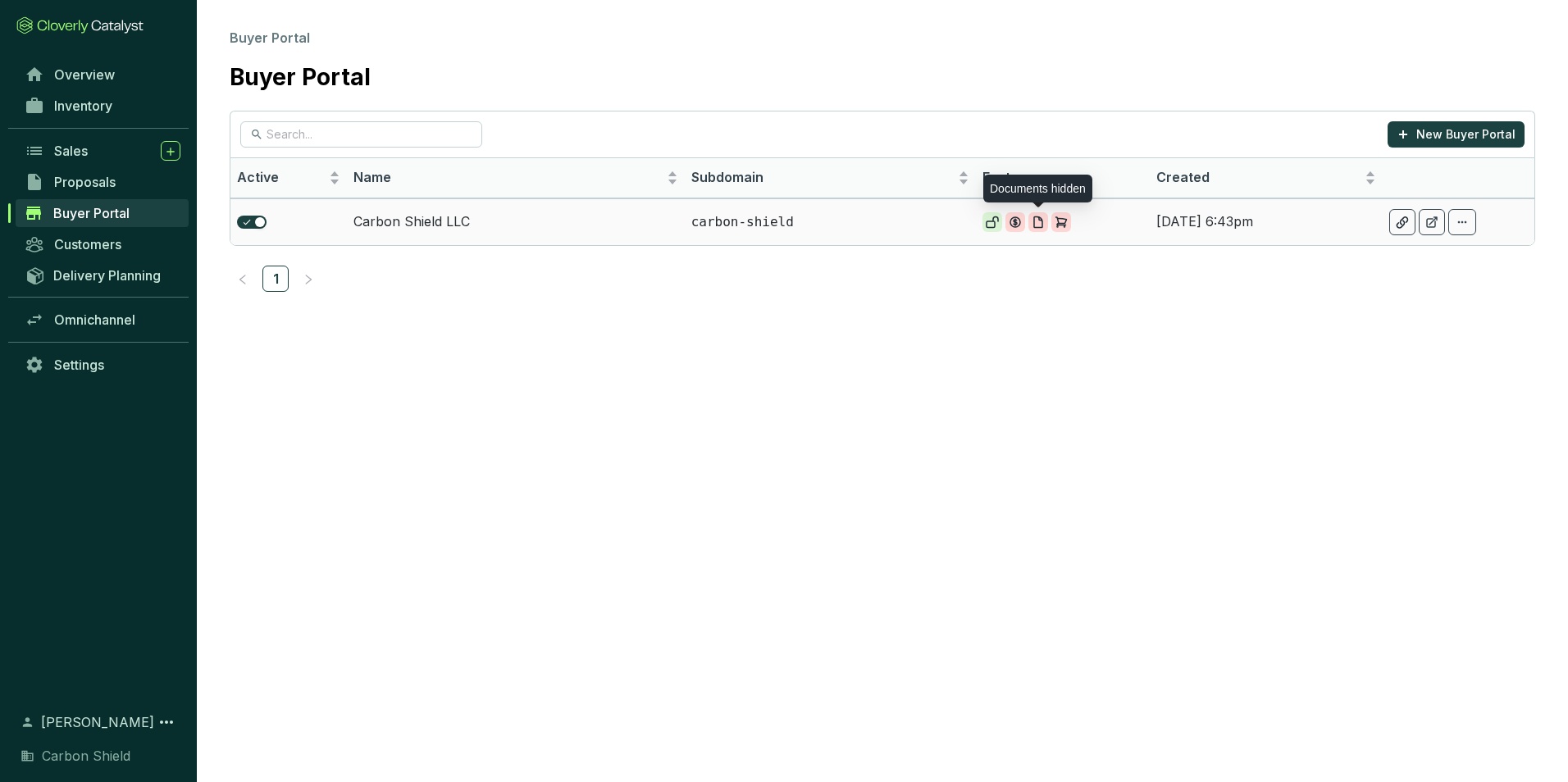
click at [1042, 224] on icon at bounding box center [1037, 223] width 8 height 11
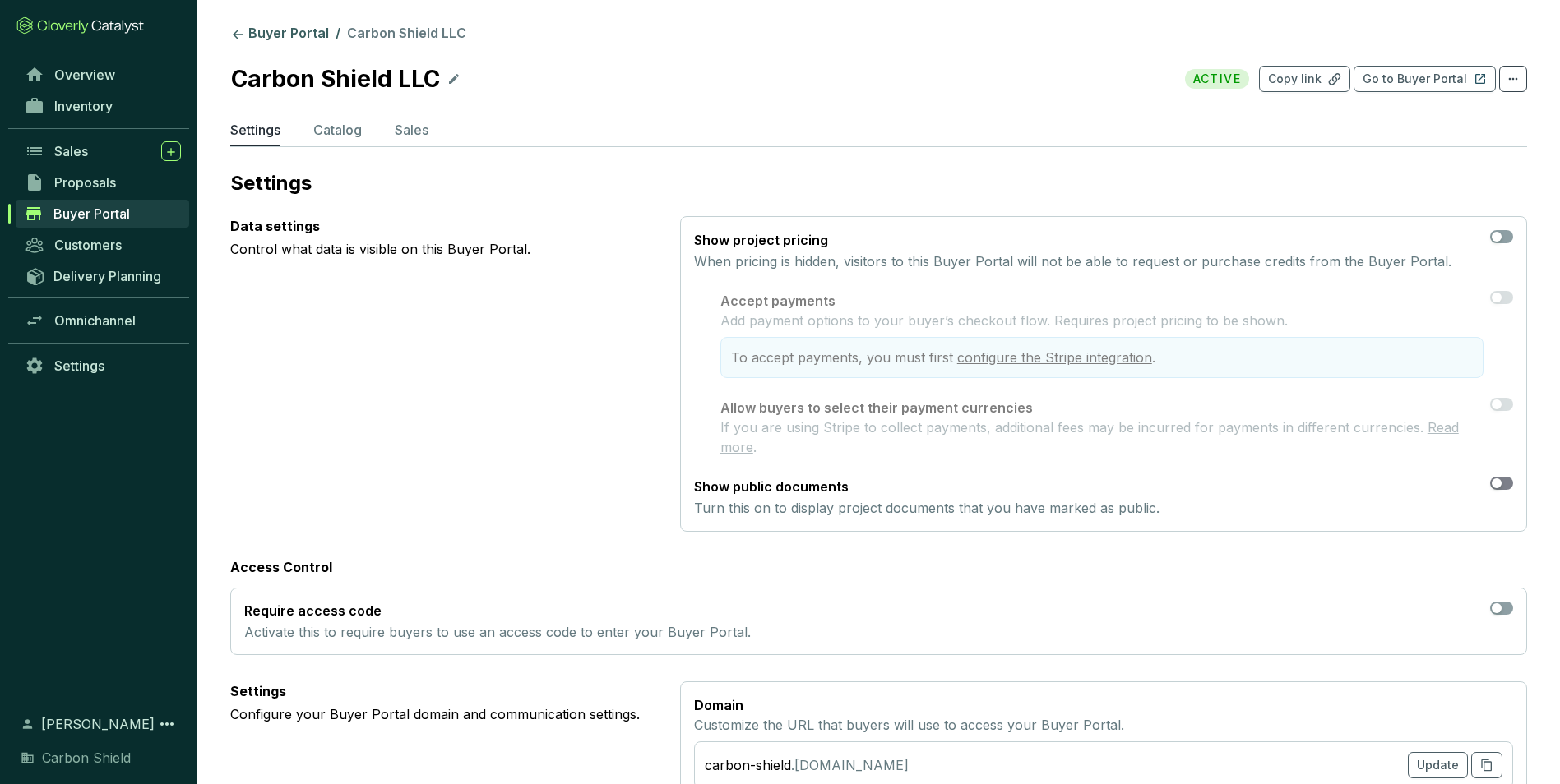
click at [1499, 486] on div "button" at bounding box center [1496, 483] width 10 height 10
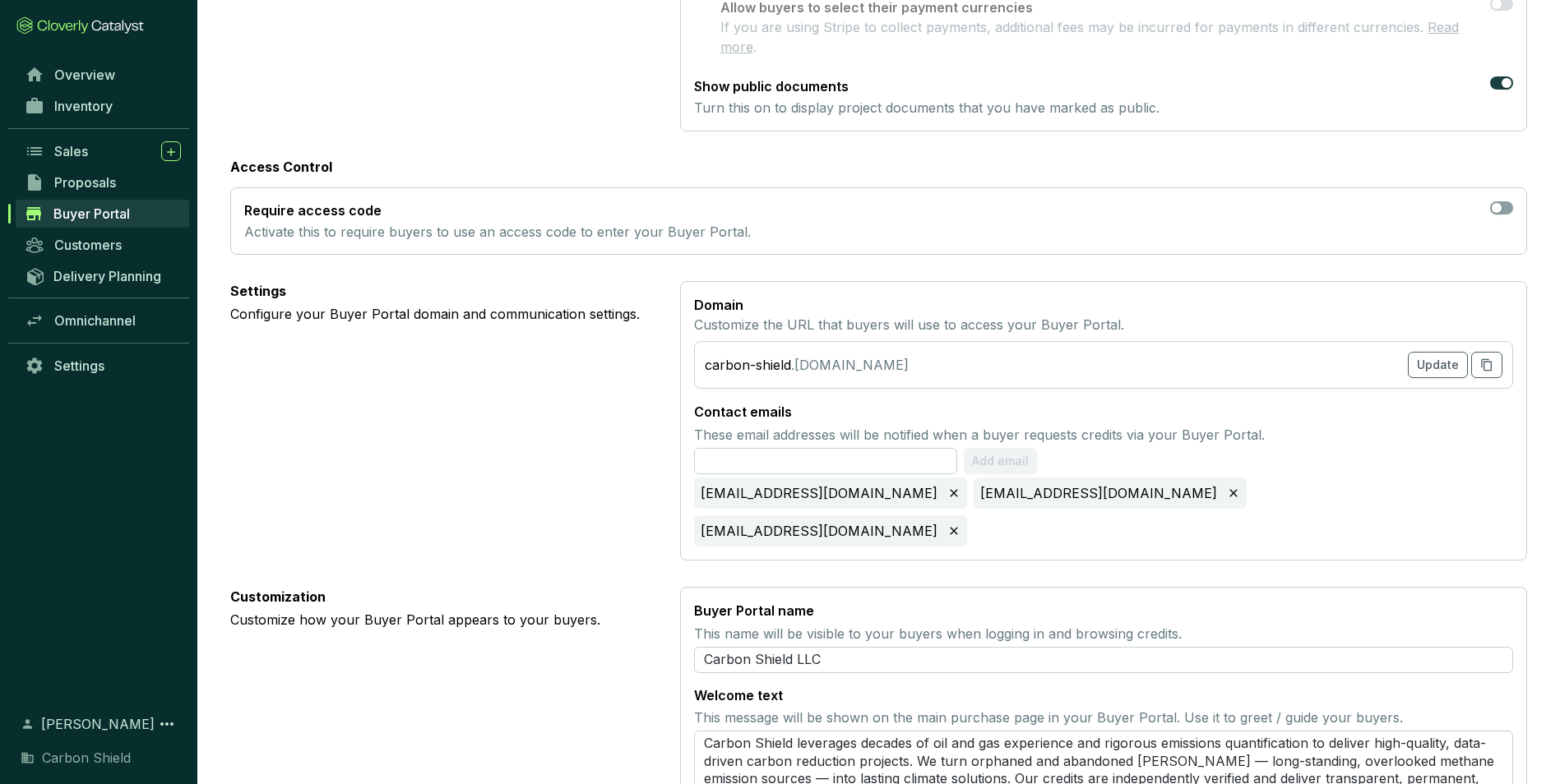
scroll to position [329, 0]
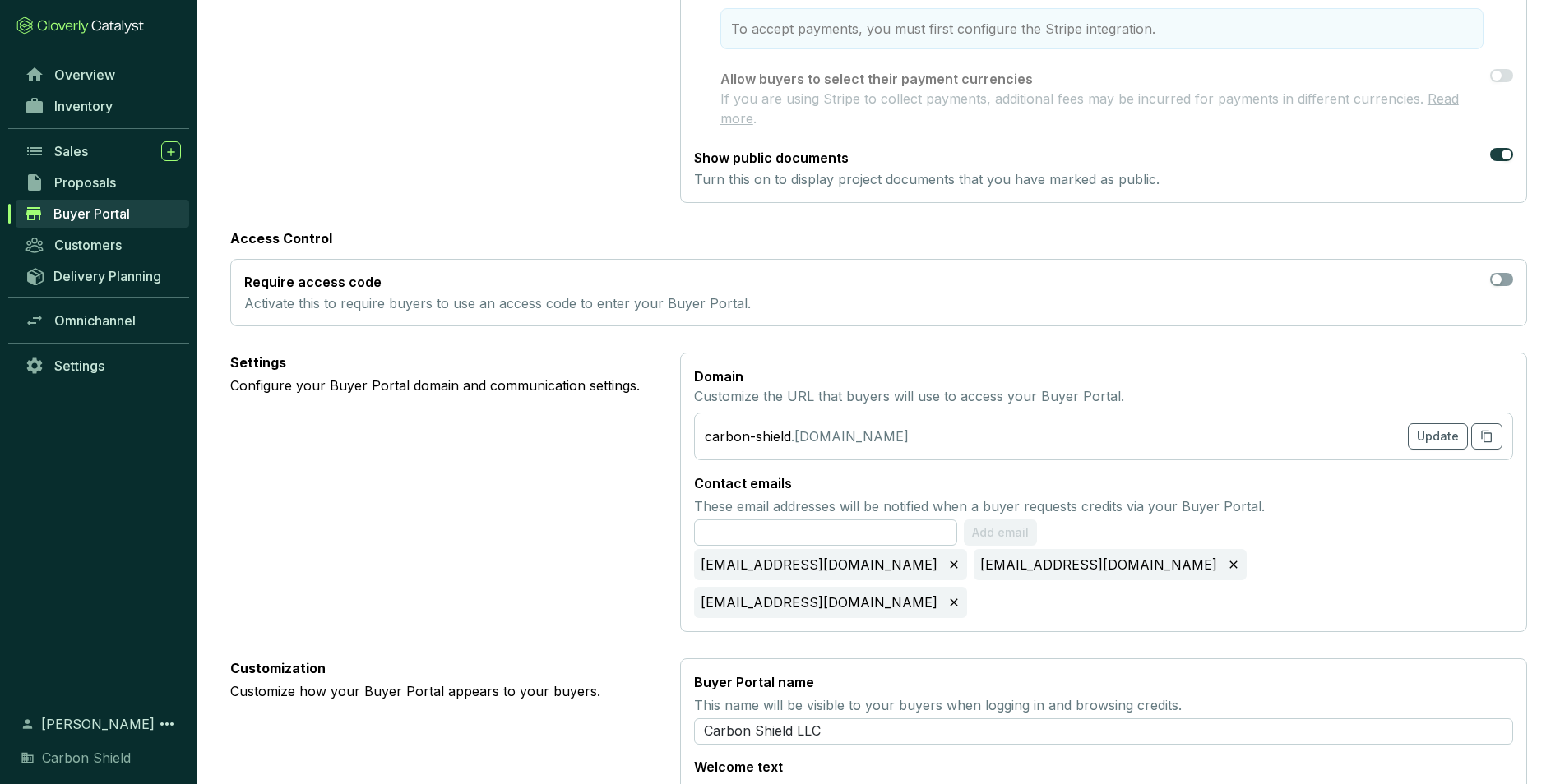
click at [1074, 452] on section "carbon-shield .cloverly.app Update" at bounding box center [1104, 437] width 819 height 48
click at [1075, 441] on section "carbon-shield .cloverly.app Update" at bounding box center [1104, 437] width 819 height 48
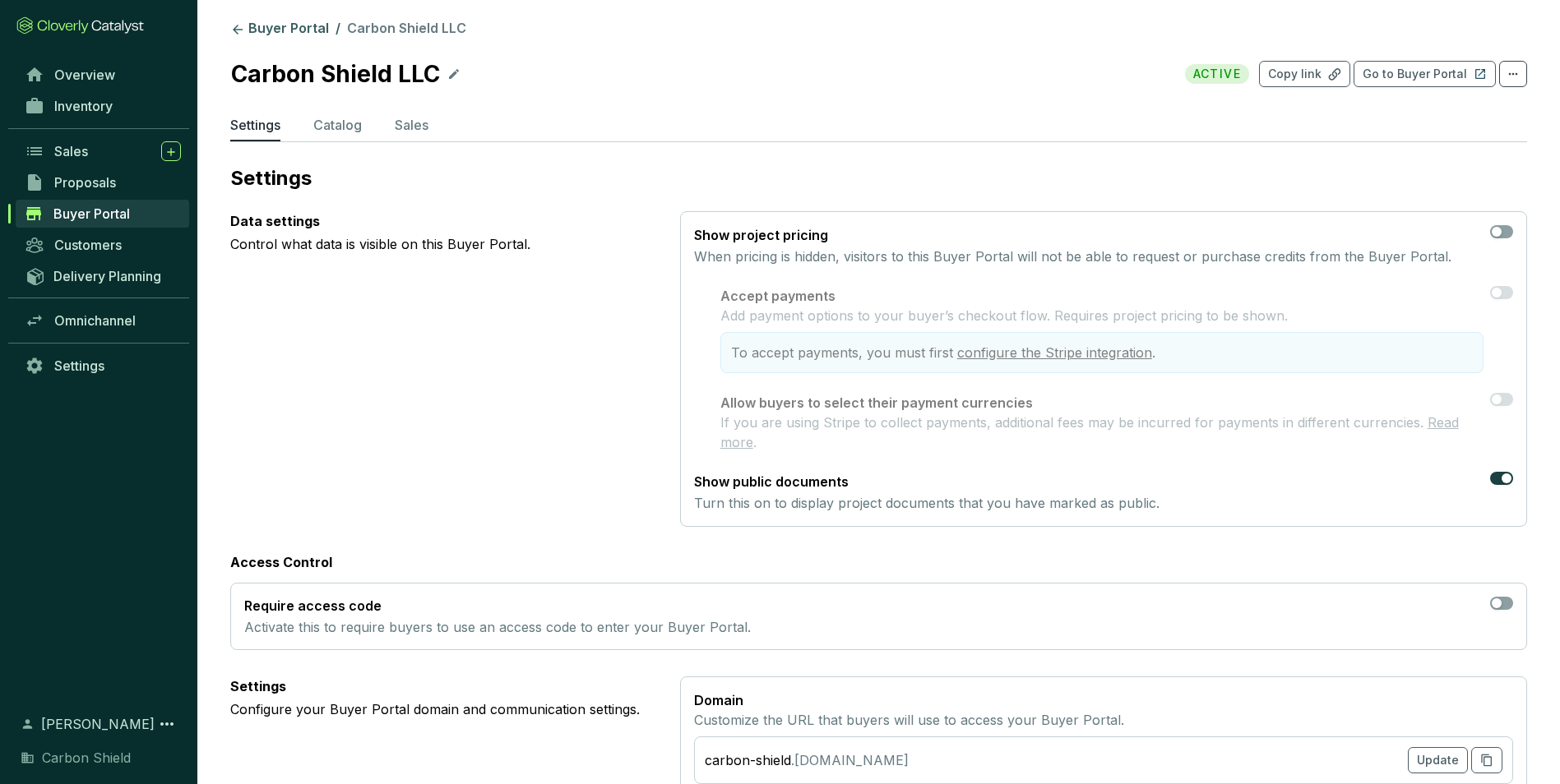
scroll to position [0, 0]
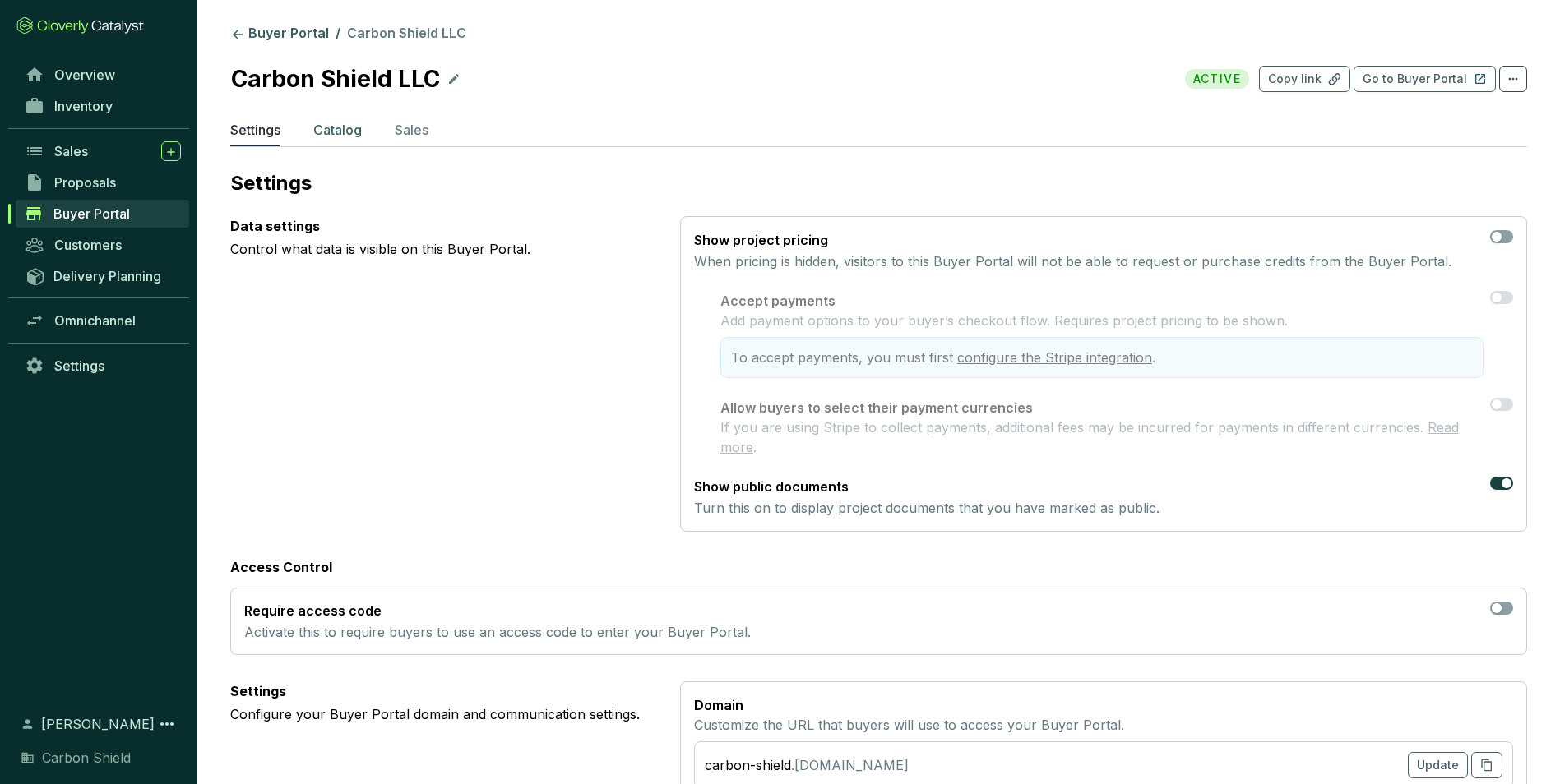
click at [329, 138] on p "Catalog" at bounding box center [337, 130] width 49 height 19
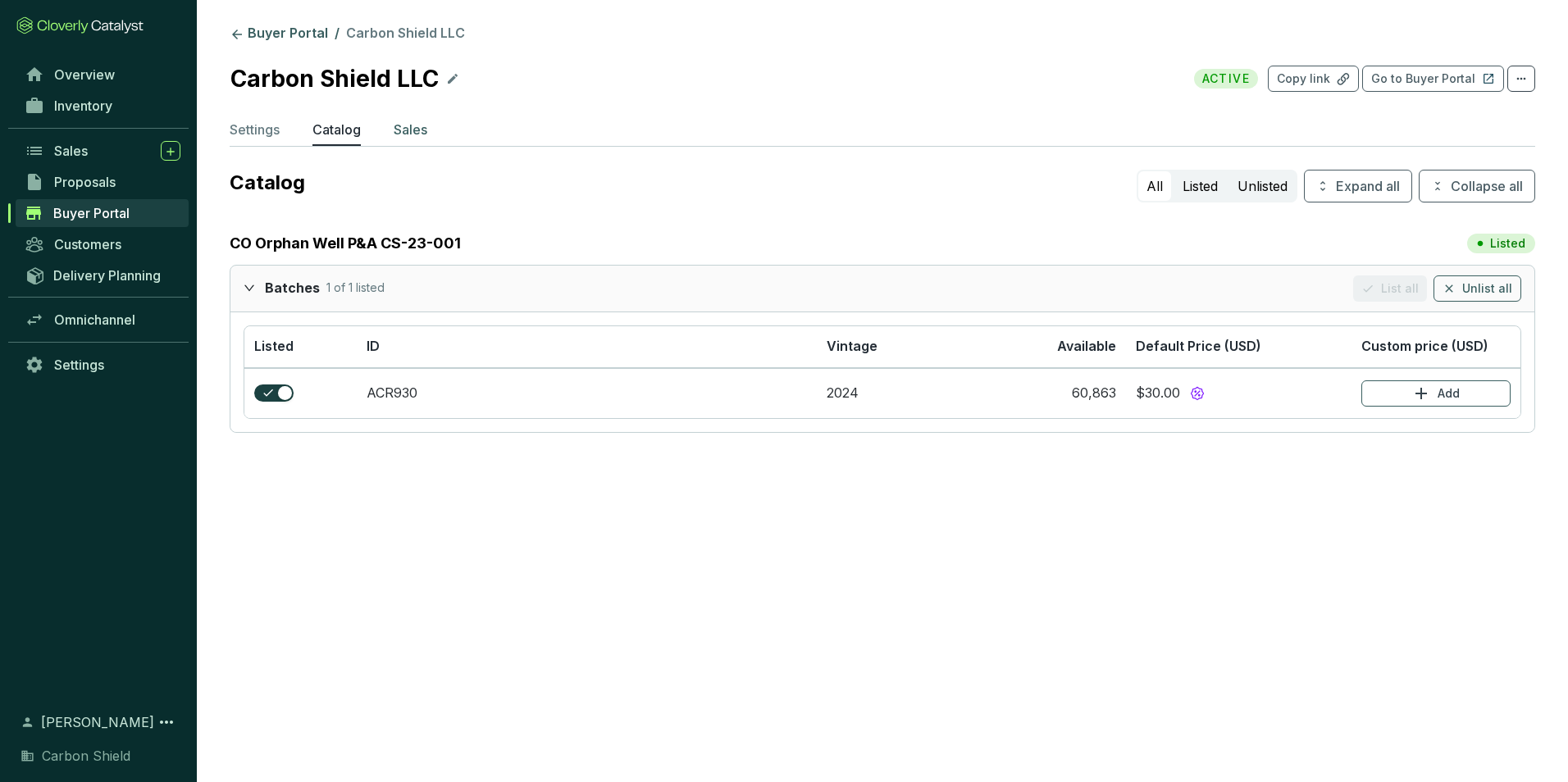
click at [399, 130] on p "Sales" at bounding box center [410, 129] width 33 height 19
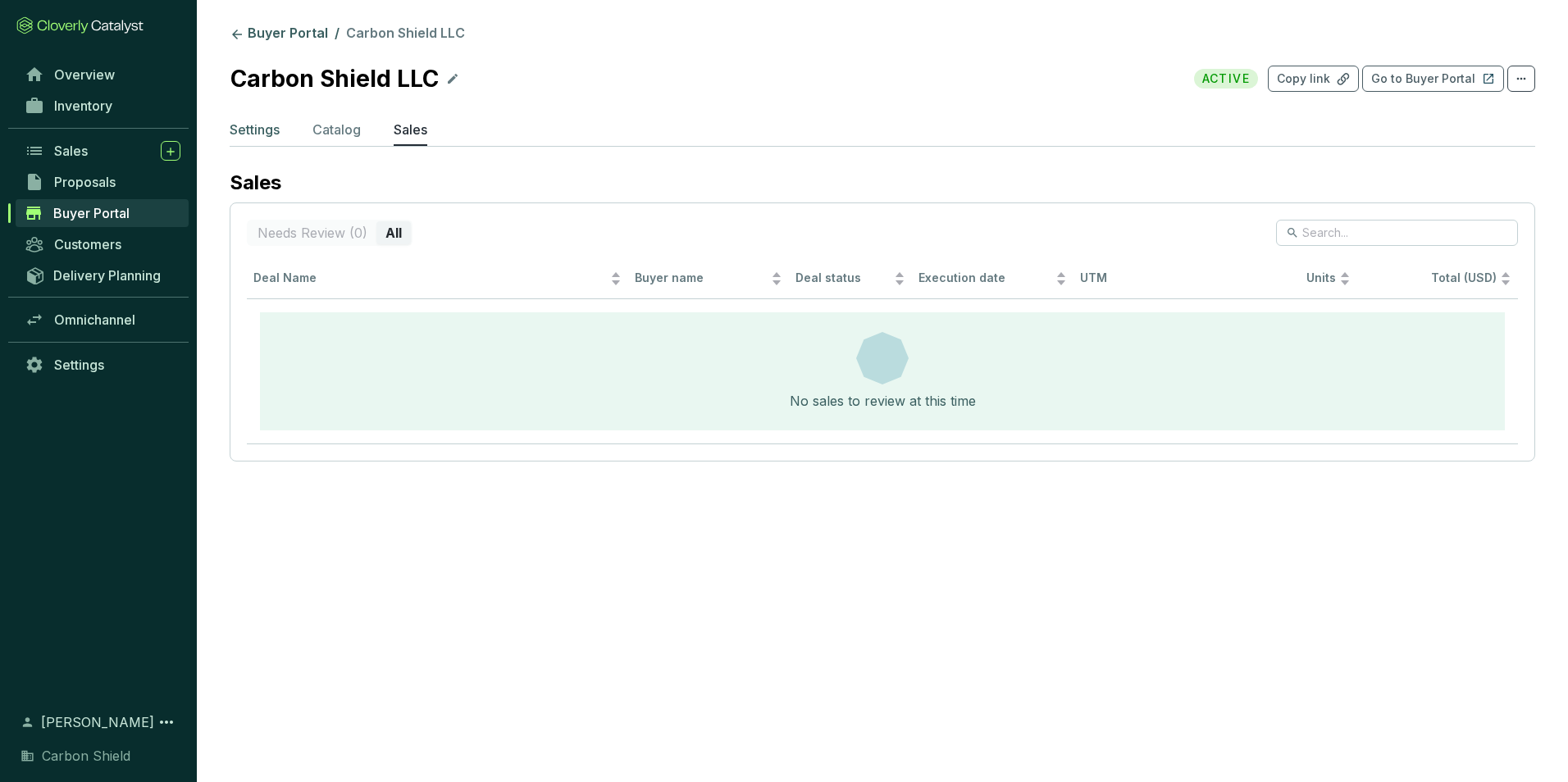
click at [263, 128] on p "Settings" at bounding box center [254, 129] width 50 height 19
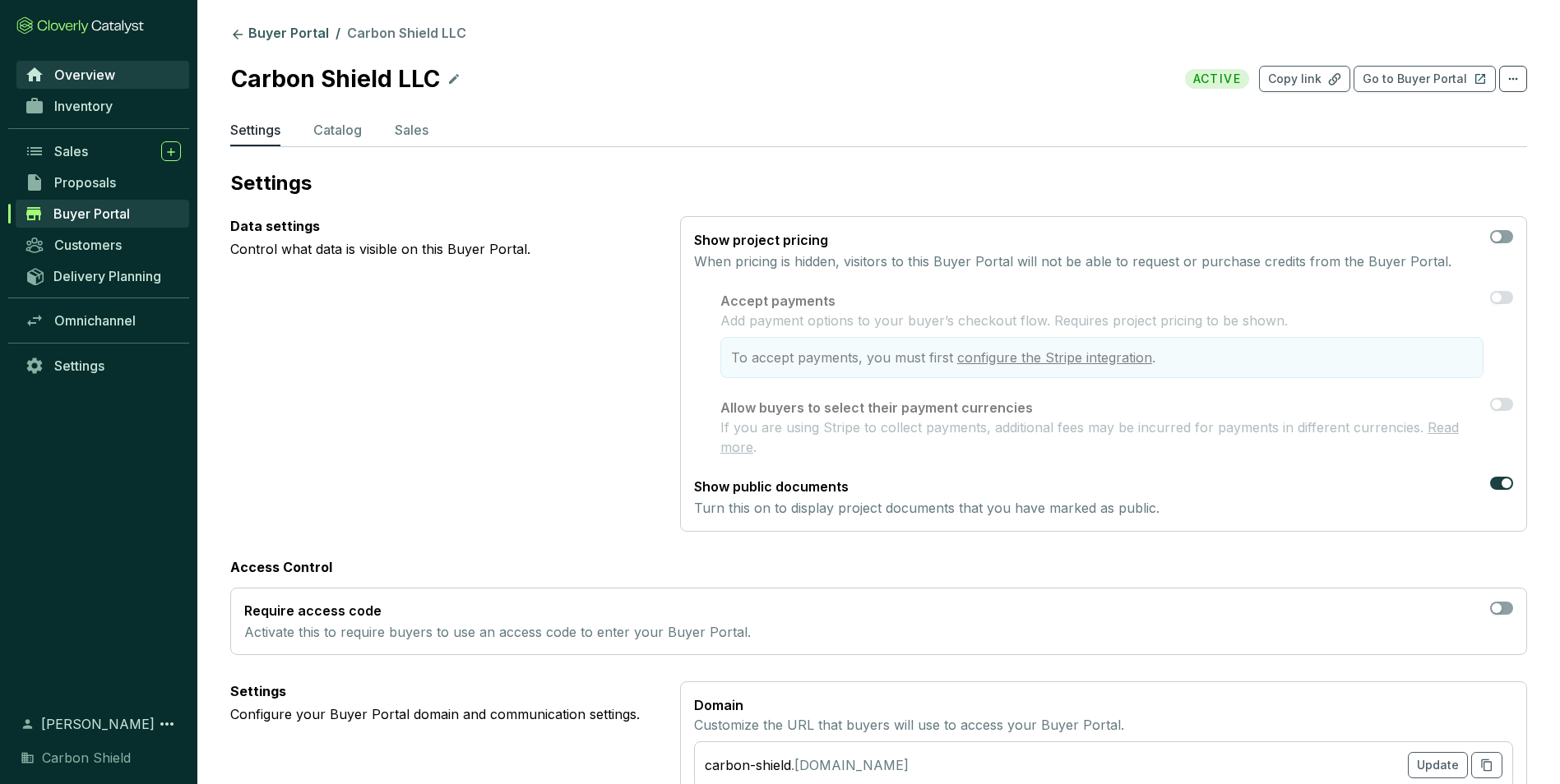
click at [91, 82] on span "Overview" at bounding box center [85, 75] width 61 height 17
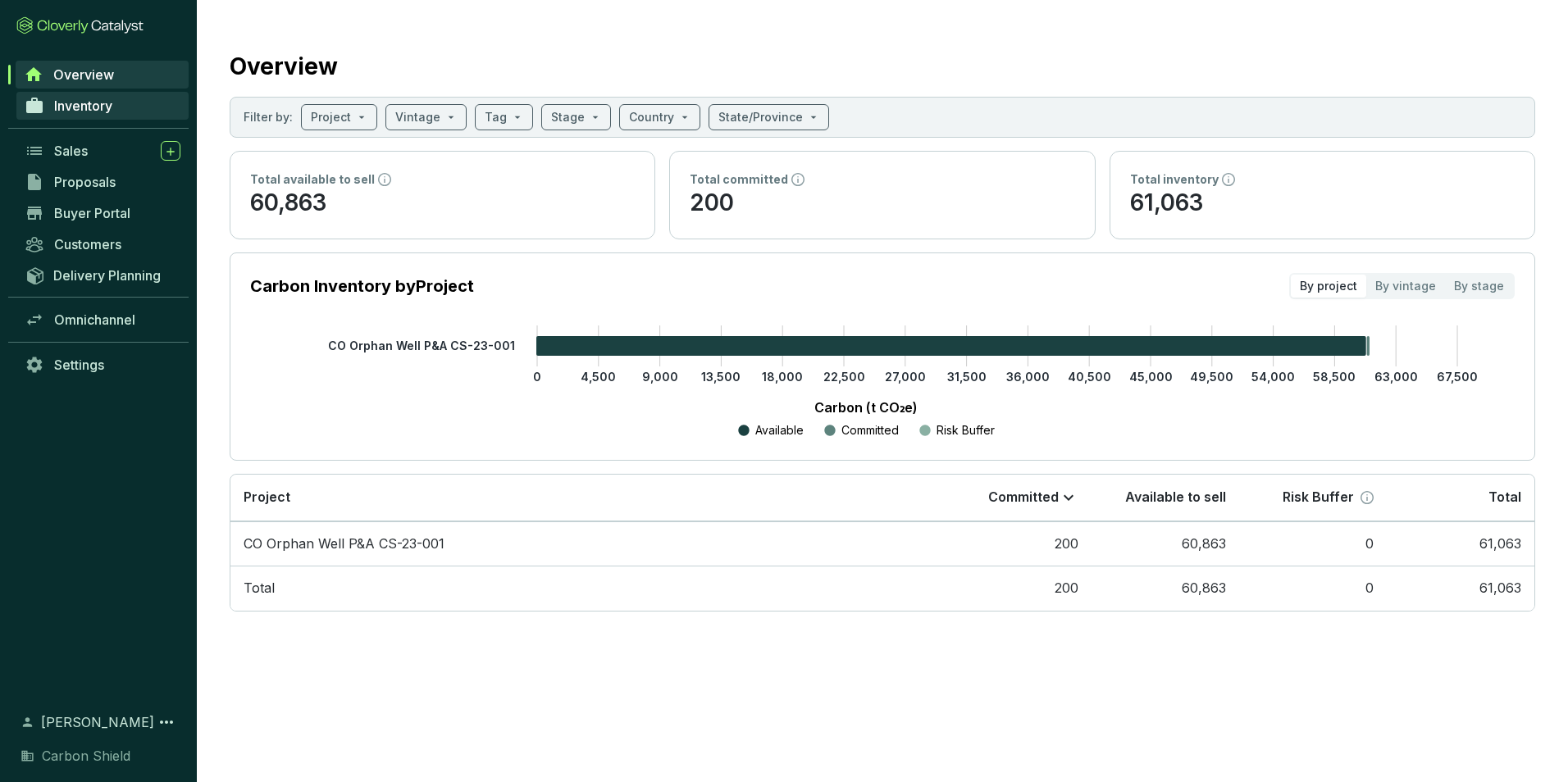
click at [97, 104] on span "Inventory" at bounding box center [84, 106] width 58 height 17
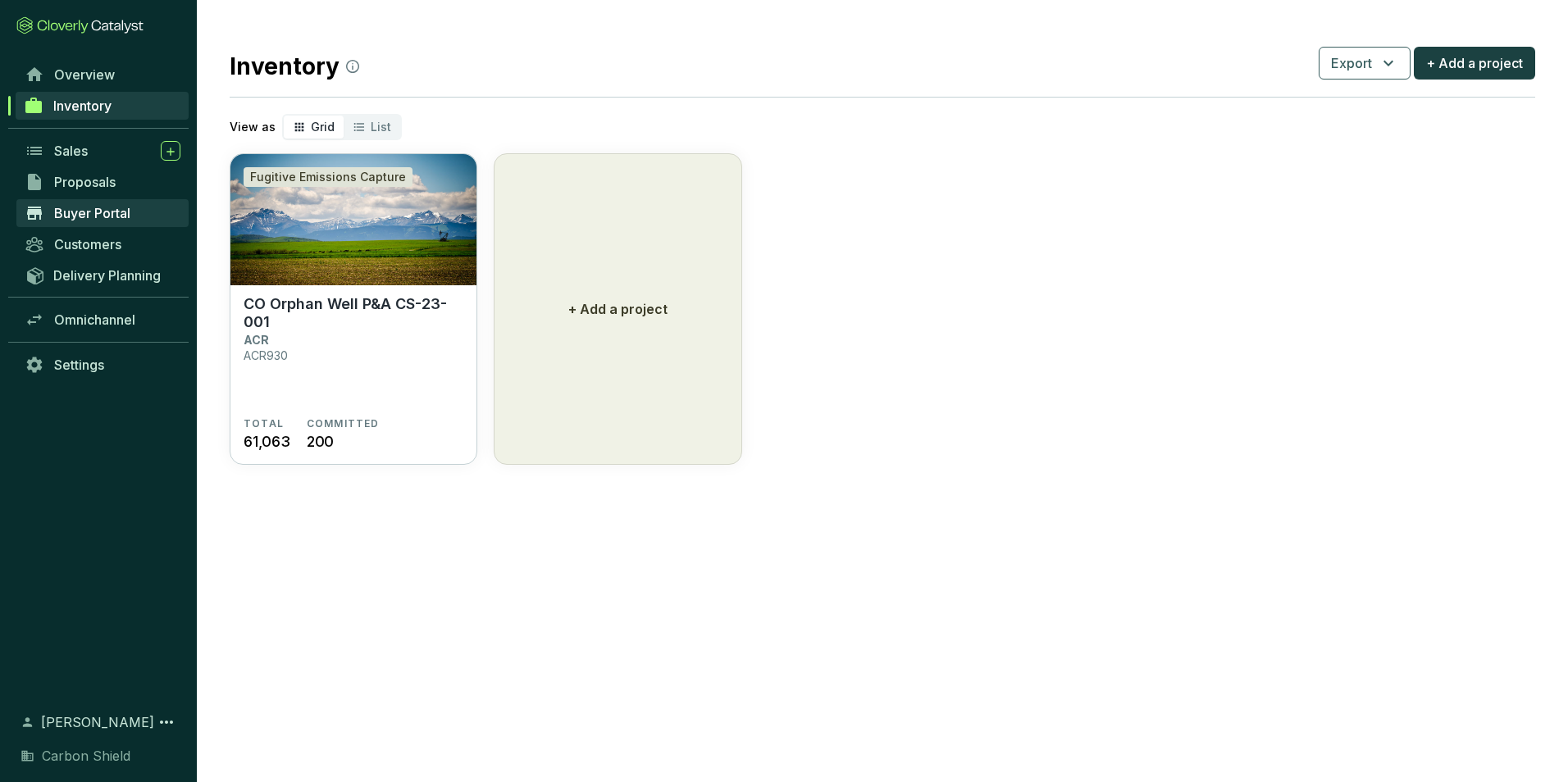
click at [106, 205] on span "Buyer Portal" at bounding box center [92, 213] width 77 height 17
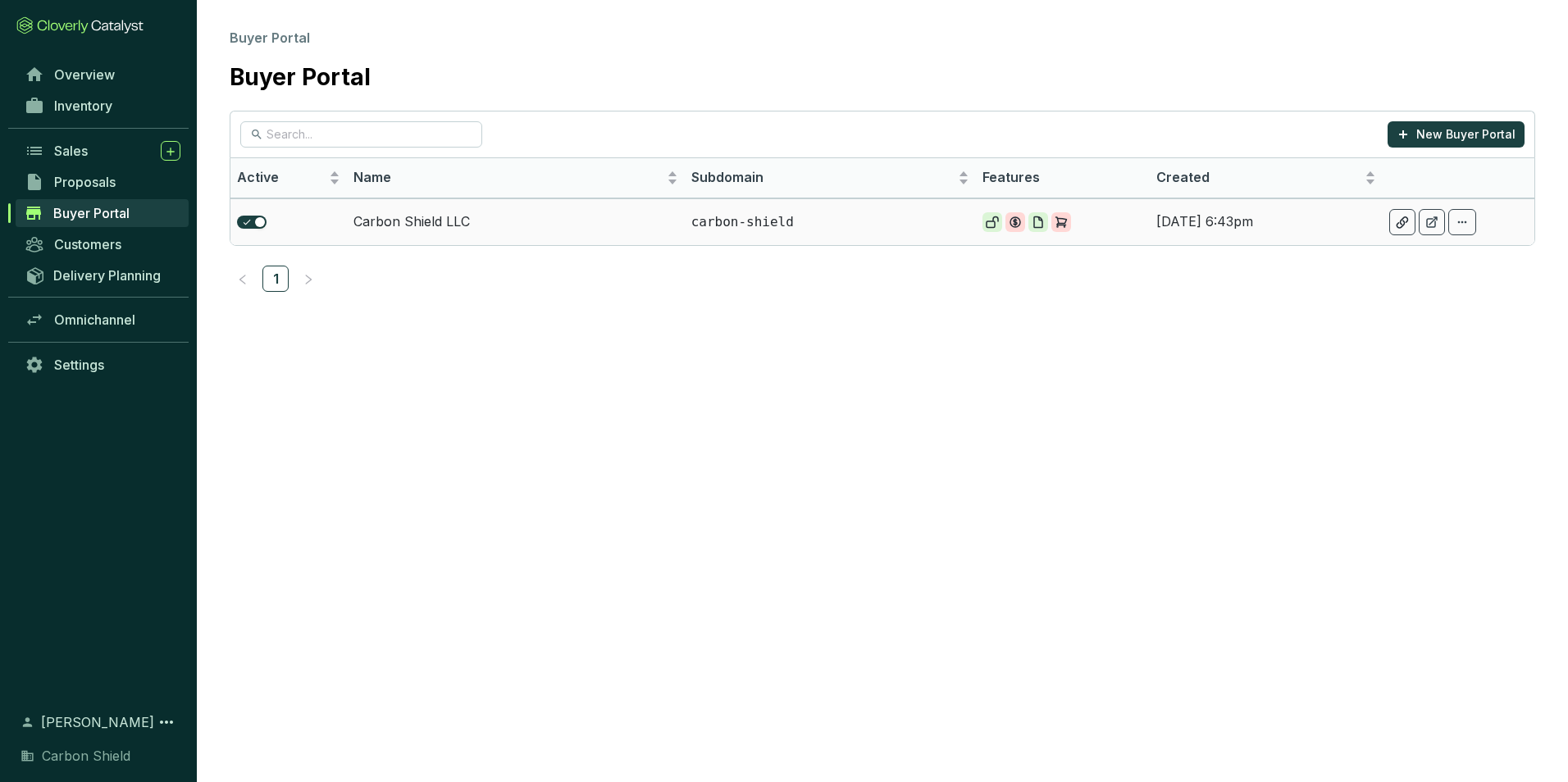
click at [421, 214] on td "Carbon Shield LLC" at bounding box center [516, 222] width 338 height 47
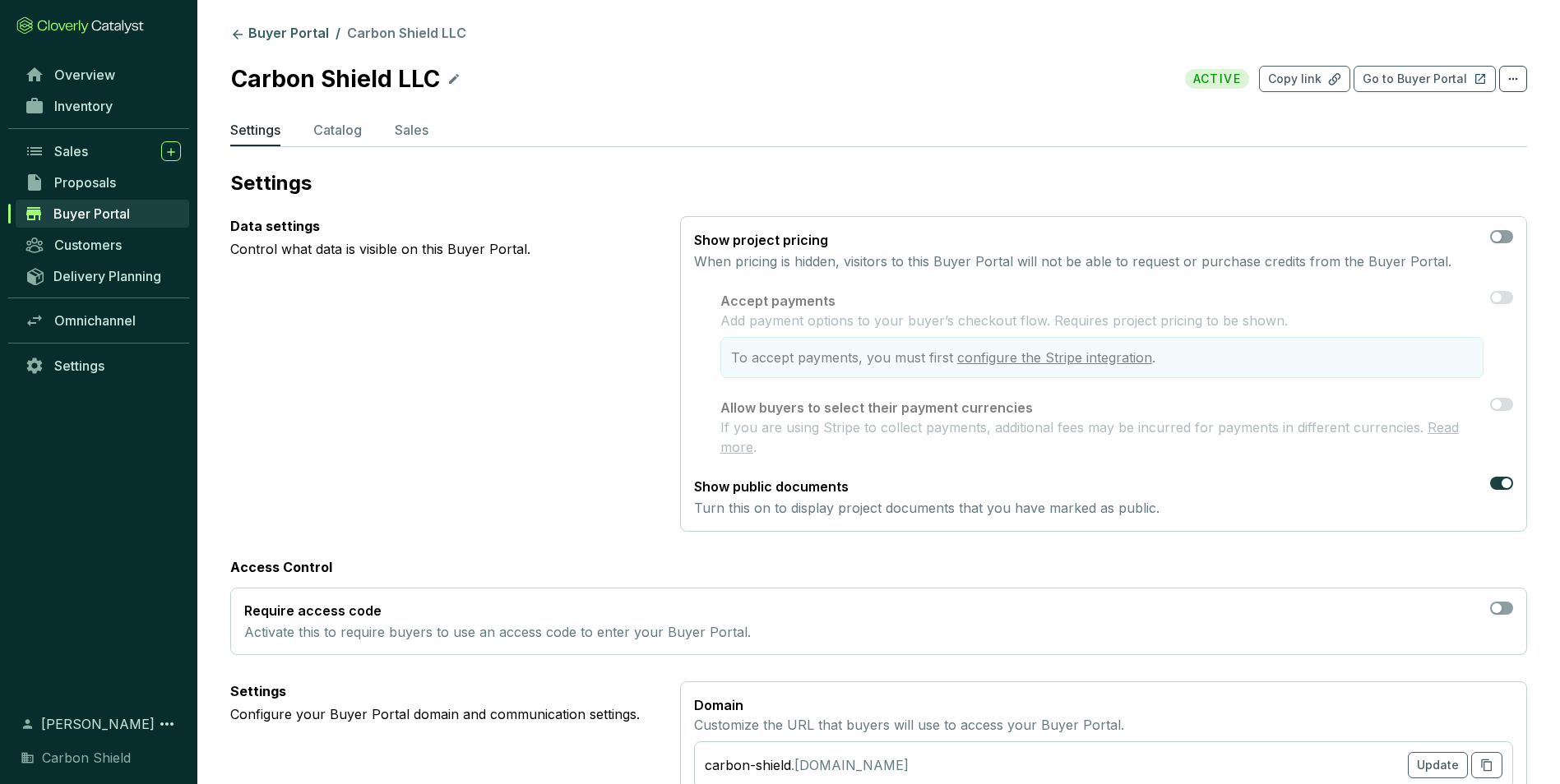
click at [389, 36] on span "Carbon Shield LLC" at bounding box center [406, 33] width 119 height 17
click at [1421, 67] on button "Go to Buyer Portal" at bounding box center [1424, 79] width 142 height 26
click at [1322, 79] on p "Copy link" at bounding box center [1294, 78] width 54 height 17
